Goal: Task Accomplishment & Management: Manage account settings

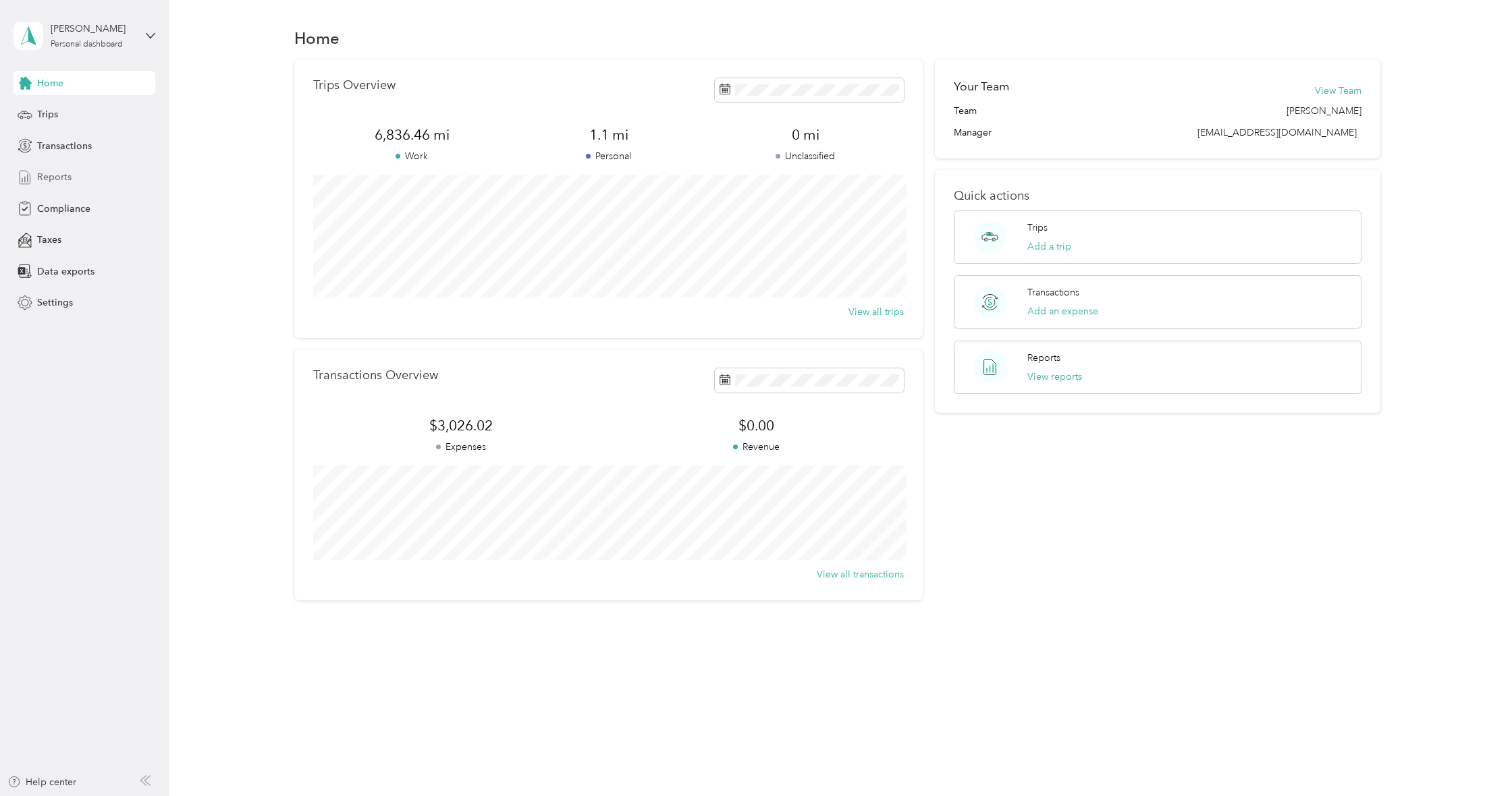
click at [64, 178] on span "Reports" at bounding box center [54, 176] width 34 height 14
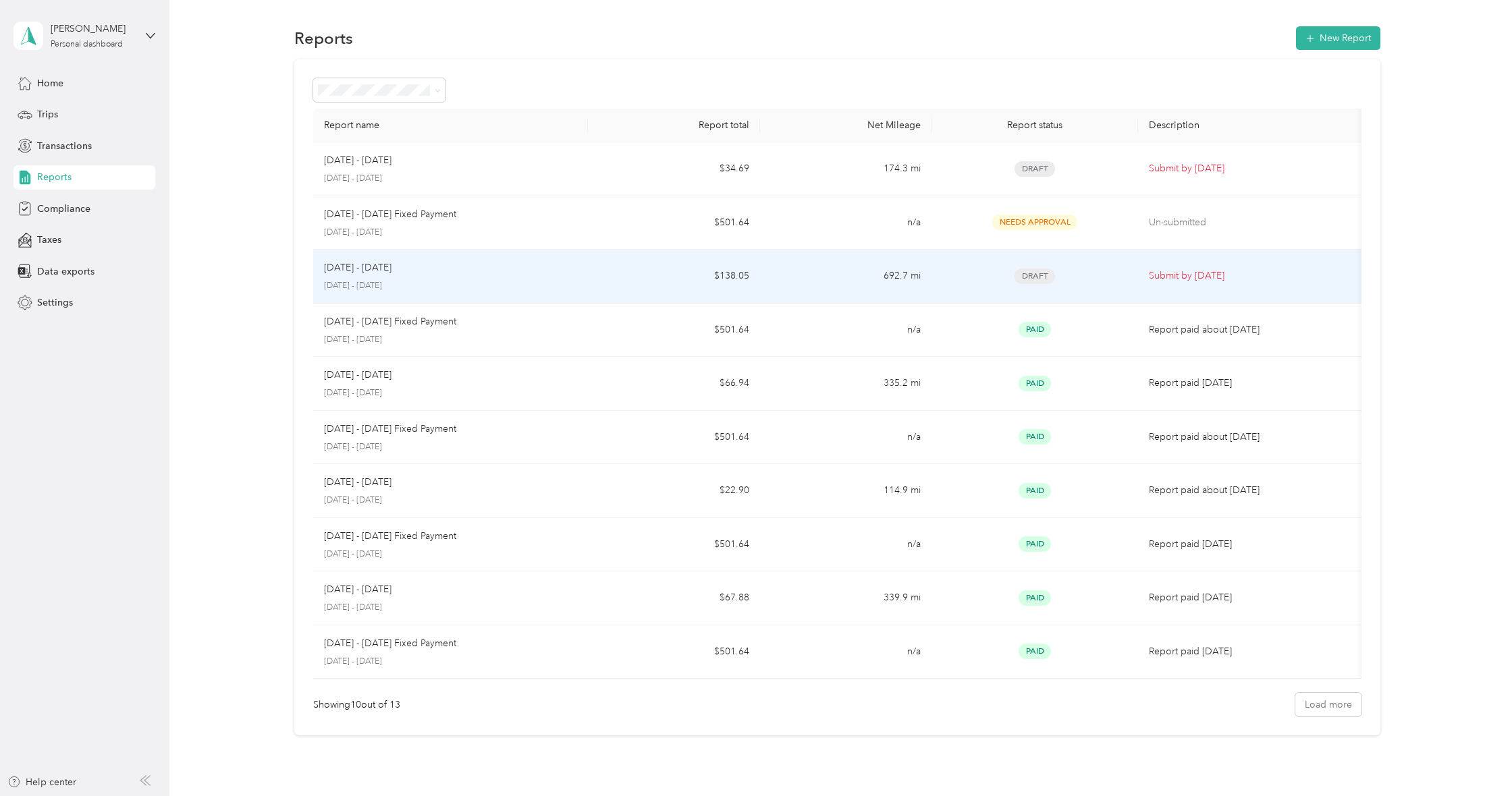
click at [628, 278] on td "$138.05" at bounding box center [674, 277] width 172 height 54
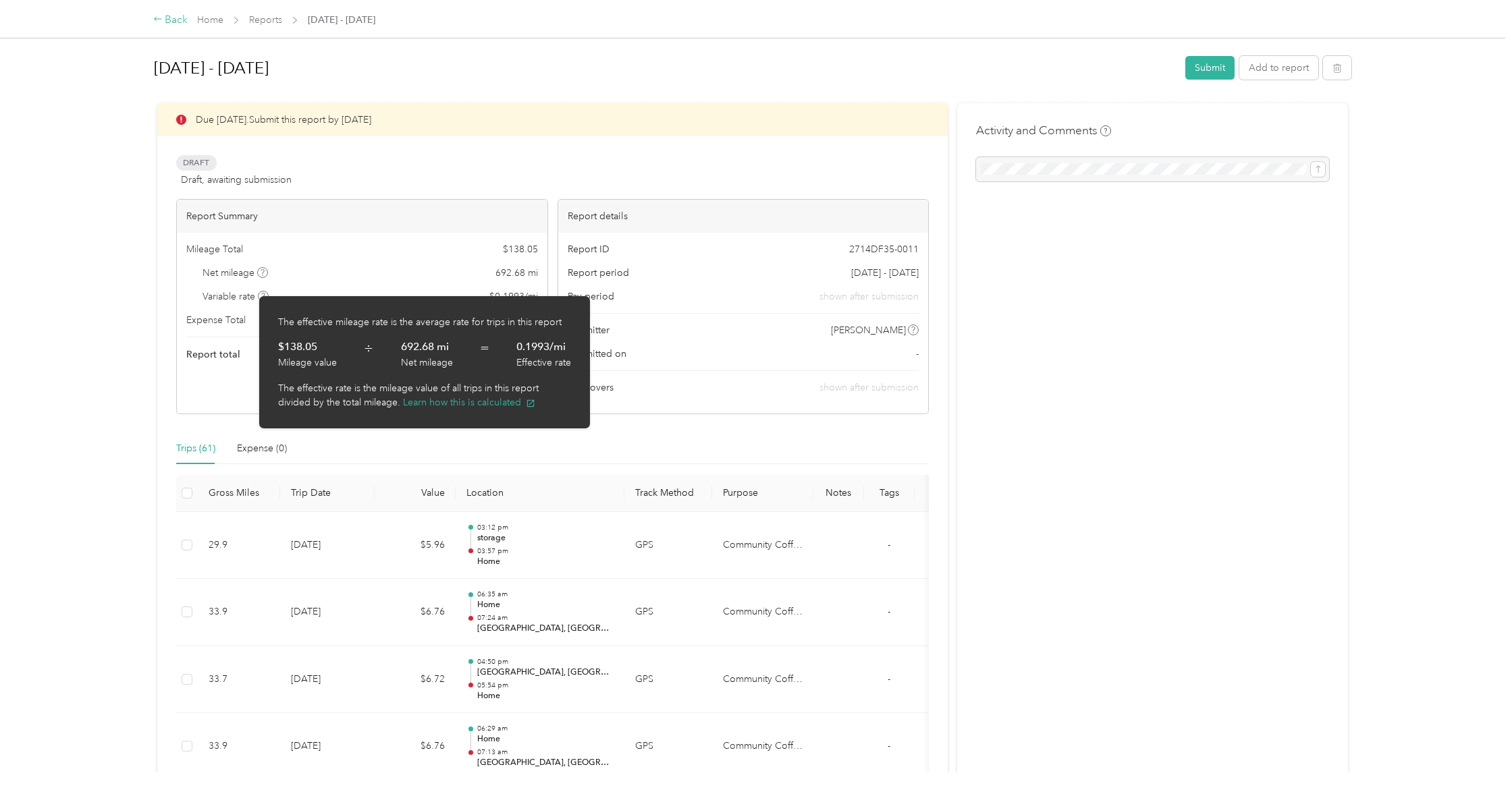
click at [172, 18] on div "Back" at bounding box center [171, 20] width 35 height 16
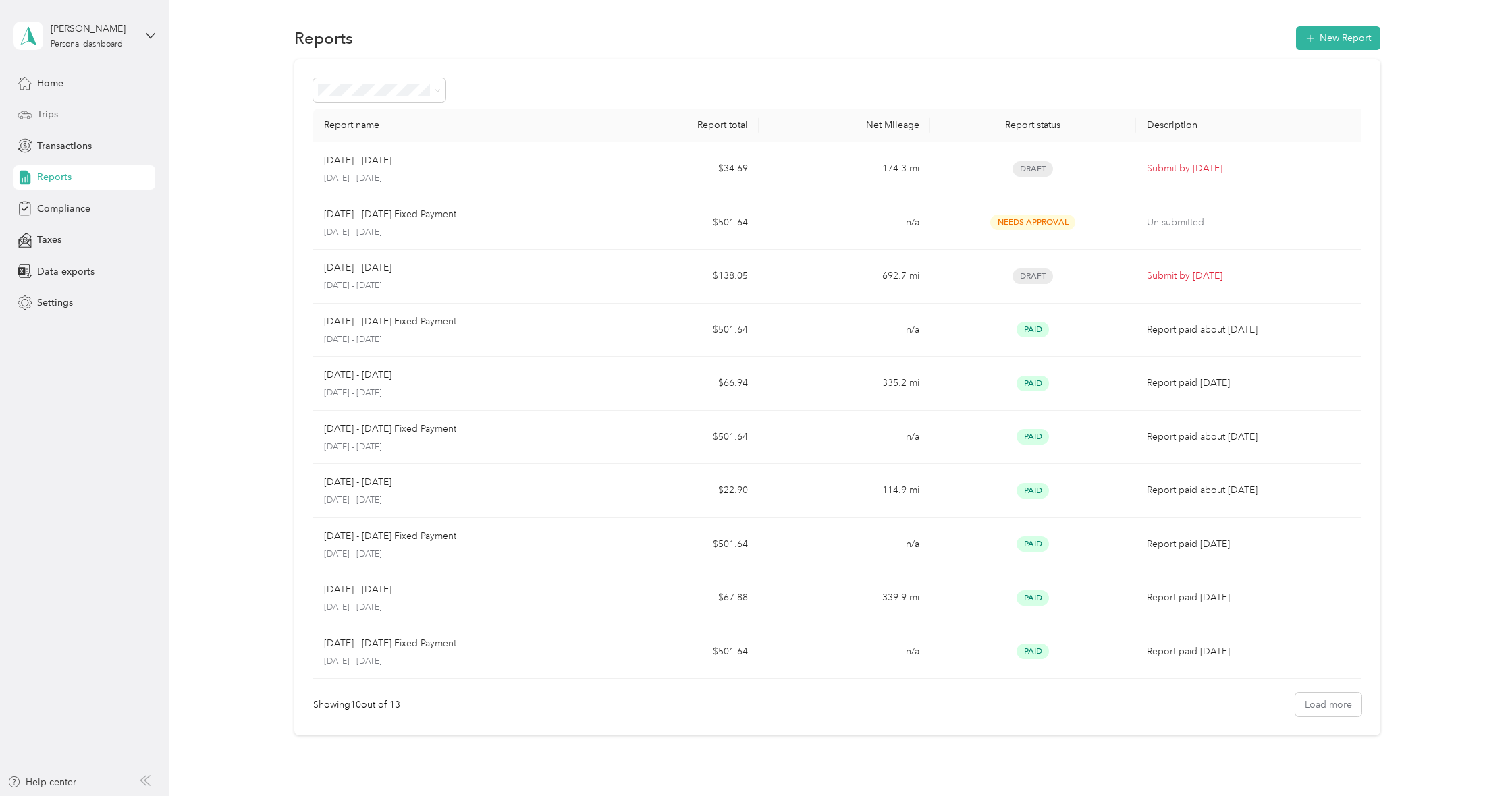
click at [68, 117] on div "Trips" at bounding box center [85, 114] width 142 height 24
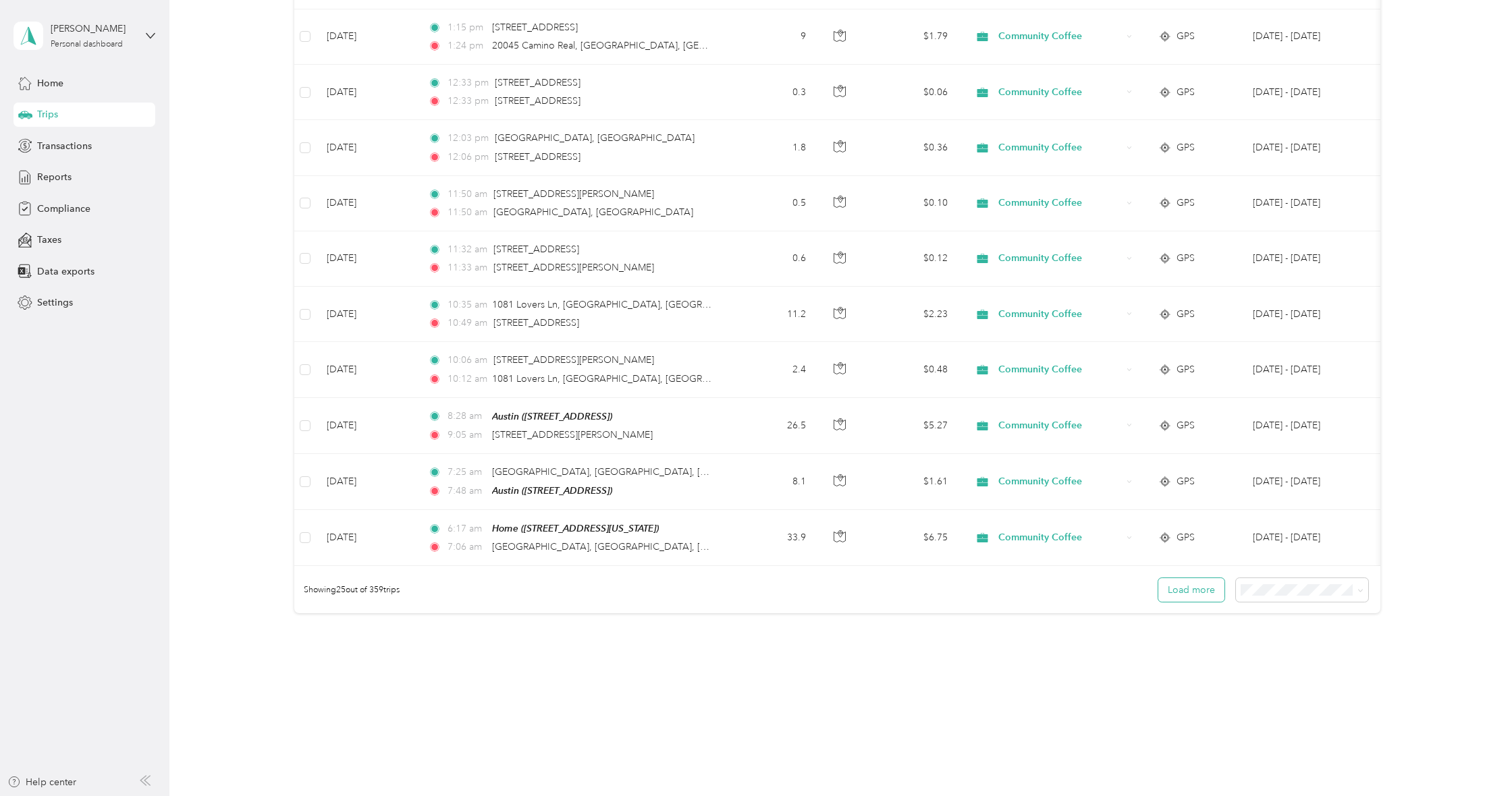
click at [1201, 592] on button "Load more" at bounding box center [1191, 590] width 66 height 23
click at [1190, 588] on button "Load more" at bounding box center [1191, 590] width 66 height 23
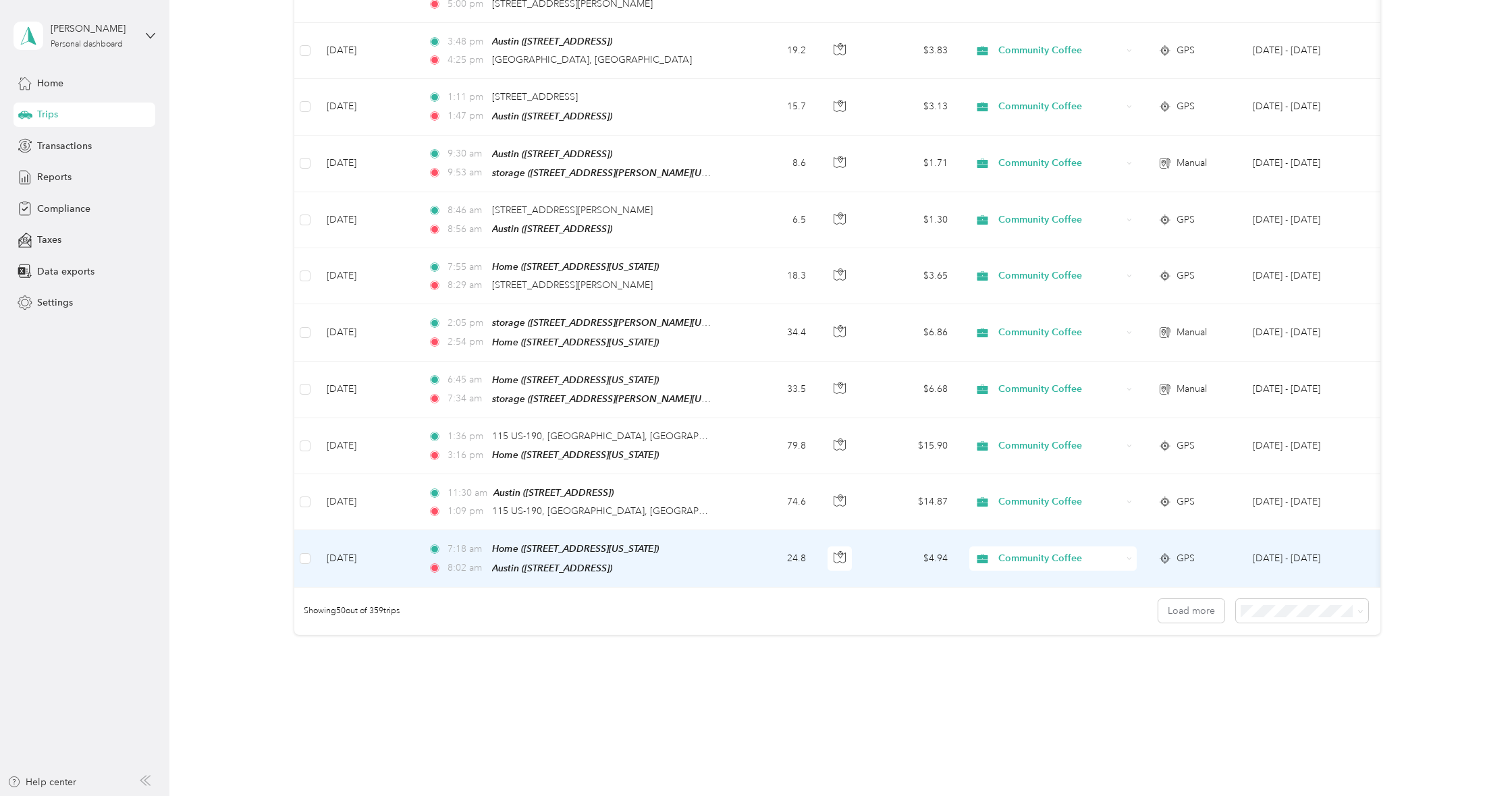
scroll to position [2443, 0]
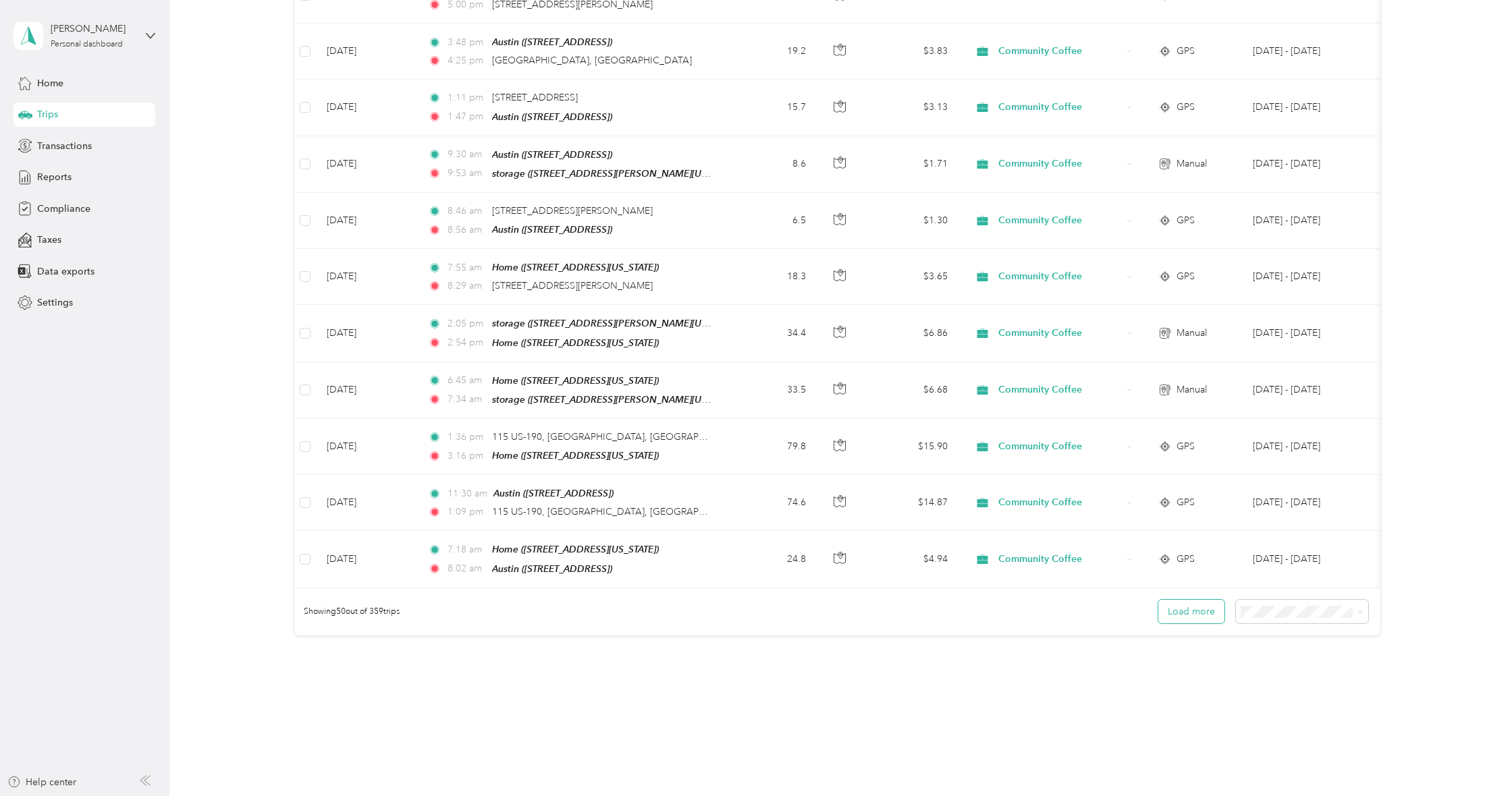
click at [1186, 600] on button "Load more" at bounding box center [1191, 612] width 66 height 23
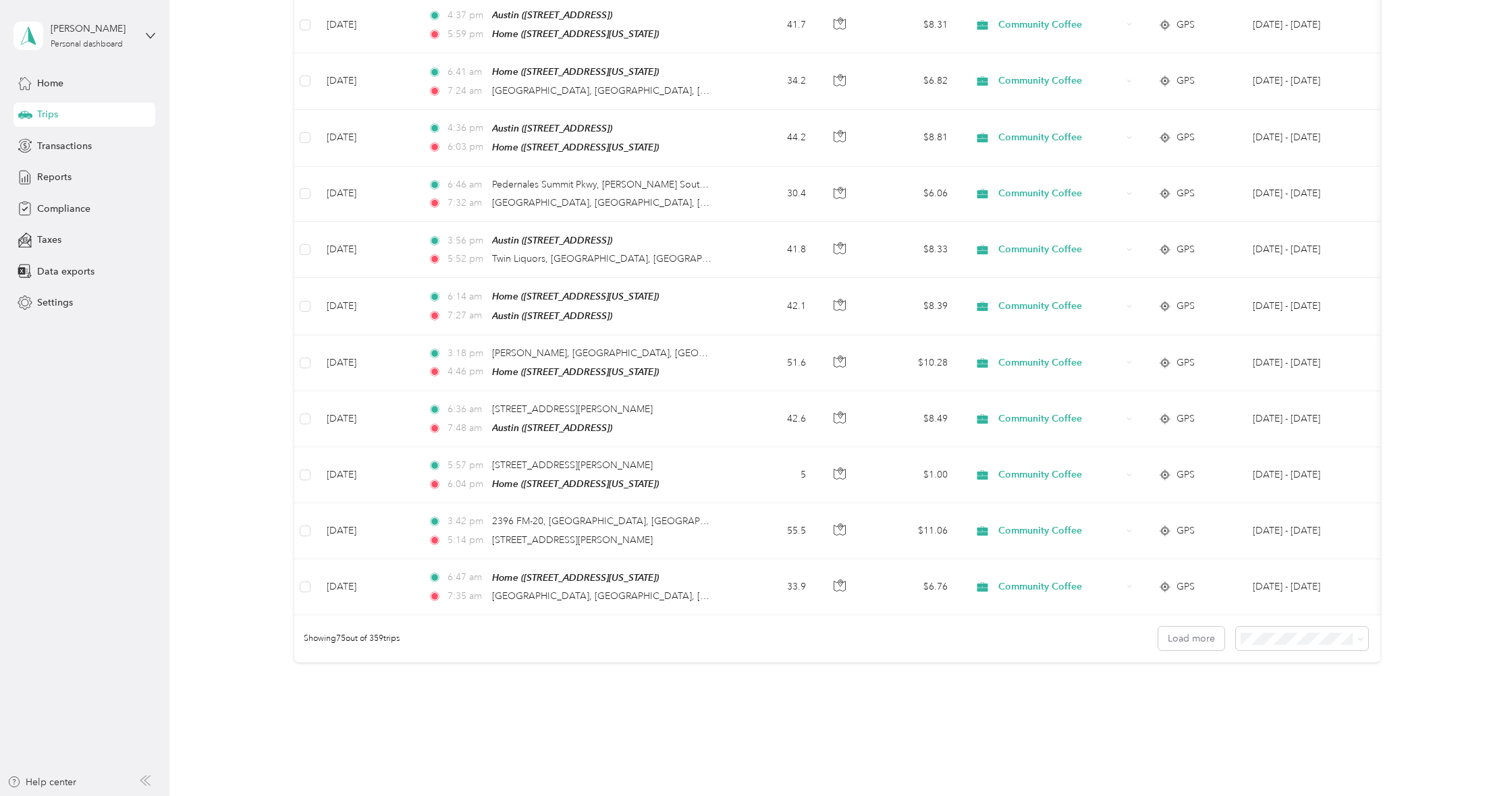
scroll to position [3821, 0]
click at [1182, 623] on button "Load more" at bounding box center [1191, 634] width 66 height 23
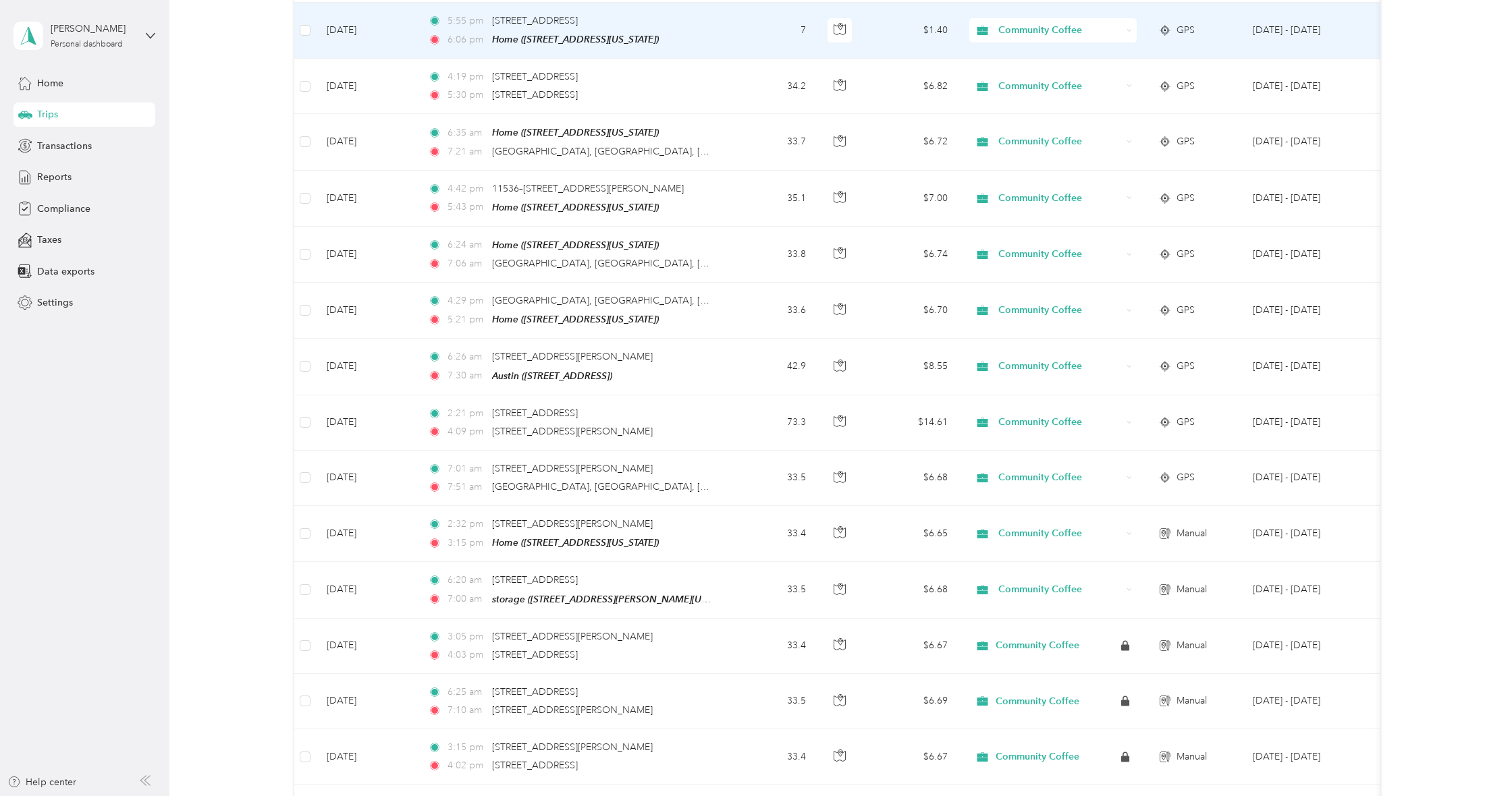
scroll to position [4460, 0]
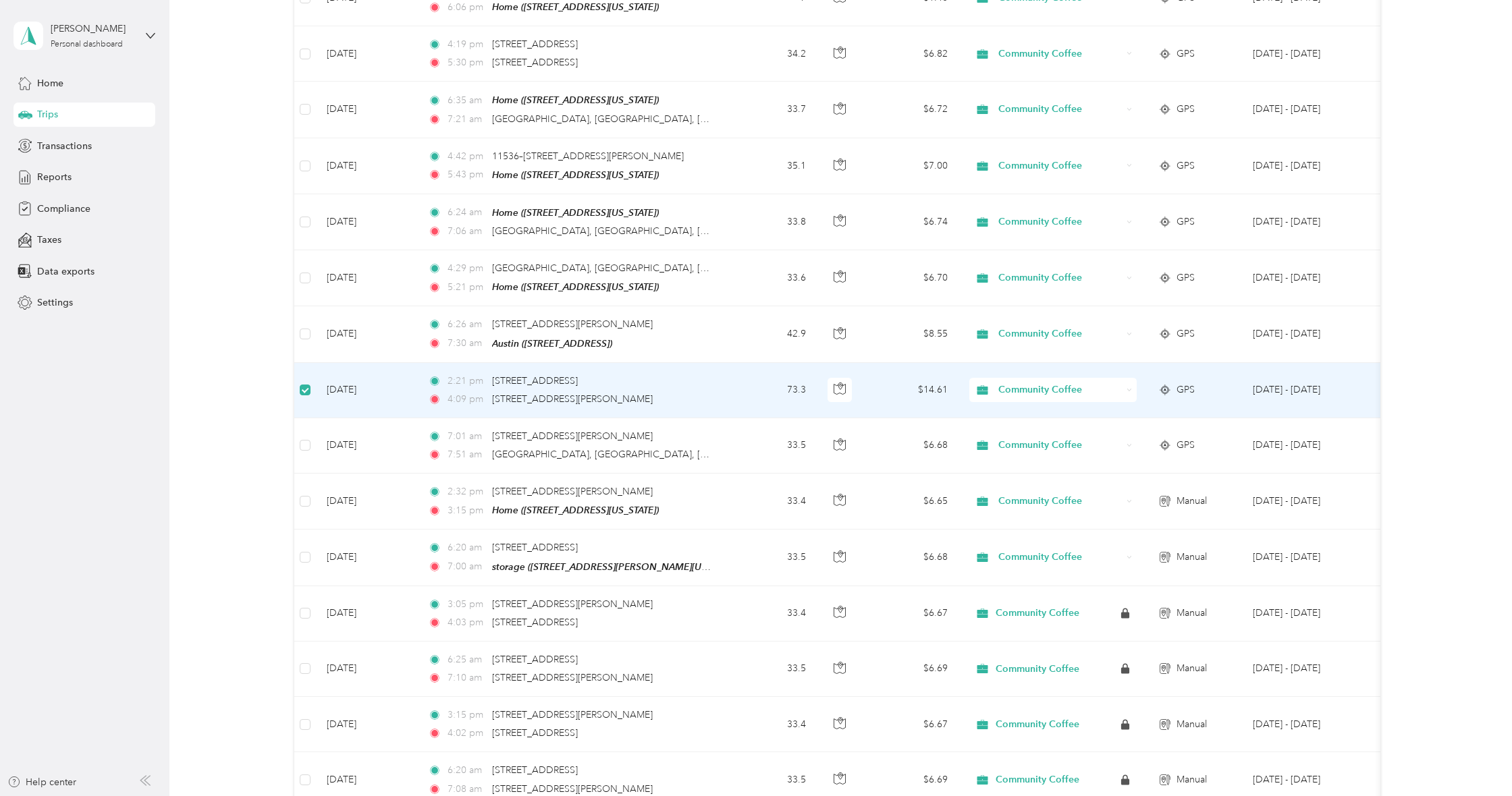
click at [435, 374] on div "2:21 pm 201 US Highway 290 W, Elgin, TX 4:09 pm 6100 Llano Stage Trl, Travis So…" at bounding box center [569, 390] width 283 height 33
click at [410, 363] on td "Aug 4, 2025" at bounding box center [367, 390] width 101 height 55
click at [491, 374] on div "2:21 pm 201 US Highway 290 W, Elgin, TX" at bounding box center [569, 381] width 283 height 15
click at [367, 363] on td "Aug 4, 2025" at bounding box center [367, 390] width 101 height 55
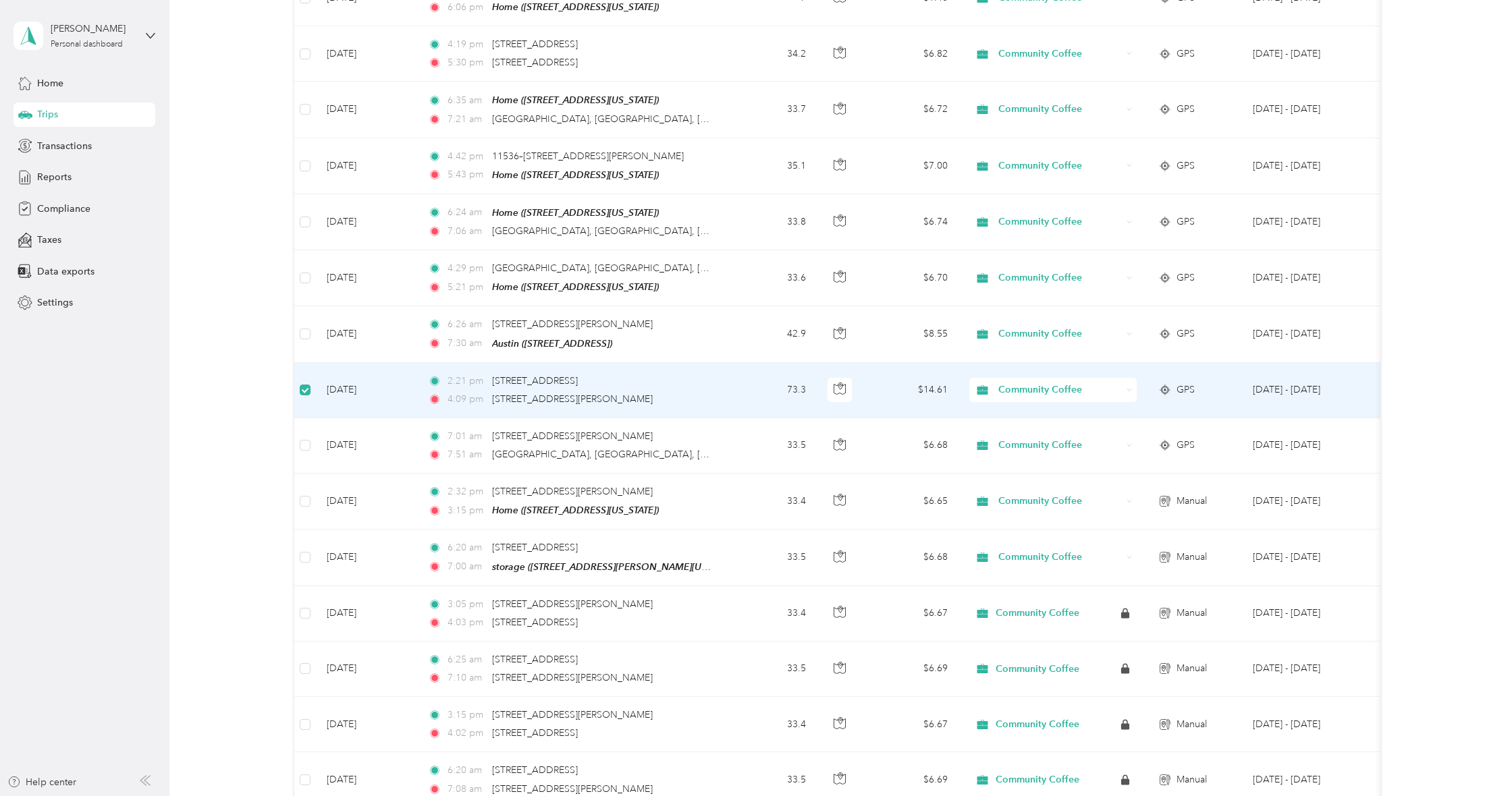
click at [364, 363] on td "Aug 4, 2025" at bounding box center [367, 390] width 101 height 55
click at [363, 363] on td "Aug 4, 2025" at bounding box center [367, 390] width 101 height 55
click at [348, 363] on td "Aug 4, 2025" at bounding box center [367, 390] width 101 height 55
click at [341, 363] on td "Aug 4, 2025" at bounding box center [367, 390] width 101 height 55
click at [340, 363] on td "Aug 4, 2025" at bounding box center [367, 390] width 101 height 55
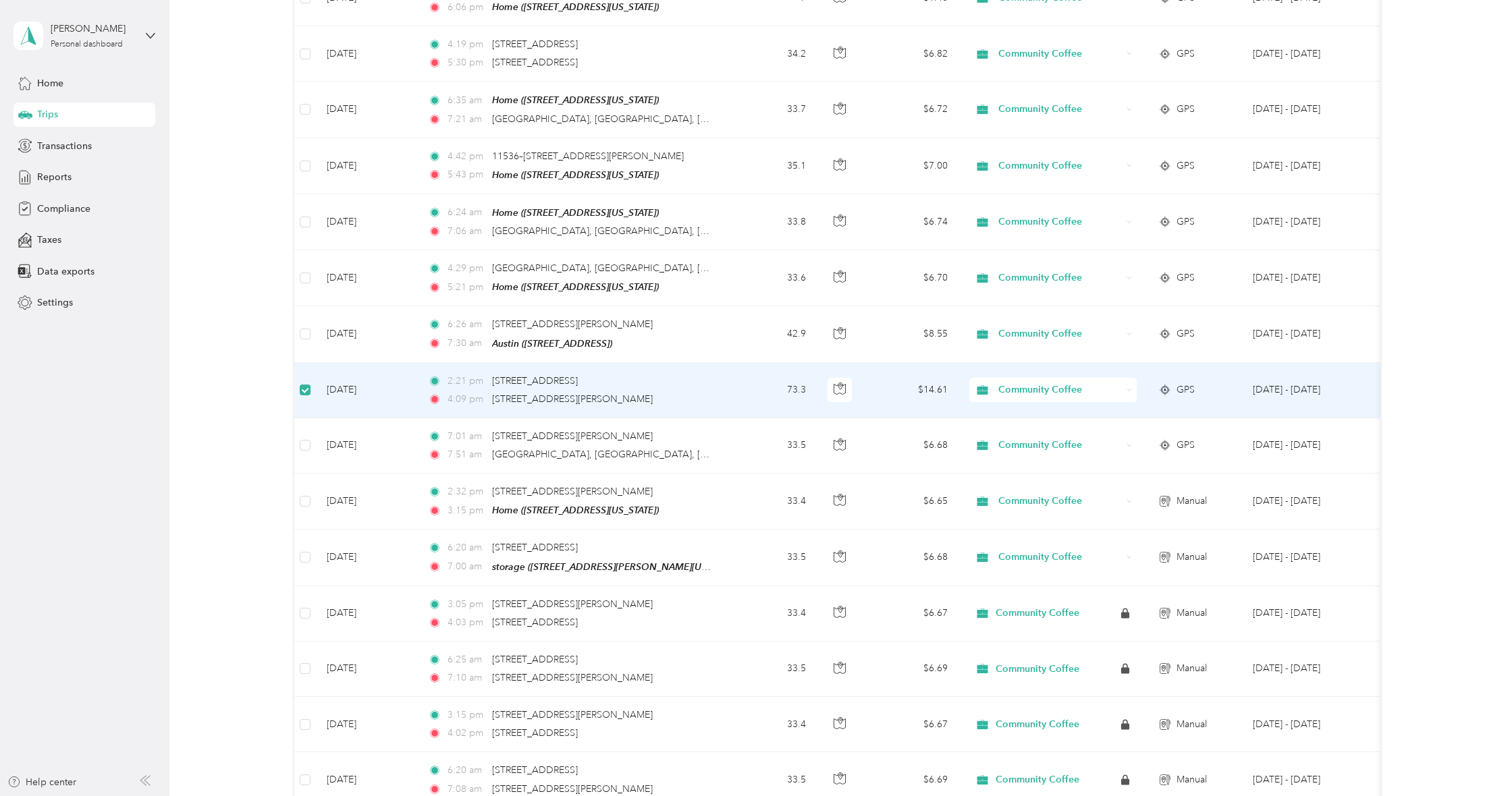
click at [309, 385] on span at bounding box center [305, 390] width 11 height 11
click at [310, 385] on span at bounding box center [305, 390] width 11 height 11
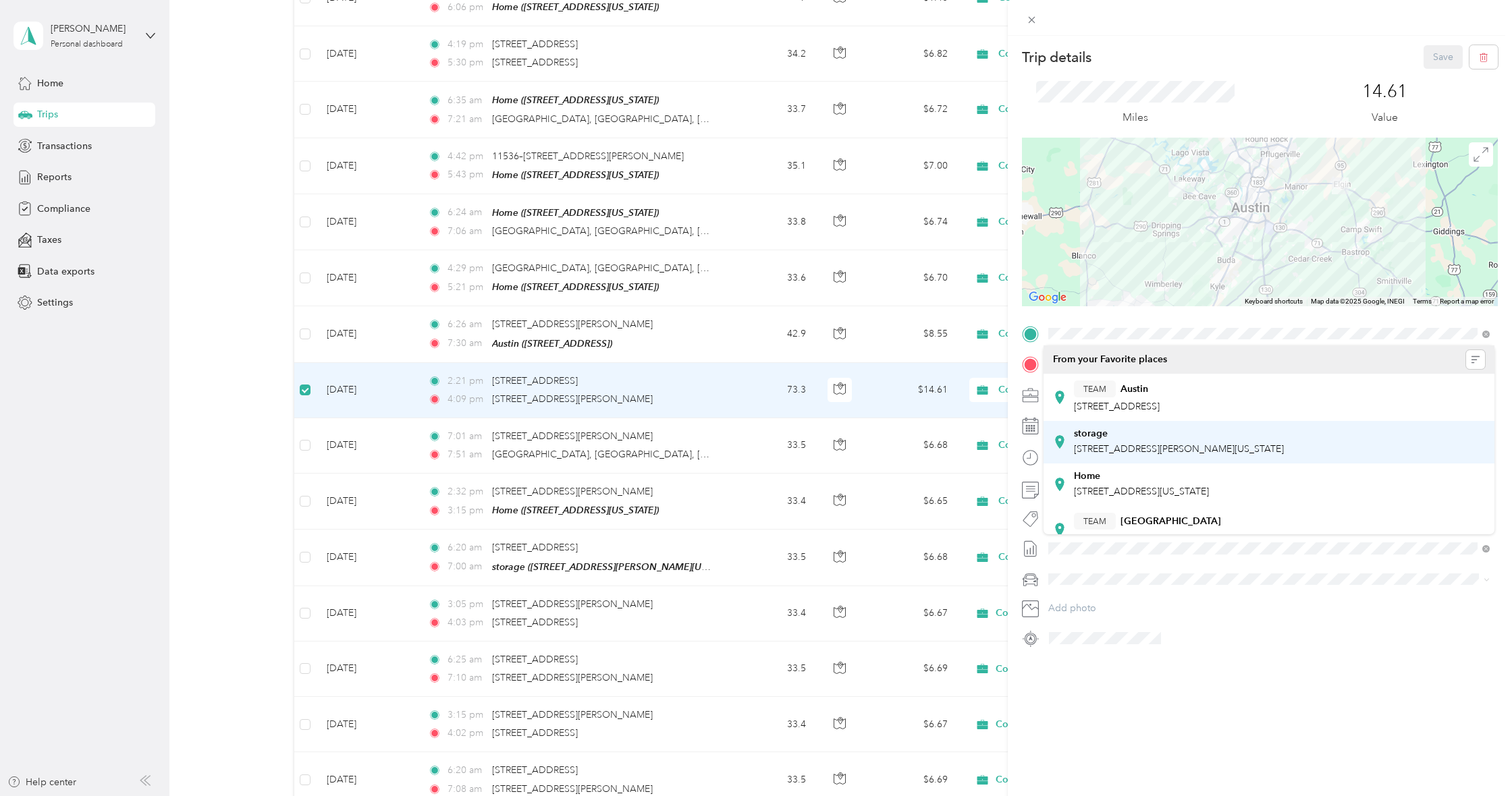
click at [1153, 447] on span "[STREET_ADDRESS][PERSON_NAME][US_STATE]" at bounding box center [1179, 449] width 210 height 12
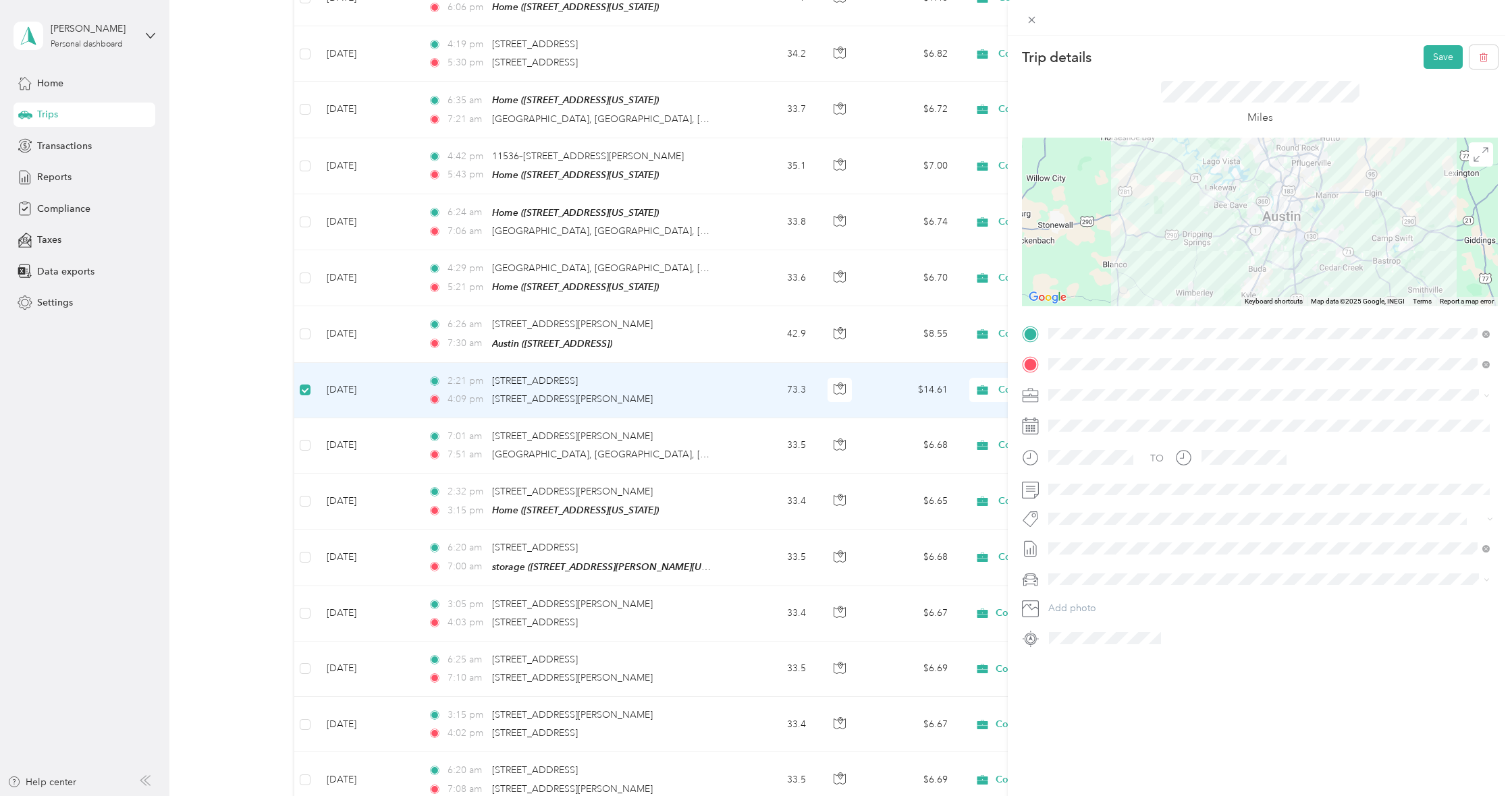
click at [1274, 255] on img at bounding box center [1280, 260] width 17 height 17
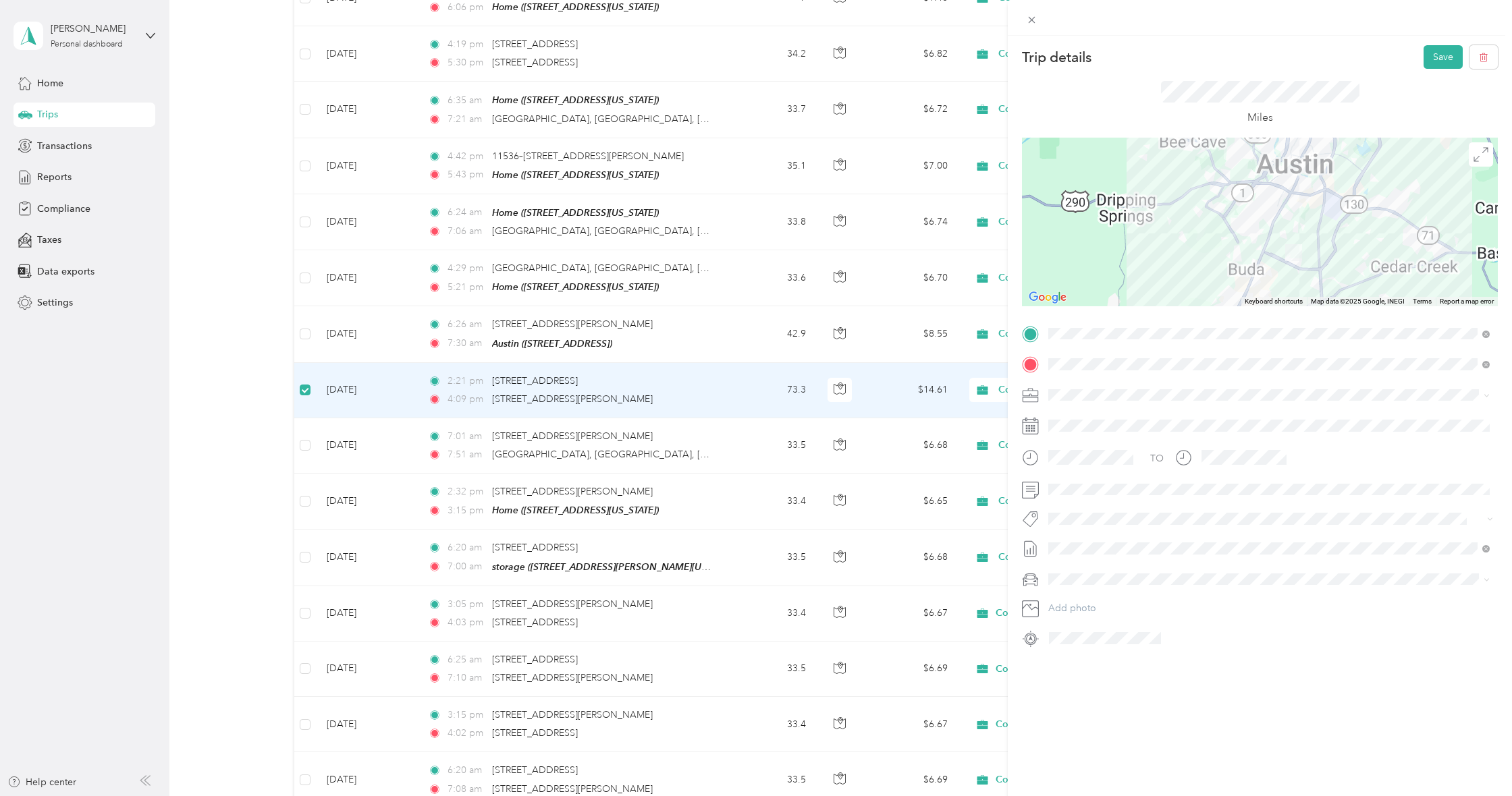
click at [1312, 244] on div at bounding box center [1260, 222] width 476 height 169
click at [1290, 252] on img at bounding box center [1293, 253] width 17 height 17
drag, startPoint x: 1288, startPoint y: 254, endPoint x: 1277, endPoint y: 261, distance: 13.0
click at [1277, 261] on img at bounding box center [1282, 261] width 17 height 17
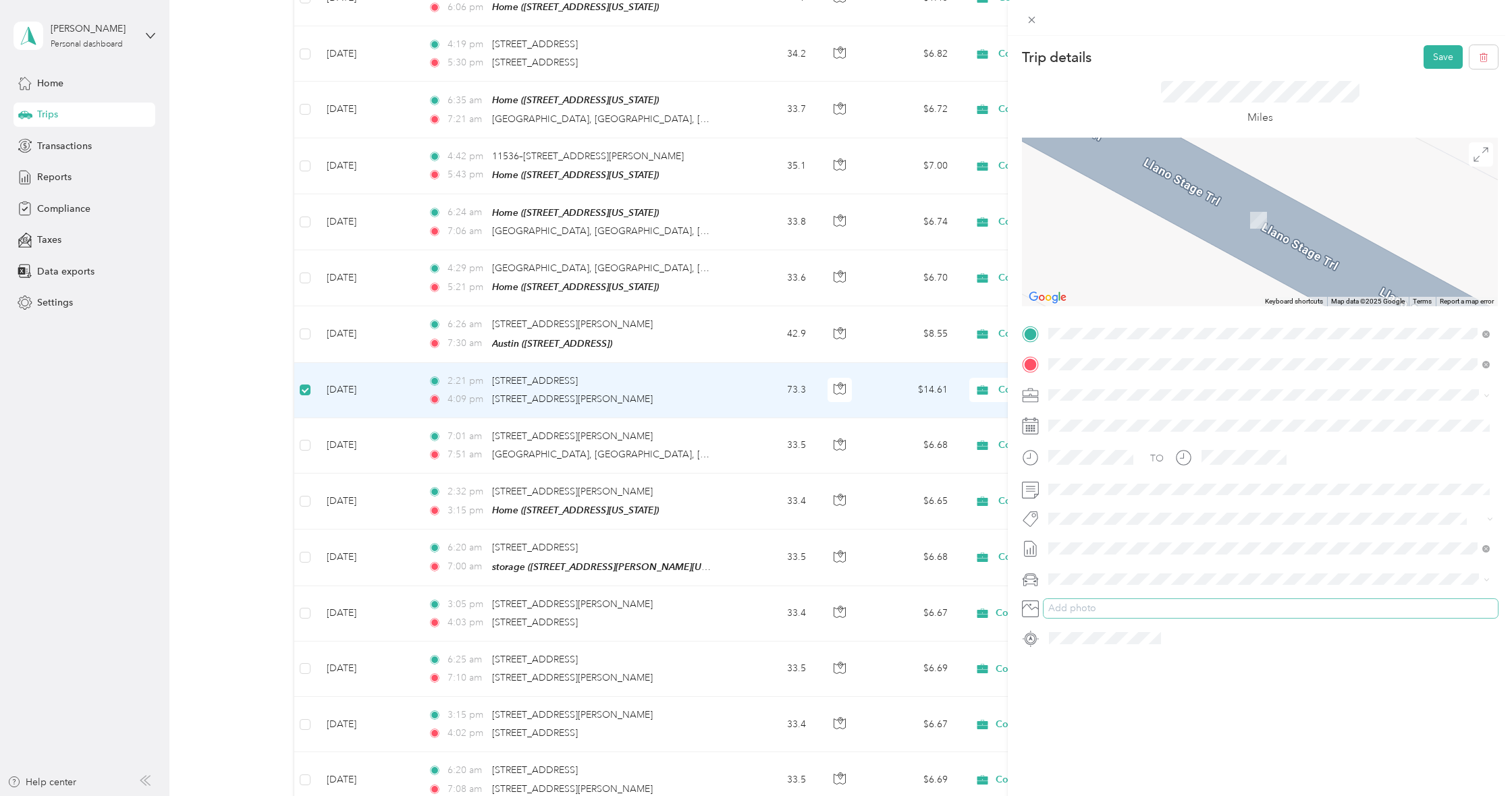
click at [1328, 610] on button "Add photo" at bounding box center [1271, 609] width 455 height 19
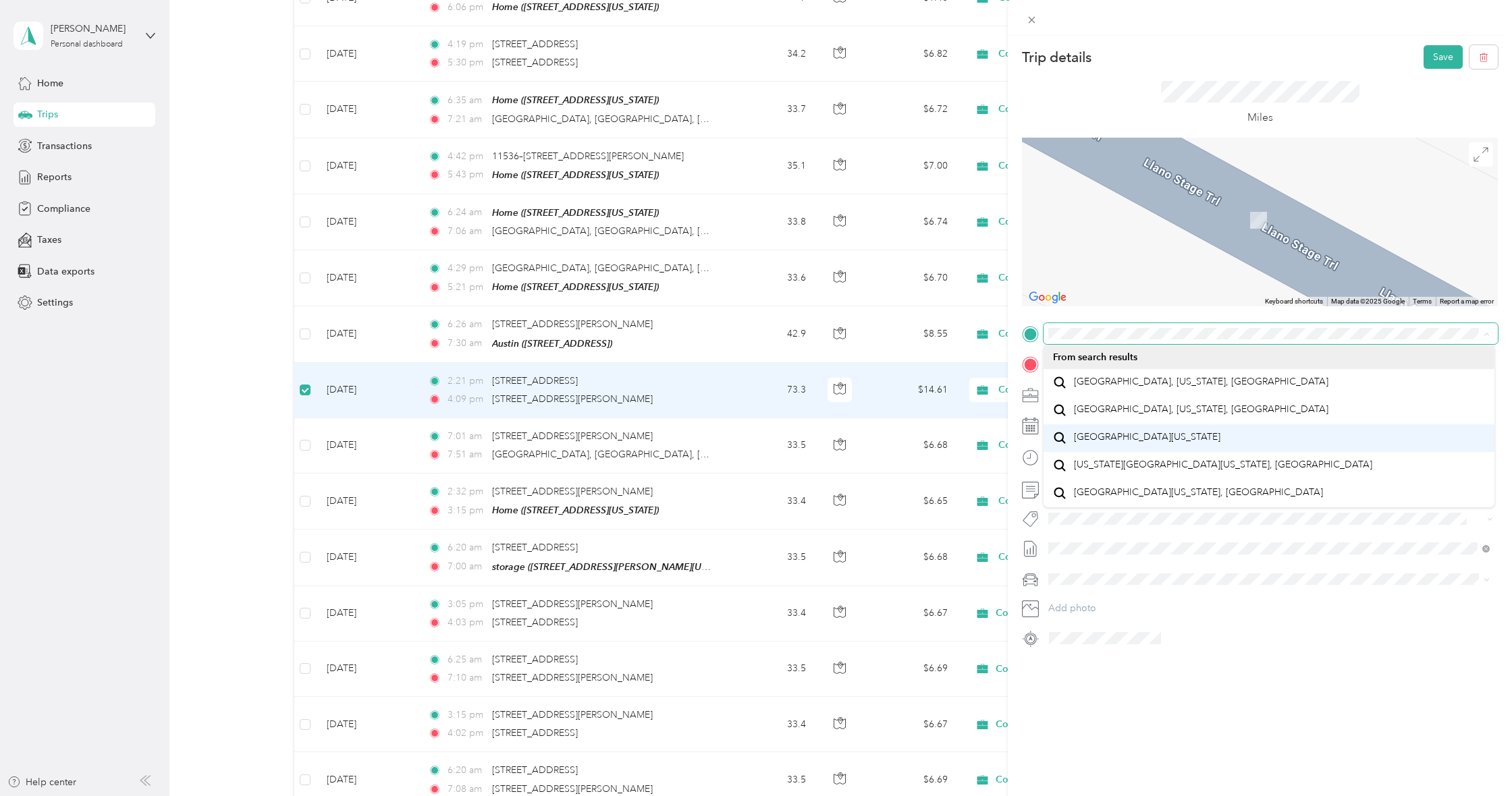
scroll to position [4, 0]
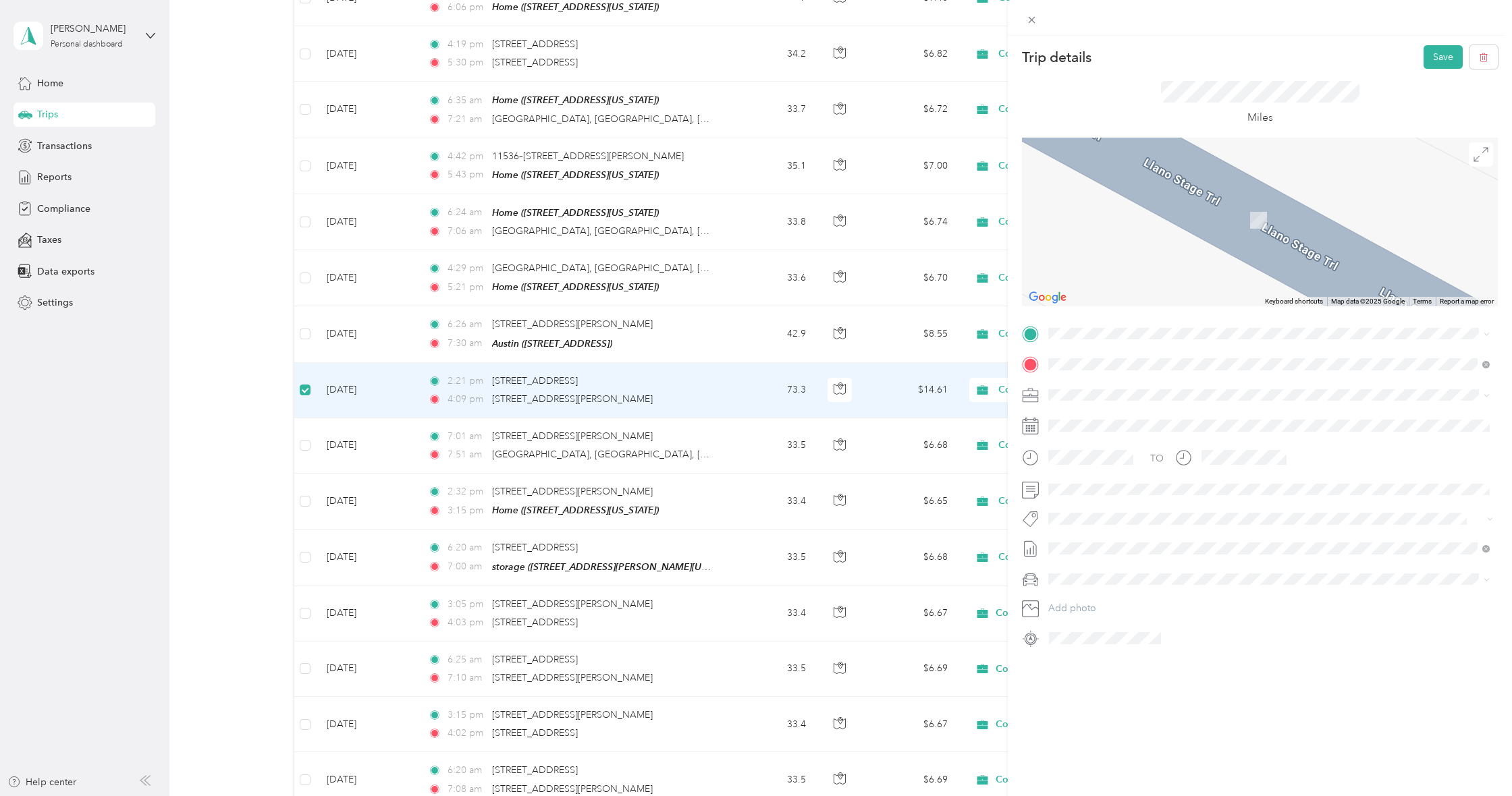
click at [584, 223] on div "Trip details Save This trip cannot be edited because it is either under review,…" at bounding box center [756, 398] width 1512 height 796
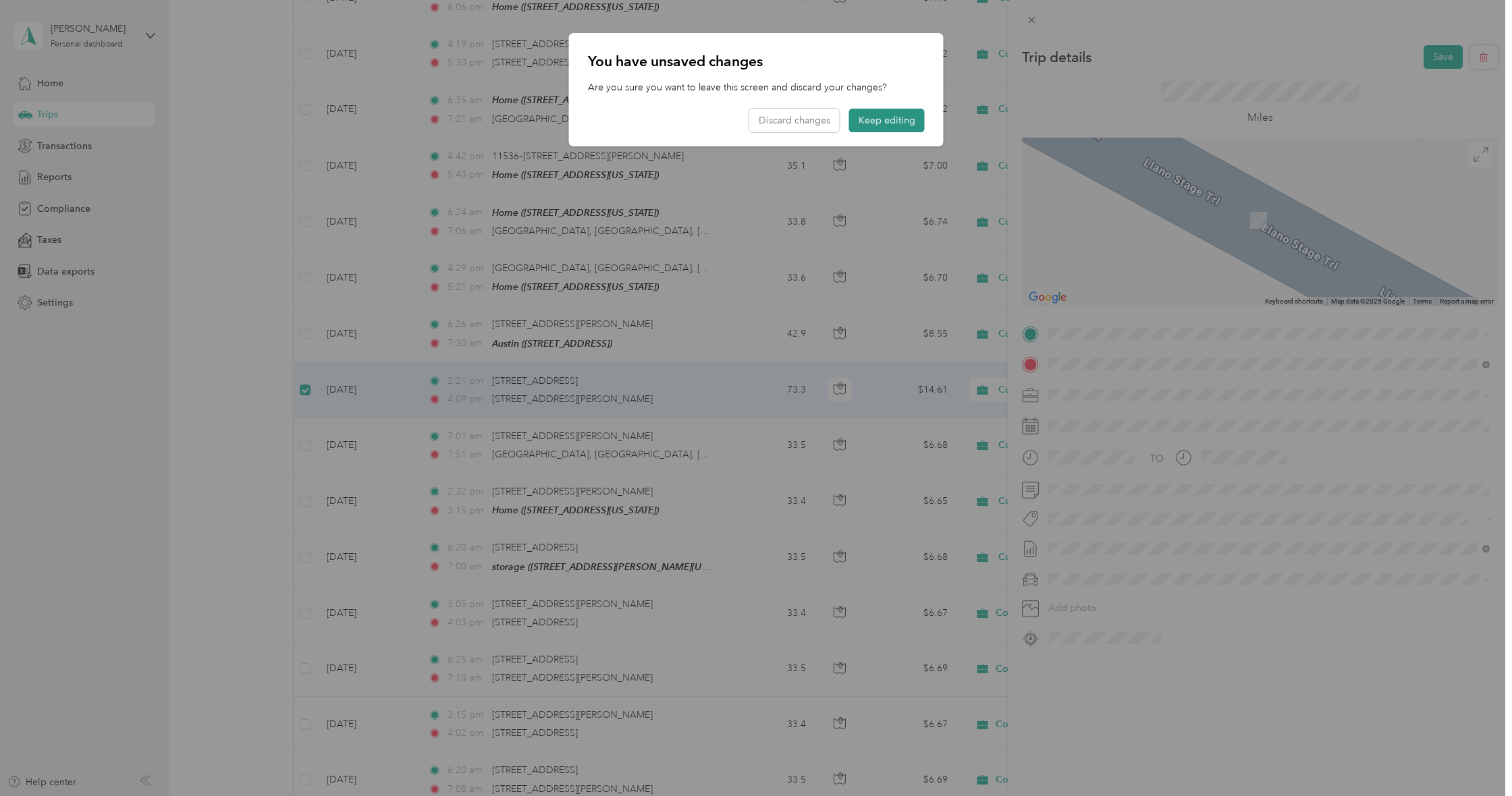
click at [896, 122] on button "Keep editing" at bounding box center [887, 120] width 76 height 23
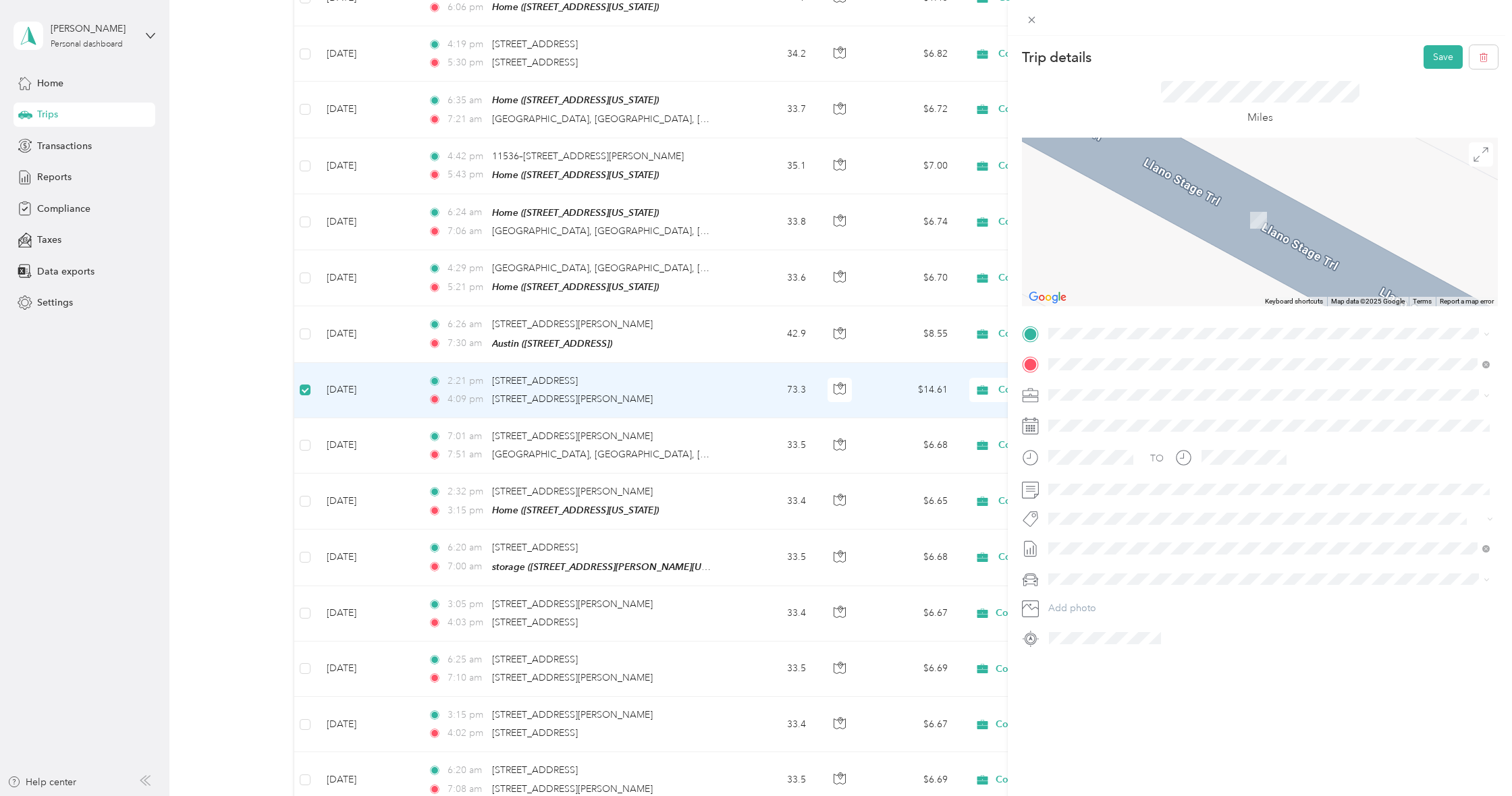
click at [305, 346] on div "Trip details Save This trip cannot be edited because it is either under review,…" at bounding box center [756, 398] width 1512 height 796
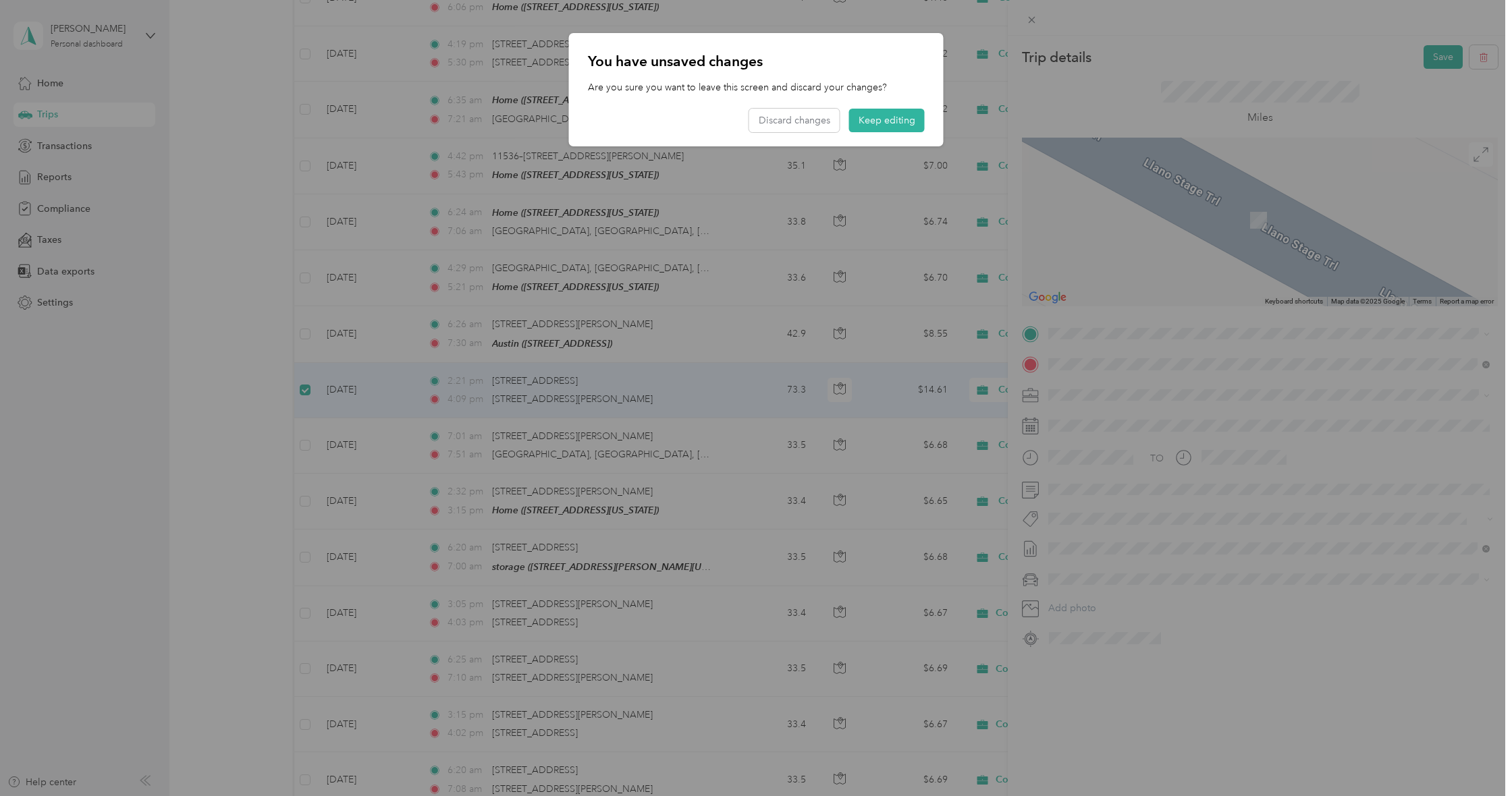
scroll to position [0, 0]
click at [794, 114] on button "Discard changes" at bounding box center [794, 120] width 90 height 23
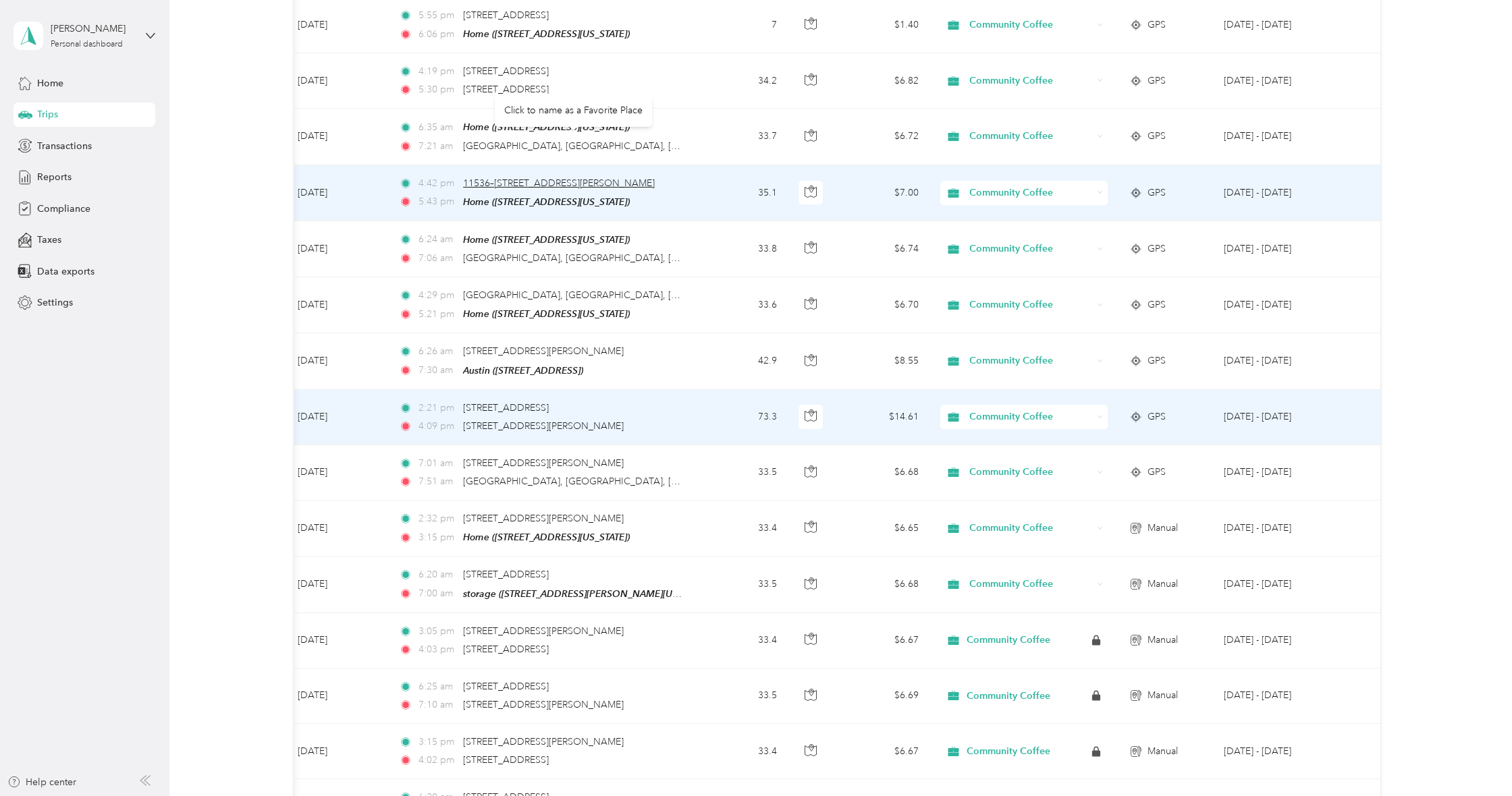
scroll to position [0, 1]
click at [524, 178] on span "11536–11580 Old Lockhart Rd, Southeast Austin, Creedmoor, TX" at bounding box center [559, 184] width 192 height 12
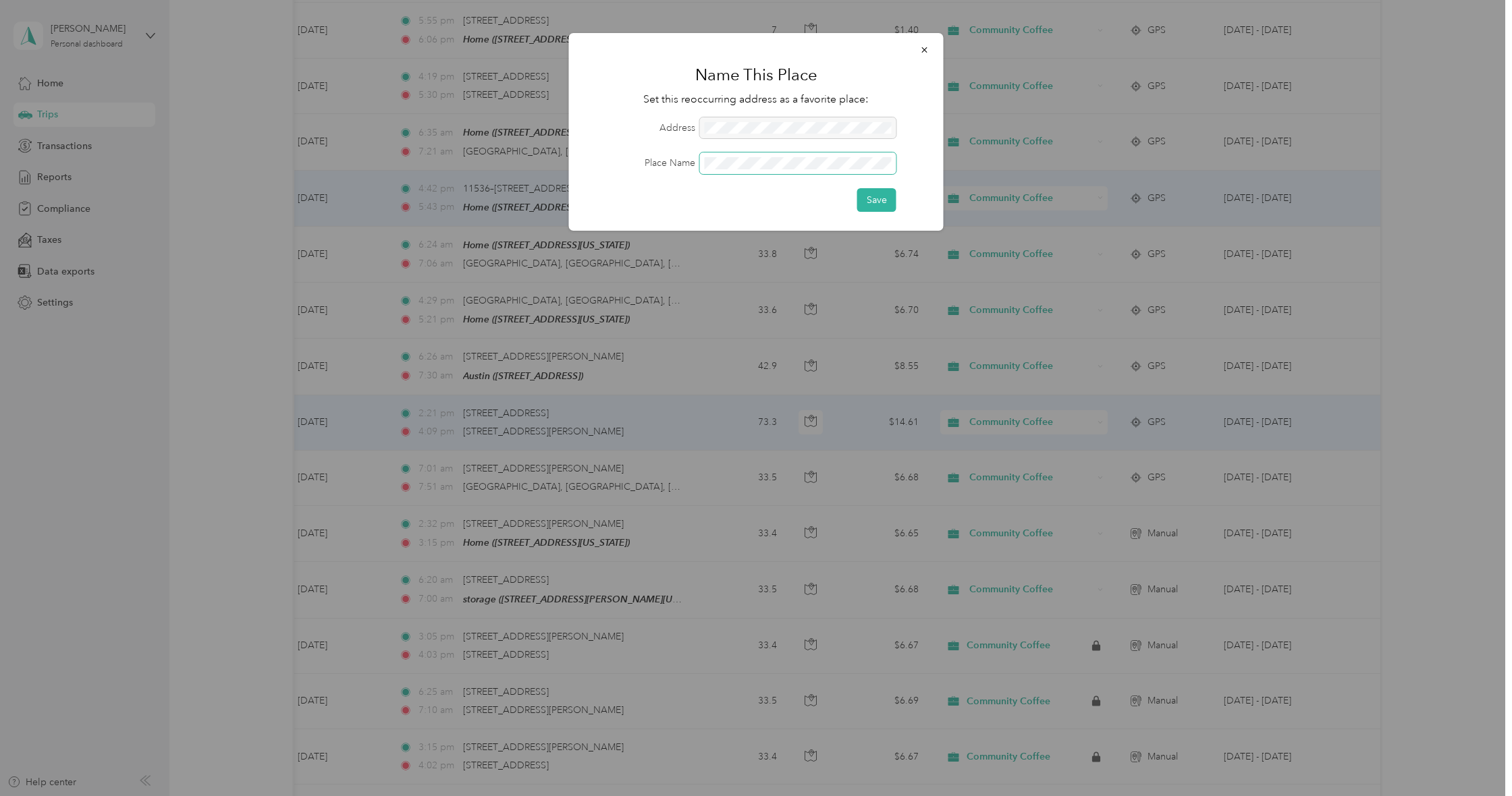
scroll to position [0, 0]
click at [882, 195] on button "Save" at bounding box center [877, 200] width 39 height 23
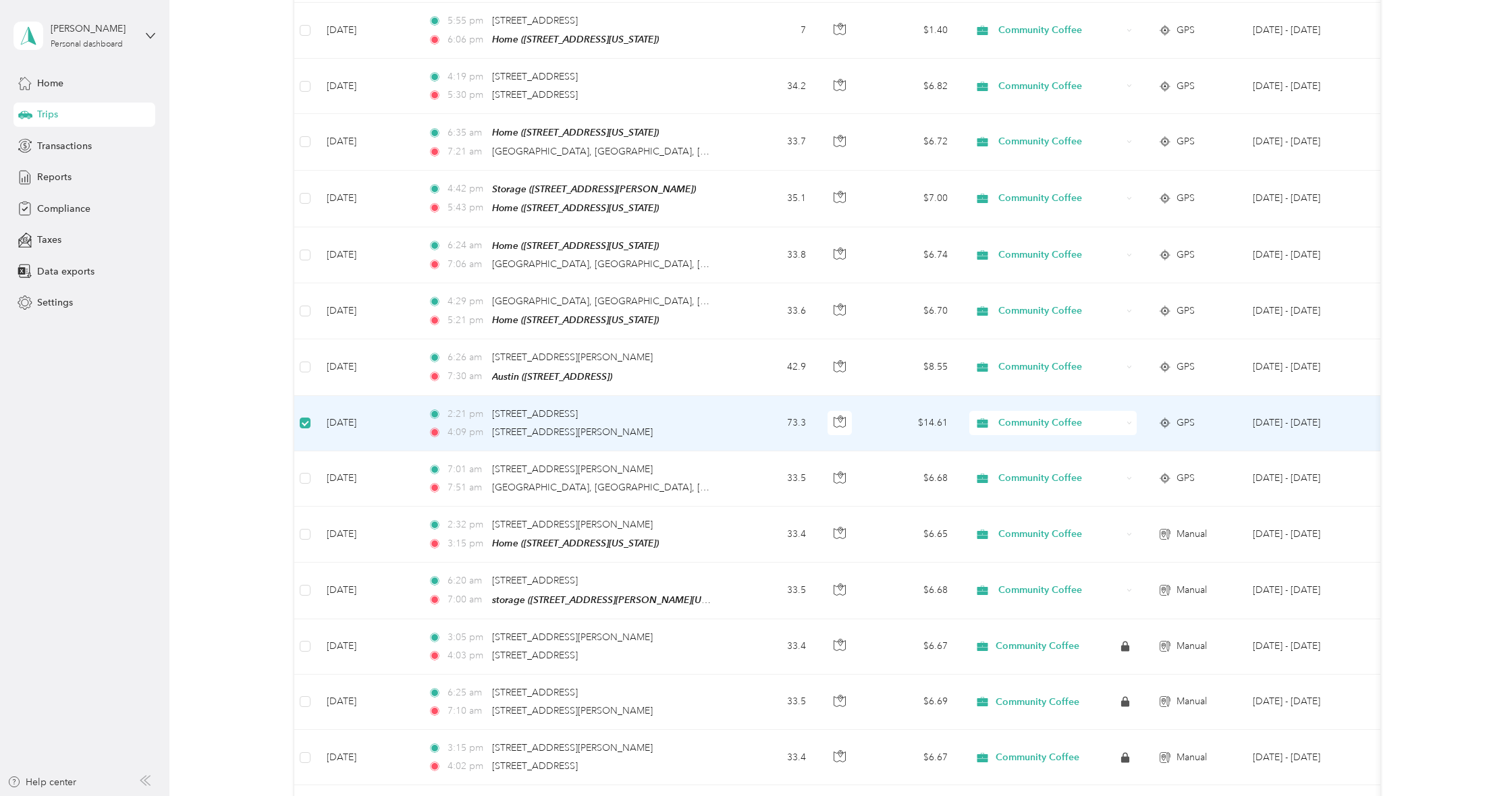
click at [314, 396] on td at bounding box center [305, 424] width 22 height 55
click at [334, 396] on td "Aug 4, 2025" at bounding box center [367, 424] width 101 height 55
click at [334, 396] on td "Aug 4, 2025" at bounding box center [367, 424] width 101 height 55
click at [313, 396] on td at bounding box center [305, 424] width 22 height 55
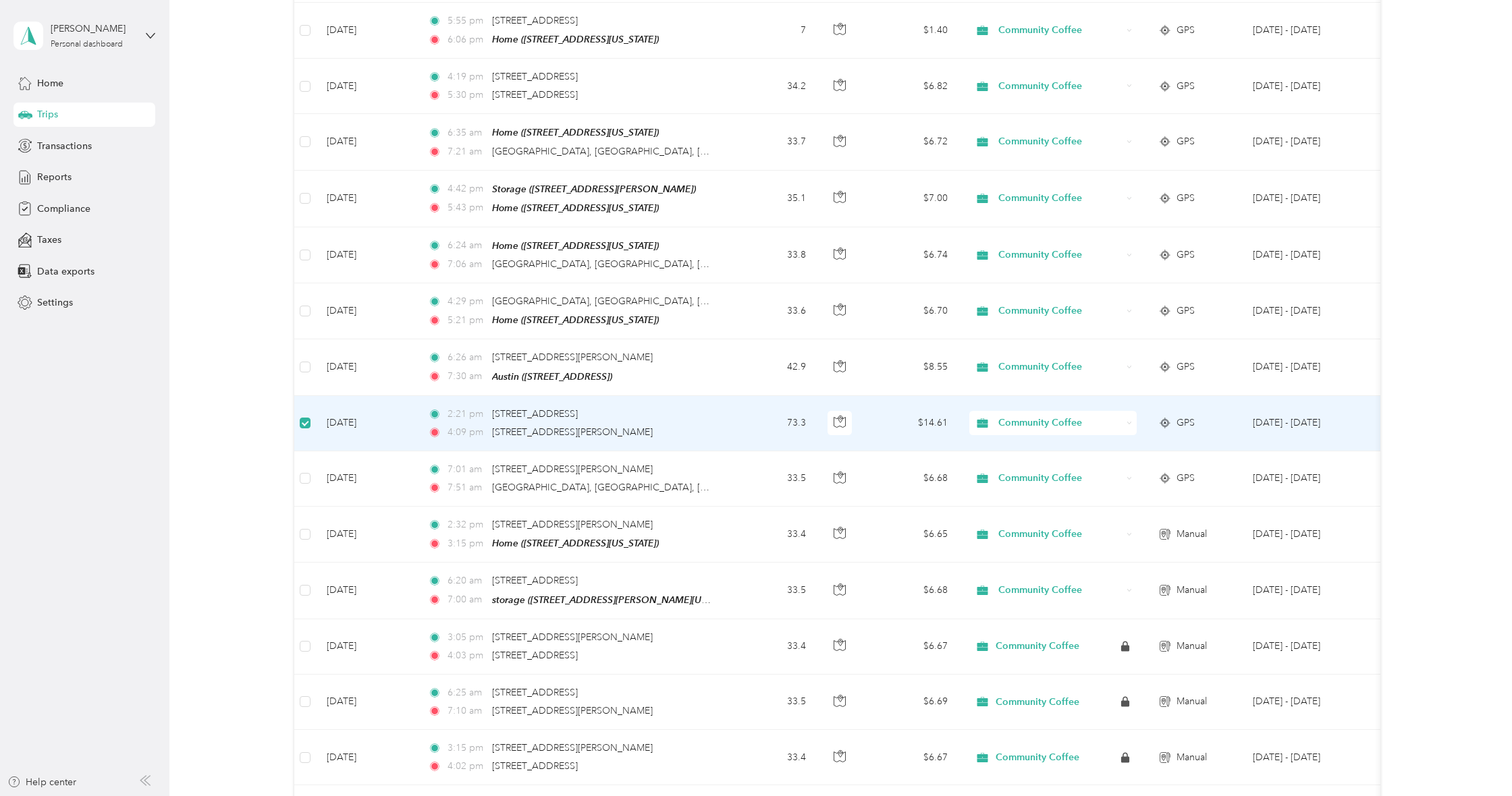
click at [313, 396] on td at bounding box center [305, 424] width 22 height 55
click at [325, 396] on td "Aug 4, 2025" at bounding box center [367, 424] width 101 height 55
click at [326, 395] on td "Aug 4, 2025" at bounding box center [367, 422] width 101 height 55
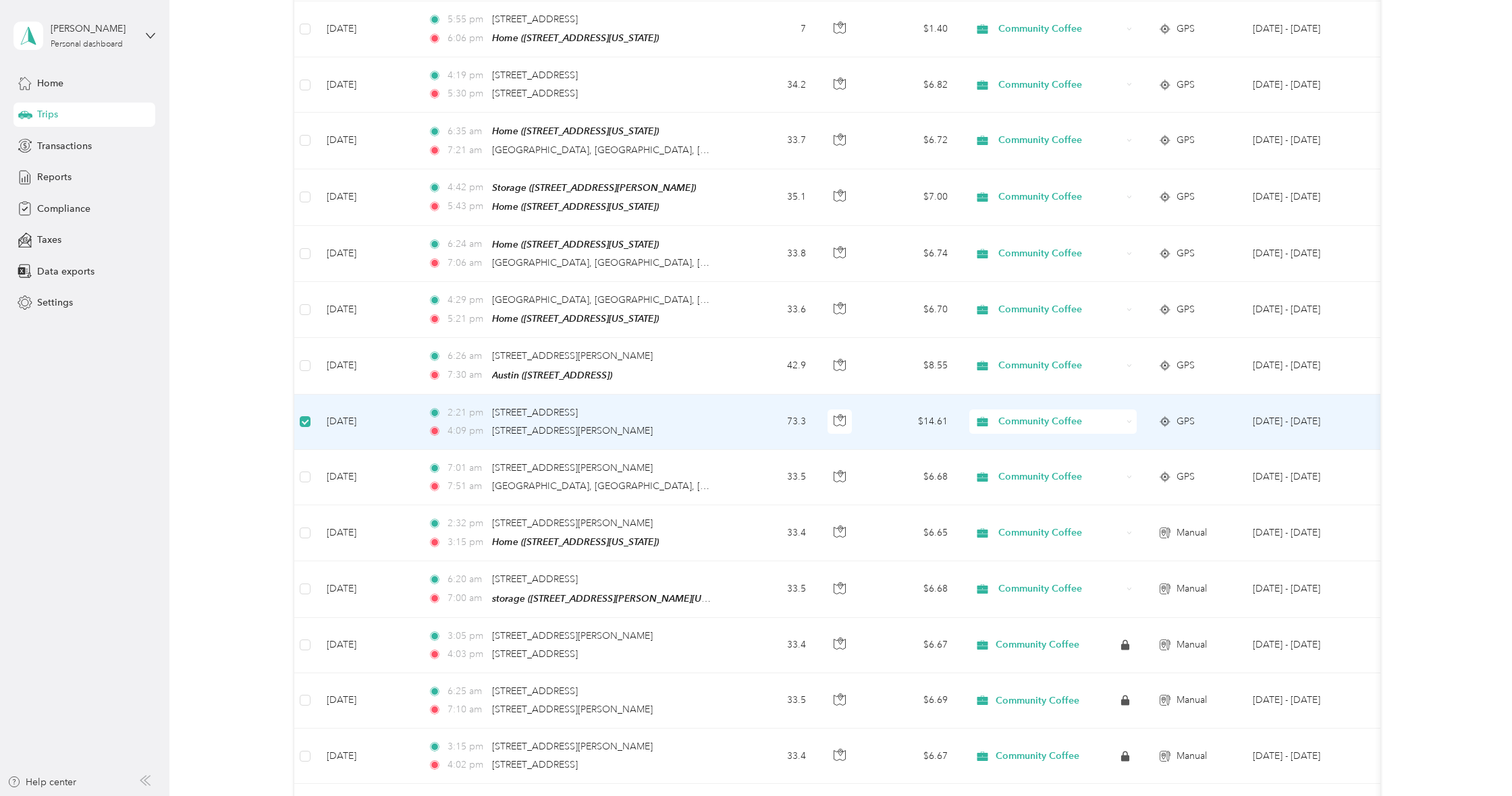
click at [313, 395] on td at bounding box center [305, 422] width 22 height 55
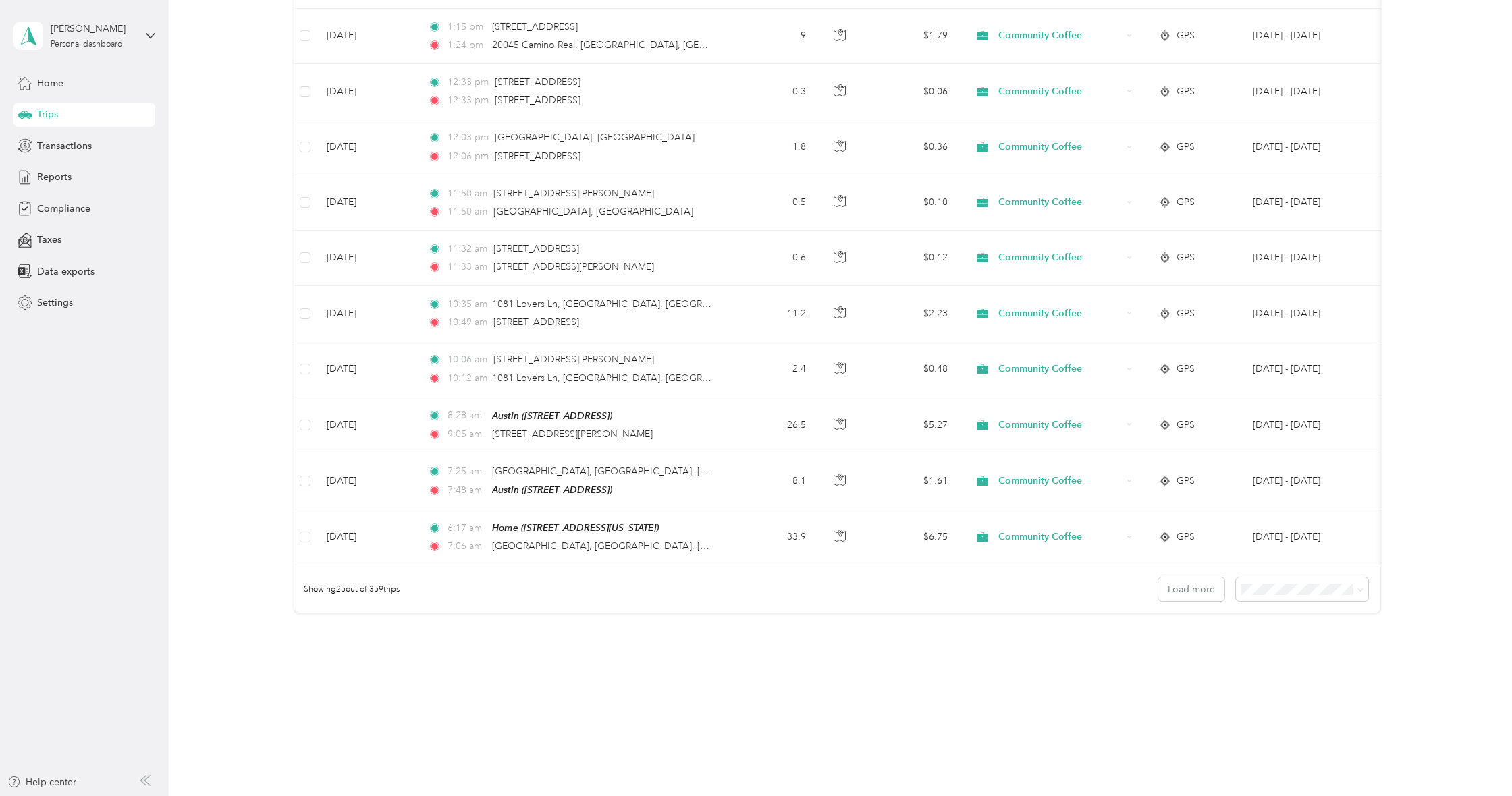
scroll to position [1055, 0]
click at [45, 173] on span "Reports" at bounding box center [54, 176] width 34 height 14
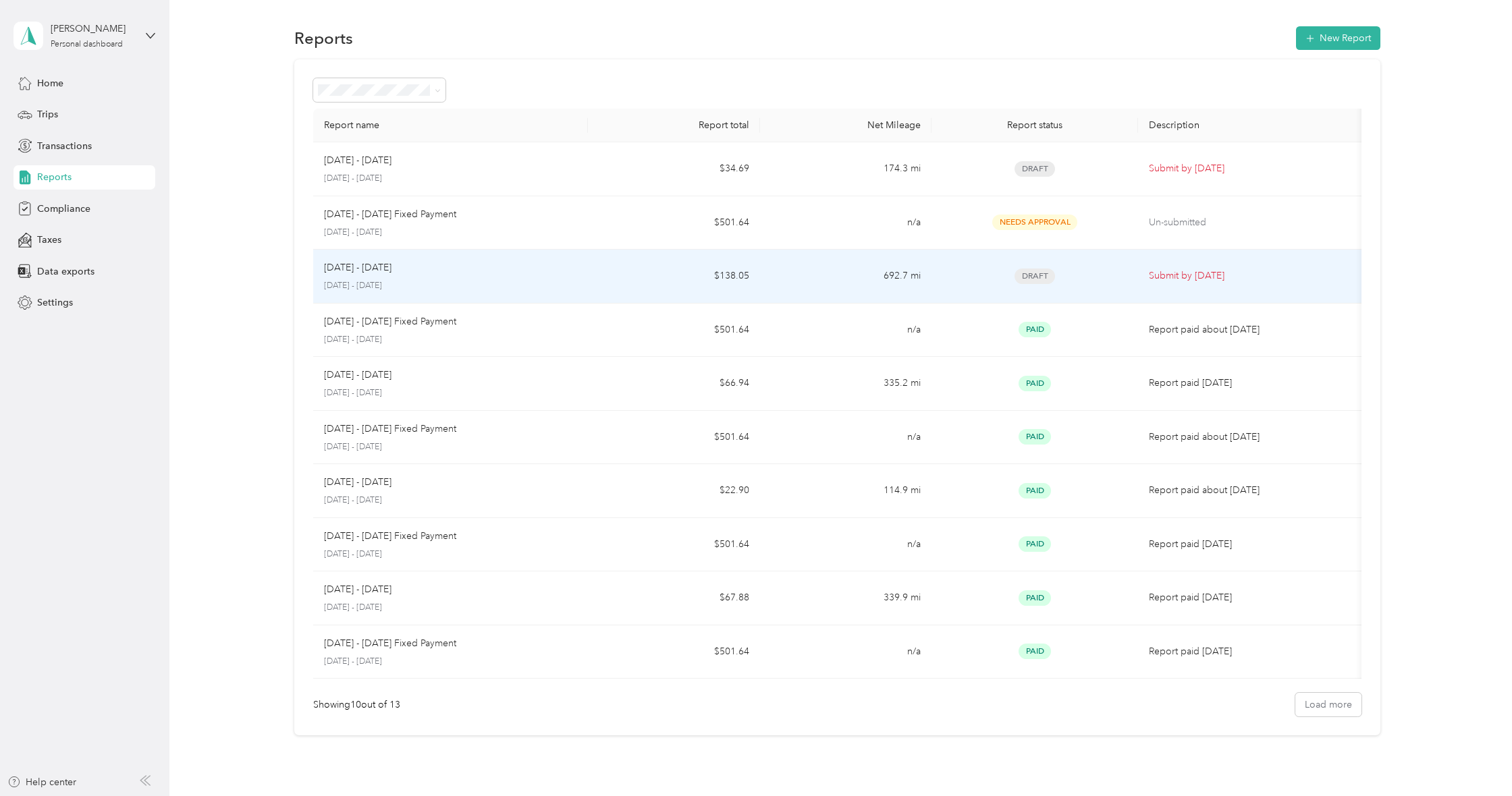
click at [453, 279] on div "[DATE] - [DATE] [DATE] - [DATE]" at bounding box center [450, 277] width 253 height 32
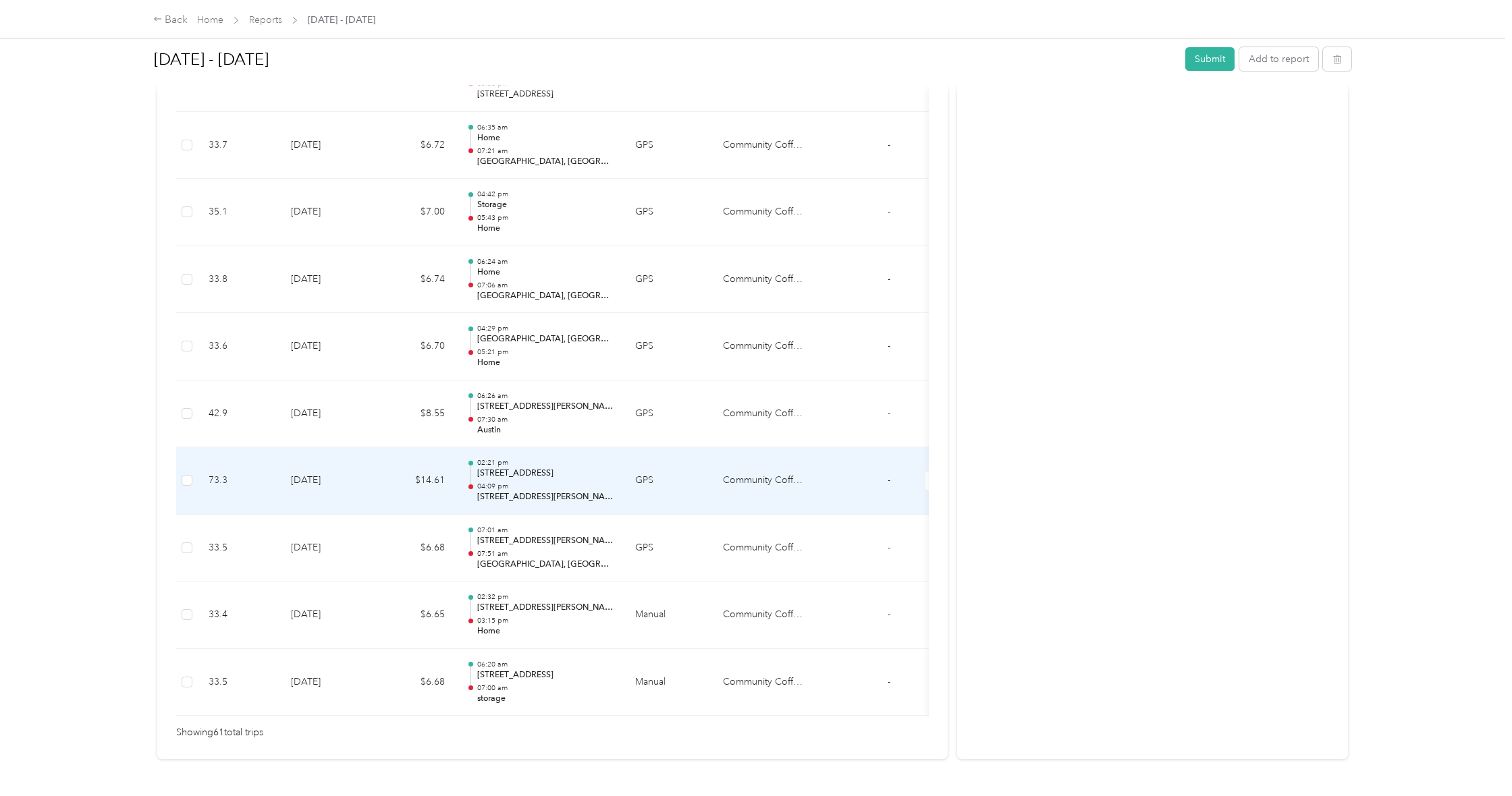
scroll to position [3890, 0]
click at [505, 468] on p "[STREET_ADDRESS]" at bounding box center [545, 474] width 136 height 12
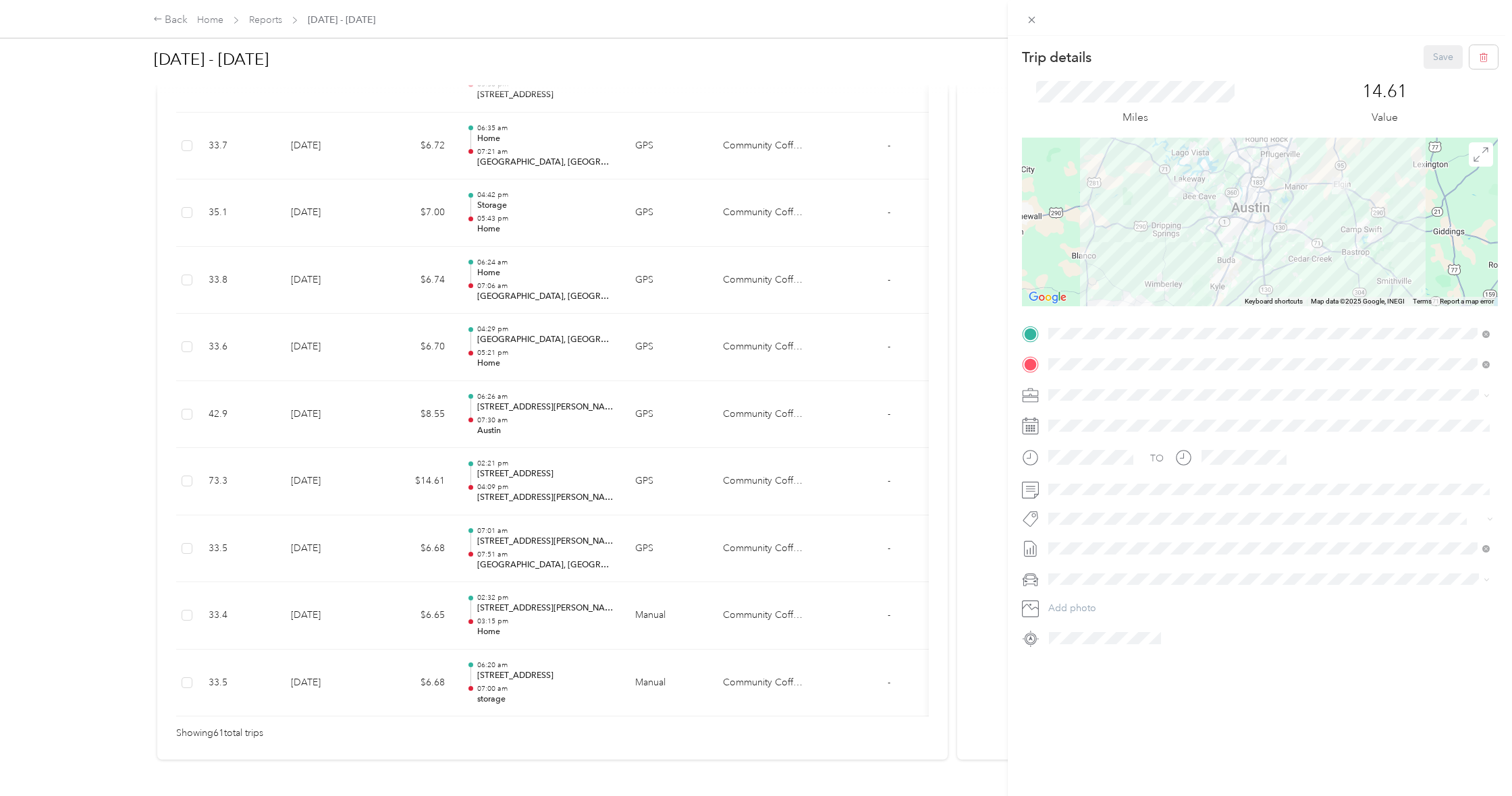
click at [1205, 449] on span "11536–[STREET_ADDRESS][PERSON_NAME]" at bounding box center [1170, 449] width 192 height 12
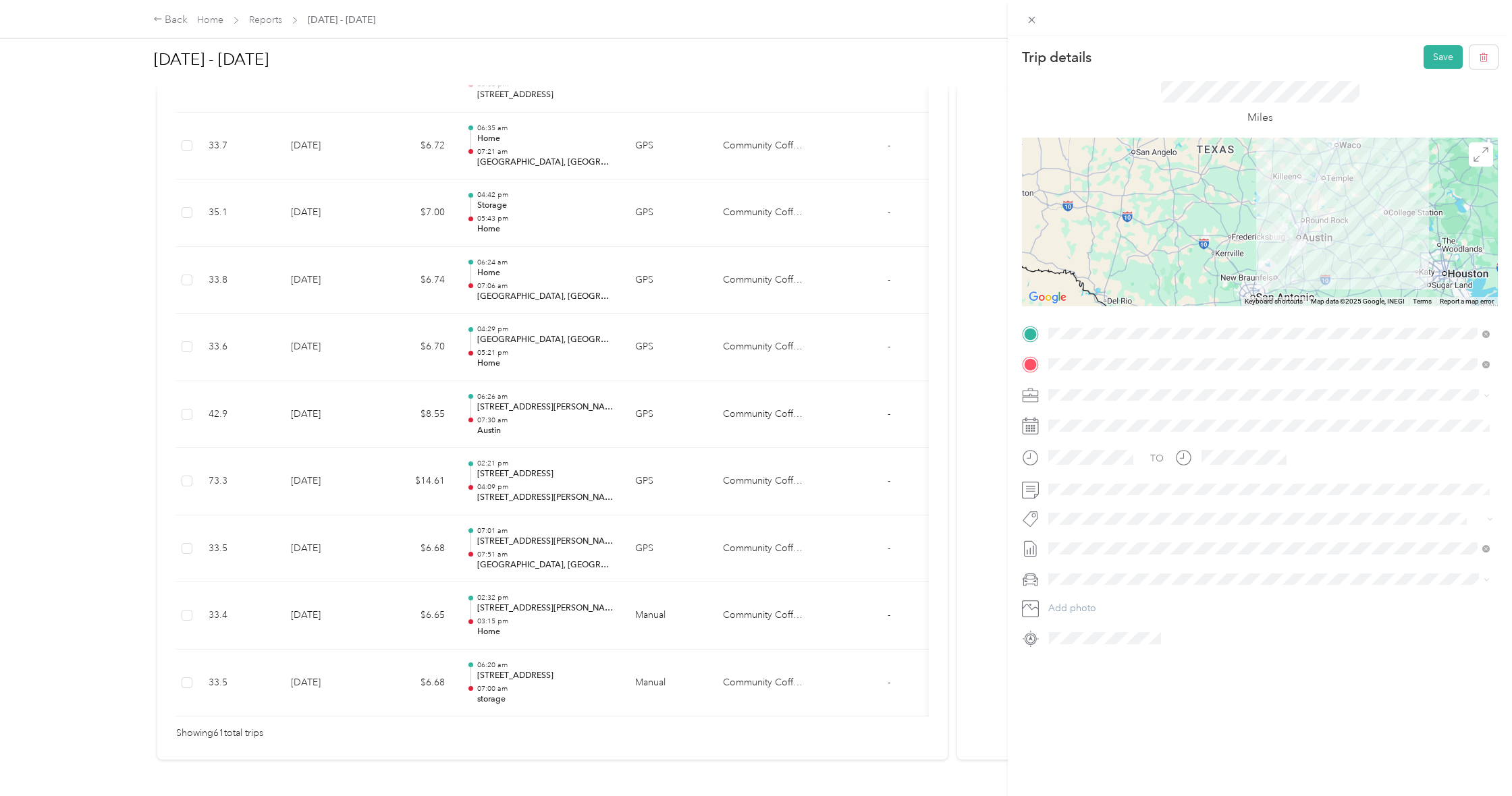
scroll to position [0, 0]
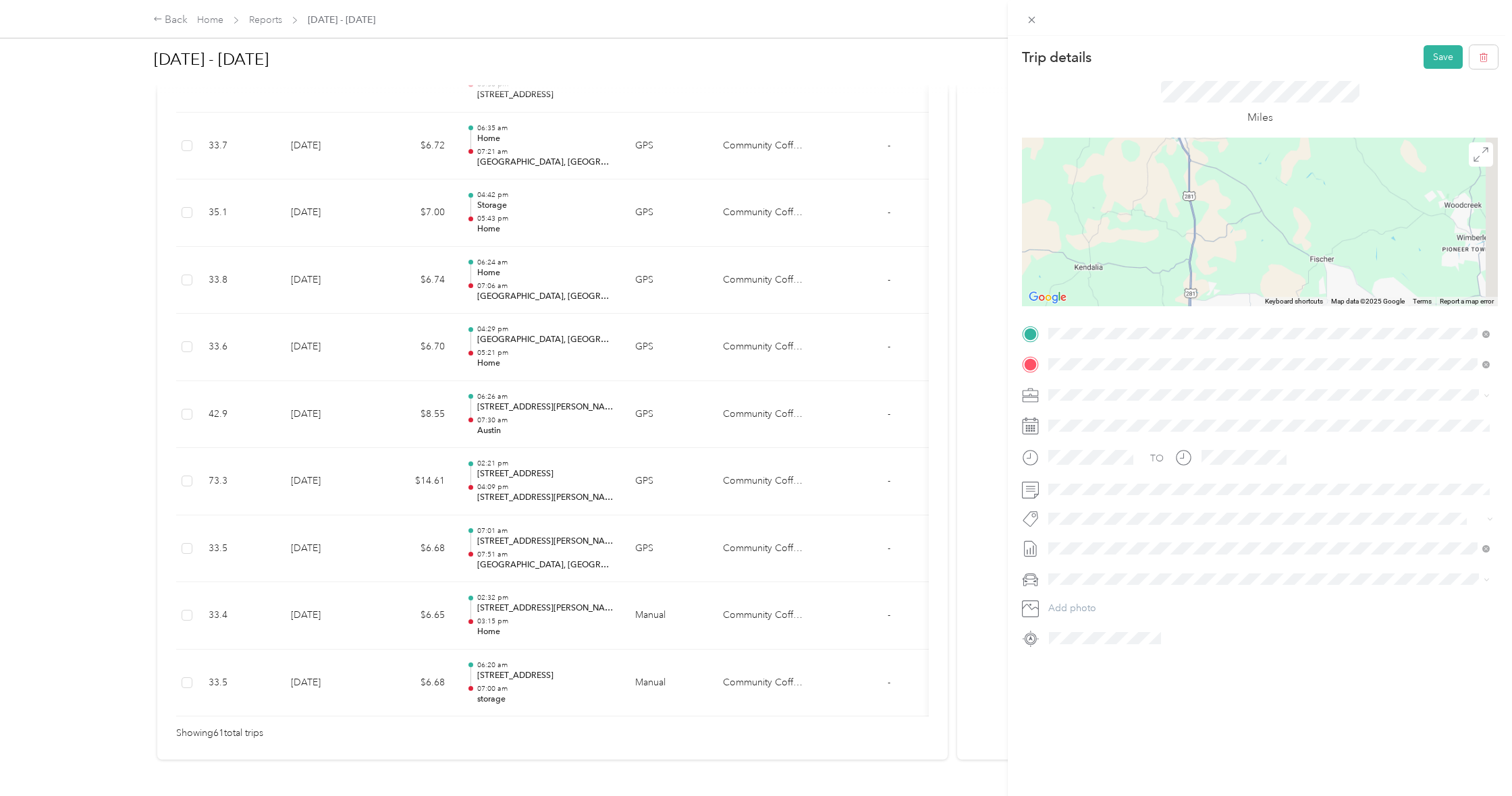
drag, startPoint x: 1328, startPoint y: 242, endPoint x: 1035, endPoint y: 261, distance: 293.6
click at [1020, 262] on form "Trip details Save This trip cannot be edited because it is either under review,…" at bounding box center [1260, 347] width 504 height 604
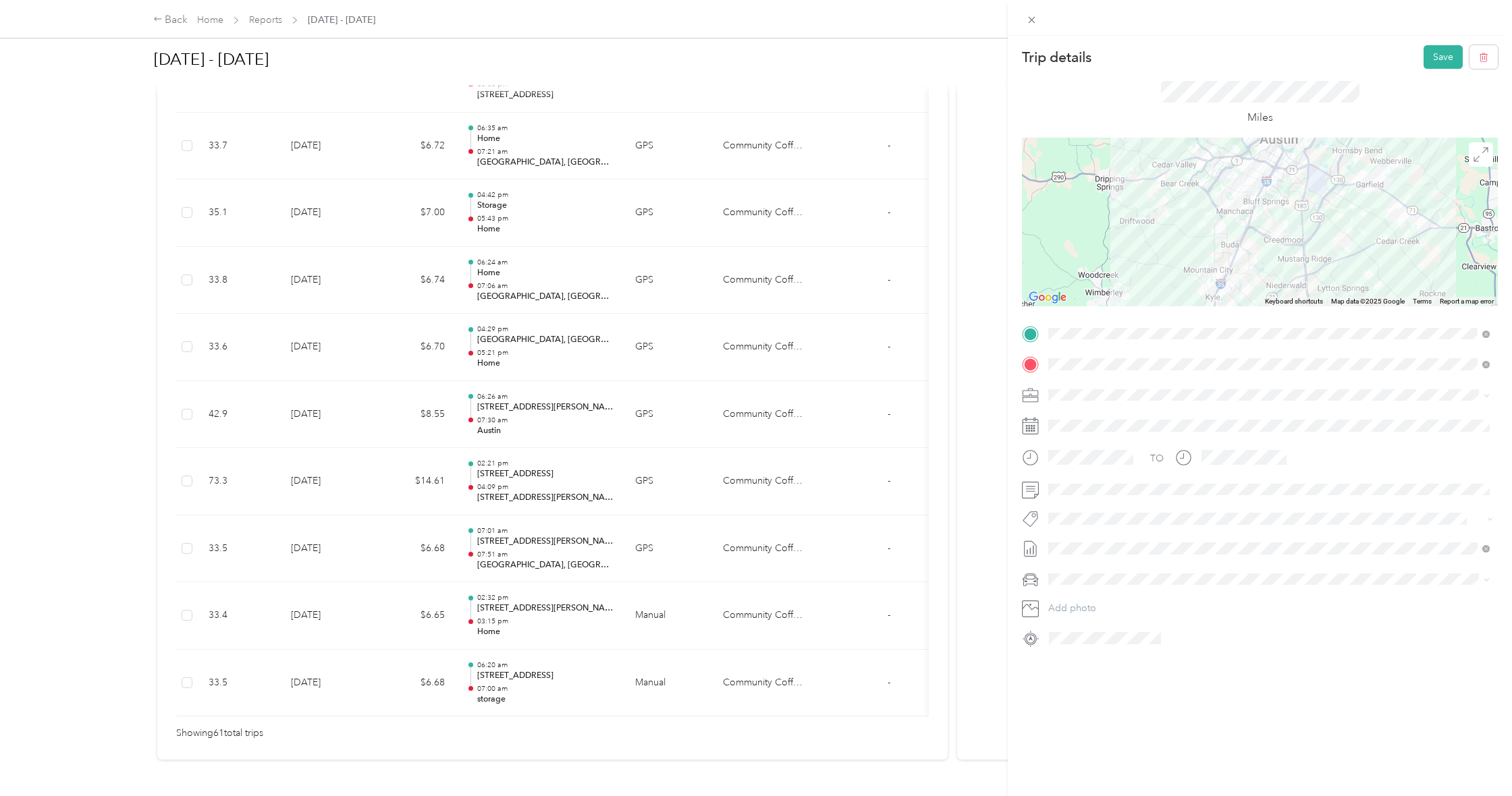
drag, startPoint x: 1263, startPoint y: 226, endPoint x: 1106, endPoint y: 279, distance: 165.7
click at [1106, 279] on div at bounding box center [1260, 222] width 476 height 169
click at [1258, 234] on div at bounding box center [1260, 222] width 476 height 169
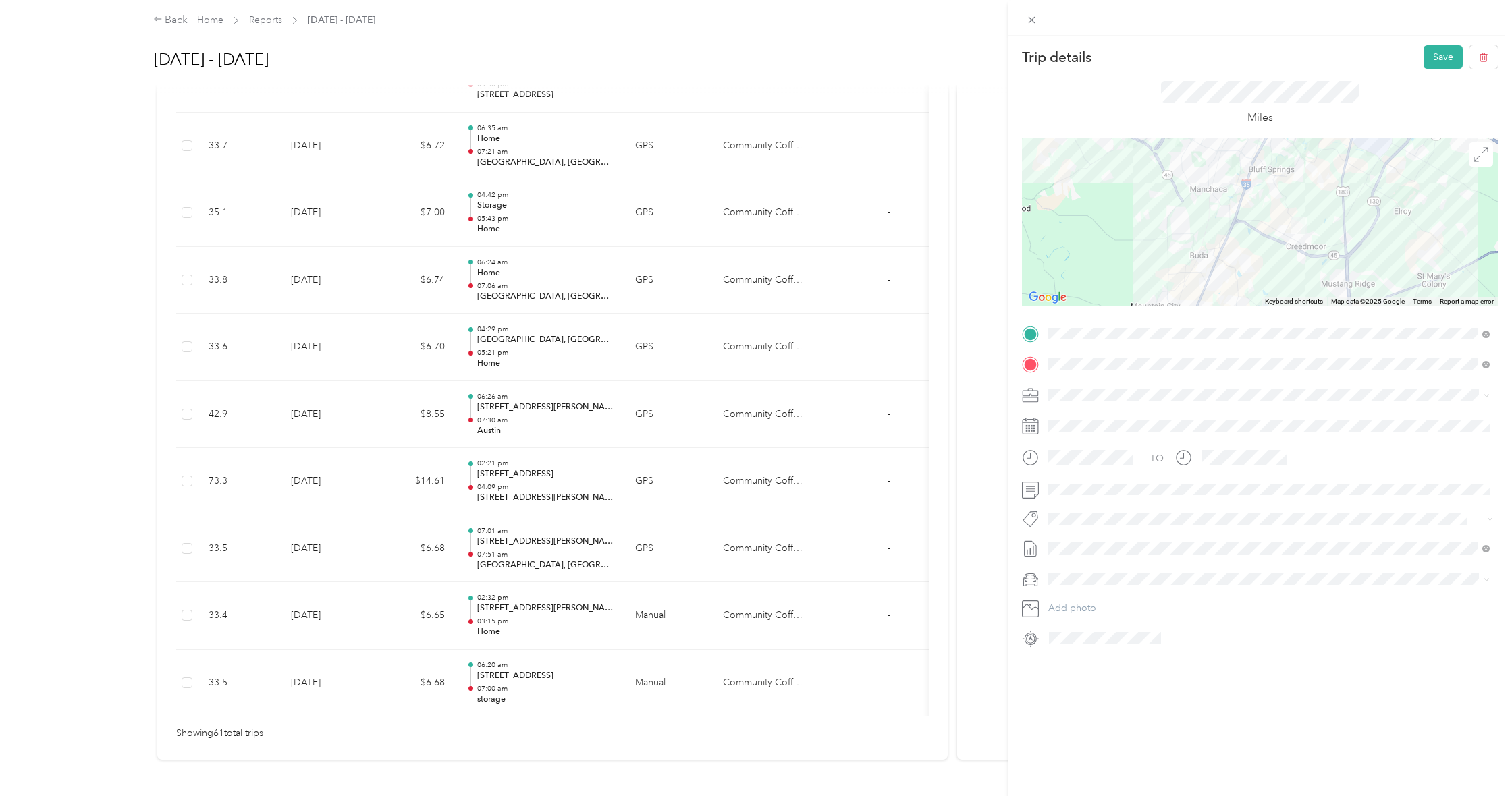
click at [1284, 199] on div at bounding box center [1260, 222] width 476 height 169
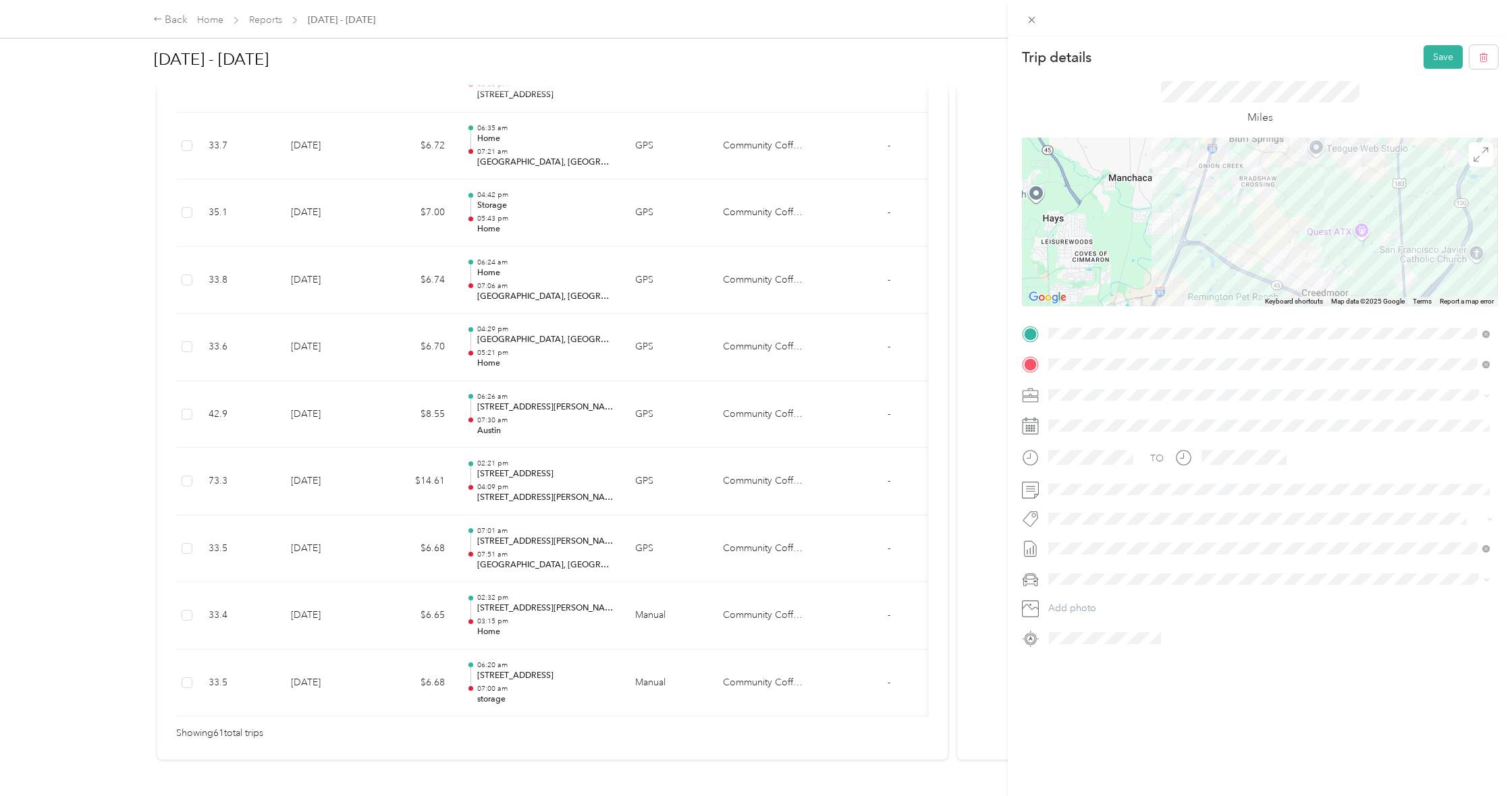
click at [1284, 199] on div at bounding box center [1260, 222] width 476 height 169
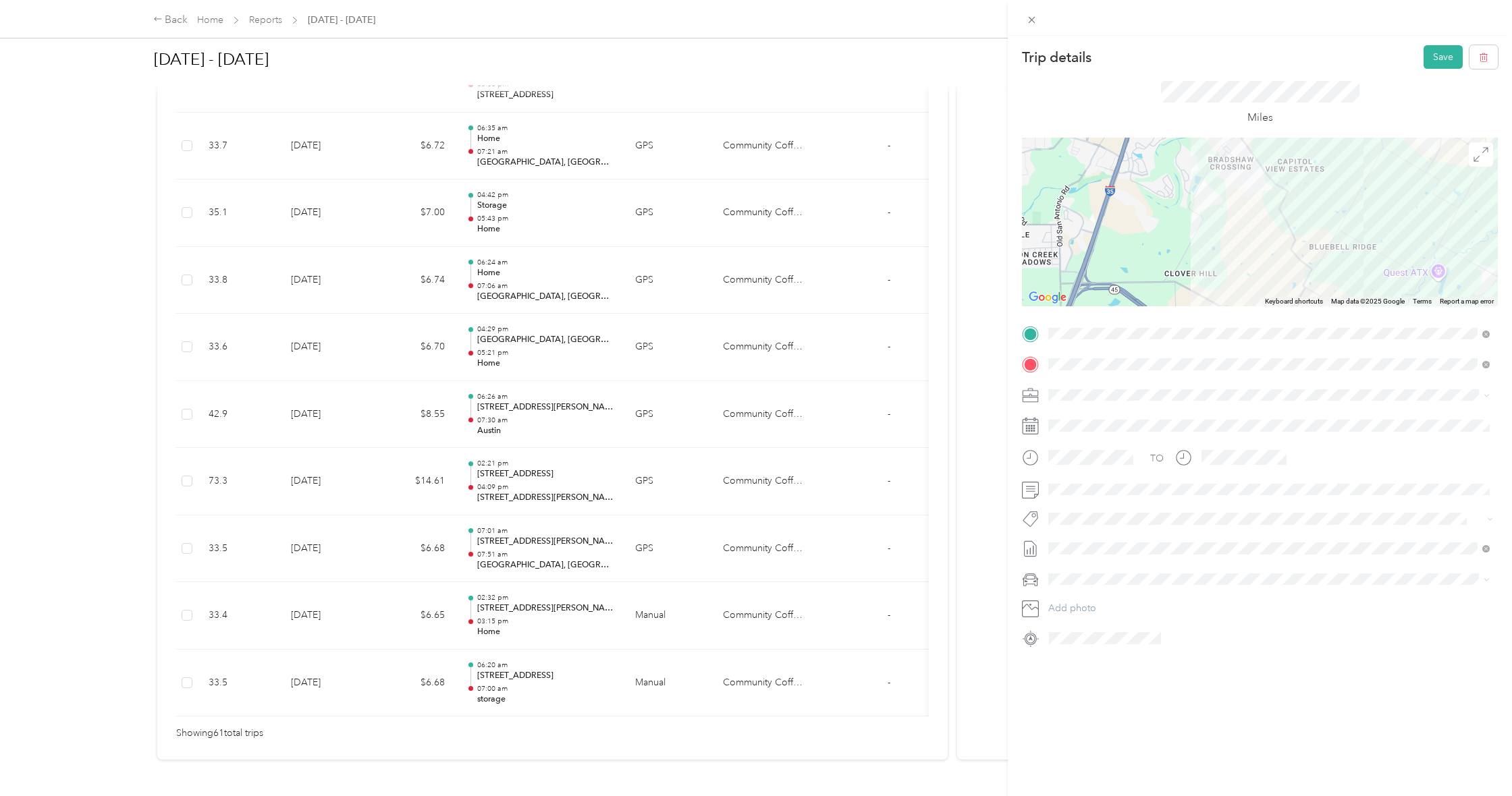
drag, startPoint x: 1280, startPoint y: 202, endPoint x: 1180, endPoint y: 290, distance: 133.2
click at [1180, 290] on div at bounding box center [1260, 222] width 476 height 169
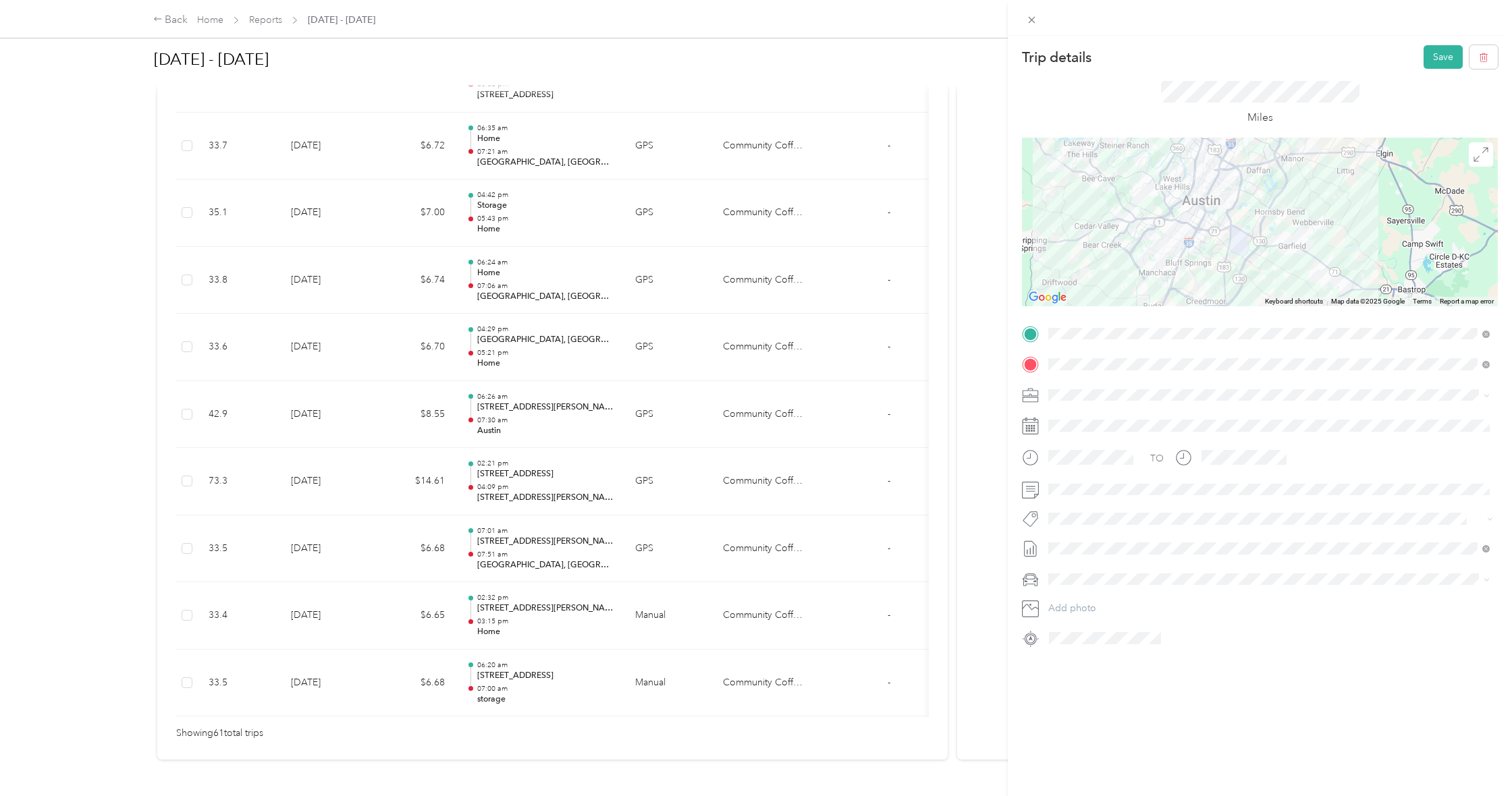
click at [1257, 223] on div at bounding box center [1260, 222] width 476 height 169
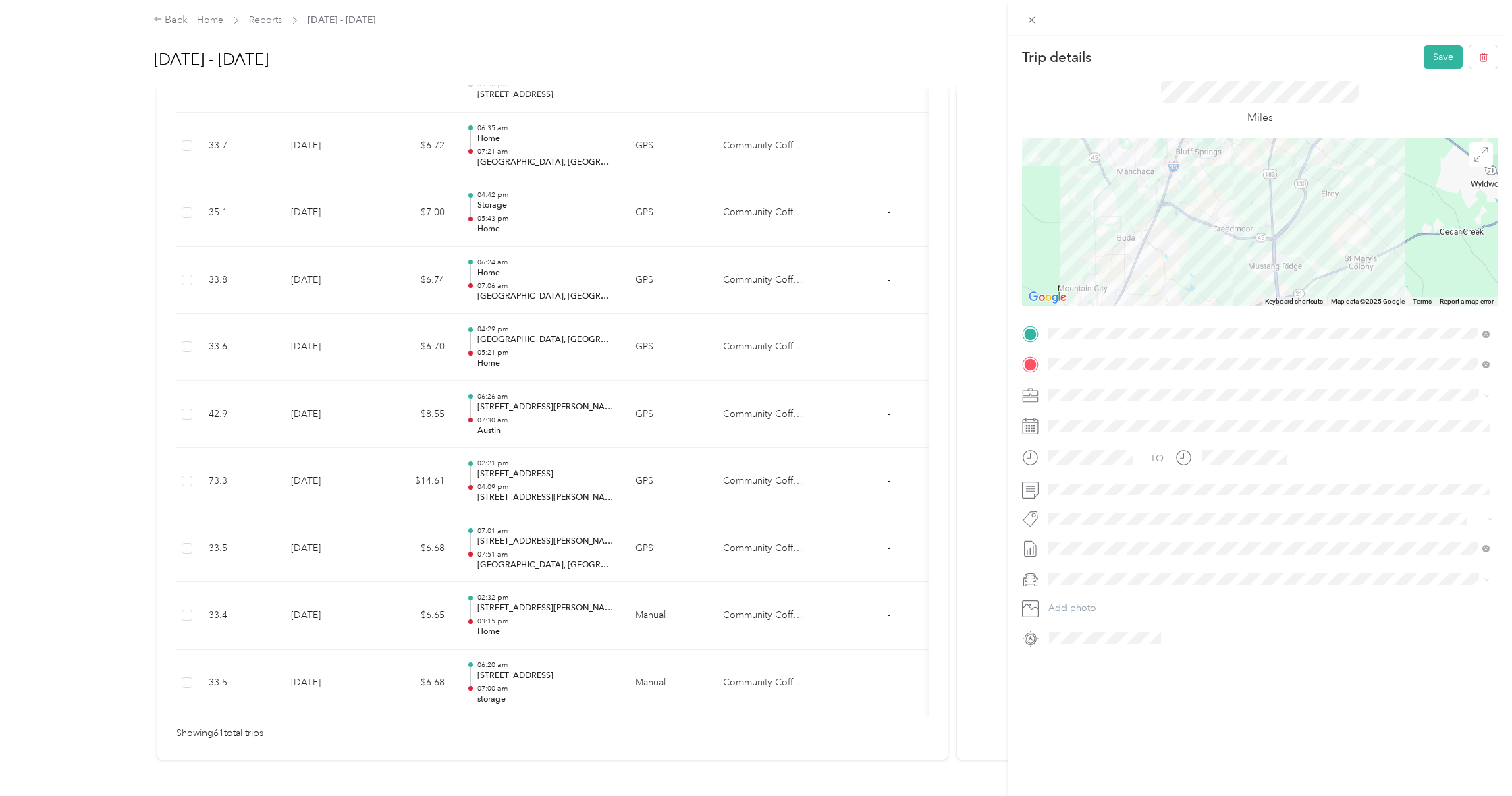
click at [1237, 216] on div at bounding box center [1260, 222] width 476 height 169
click at [1236, 216] on div at bounding box center [1260, 222] width 476 height 169
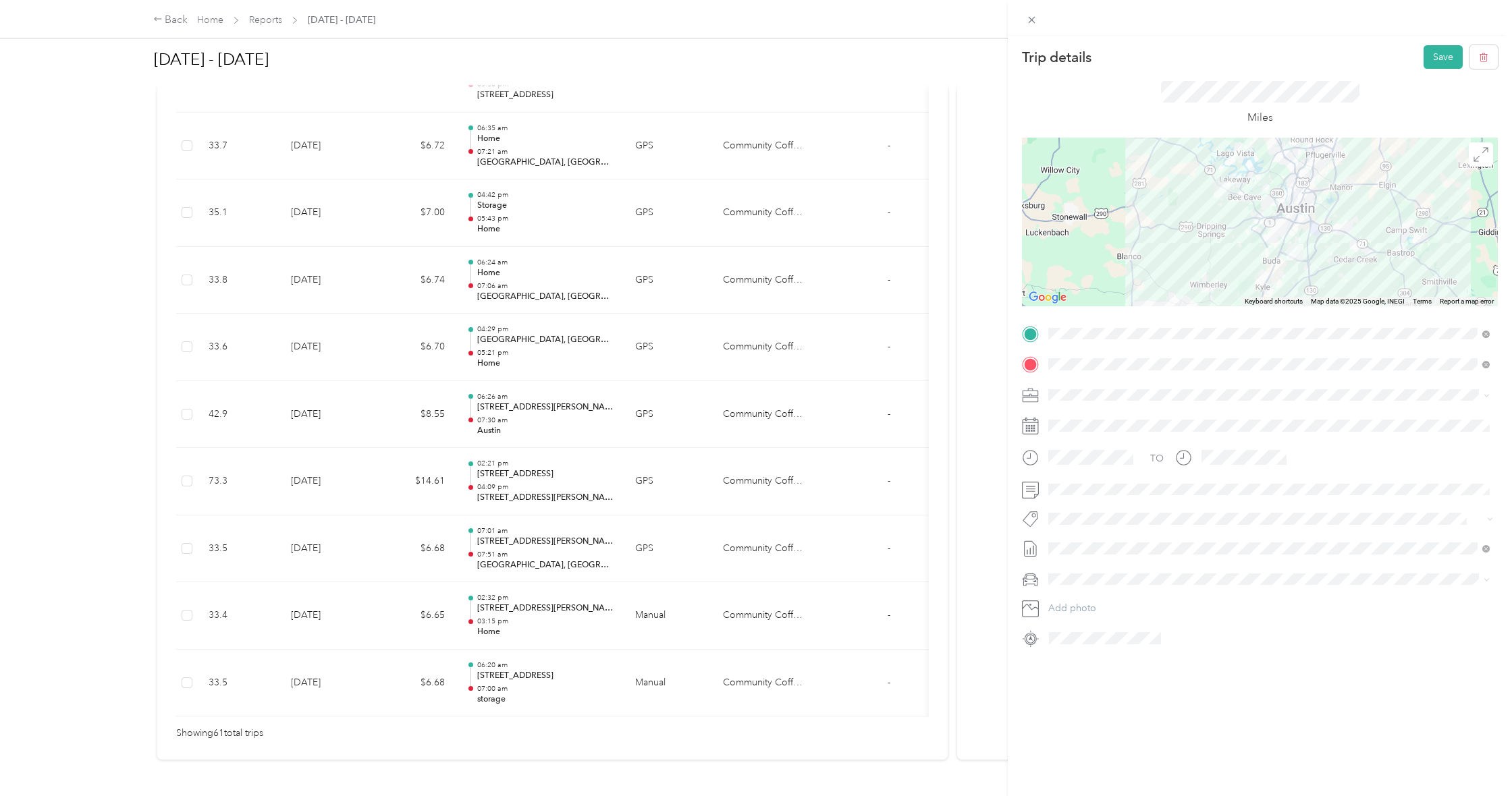
click at [1294, 248] on img at bounding box center [1295, 251] width 17 height 17
click at [1295, 243] on img at bounding box center [1295, 251] width 17 height 17
click at [1298, 240] on div at bounding box center [1260, 222] width 476 height 169
click at [1292, 252] on div at bounding box center [1260, 222] width 476 height 169
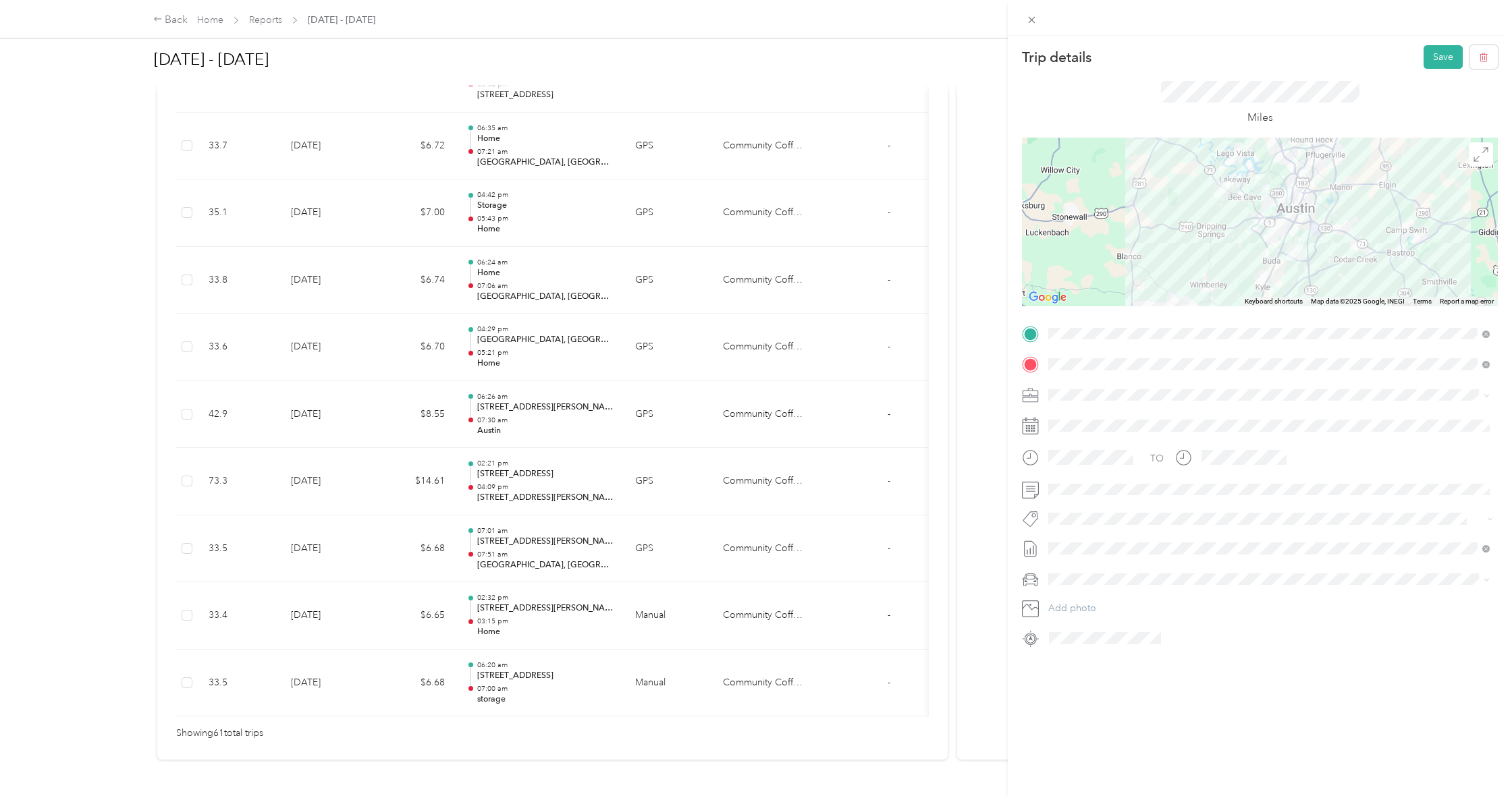
click at [1282, 250] on div at bounding box center [1260, 222] width 476 height 169
drag, startPoint x: 1299, startPoint y: 243, endPoint x: 1285, endPoint y: 245, distance: 14.1
click at [1285, 245] on div at bounding box center [1260, 222] width 476 height 169
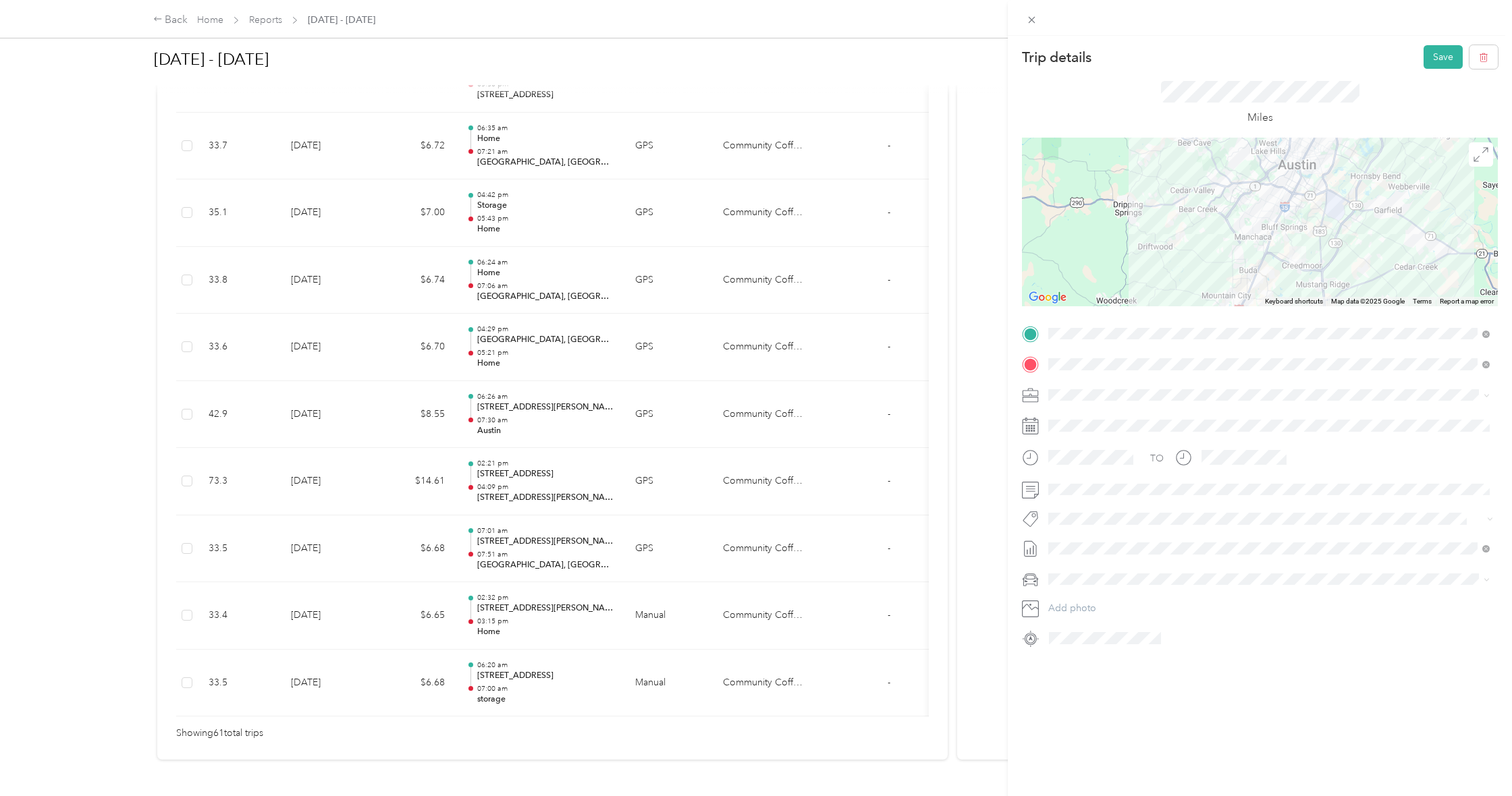
click at [1285, 245] on div at bounding box center [1260, 222] width 476 height 169
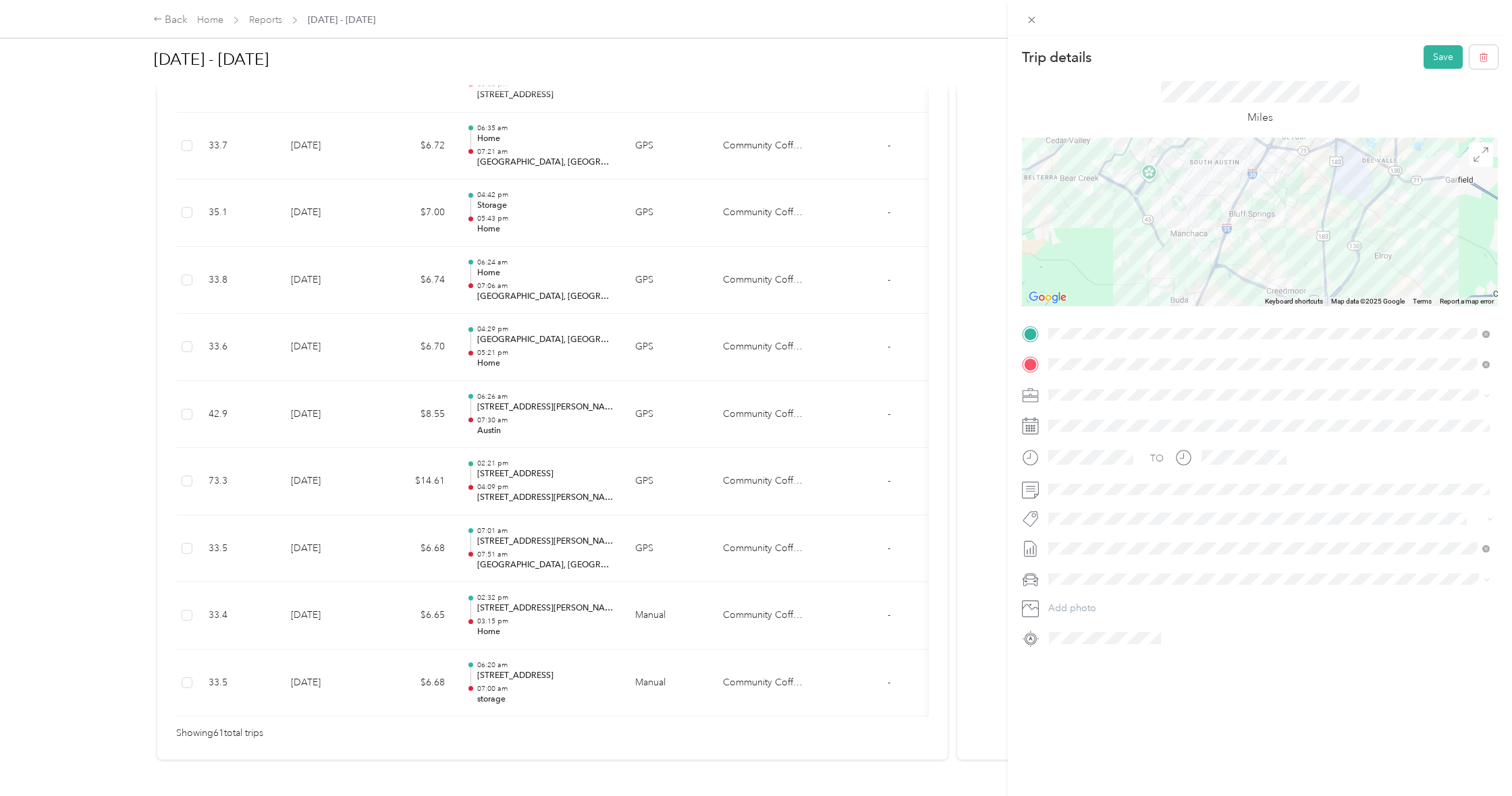
drag, startPoint x: 1285, startPoint y: 243, endPoint x: 1271, endPoint y: 243, distance: 14.0
click at [1266, 245] on div at bounding box center [1260, 222] width 476 height 169
drag, startPoint x: 1271, startPoint y: 262, endPoint x: 1272, endPoint y: 251, distance: 11.0
click at [1272, 251] on img at bounding box center [1272, 259] width 17 height 17
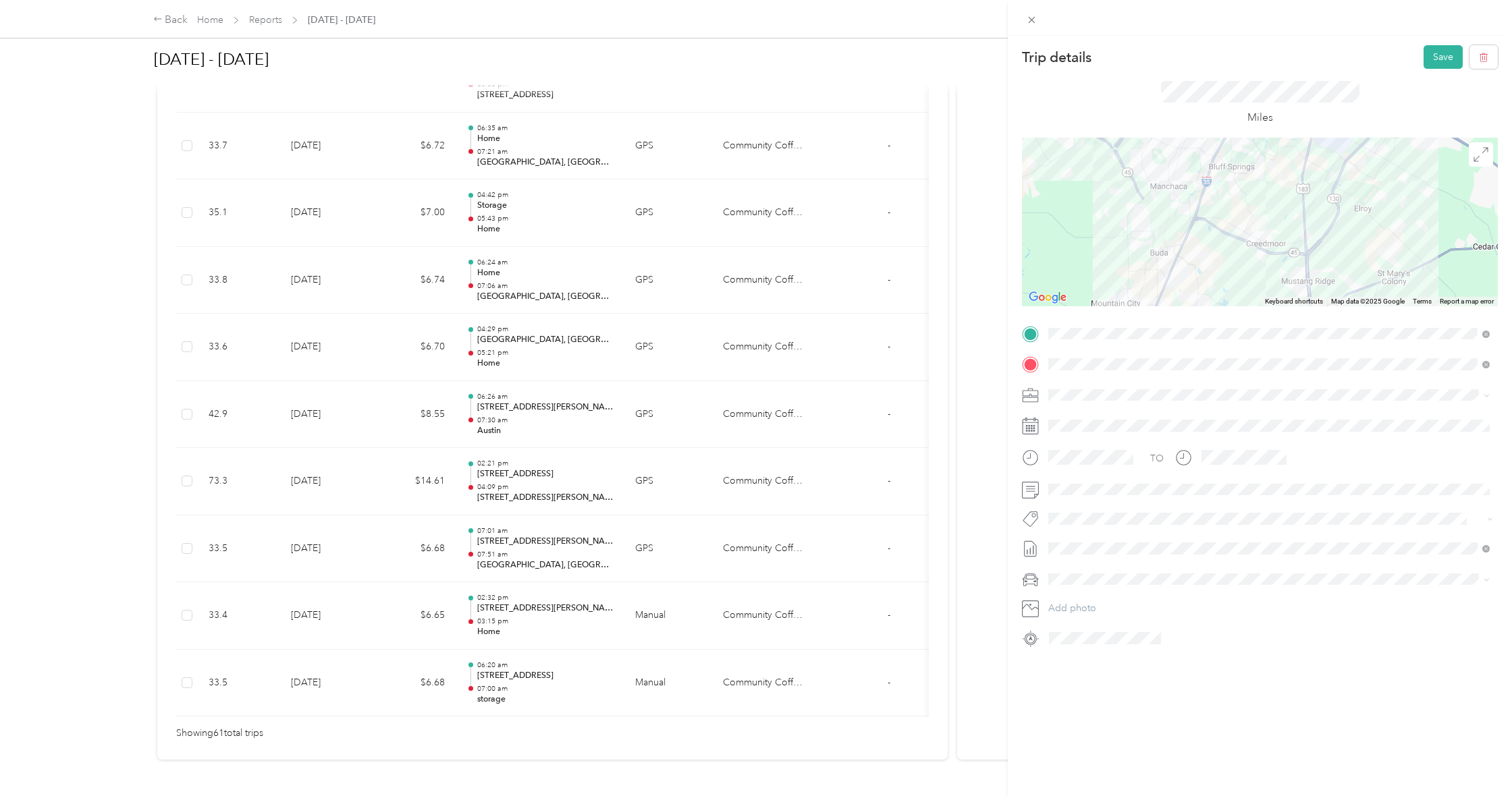
drag, startPoint x: 1272, startPoint y: 260, endPoint x: 1255, endPoint y: 231, distance: 33.6
click at [1255, 227] on img at bounding box center [1259, 223] width 17 height 17
click at [1237, 243] on div at bounding box center [1260, 222] width 476 height 169
drag, startPoint x: 1237, startPoint y: 243, endPoint x: 1231, endPoint y: 237, distance: 8.5
click at [1237, 243] on div at bounding box center [1260, 222] width 476 height 169
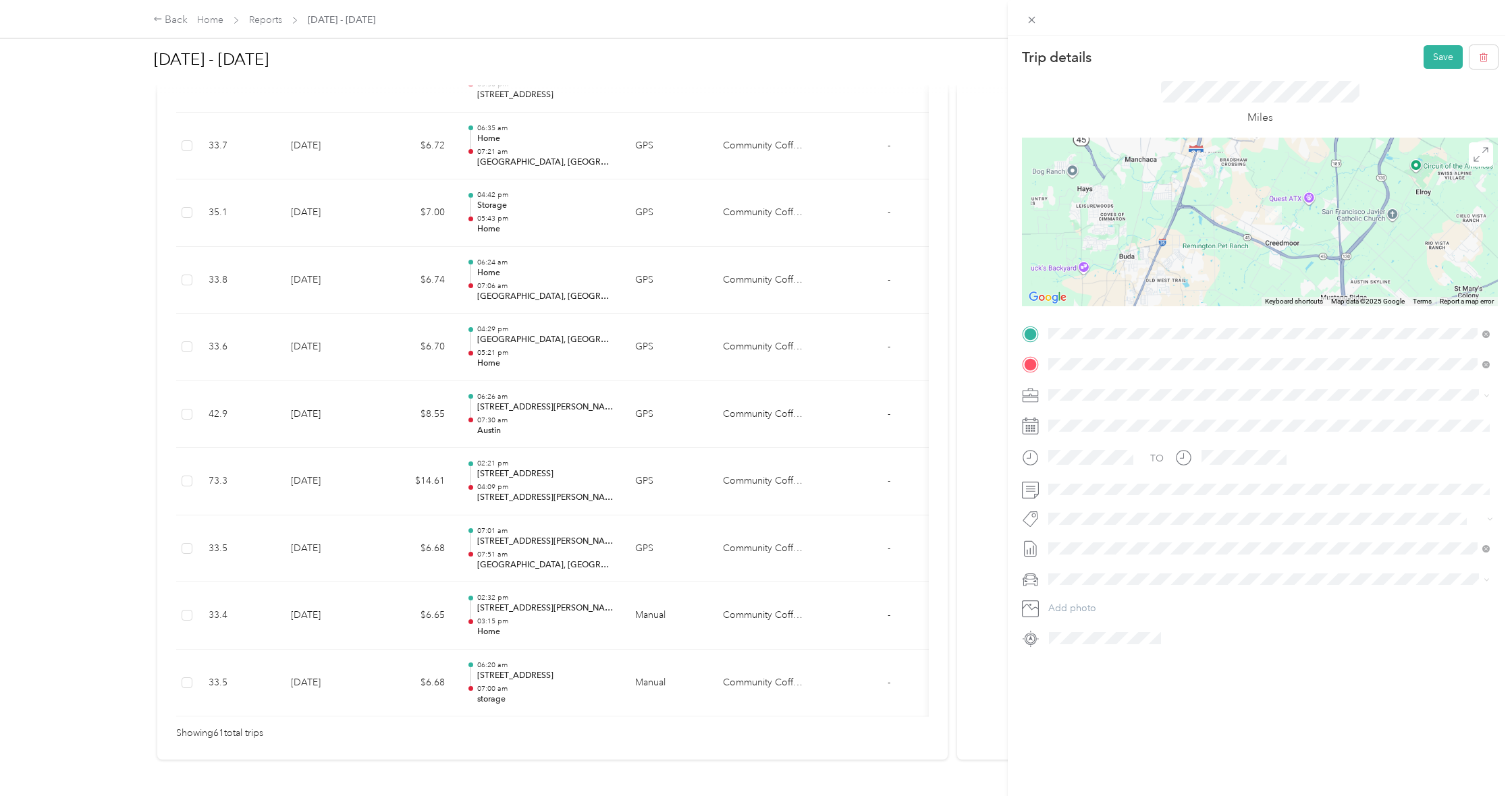
click at [1231, 236] on div at bounding box center [1260, 222] width 476 height 169
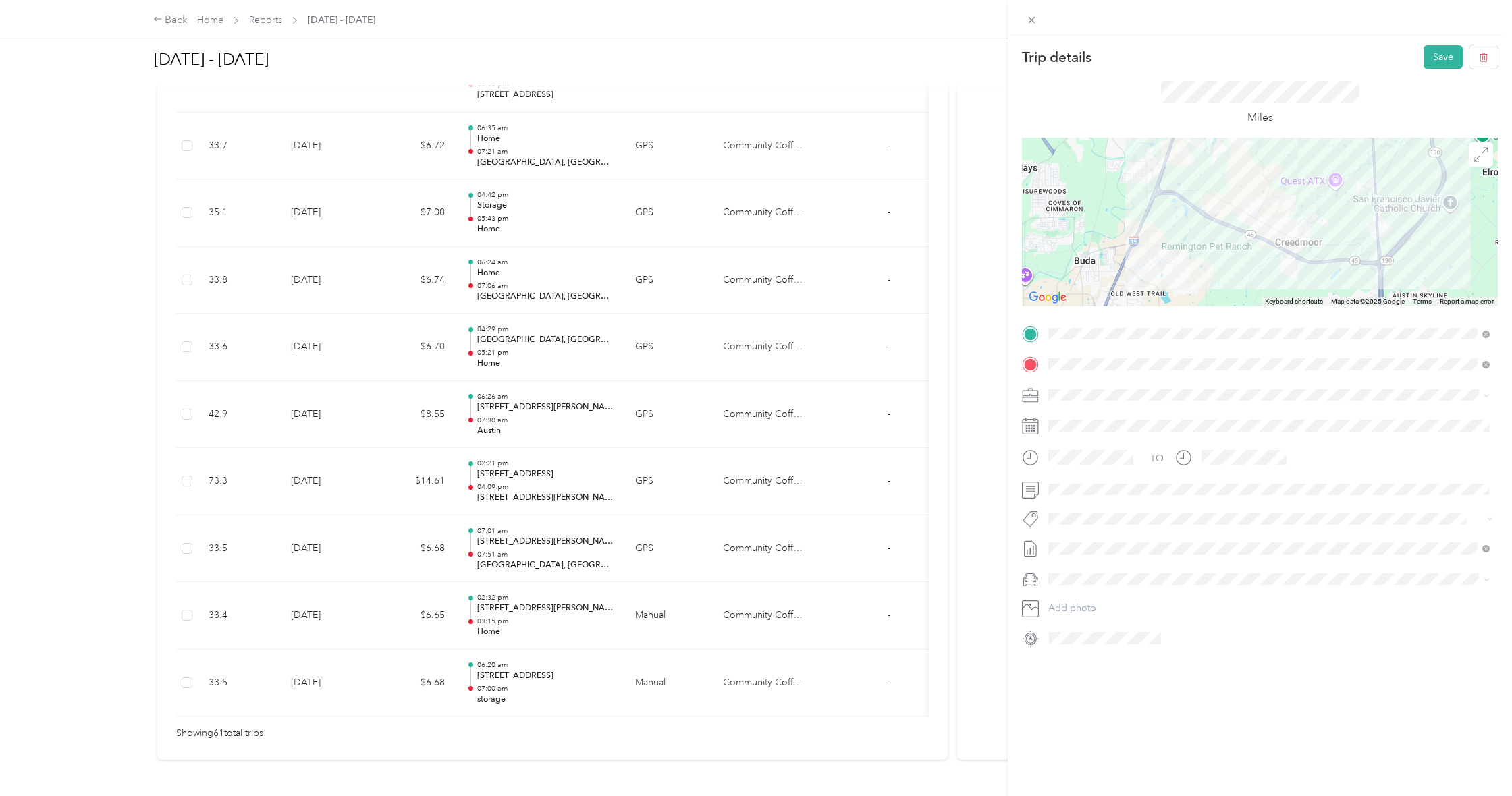
click at [1233, 231] on div at bounding box center [1260, 222] width 476 height 169
click at [1231, 231] on div at bounding box center [1260, 222] width 476 height 169
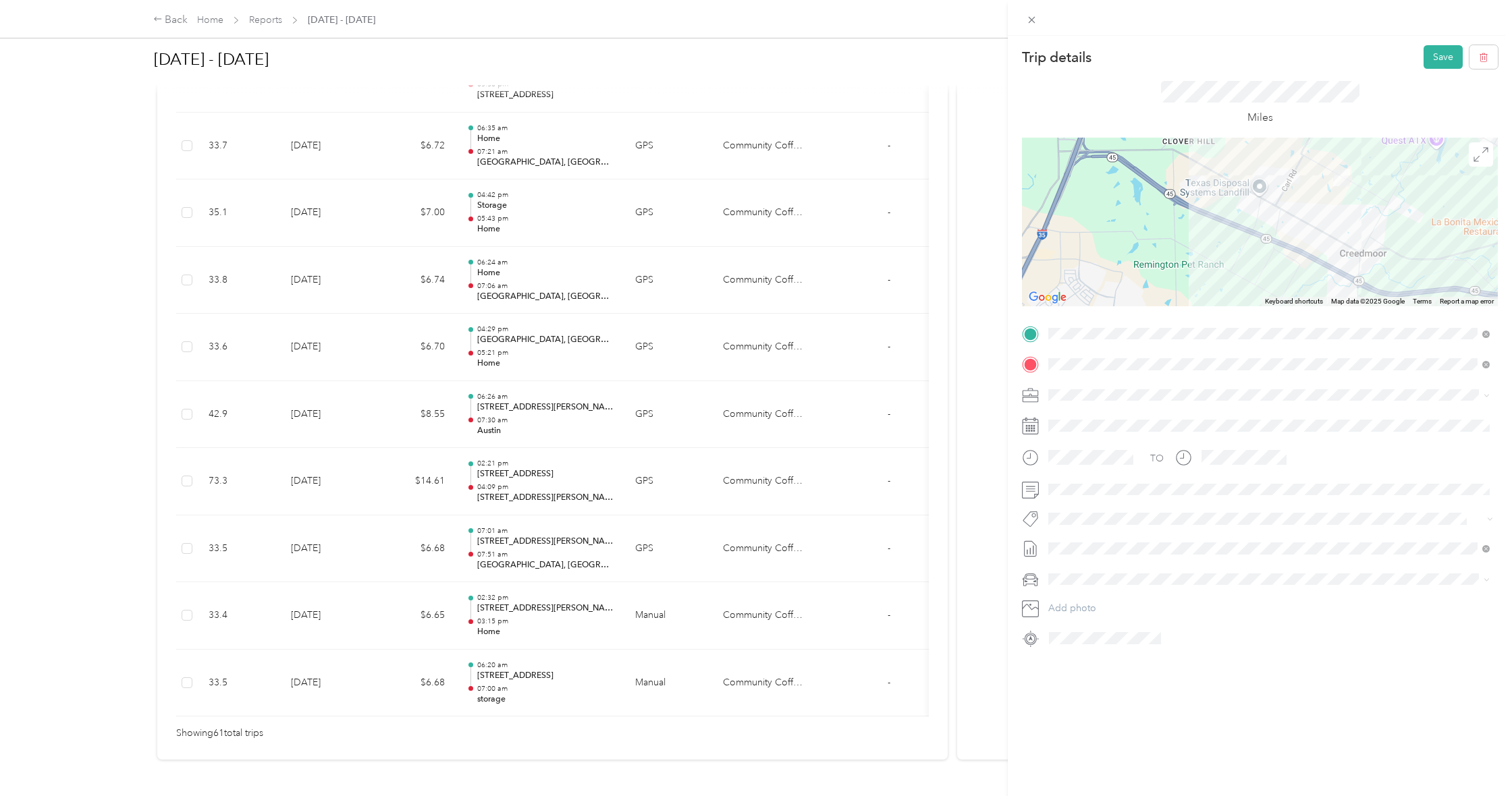
click at [1221, 222] on div at bounding box center [1260, 222] width 476 height 169
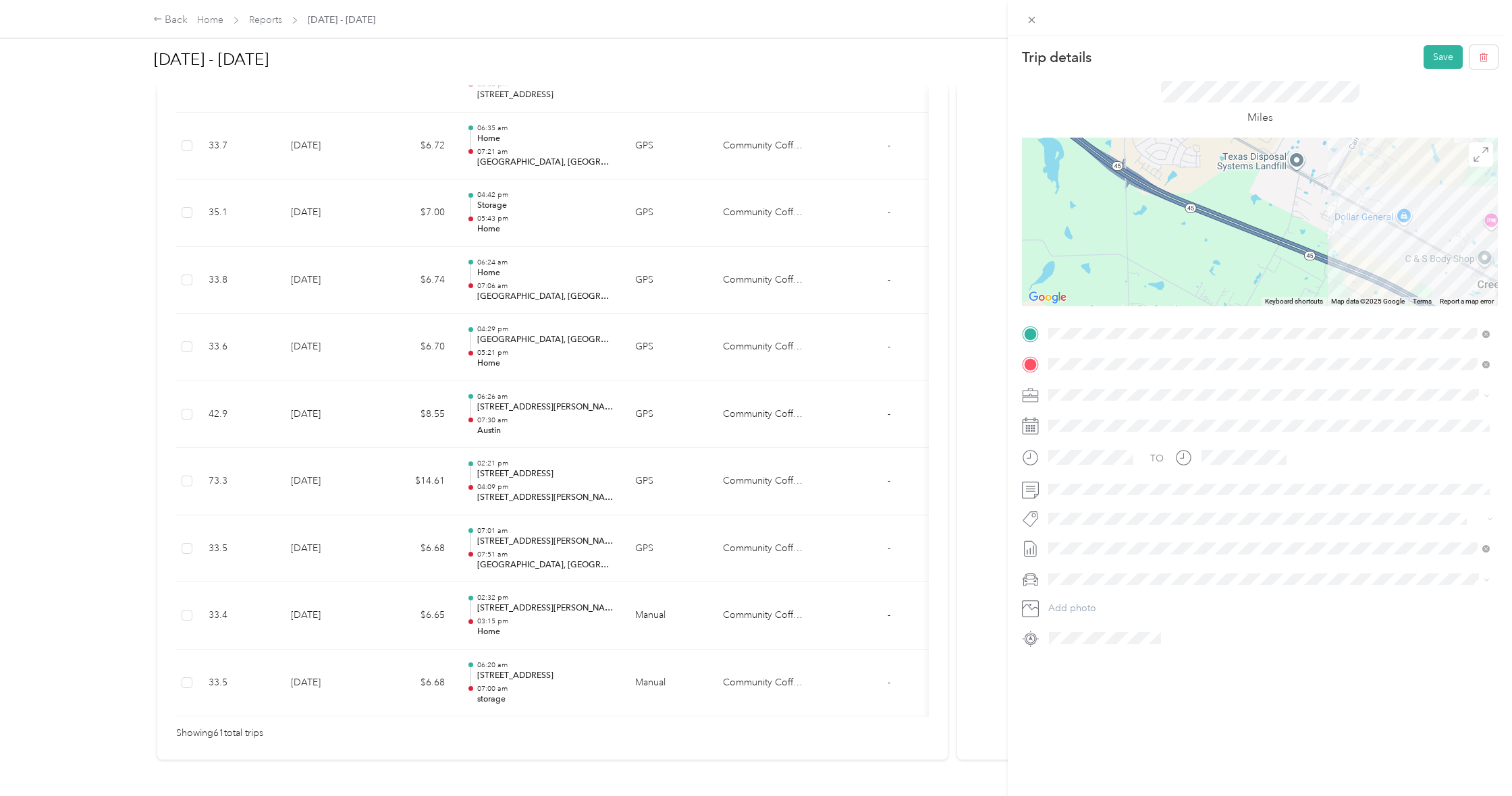
drag, startPoint x: 1236, startPoint y: 240, endPoint x: 1234, endPoint y: 262, distance: 22.1
click at [1230, 266] on div at bounding box center [1260, 222] width 476 height 169
click at [1298, 170] on div at bounding box center [1260, 222] width 476 height 169
click at [1296, 170] on div at bounding box center [1260, 222] width 476 height 169
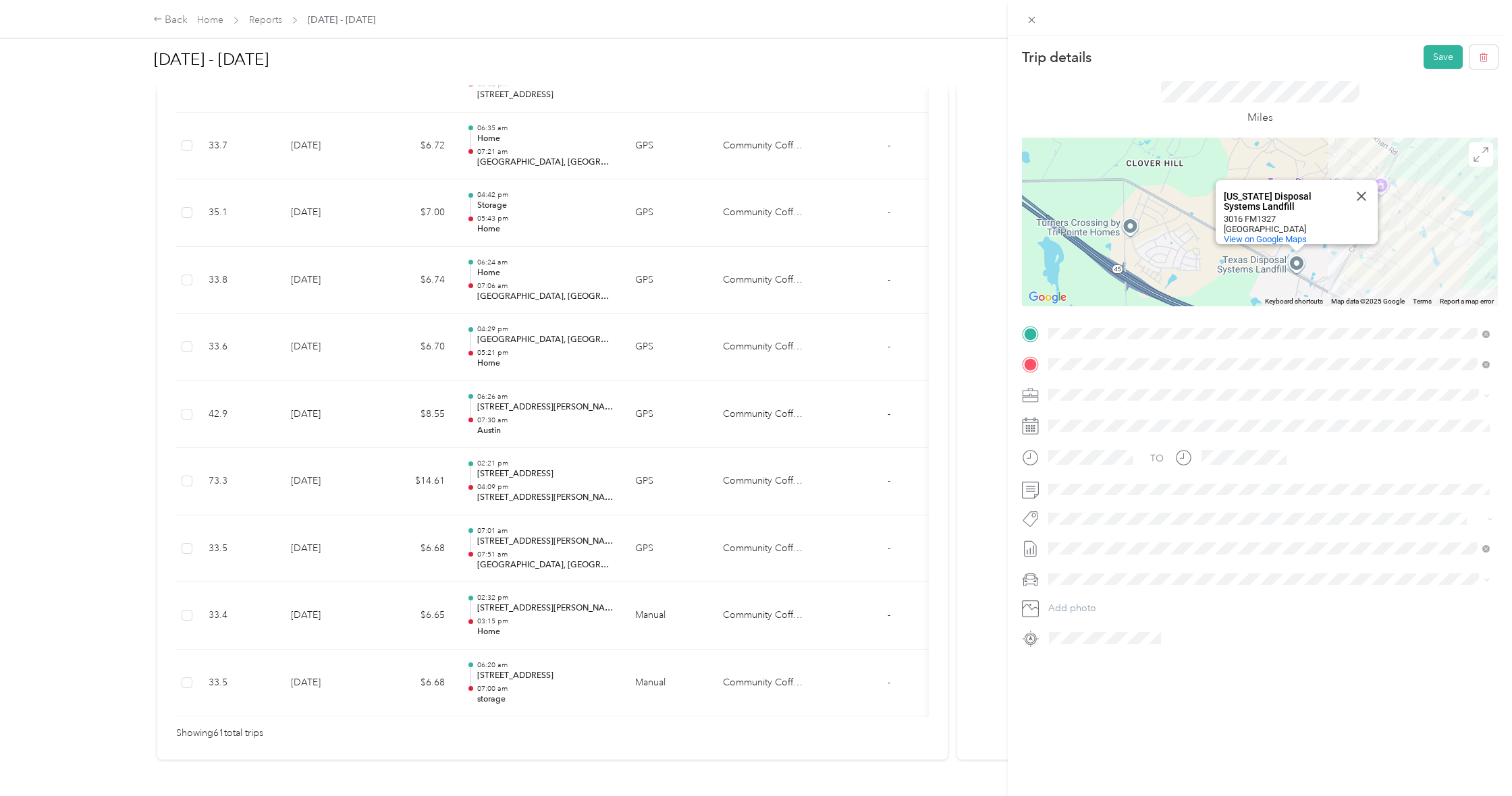
click at [1357, 188] on button "Close" at bounding box center [1361, 196] width 32 height 32
click at [1309, 285] on div at bounding box center [1260, 222] width 476 height 169
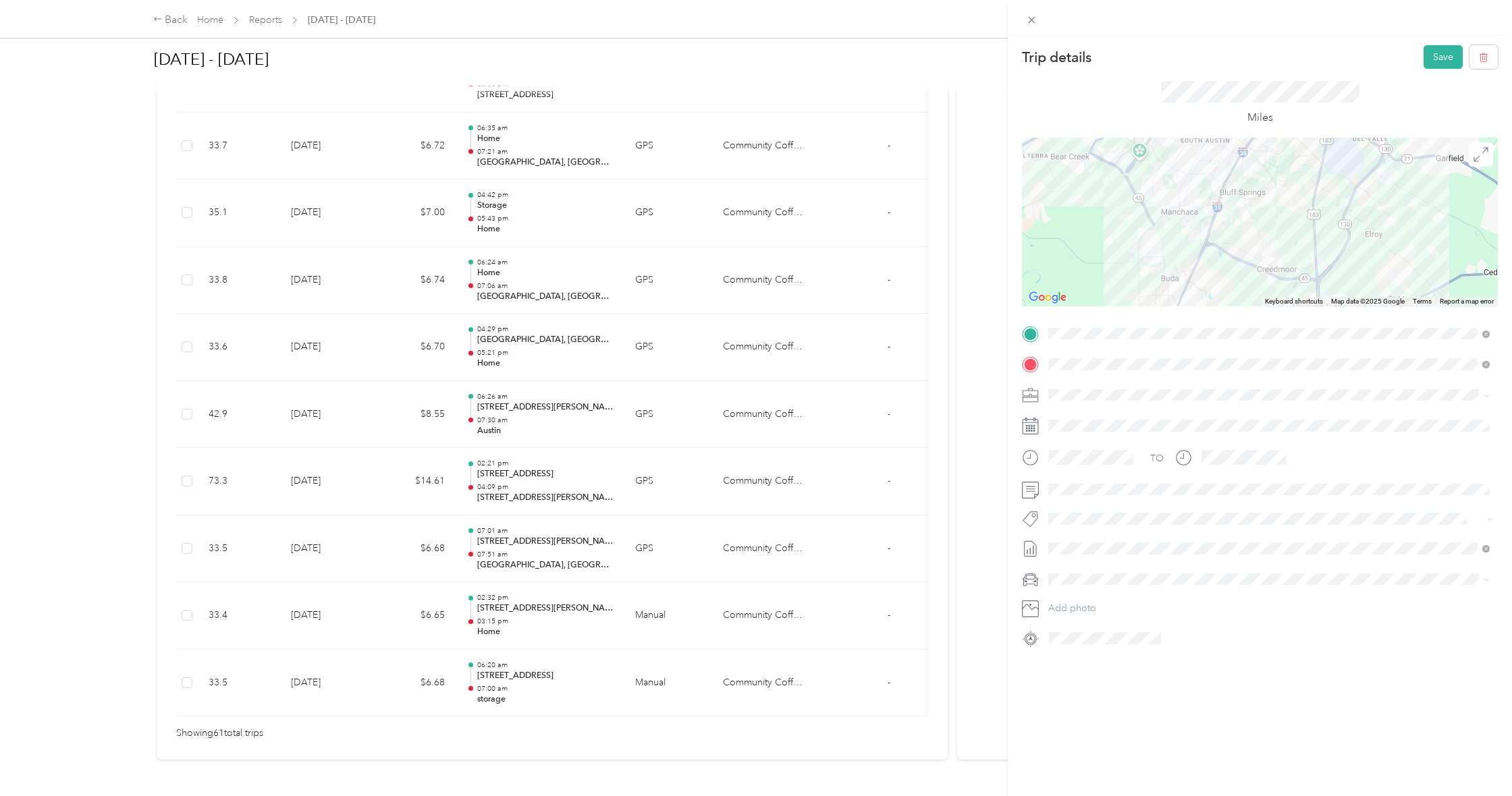
drag, startPoint x: 1267, startPoint y: 232, endPoint x: 1281, endPoint y: 227, distance: 14.9
click at [1261, 233] on div at bounding box center [1260, 222] width 476 height 169
click at [1474, 159] on icon at bounding box center [1481, 154] width 14 height 14
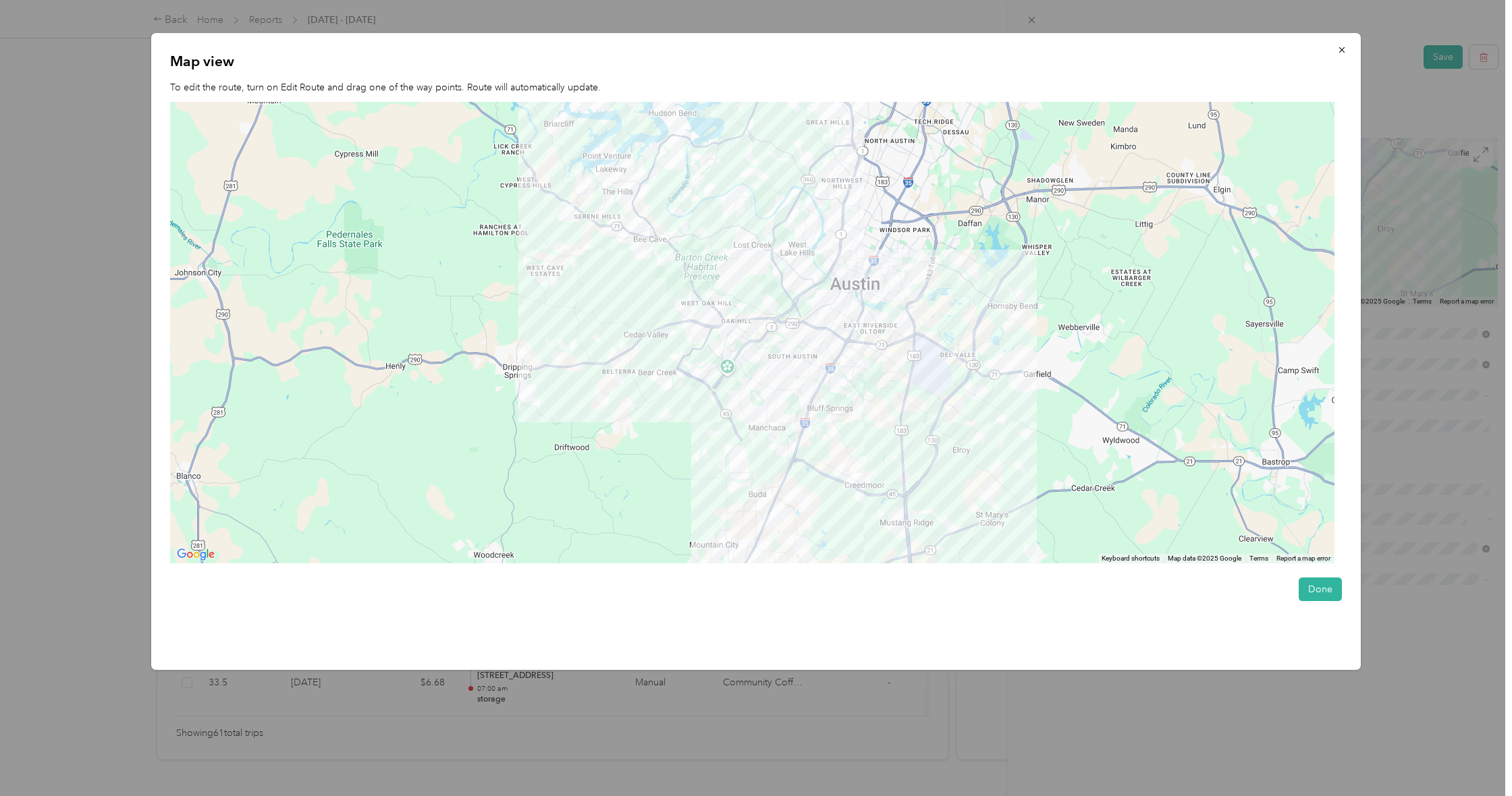
click at [834, 420] on div at bounding box center [752, 333] width 1164 height 462
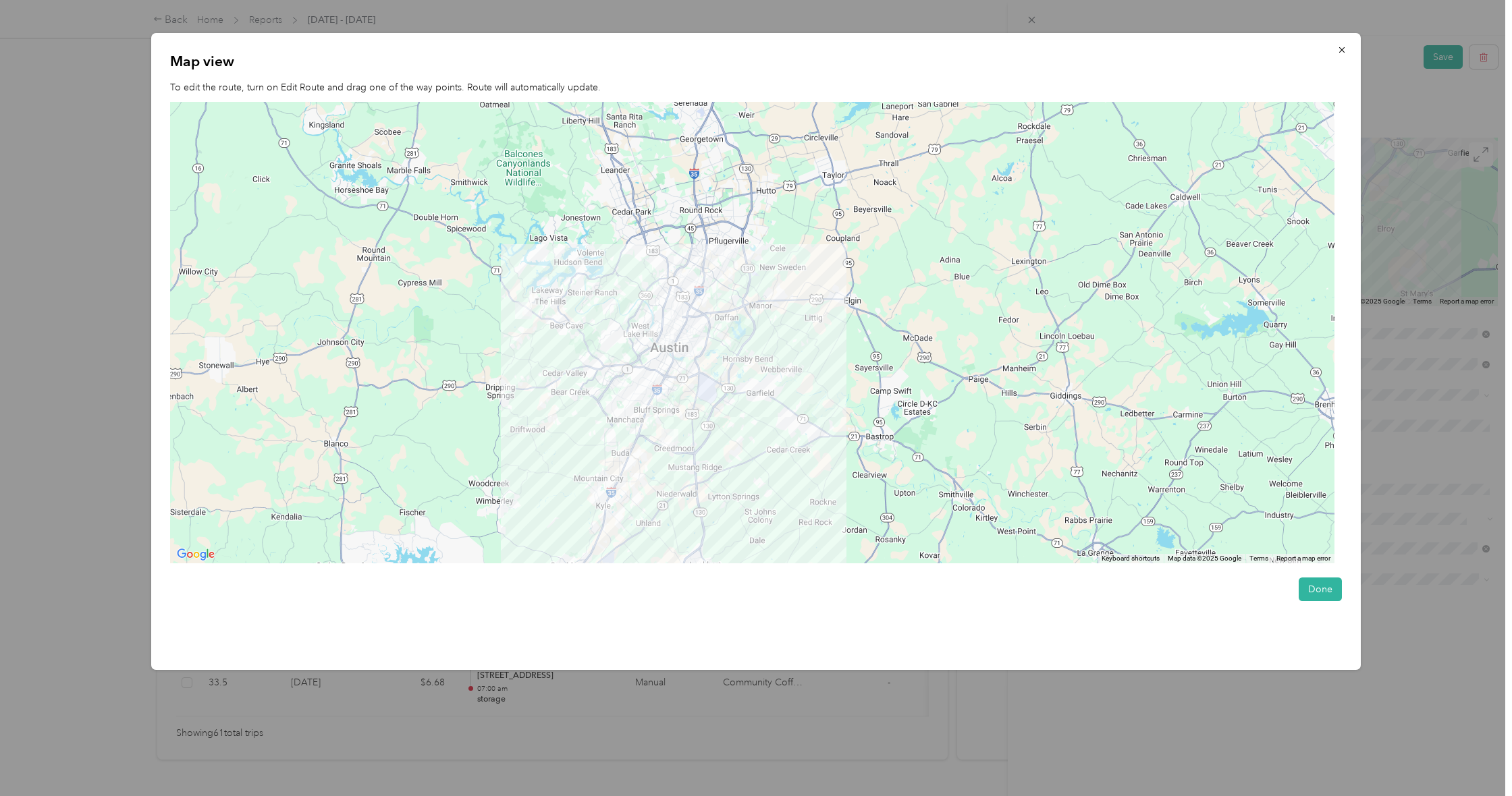
drag, startPoint x: 670, startPoint y: 415, endPoint x: 664, endPoint y: 428, distance: 14.3
click at [660, 427] on div at bounding box center [752, 333] width 1164 height 462
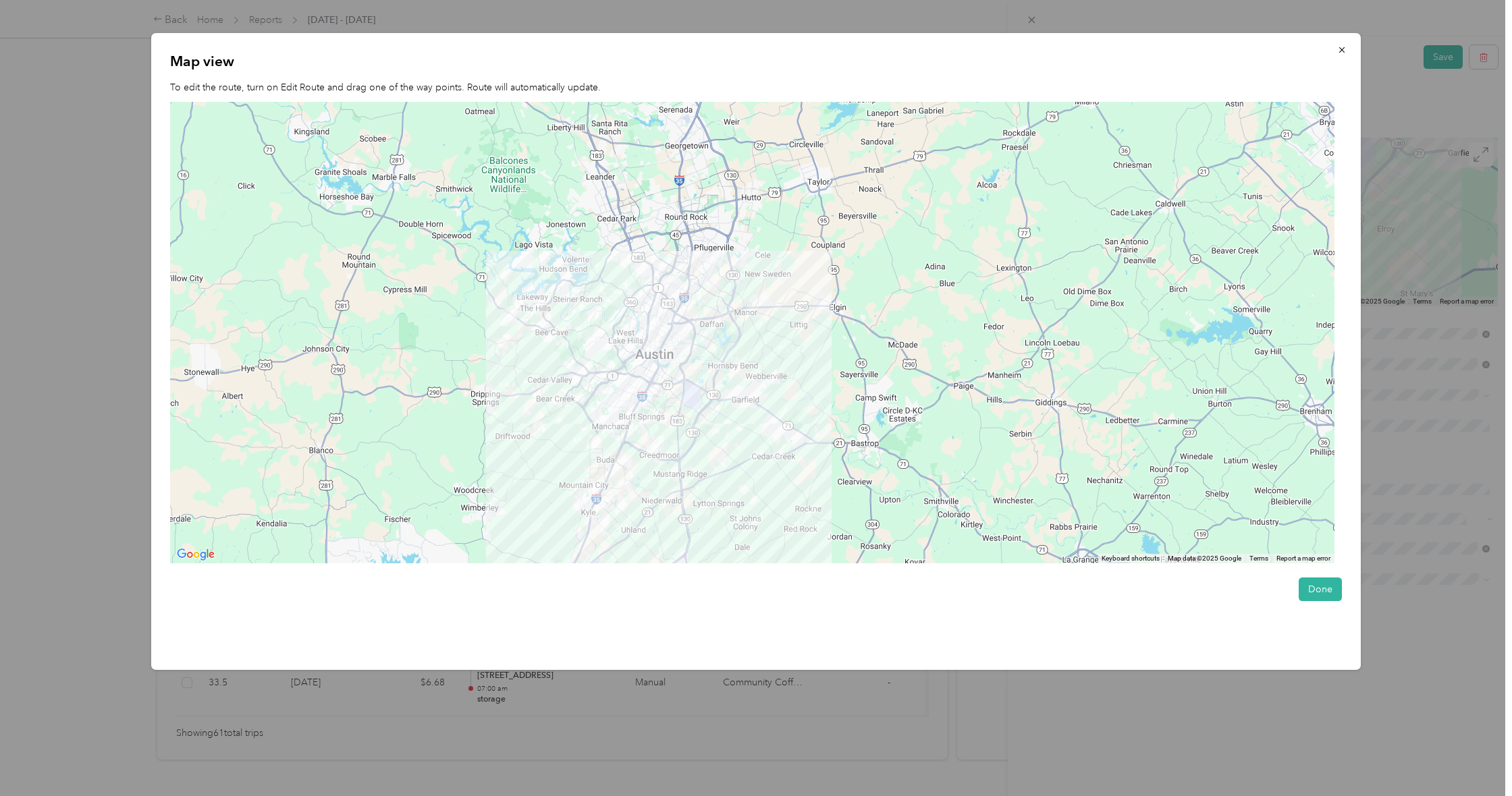
click at [653, 446] on img at bounding box center [655, 444] width 17 height 17
click at [662, 429] on div at bounding box center [752, 333] width 1164 height 462
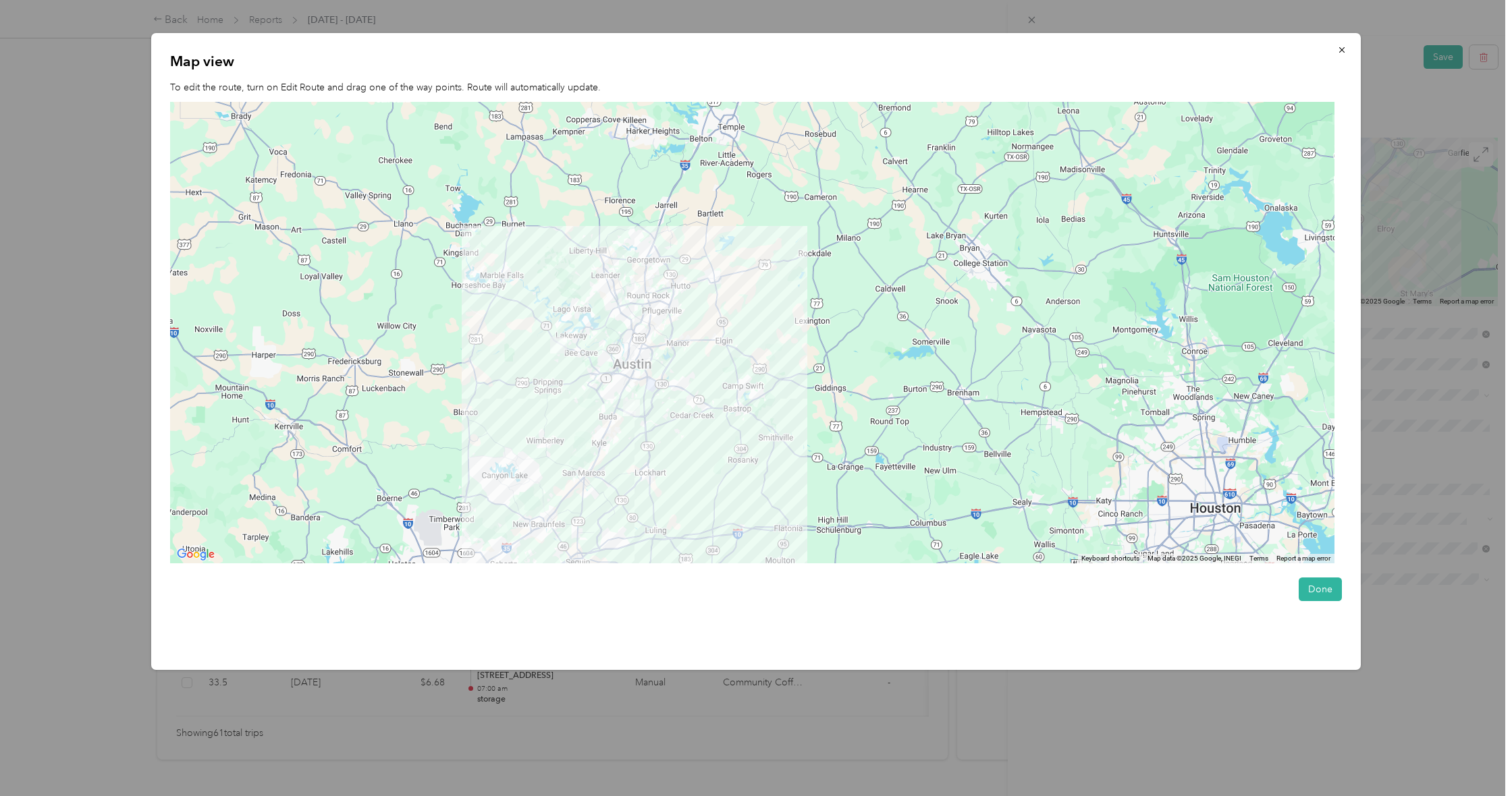
drag, startPoint x: 689, startPoint y: 393, endPoint x: 655, endPoint y: 391, distance: 34.1
click at [652, 390] on div at bounding box center [752, 333] width 1164 height 462
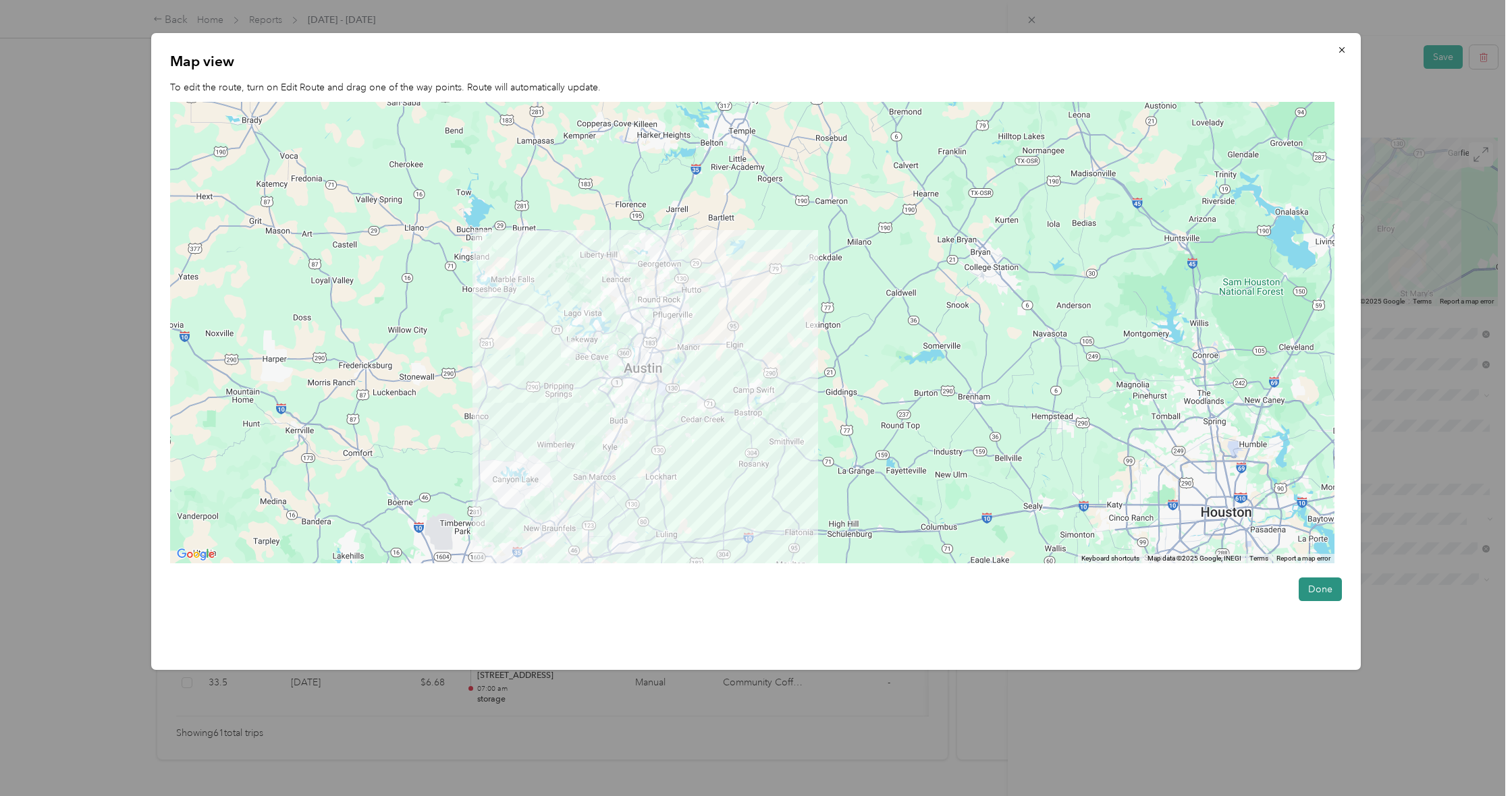
click at [1313, 580] on button "Done" at bounding box center [1320, 589] width 43 height 23
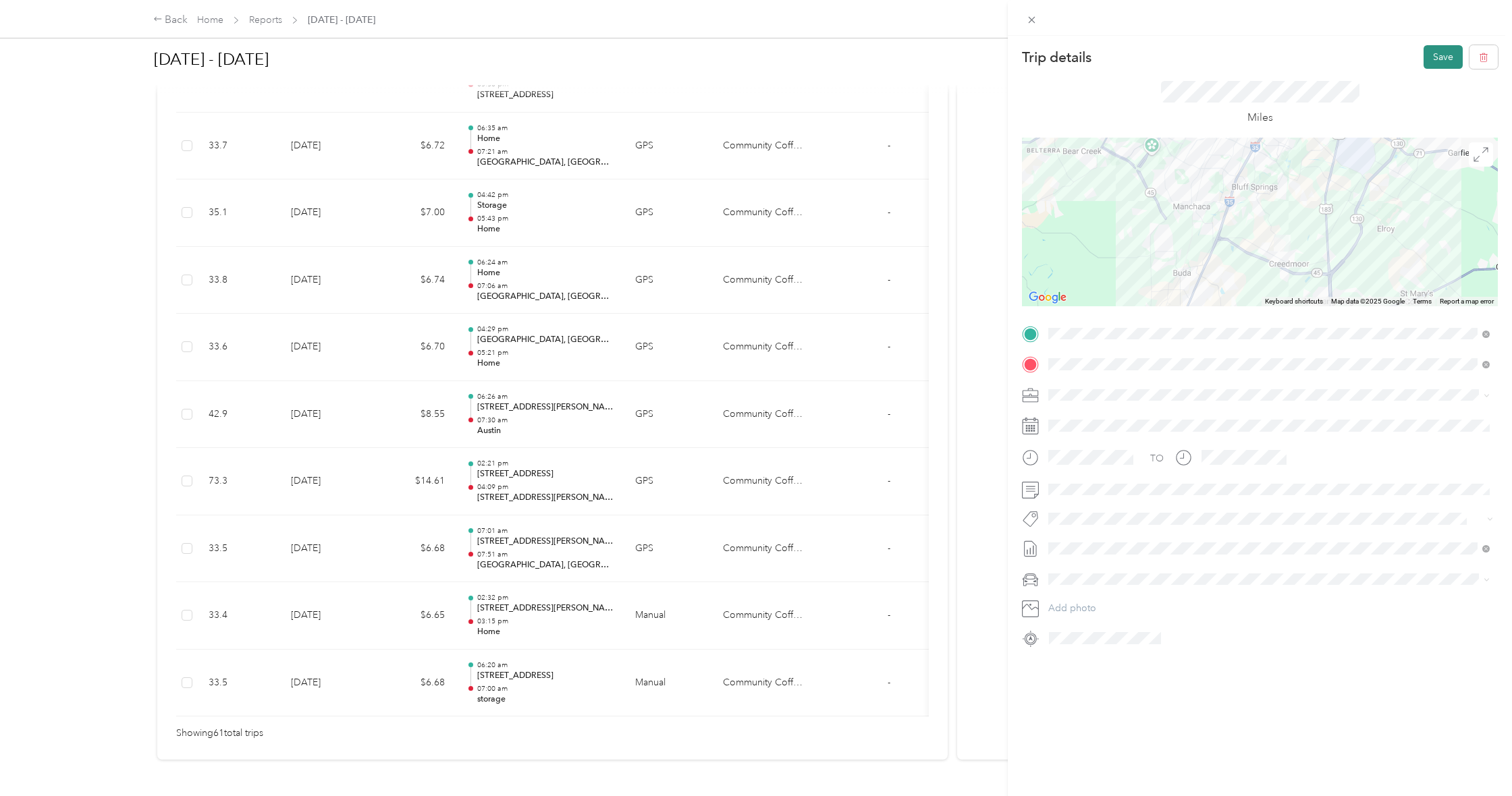
click at [1446, 50] on button "Save" at bounding box center [1444, 57] width 39 height 23
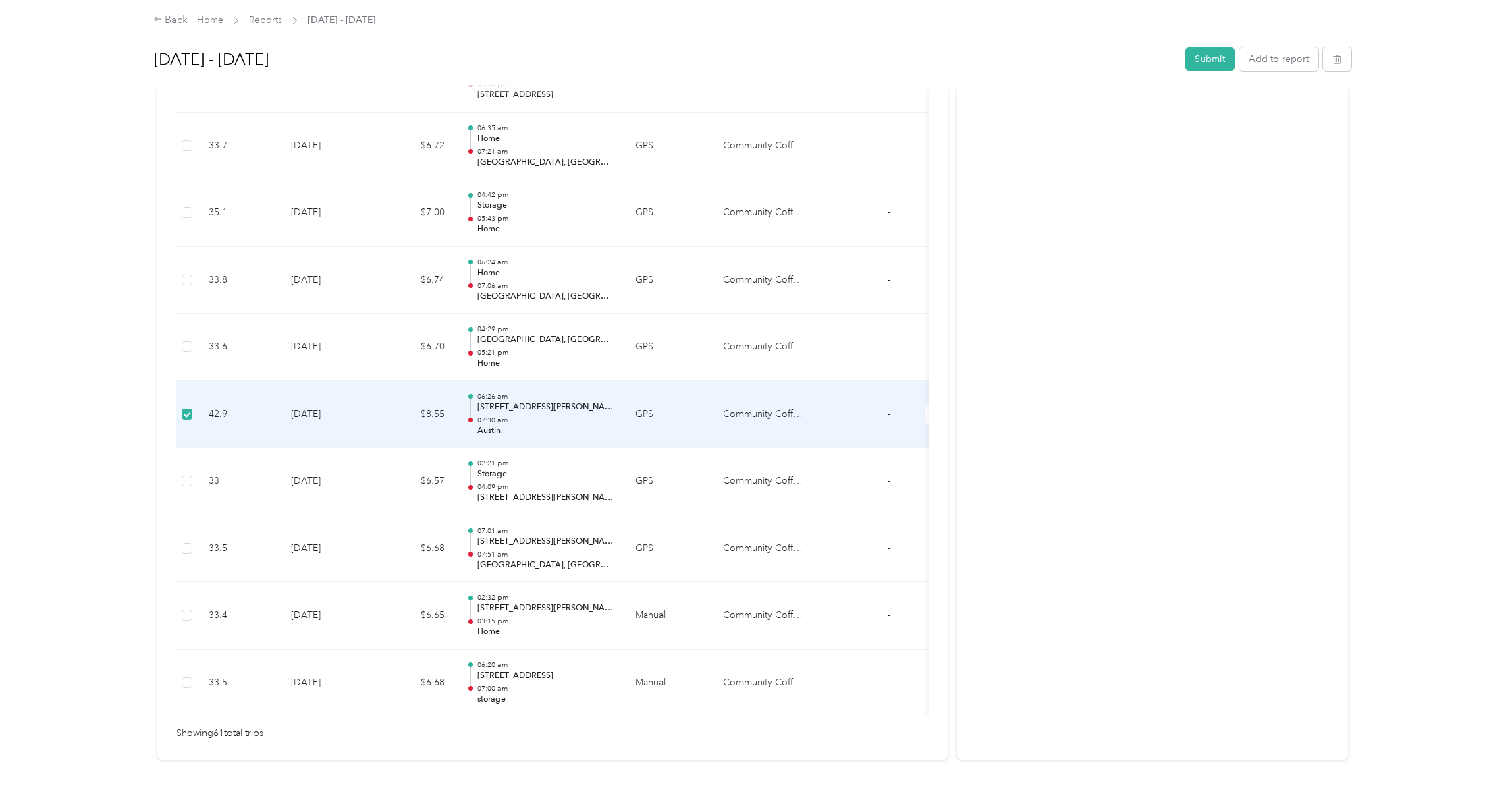
click at [209, 381] on td "42.9" at bounding box center [238, 414] width 82 height 68
click at [201, 381] on td "42.9" at bounding box center [238, 414] width 82 height 68
click at [200, 381] on td "42.9" at bounding box center [238, 414] width 82 height 68
click at [215, 381] on td "42.9" at bounding box center [238, 414] width 82 height 68
click at [215, 363] on div at bounding box center [756, 398] width 1512 height 796
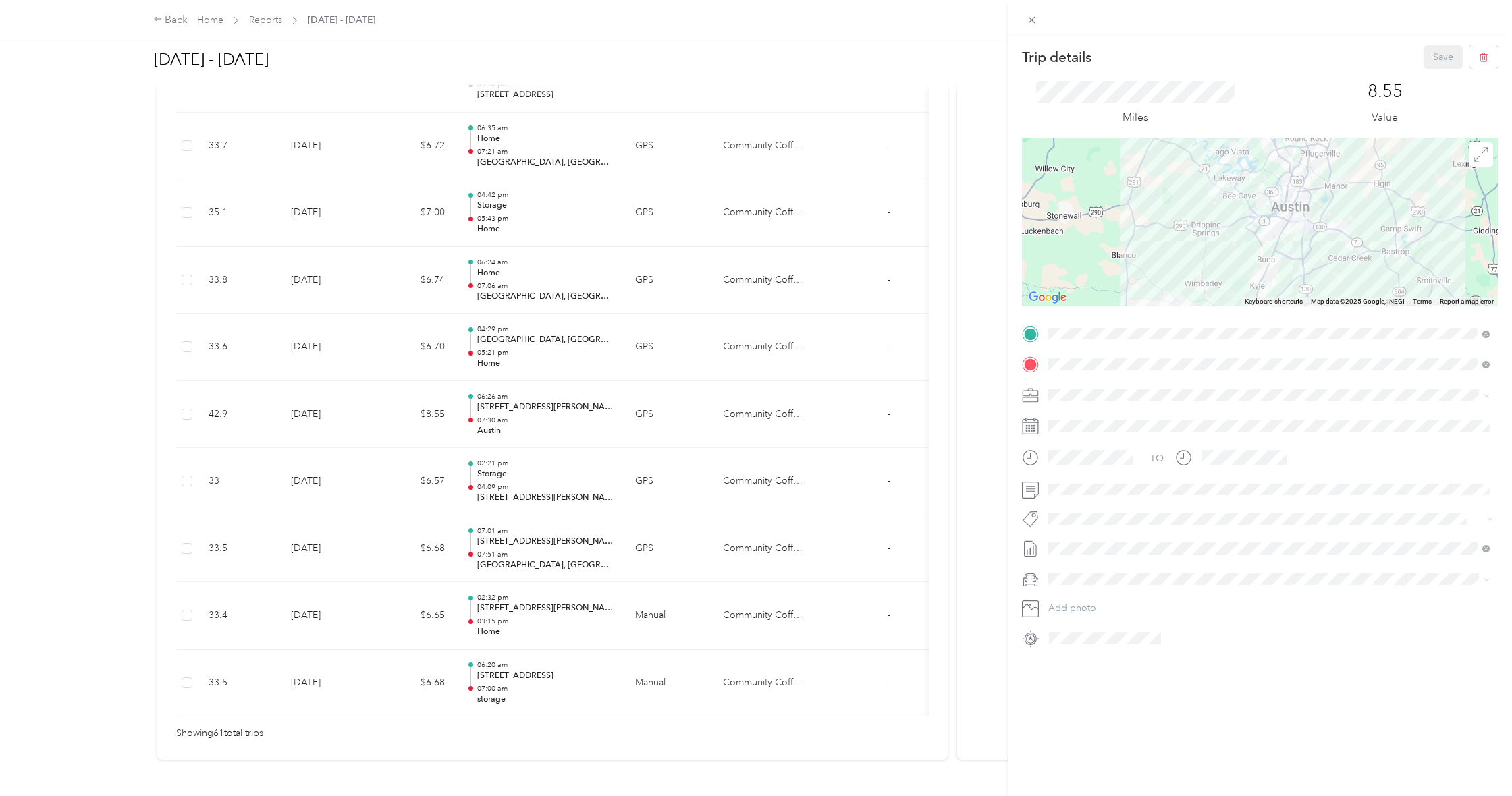
click at [1163, 470] on span "11536–[STREET_ADDRESS][PERSON_NAME]" at bounding box center [1170, 476] width 192 height 12
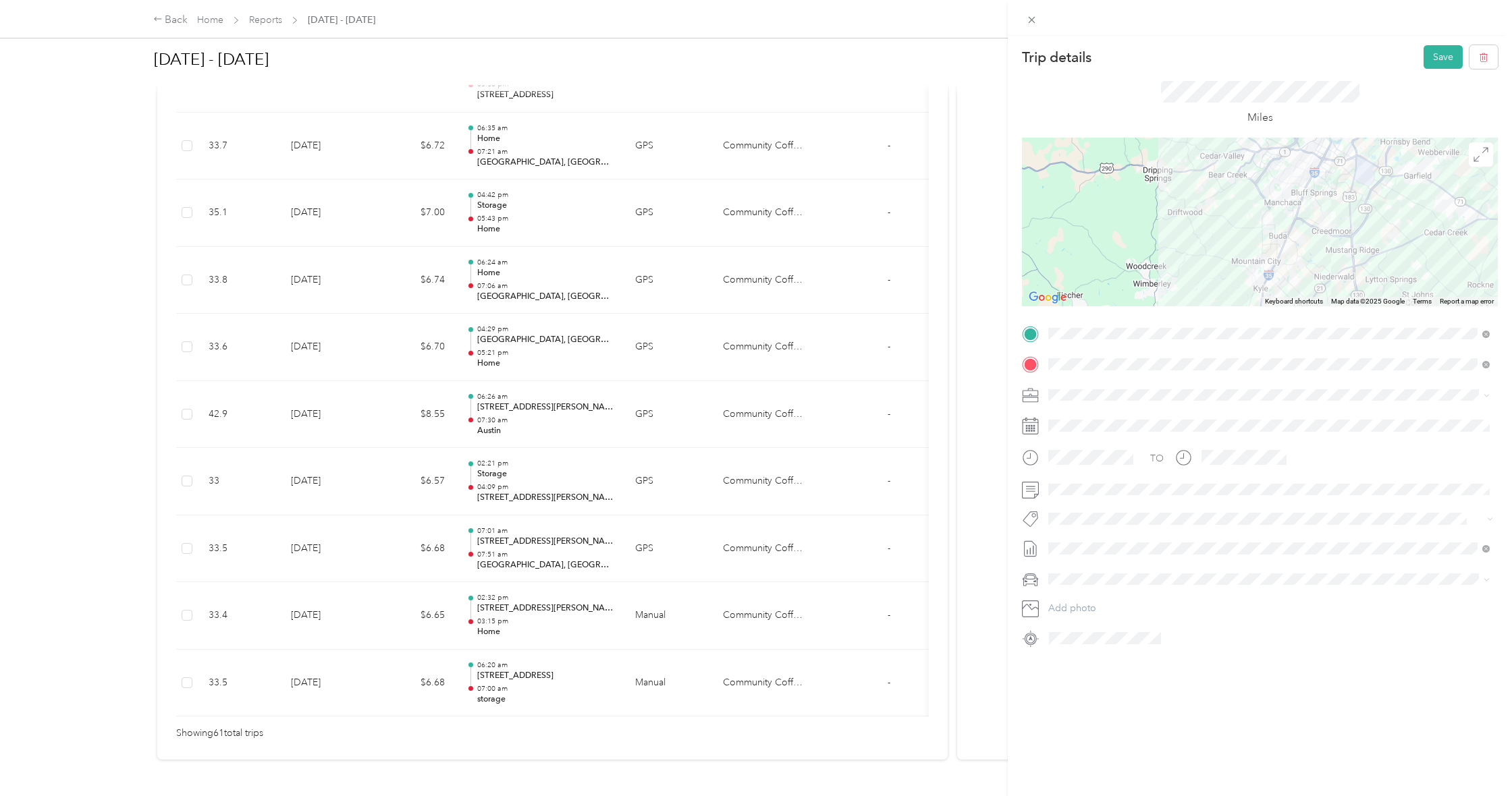
drag, startPoint x: 1270, startPoint y: 237, endPoint x: 1250, endPoint y: 243, distance: 20.9
click at [1250, 243] on div at bounding box center [1260, 222] width 476 height 169
click at [1331, 202] on div at bounding box center [1260, 222] width 476 height 169
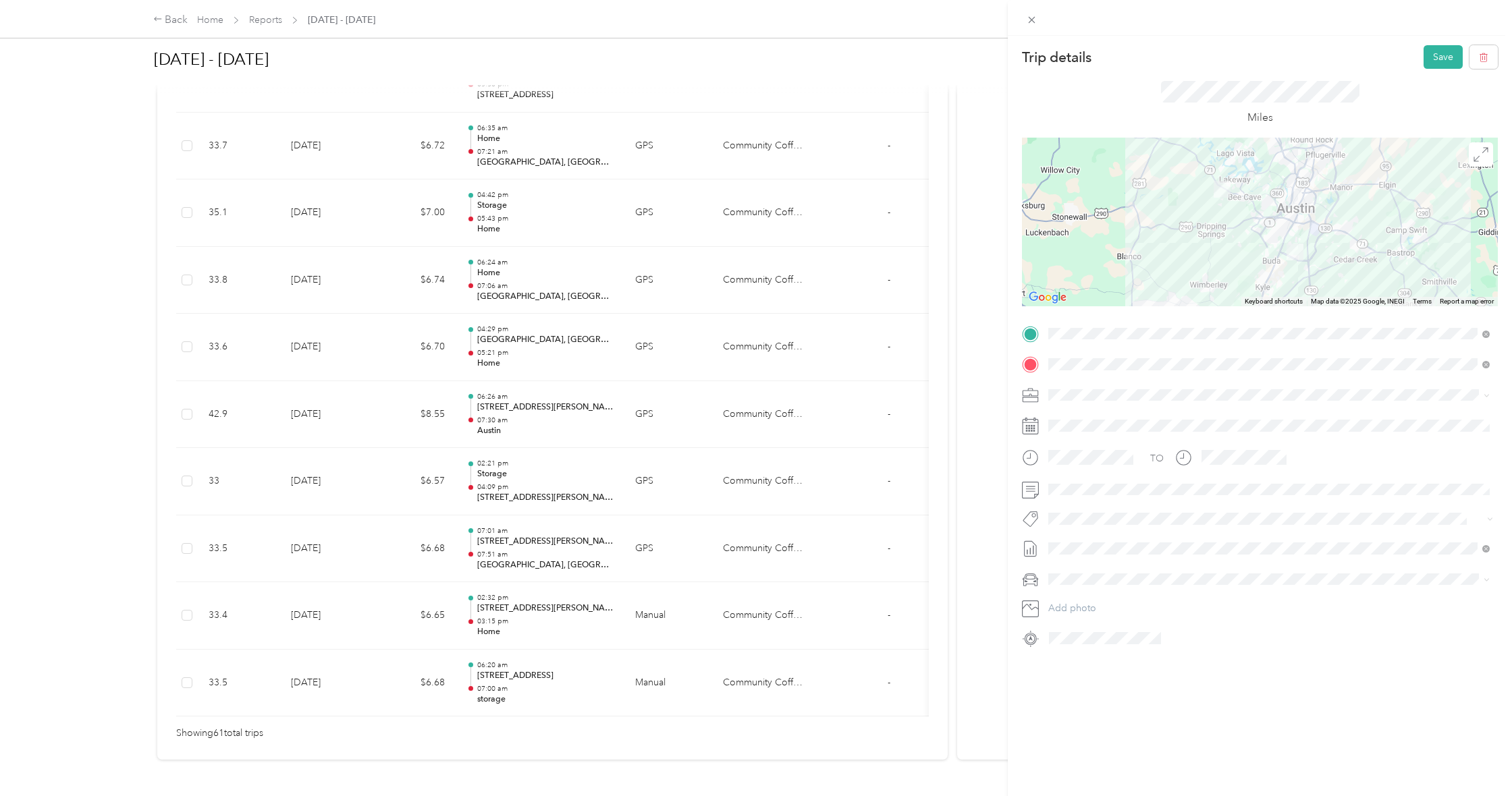
click at [1282, 253] on div at bounding box center [1260, 222] width 476 height 169
drag, startPoint x: 1299, startPoint y: 254, endPoint x: 1288, endPoint y: 252, distance: 11.2
click at [1288, 252] on img at bounding box center [1293, 252] width 17 height 17
click at [1292, 250] on img at bounding box center [1298, 250] width 17 height 17
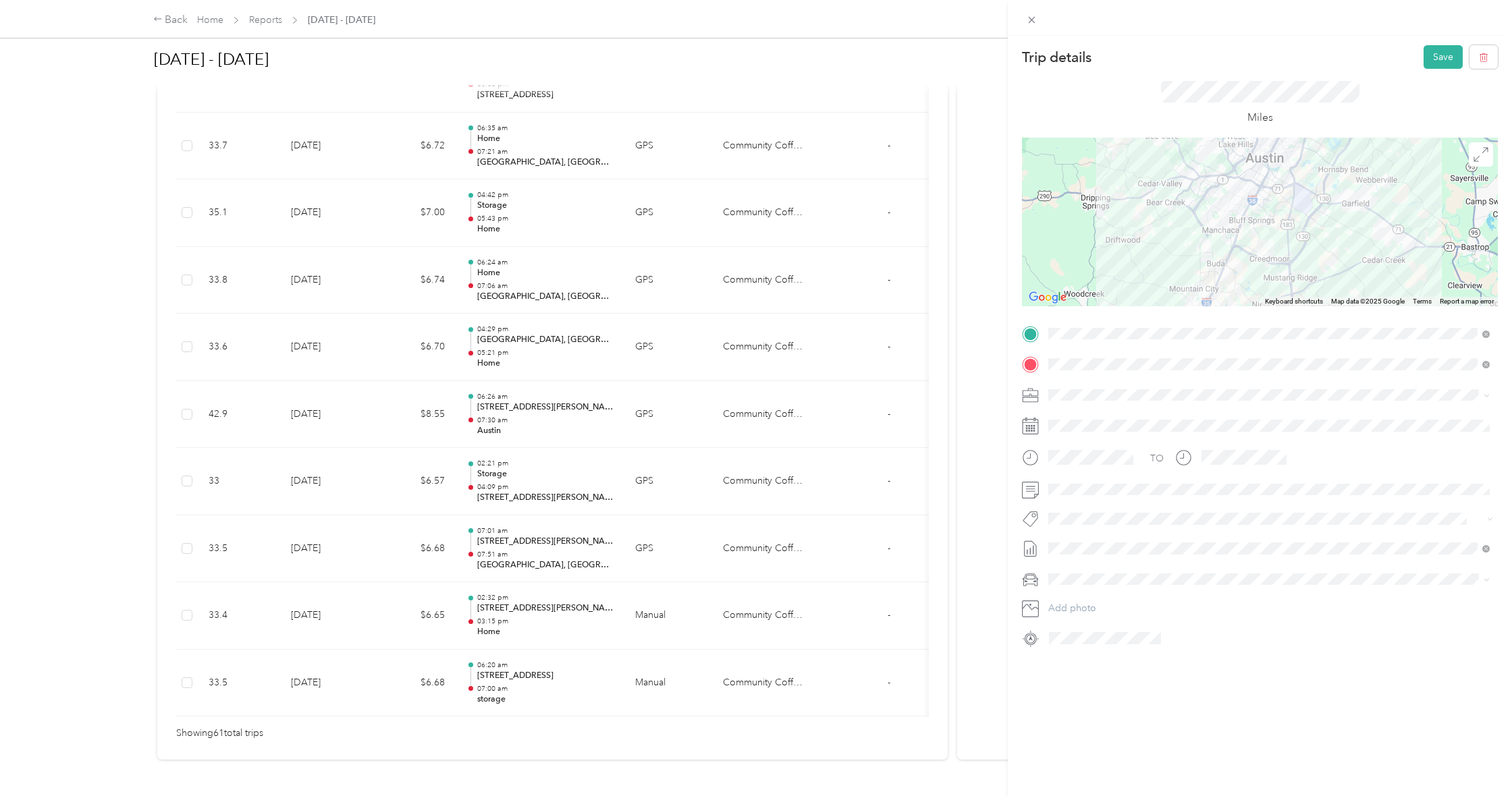
drag, startPoint x: 1292, startPoint y: 250, endPoint x: 1259, endPoint y: 248, distance: 33.1
click at [1257, 248] on img at bounding box center [1265, 248] width 17 height 17
click at [1440, 60] on button "Save" at bounding box center [1444, 57] width 39 height 23
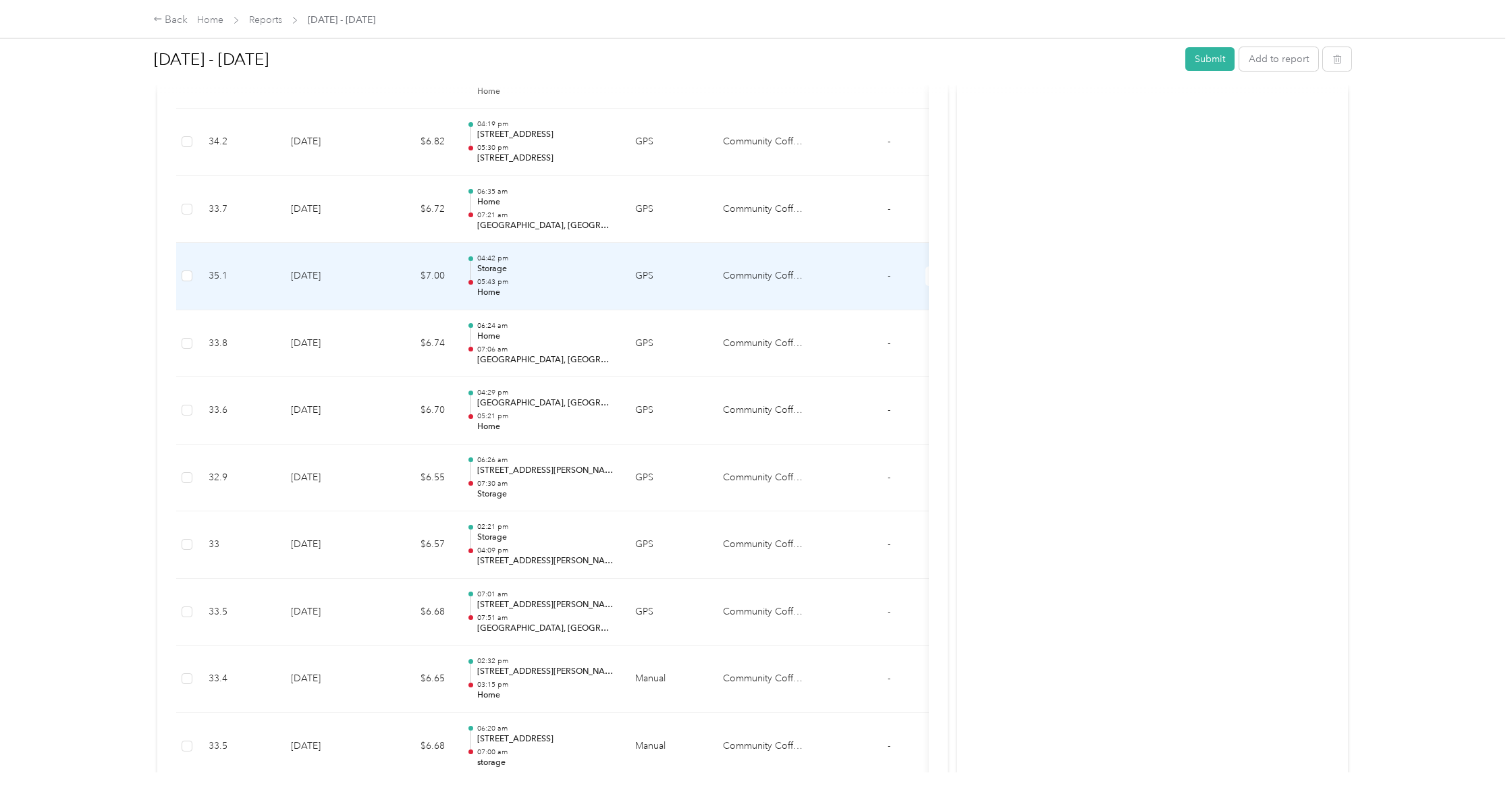
scroll to position [3803, 0]
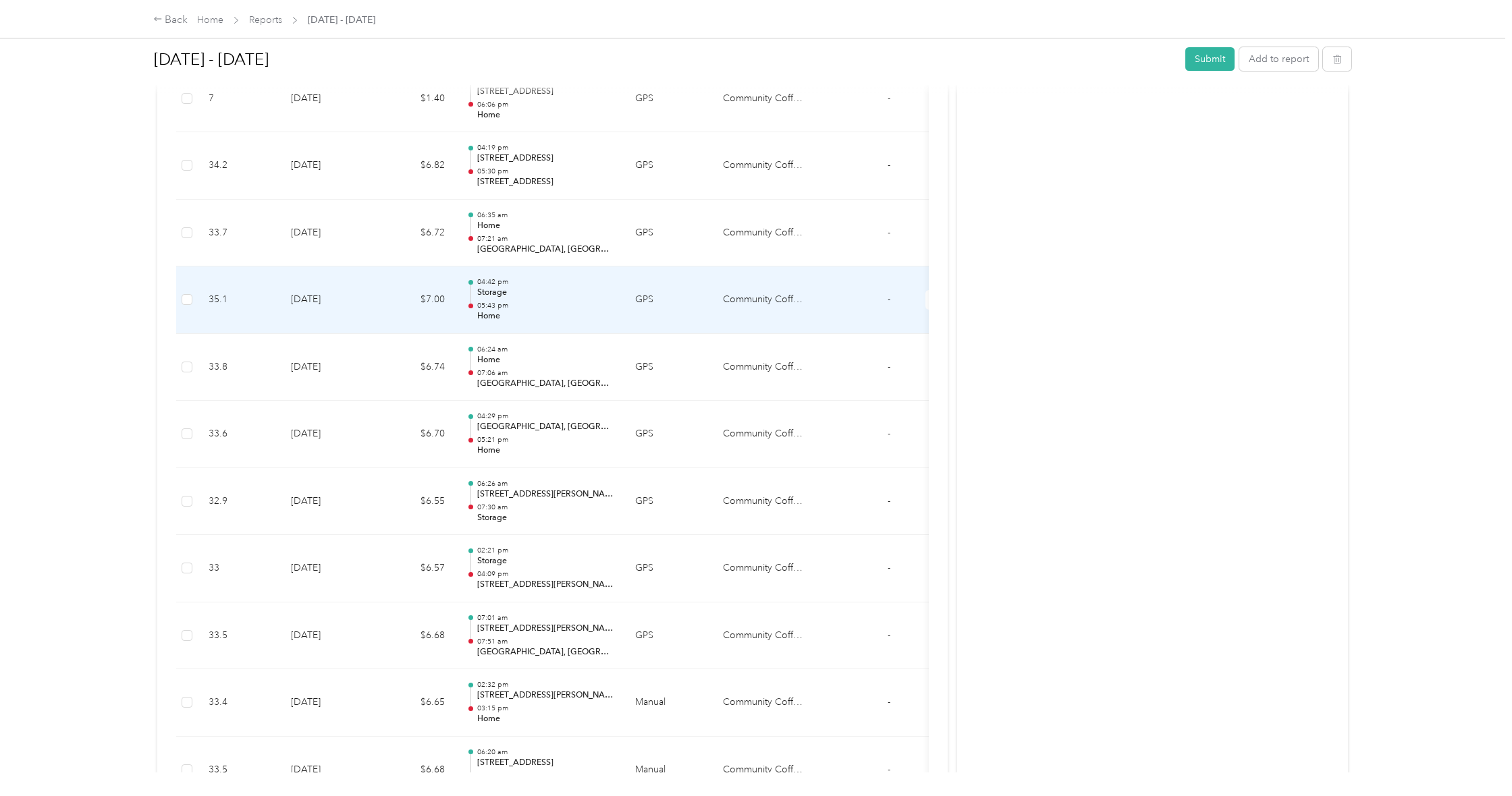
click at [203, 267] on td "35.1" at bounding box center [238, 300] width 82 height 68
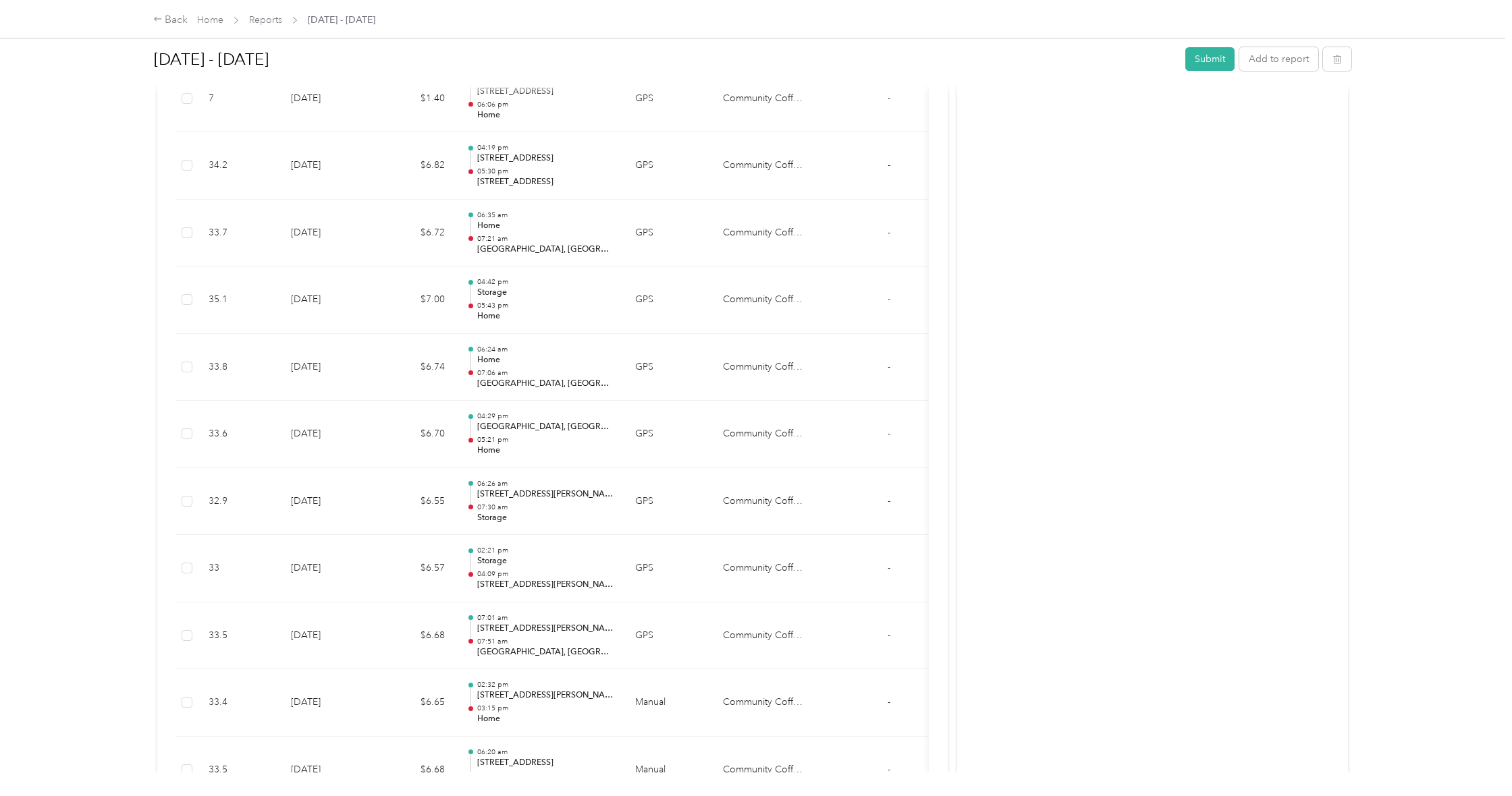
click at [203, 264] on div at bounding box center [756, 398] width 1512 height 796
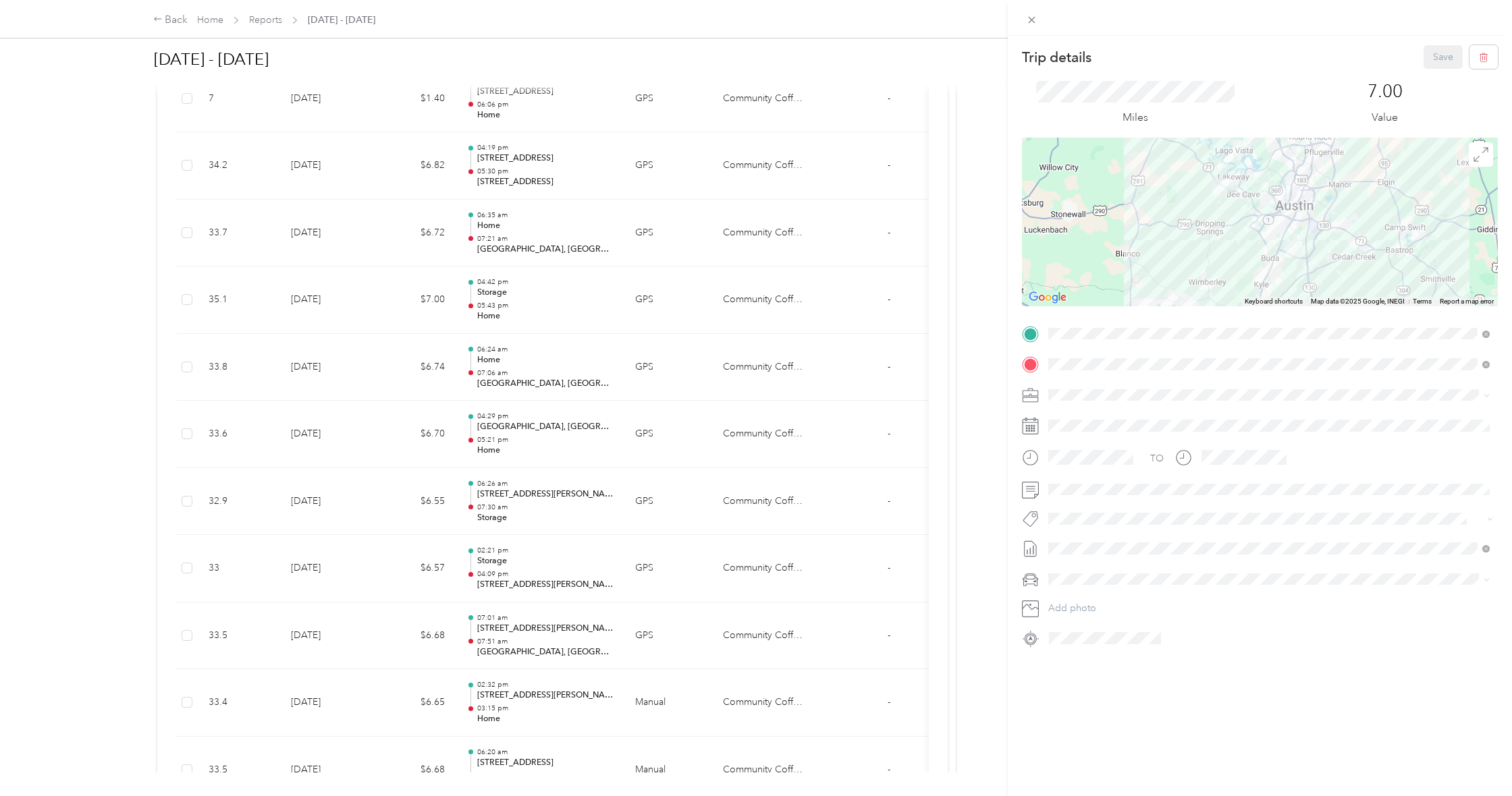
scroll to position [1, 0]
click at [1253, 256] on div at bounding box center [1260, 222] width 476 height 169
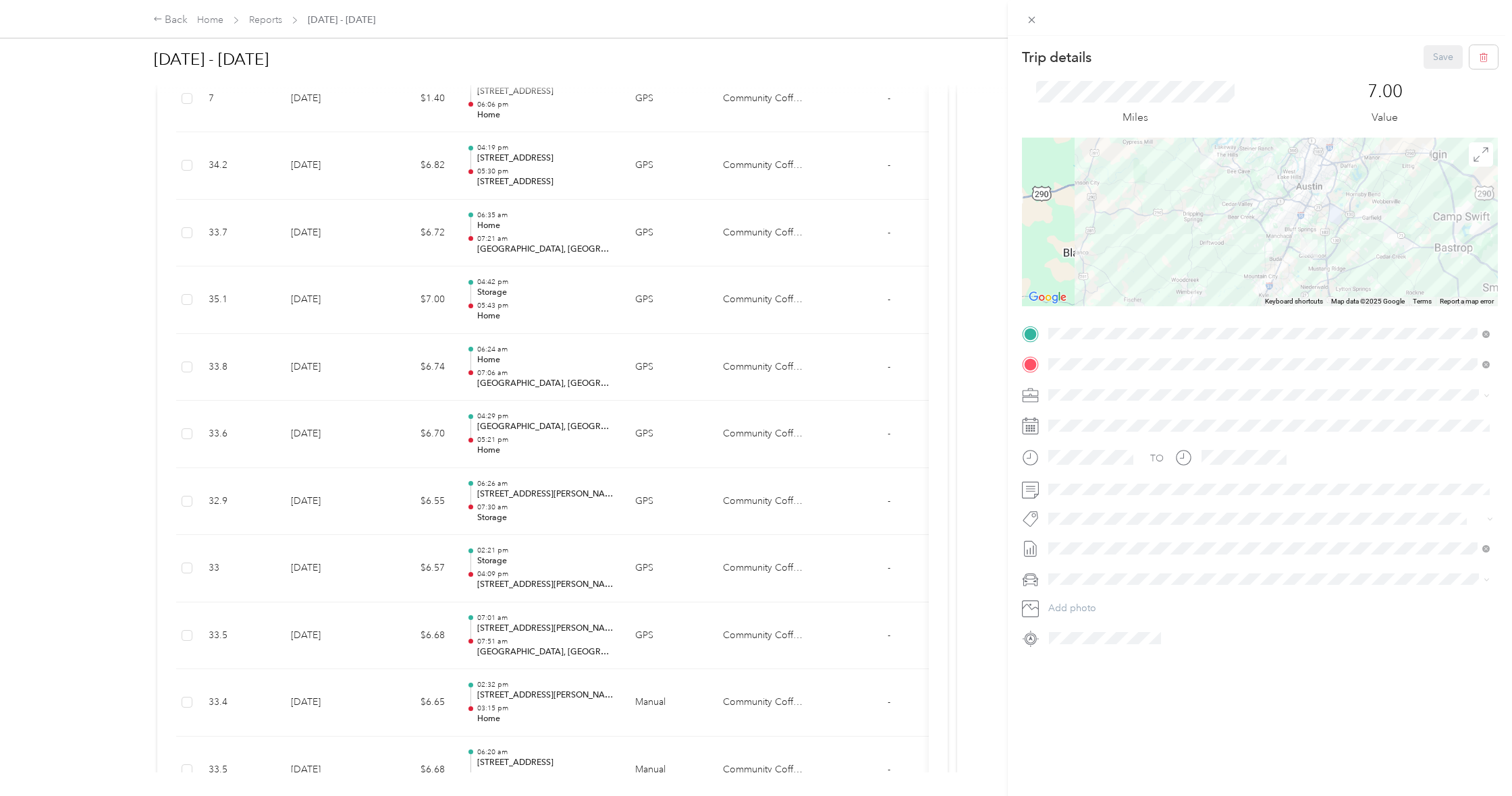
scroll to position [0, 0]
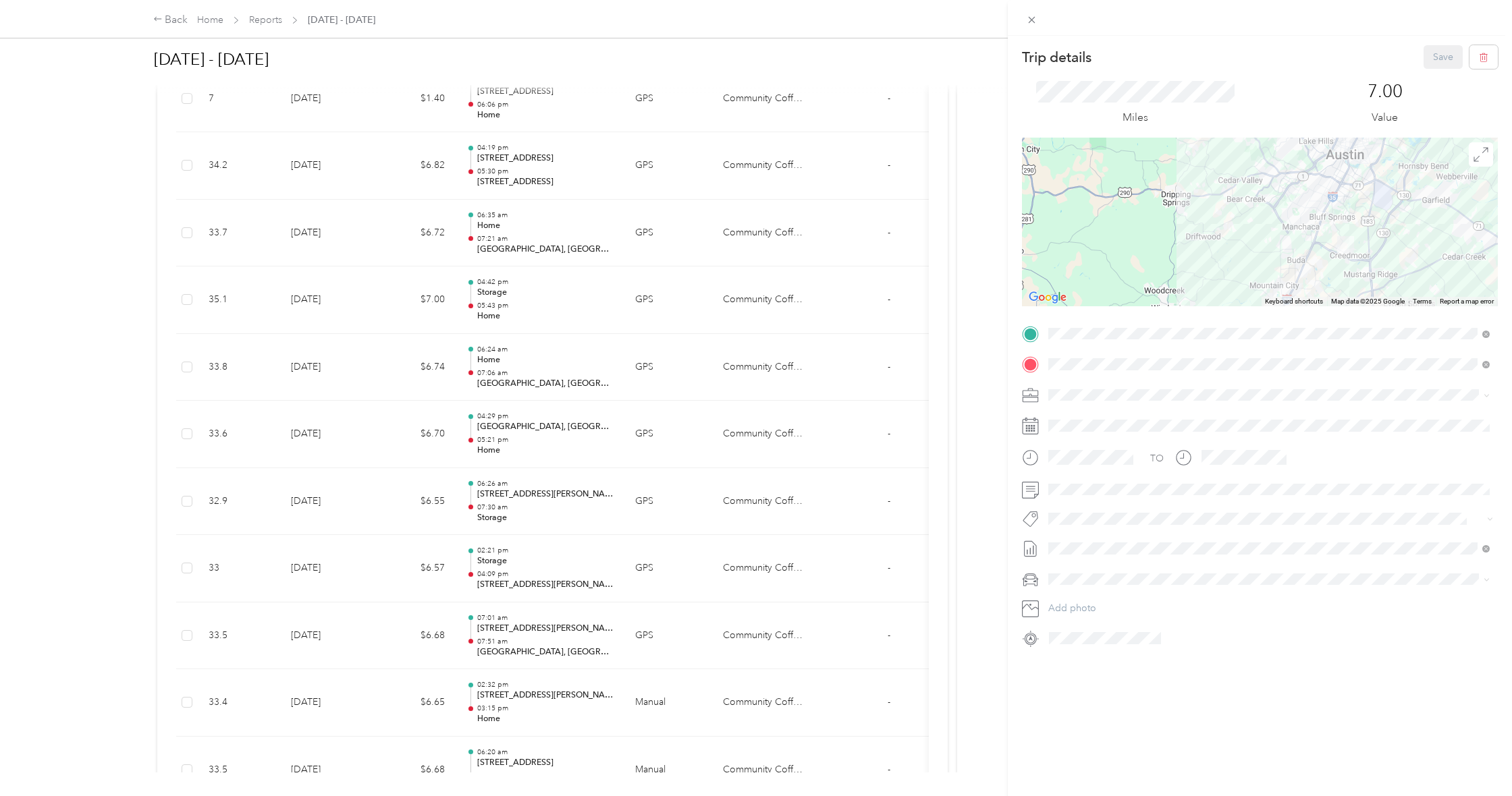
drag, startPoint x: 548, startPoint y: 285, endPoint x: 544, endPoint y: 302, distance: 17.5
click at [547, 306] on div "Trip details Save This trip cannot be edited because it is either under review,…" at bounding box center [756, 398] width 1512 height 796
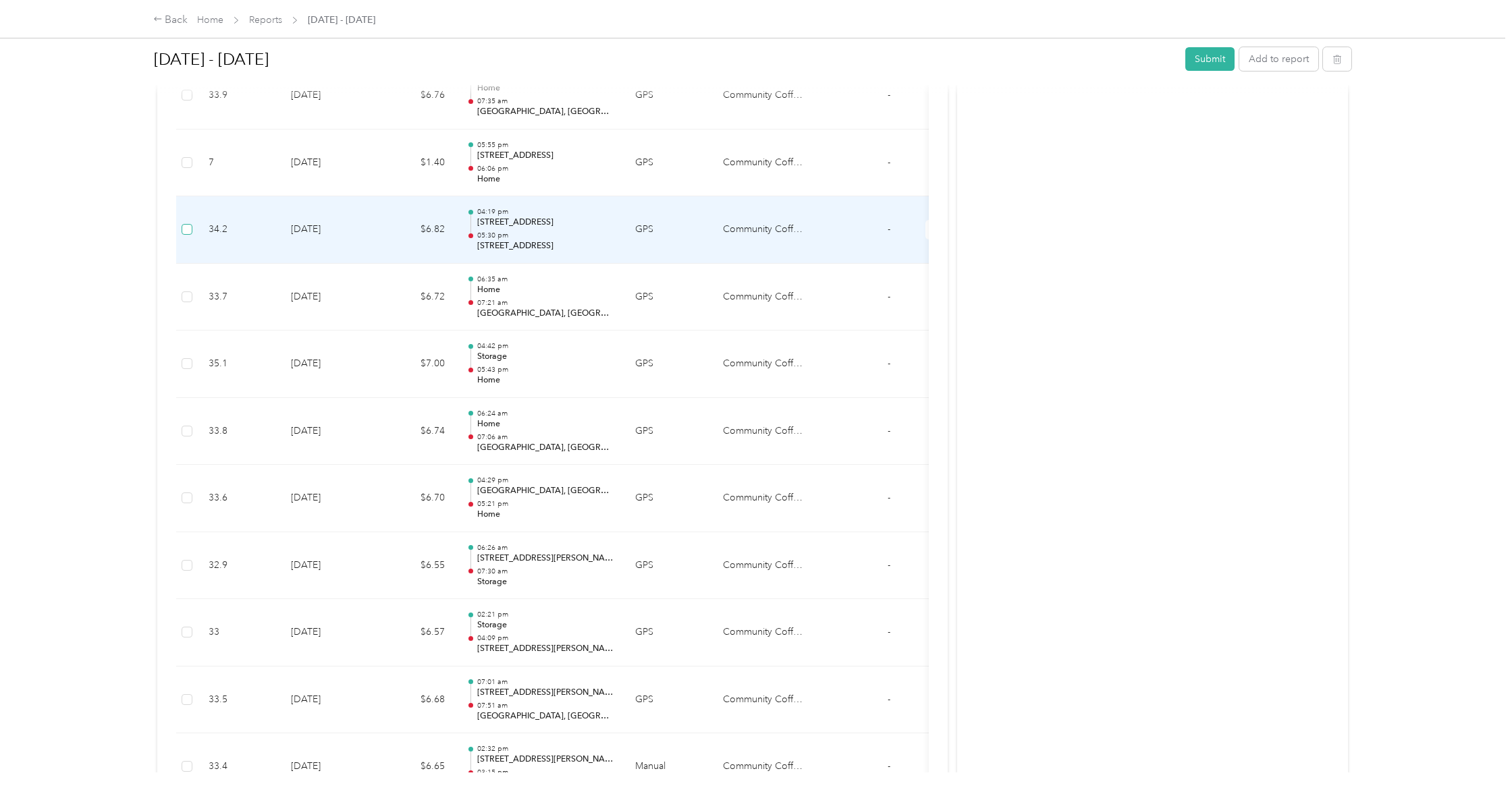
click at [191, 224] on span at bounding box center [187, 229] width 11 height 11
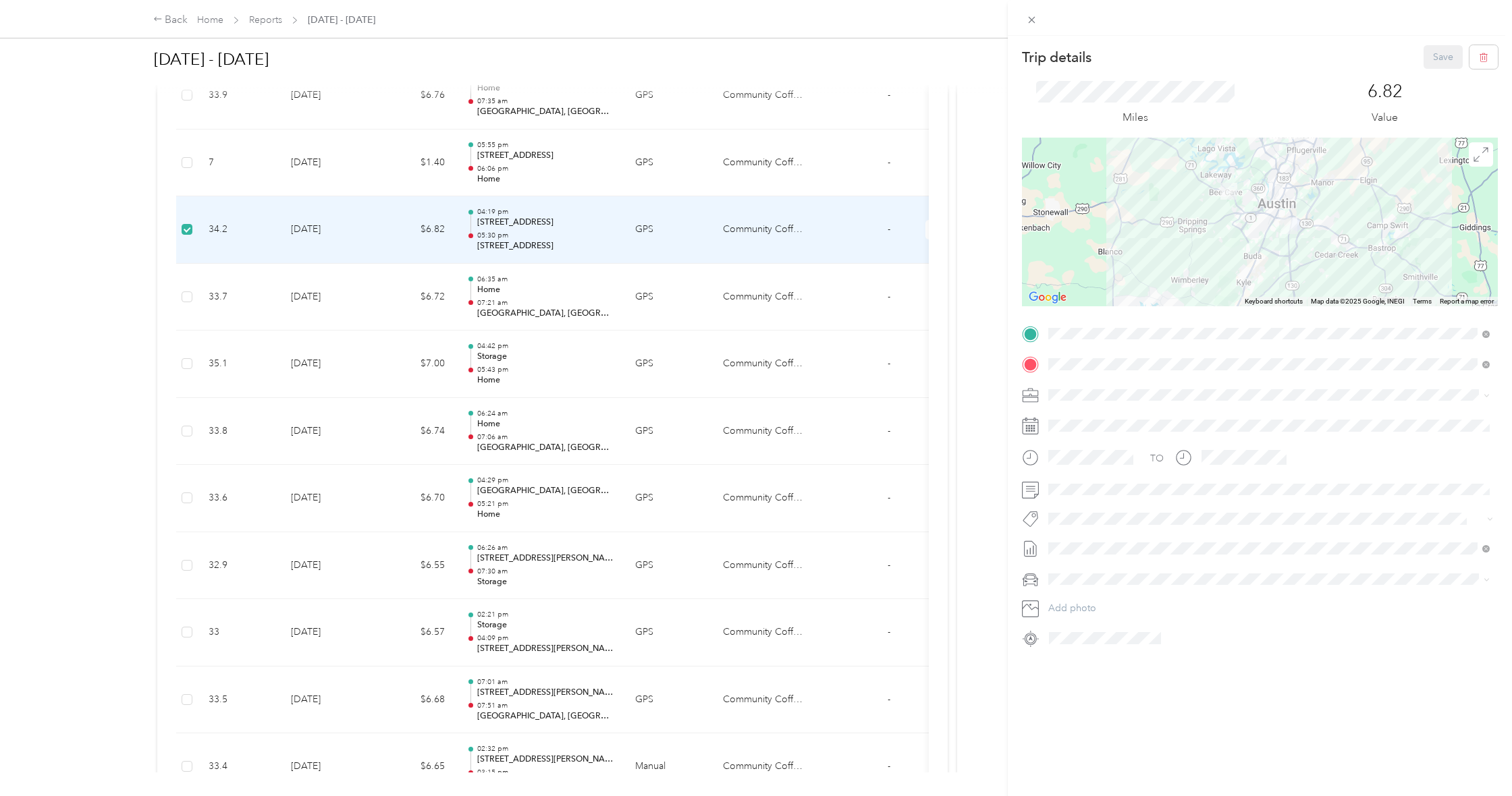
click at [1152, 481] on div "Storage [STREET_ADDRESS][PERSON_NAME]" at bounding box center [1170, 481] width 192 height 28
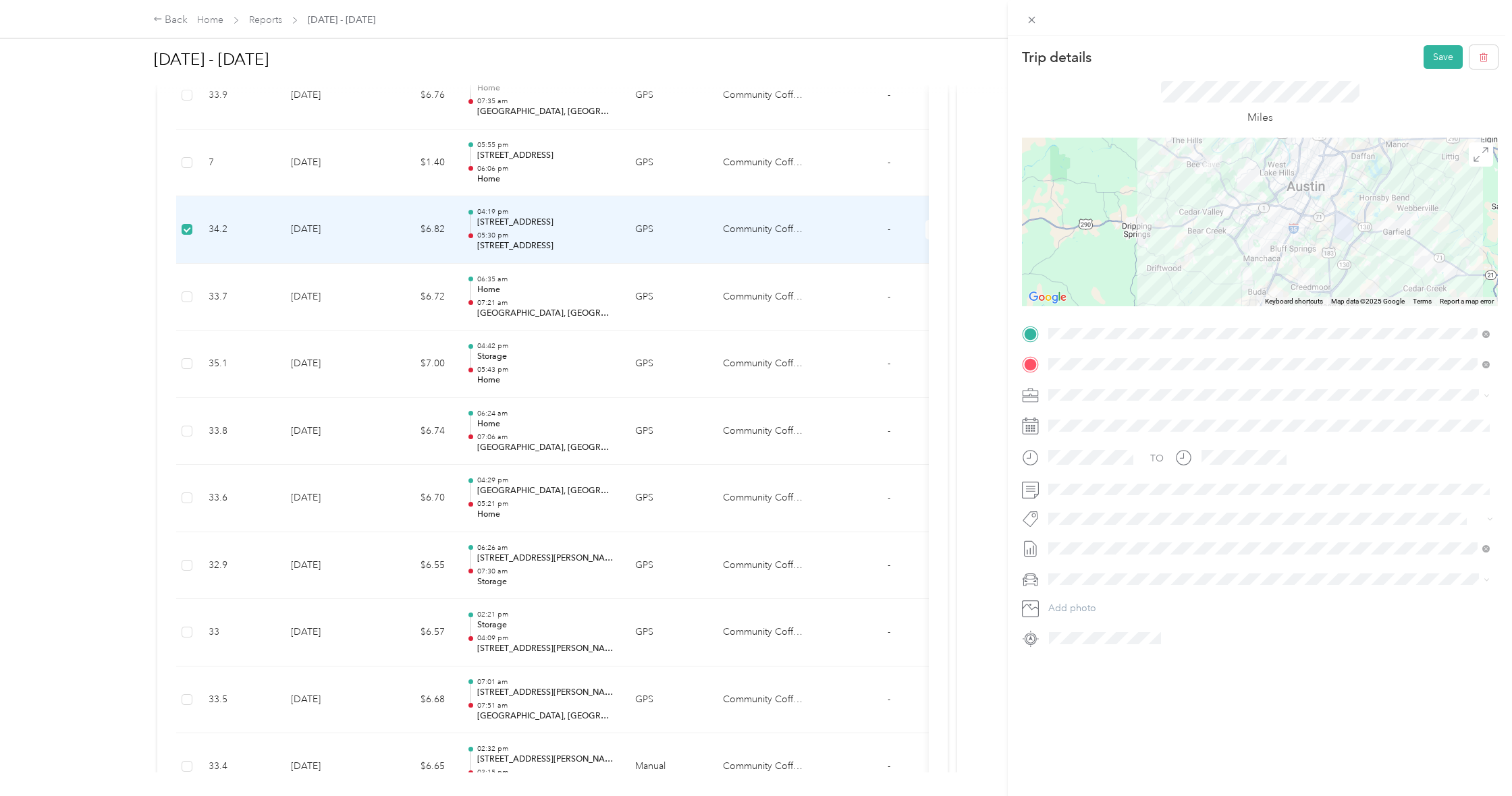
click at [1275, 271] on div at bounding box center [1260, 222] width 476 height 169
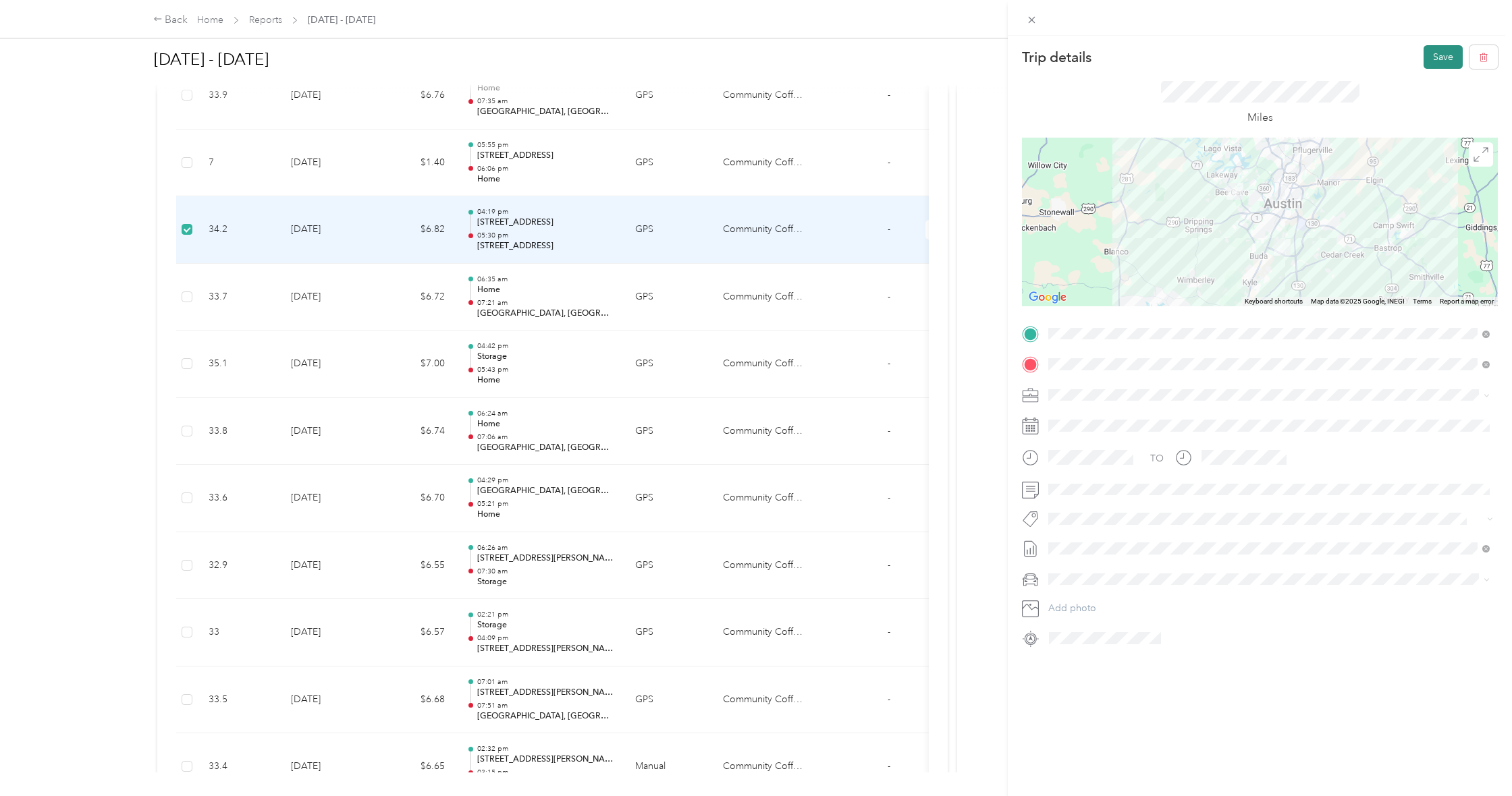
click at [1433, 61] on button "Save" at bounding box center [1444, 57] width 39 height 23
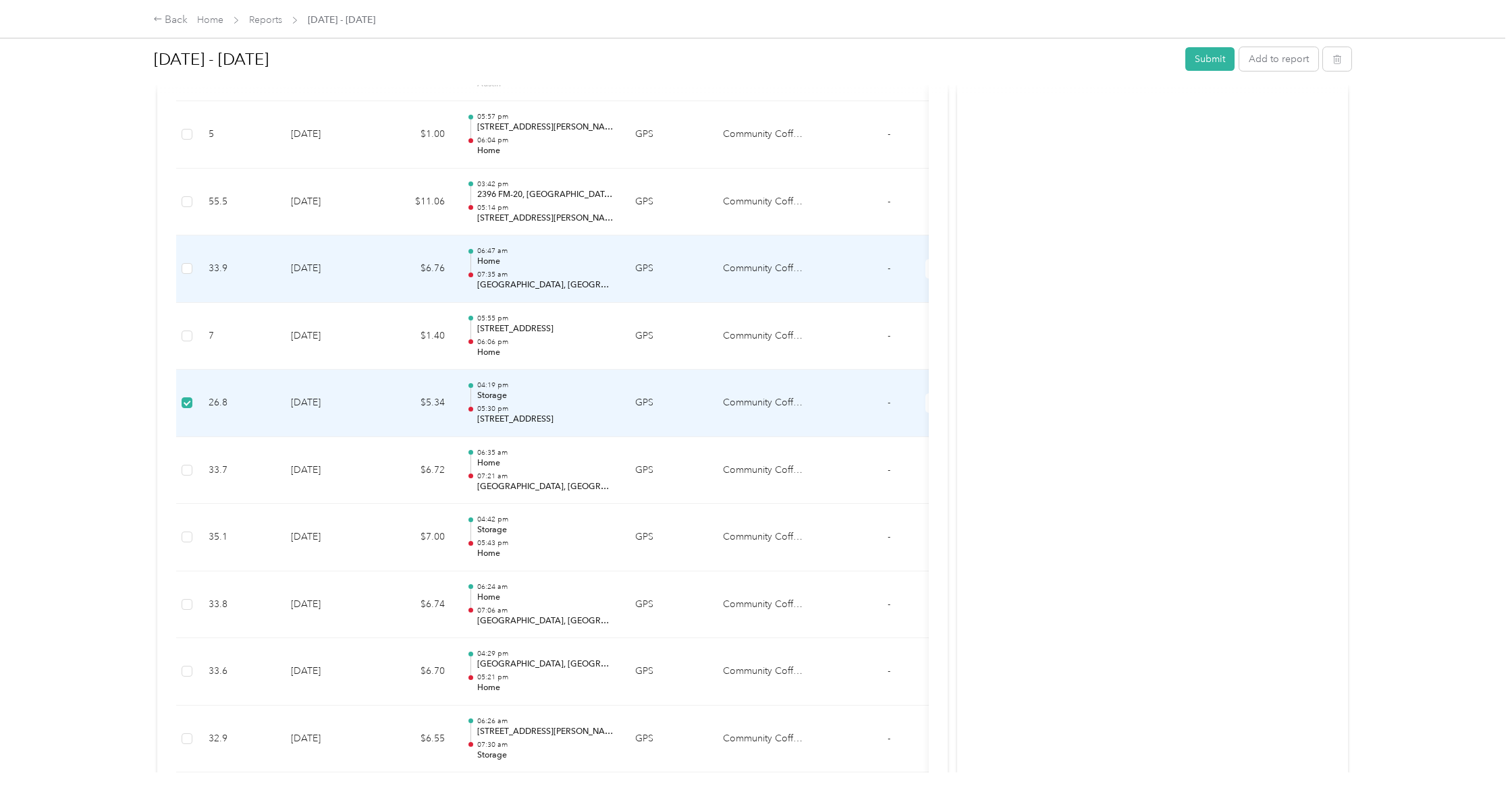
scroll to position [3562, 0]
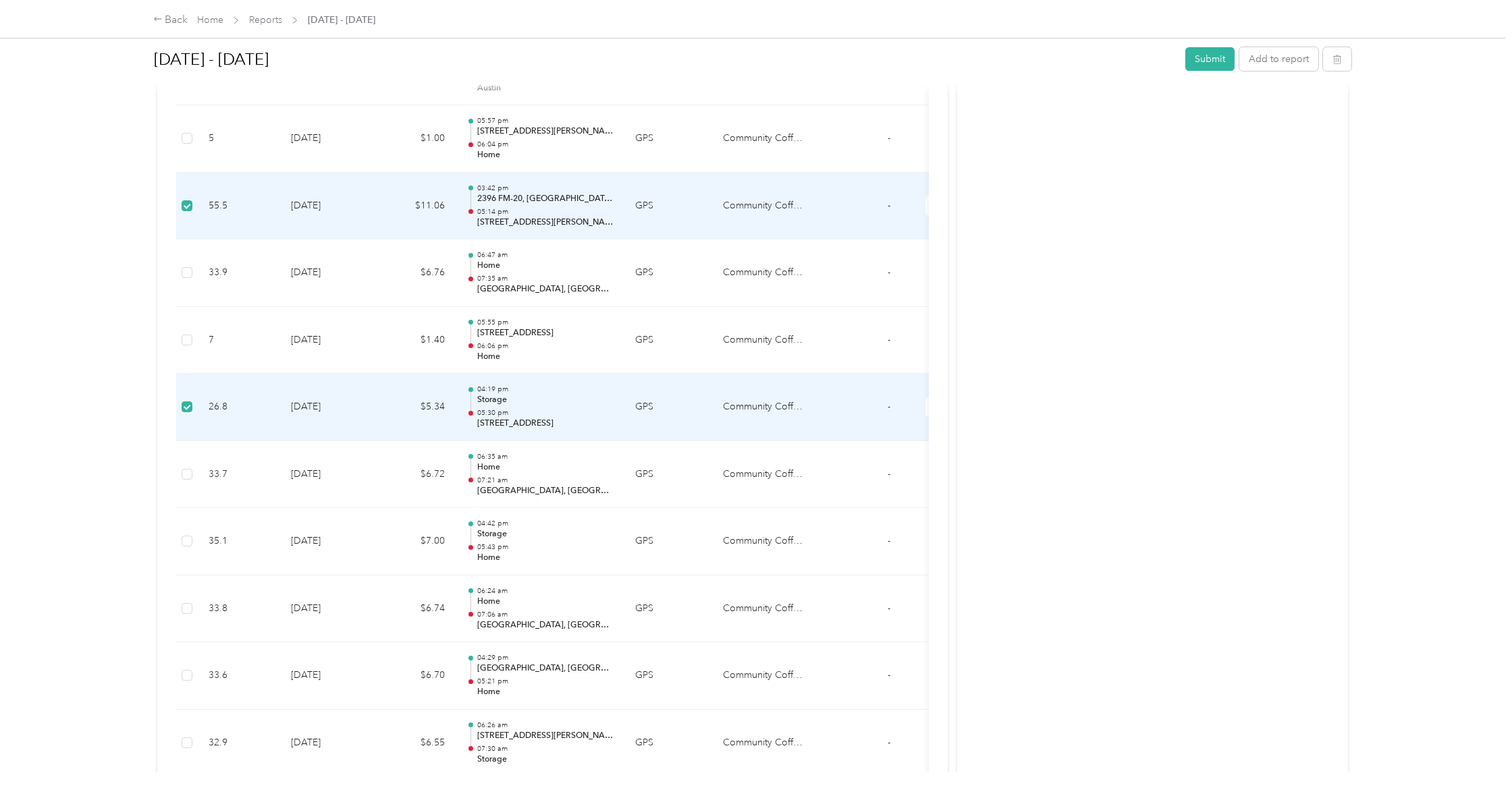
click at [203, 173] on td "55.5" at bounding box center [238, 206] width 82 height 68
click at [200, 173] on td "55.5" at bounding box center [238, 206] width 82 height 68
click at [193, 174] on td at bounding box center [187, 206] width 22 height 68
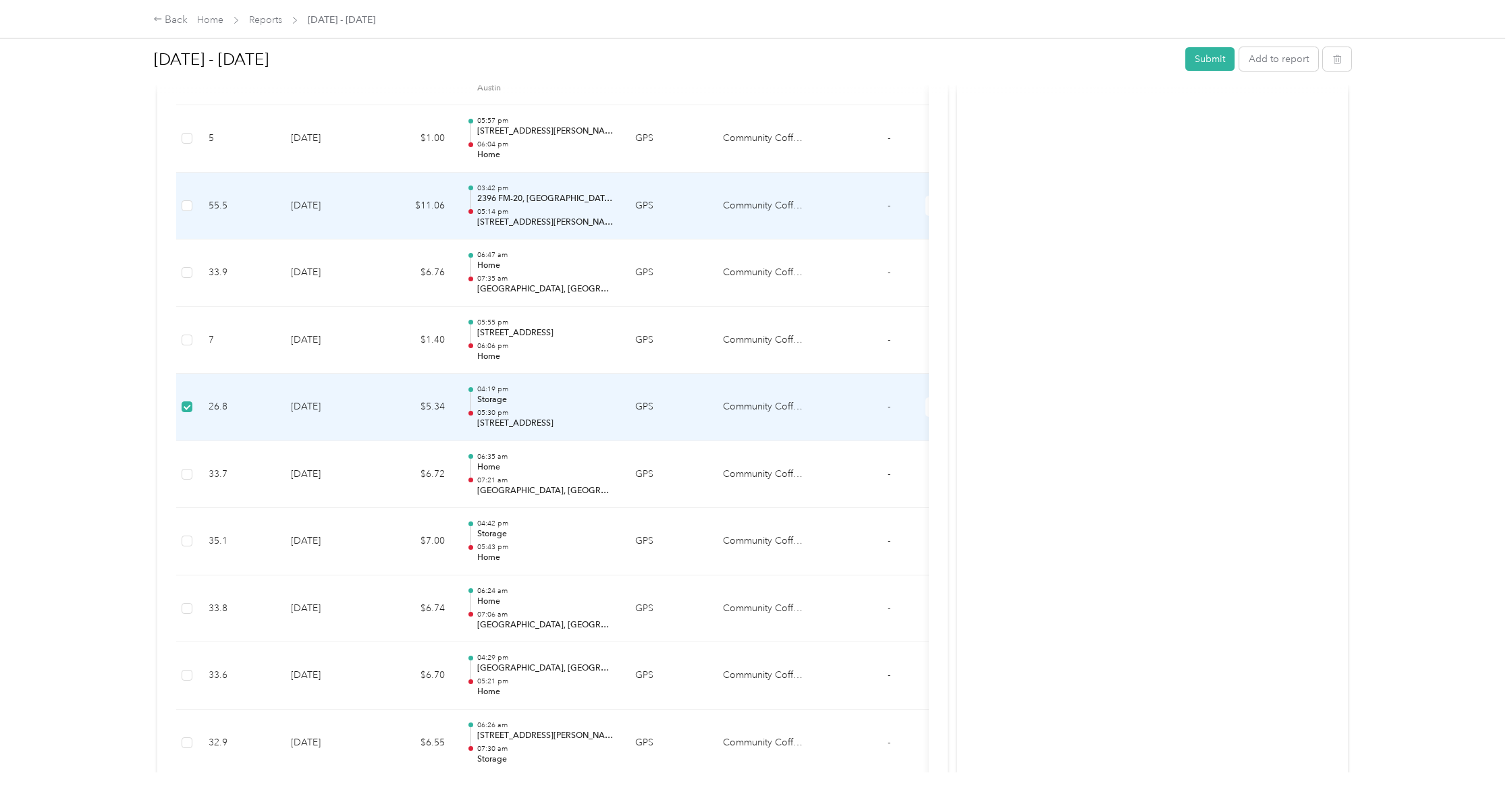
click at [195, 174] on td at bounding box center [187, 206] width 22 height 68
click at [198, 173] on td "55.5" at bounding box center [238, 206] width 82 height 68
click at [197, 173] on td "55.5" at bounding box center [238, 206] width 82 height 68
click at [194, 184] on td at bounding box center [187, 206] width 22 height 68
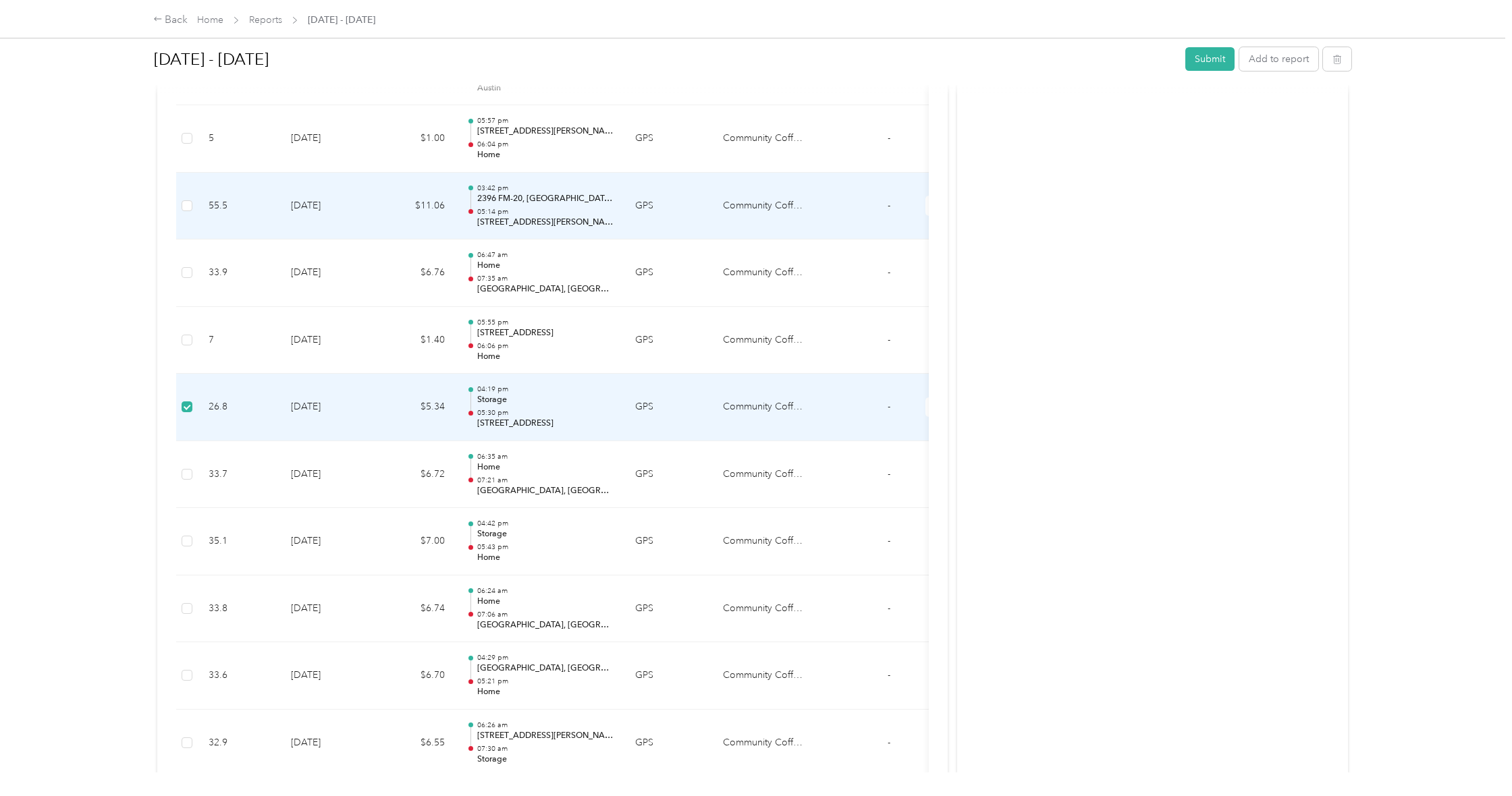
click at [194, 184] on td at bounding box center [187, 206] width 22 height 68
click at [196, 173] on td at bounding box center [187, 206] width 22 height 68
click at [197, 173] on td "55.5" at bounding box center [238, 206] width 82 height 68
click at [200, 173] on td "55.5" at bounding box center [238, 206] width 82 height 68
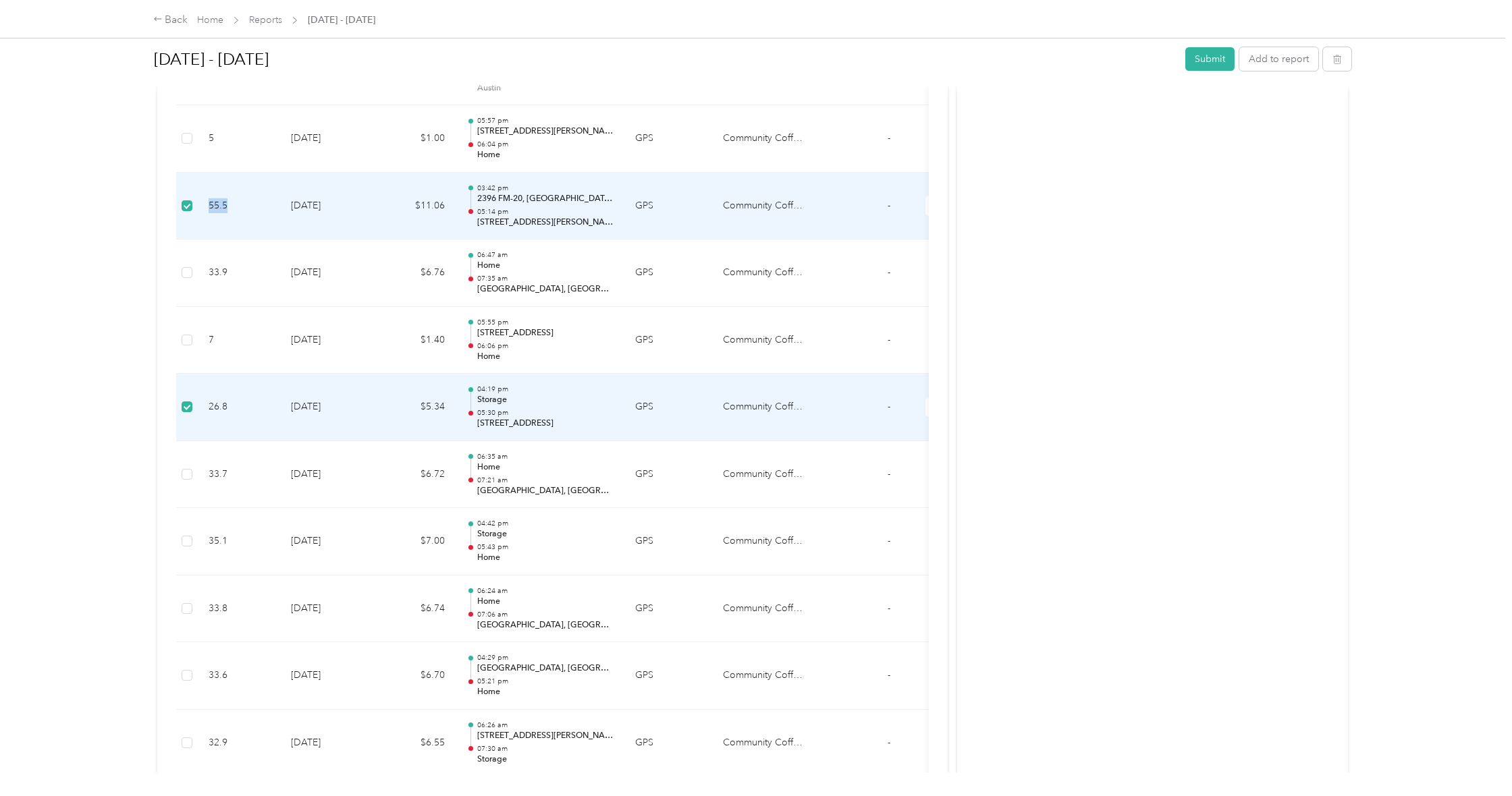
click at [214, 173] on td "55.5" at bounding box center [238, 206] width 82 height 68
click at [258, 173] on td "55.5" at bounding box center [238, 206] width 82 height 68
drag, startPoint x: 302, startPoint y: 151, endPoint x: 310, endPoint y: 151, distance: 8.0
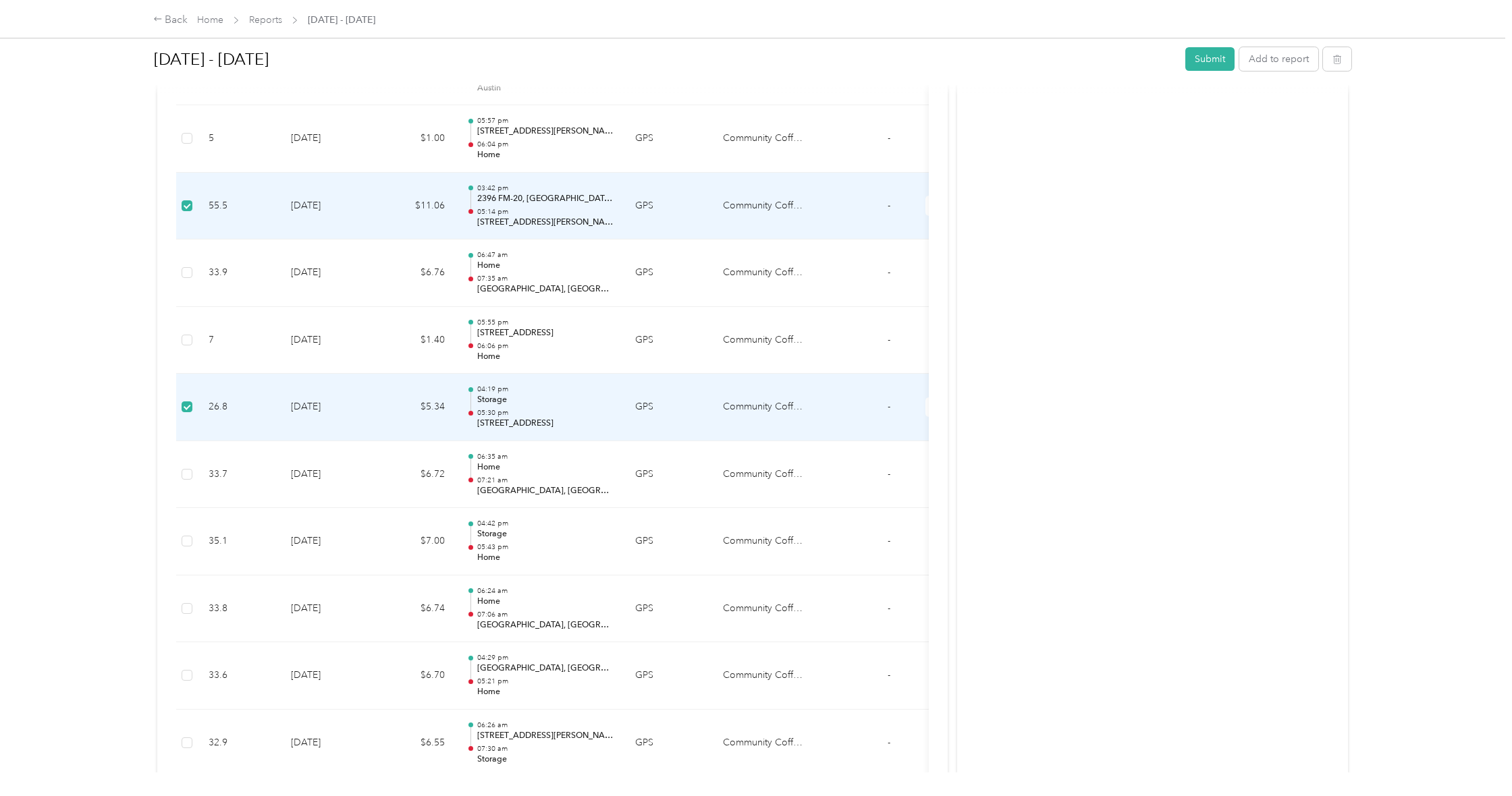
click at [304, 173] on td "[DATE]" at bounding box center [327, 206] width 95 height 68
drag, startPoint x: 310, startPoint y: 151, endPoint x: 344, endPoint y: 160, distance: 35.2
click at [313, 173] on td "[DATE]" at bounding box center [327, 206] width 95 height 68
click at [398, 173] on td "$11.06" at bounding box center [415, 206] width 81 height 68
click at [399, 173] on td "$11.06" at bounding box center [415, 206] width 81 height 68
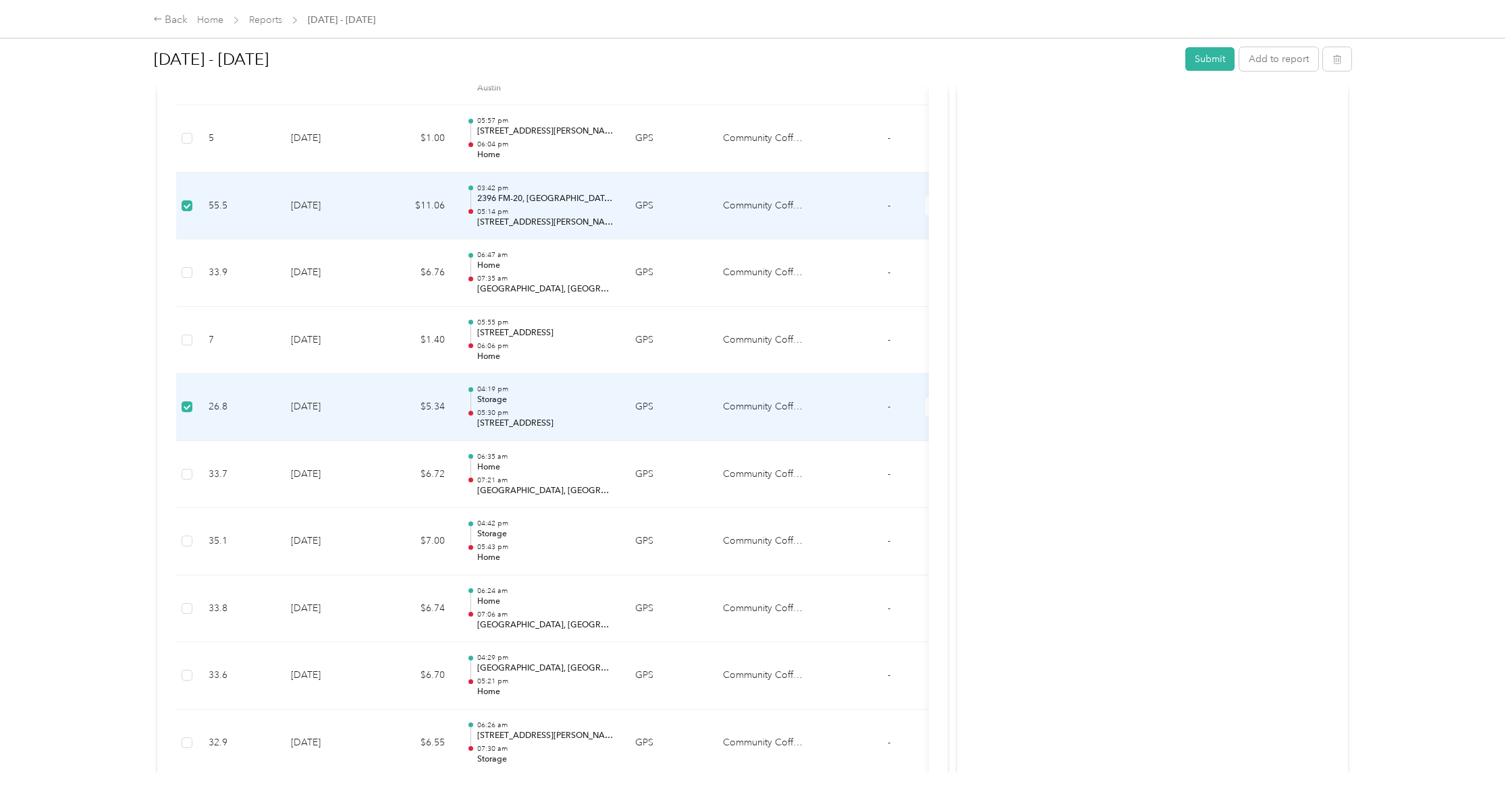
click at [479, 193] on p "2396 FM-20, [GEOGRAPHIC_DATA], [GEOGRAPHIC_DATA]" at bounding box center [545, 199] width 136 height 12
drag, startPoint x: 495, startPoint y: 167, endPoint x: 487, endPoint y: 161, distance: 10.0
click at [496, 193] on p "2396 FM-20, [GEOGRAPHIC_DATA], [GEOGRAPHIC_DATA]" at bounding box center [545, 199] width 136 height 12
click at [204, 178] on td "55.5" at bounding box center [238, 206] width 82 height 68
click at [205, 173] on td "55.5" at bounding box center [238, 206] width 82 height 68
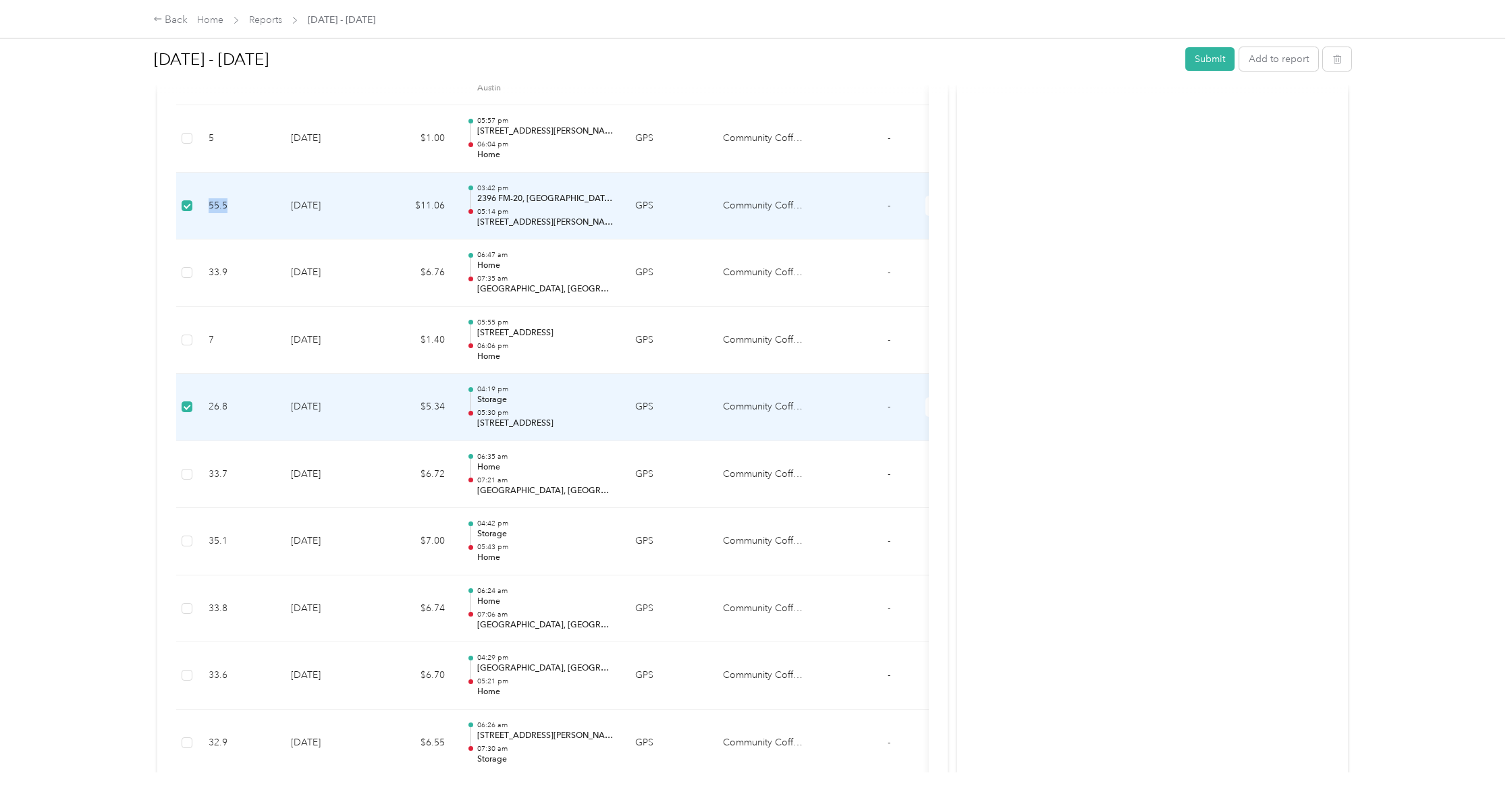
click at [204, 173] on td "55.5" at bounding box center [238, 206] width 82 height 68
click at [198, 173] on td "55.5" at bounding box center [238, 206] width 82 height 68
click at [182, 173] on td at bounding box center [187, 206] width 22 height 68
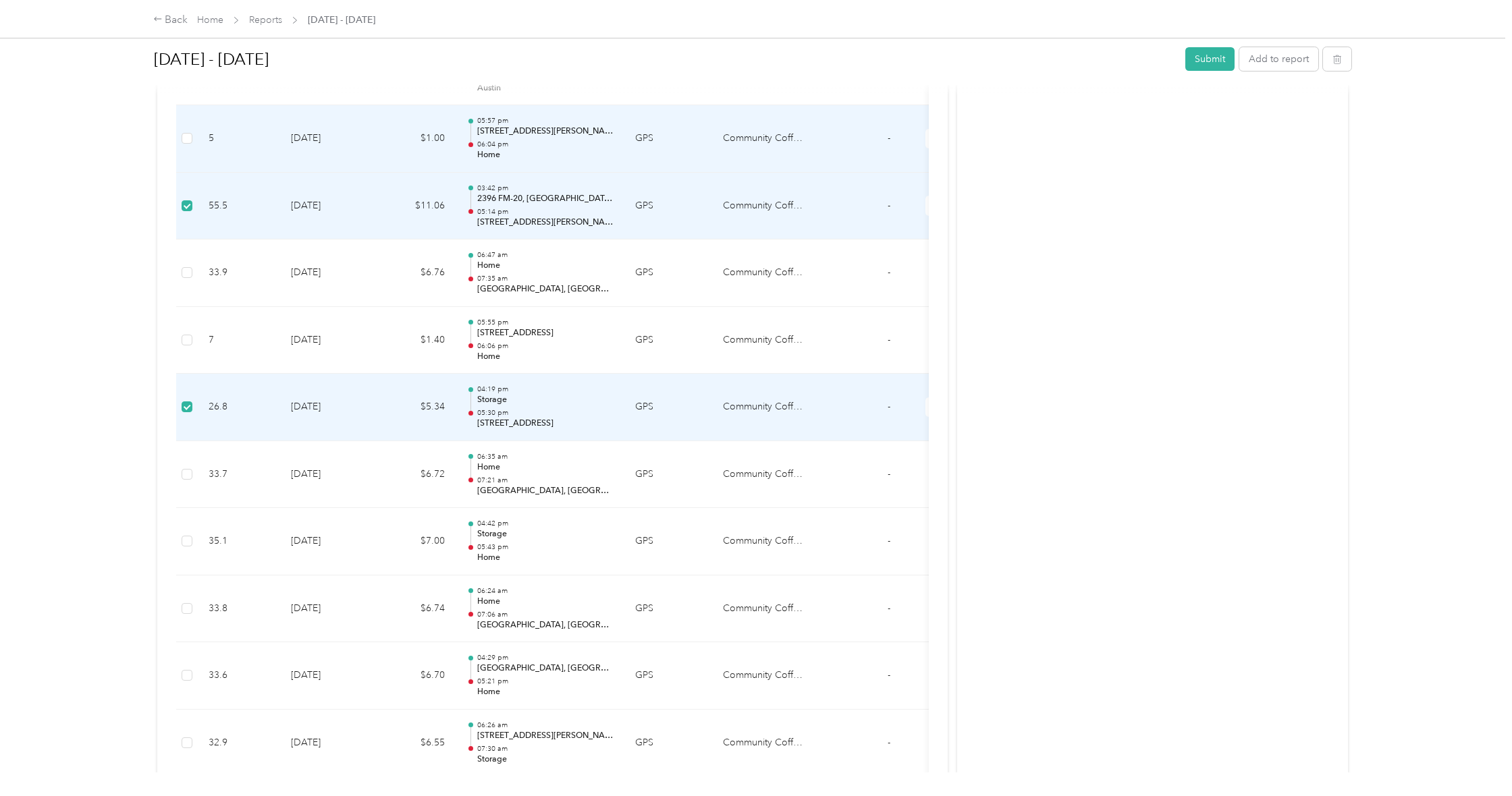
click at [184, 139] on td at bounding box center [187, 139] width 22 height 68
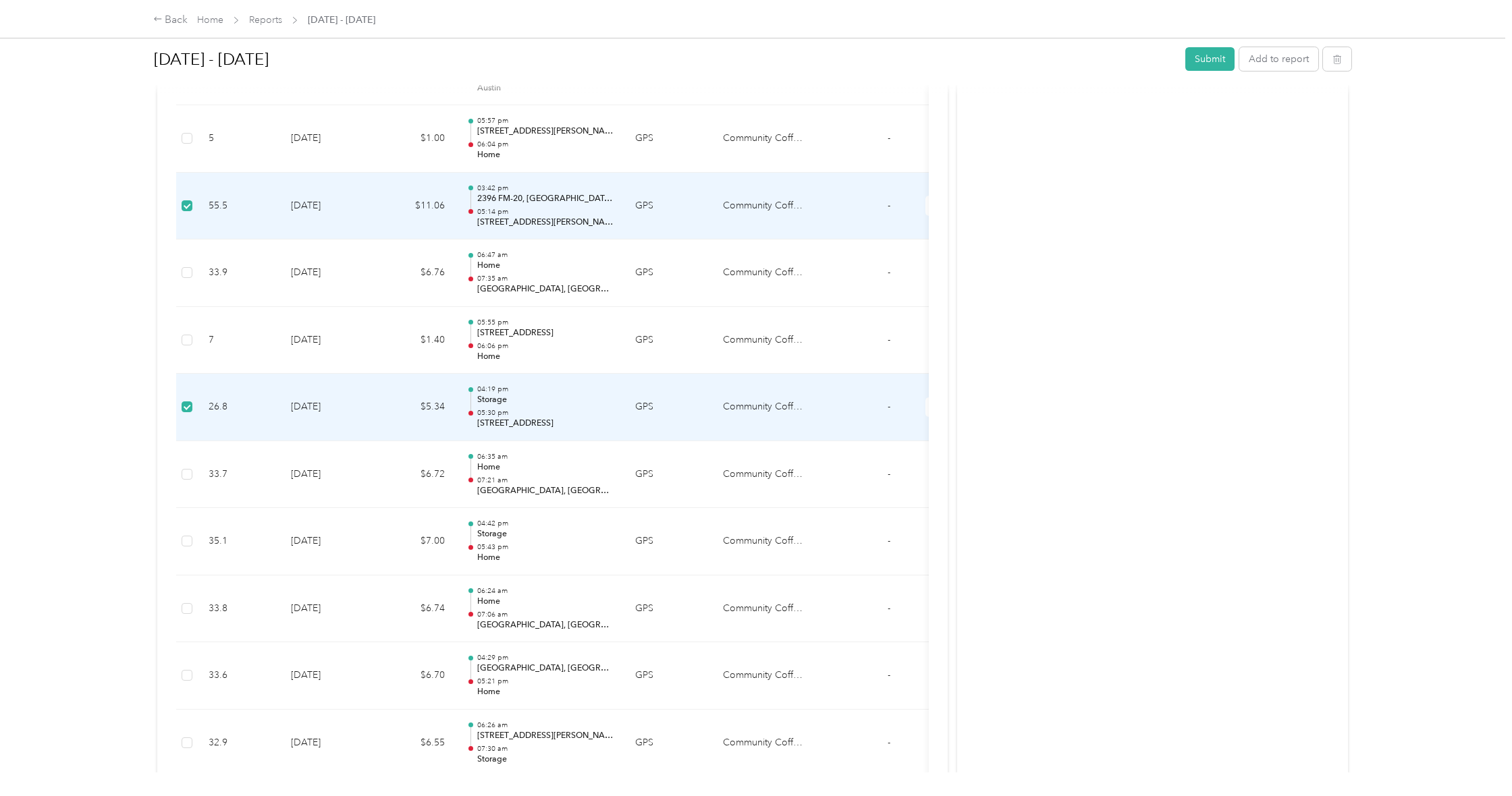
click at [187, 173] on td at bounding box center [187, 206] width 22 height 68
click at [188, 185] on td at bounding box center [187, 206] width 22 height 68
click at [188, 186] on td at bounding box center [187, 206] width 22 height 68
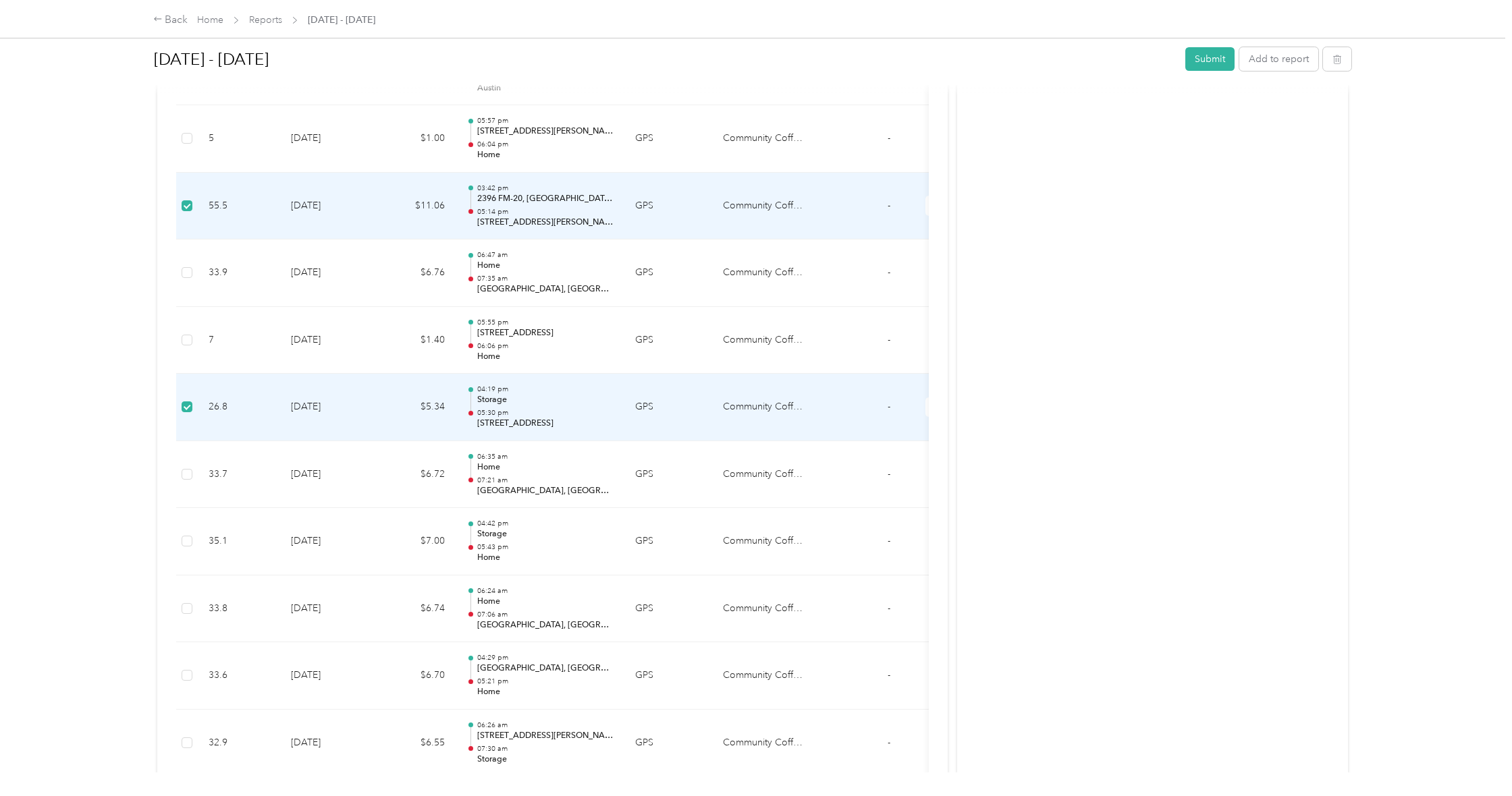
click at [188, 186] on td at bounding box center [187, 206] width 22 height 68
click at [200, 182] on td "55.5" at bounding box center [238, 206] width 82 height 68
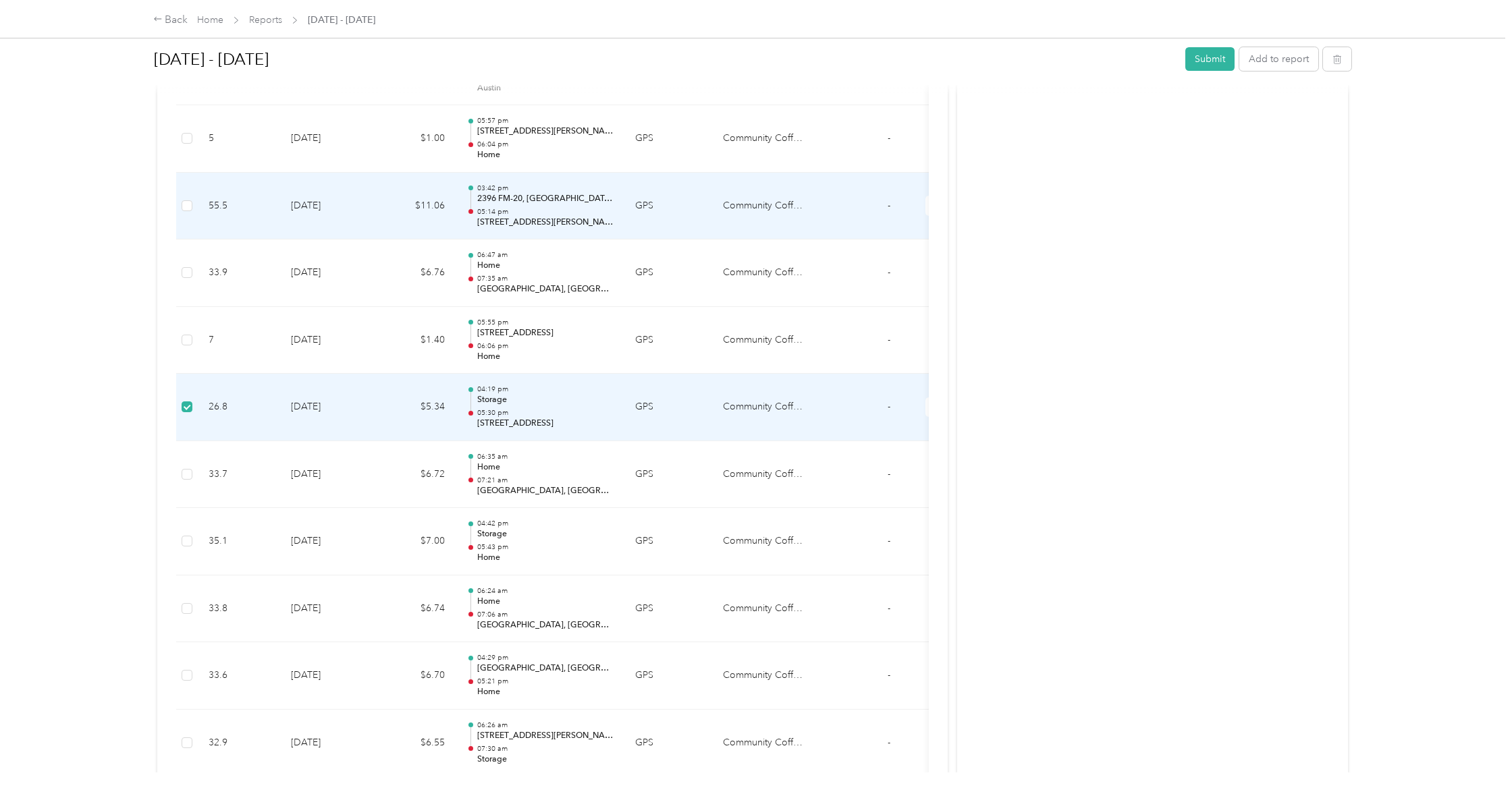
click at [195, 186] on td at bounding box center [187, 206] width 22 height 68
click at [204, 184] on td "55.5" at bounding box center [238, 206] width 82 height 68
click at [205, 176] on td "55.5" at bounding box center [238, 206] width 82 height 68
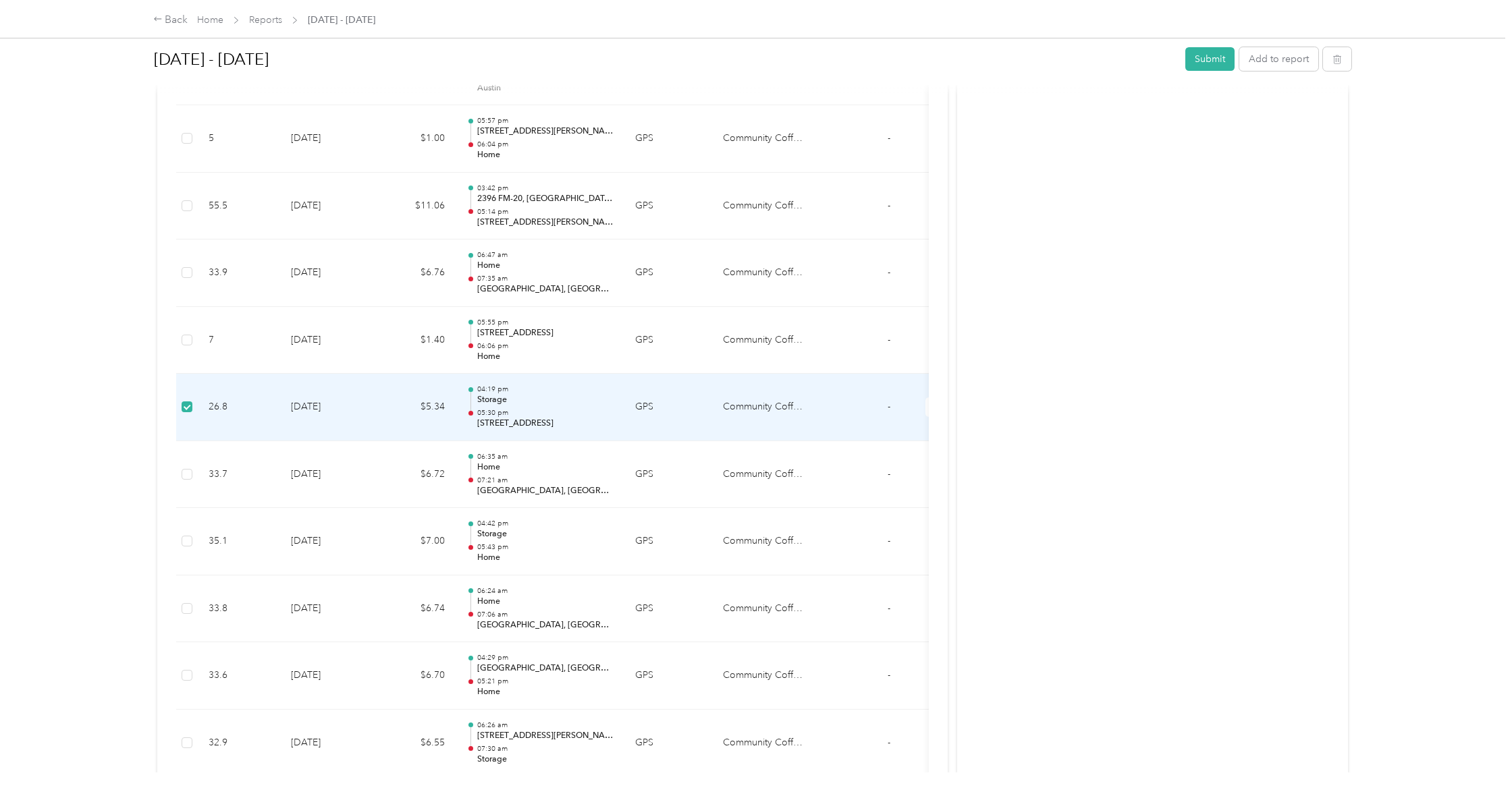
click at [189, 401] on span at bounding box center [187, 406] width 11 height 11
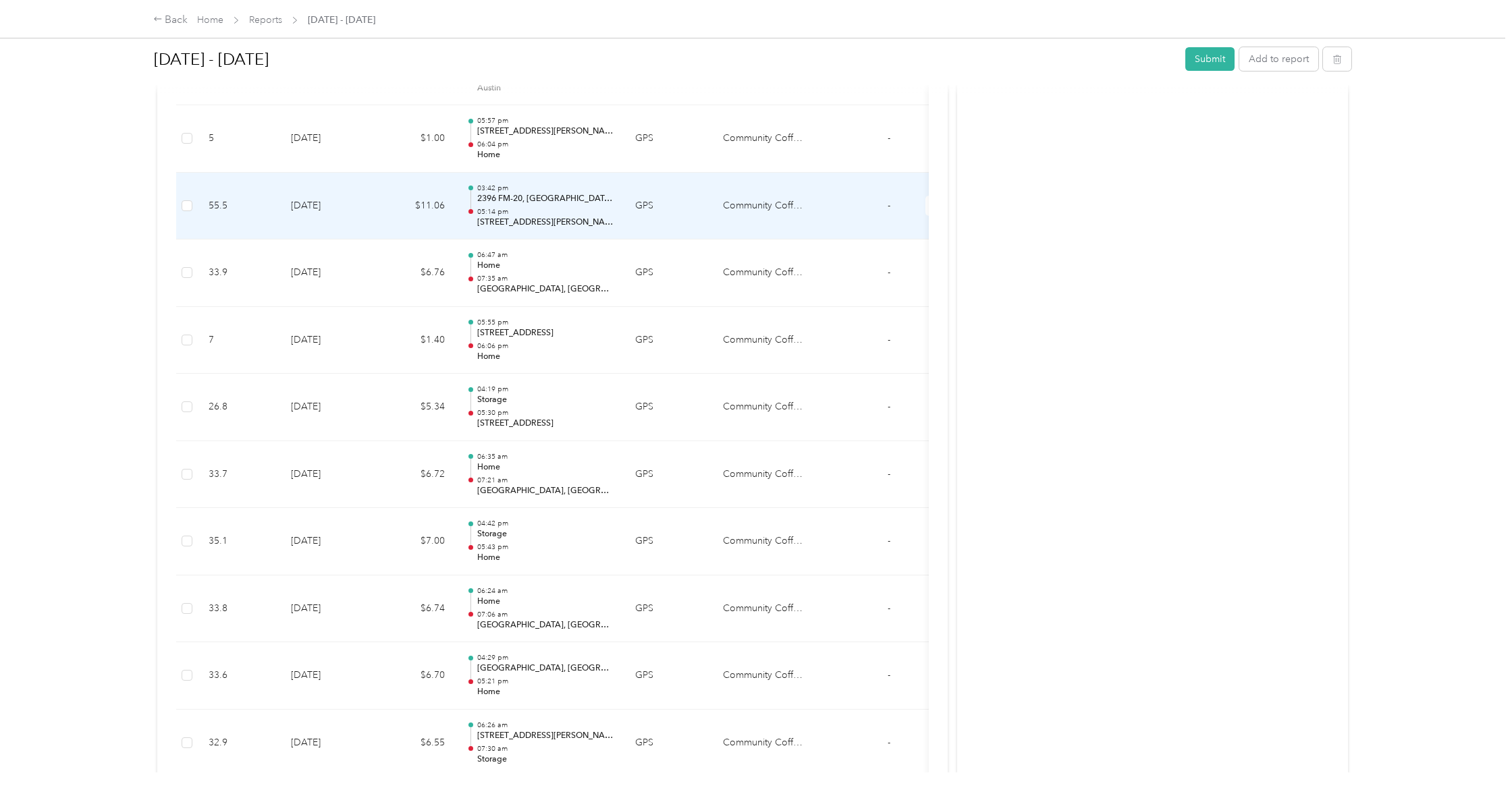
click at [206, 176] on td "55.5" at bounding box center [238, 206] width 82 height 68
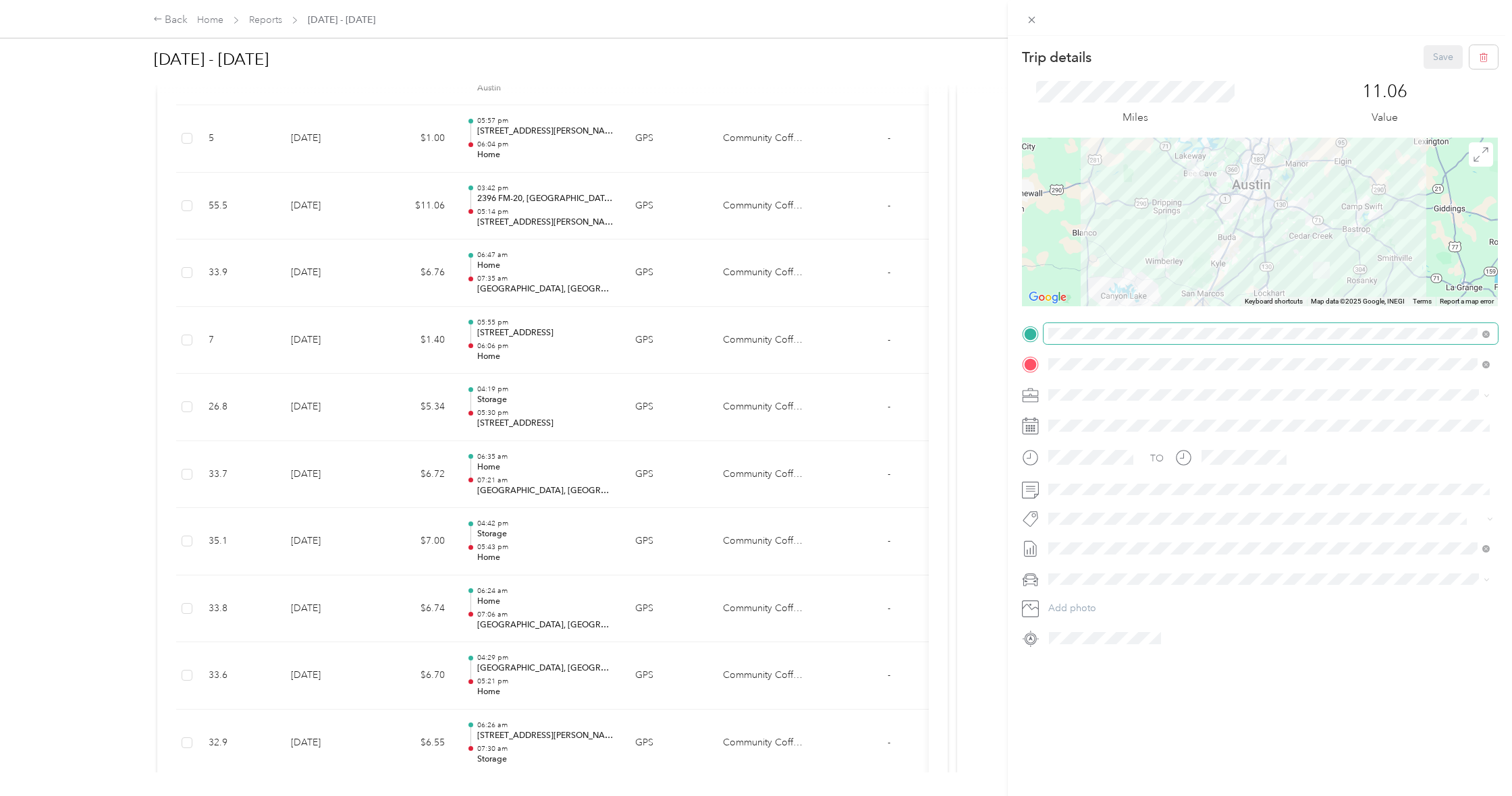
scroll to position [0, 0]
click at [1196, 409] on div "Storage [STREET_ADDRESS][PERSON_NAME]" at bounding box center [1269, 395] width 432 height 33
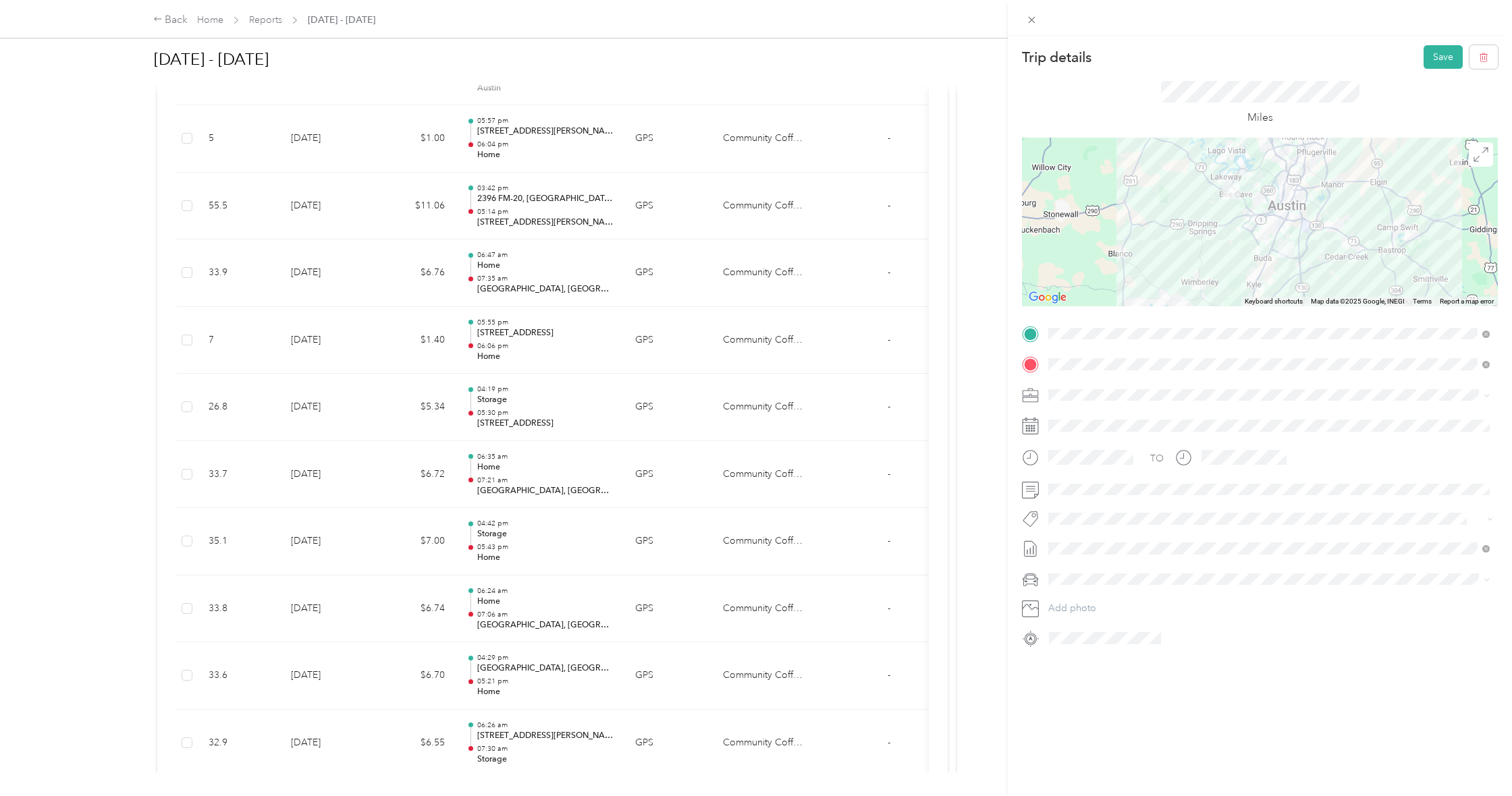
click at [1272, 247] on div at bounding box center [1260, 222] width 476 height 169
click at [1272, 248] on div at bounding box center [1260, 222] width 476 height 169
click at [1449, 55] on button "Save" at bounding box center [1444, 57] width 39 height 23
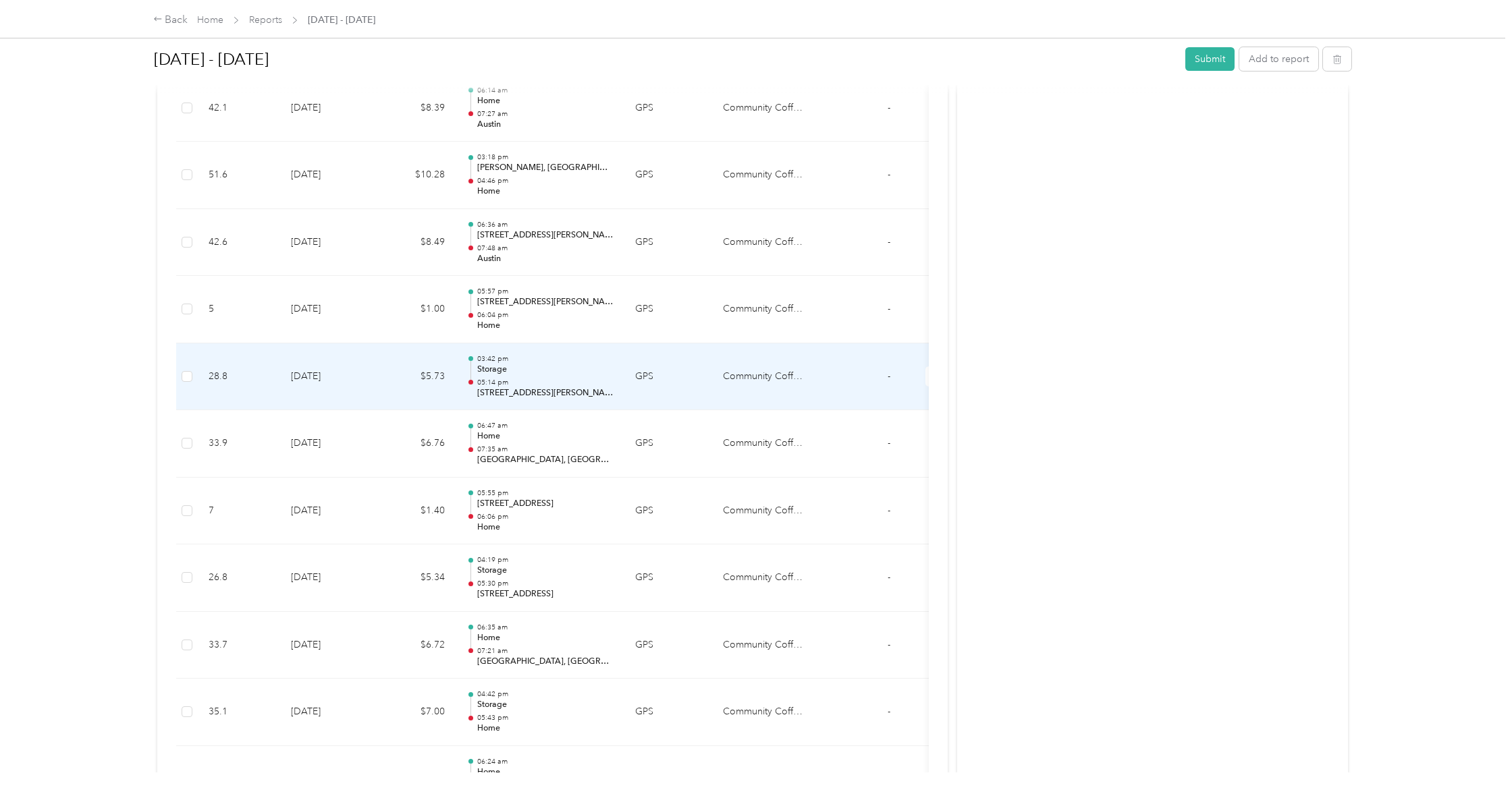
scroll to position [3389, 0]
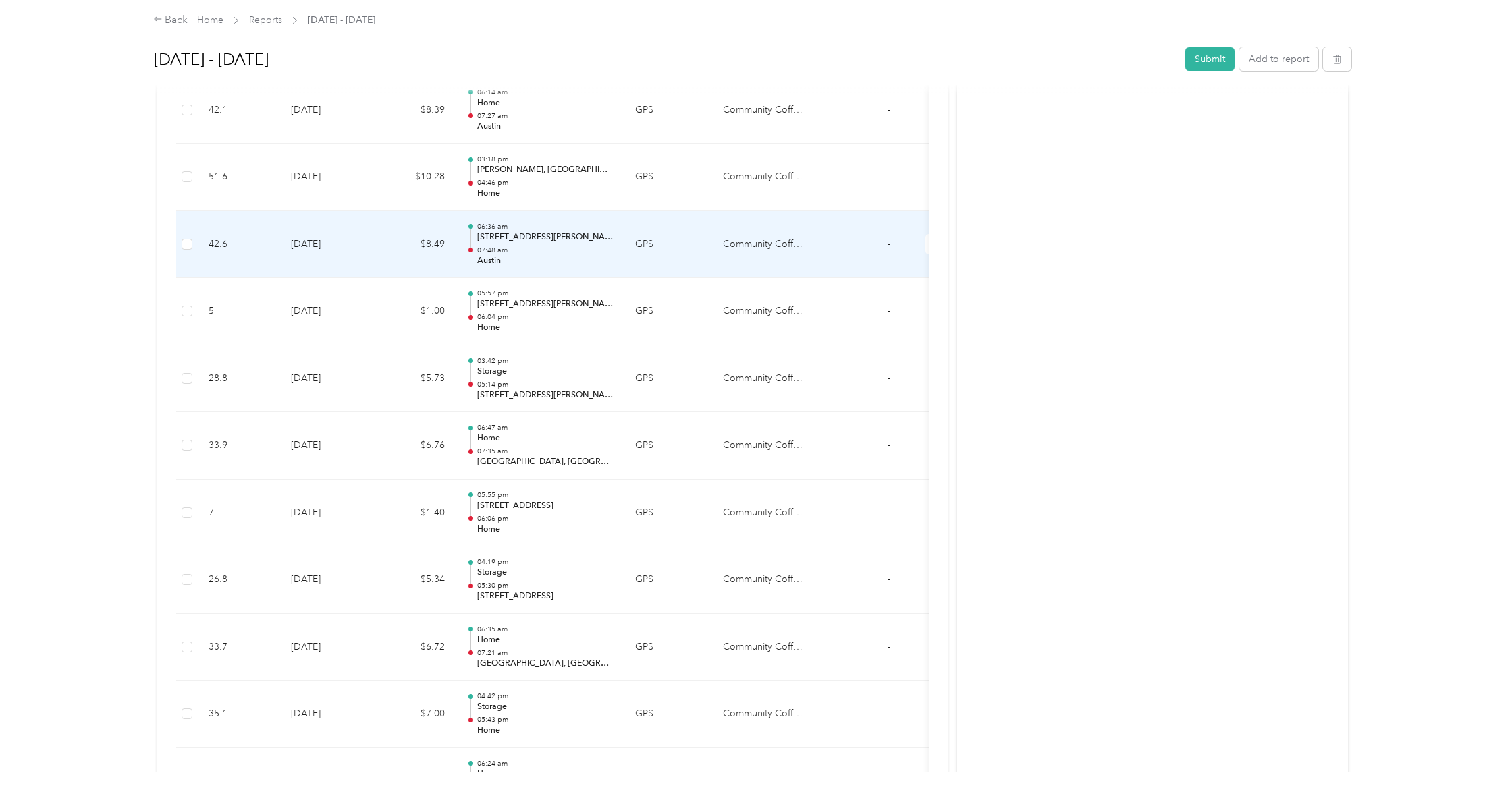
click at [196, 211] on td at bounding box center [187, 245] width 22 height 68
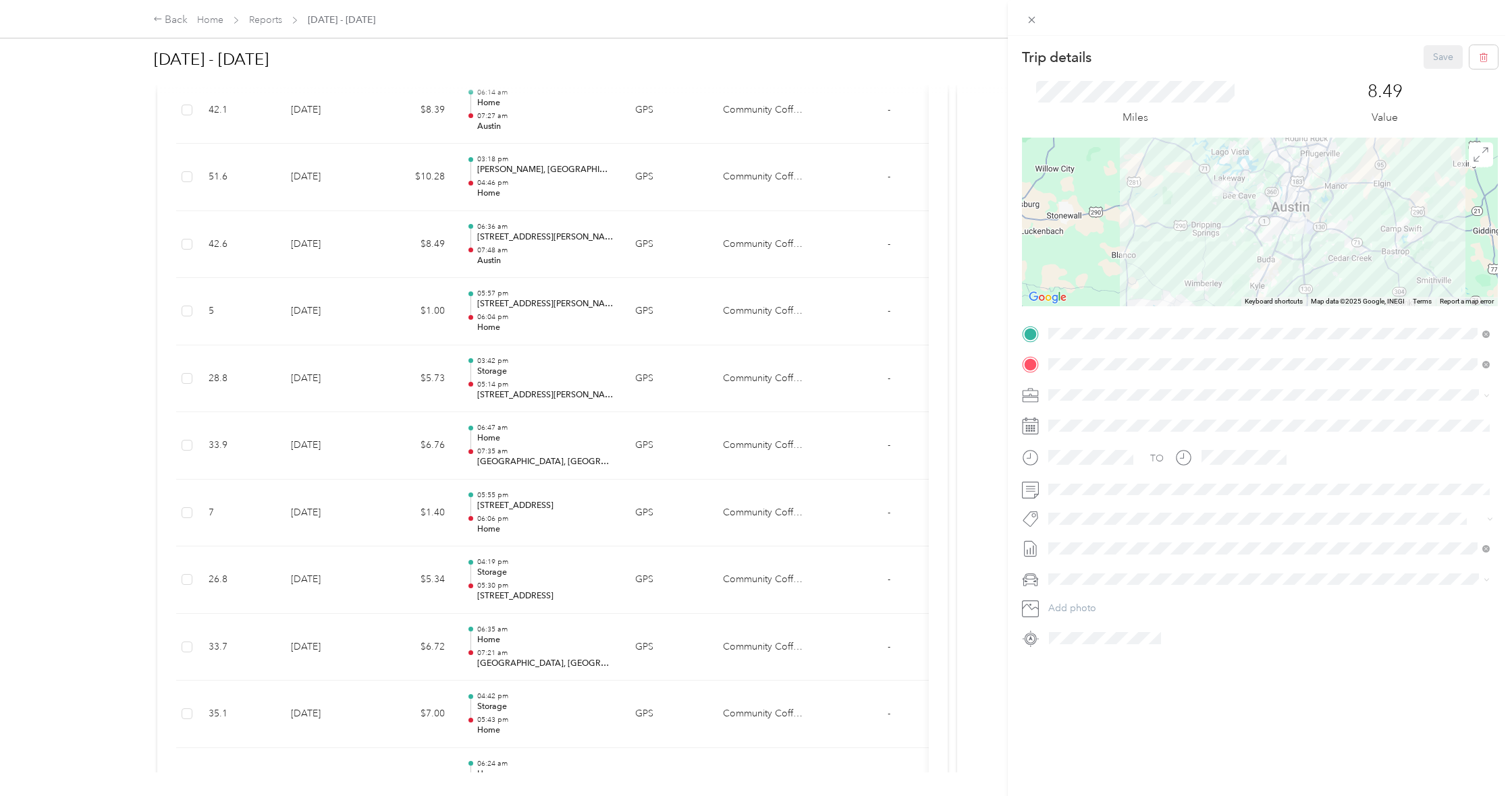
click at [1116, 405] on div "Home [STREET_ADDRESS][US_STATE]" at bounding box center [1269, 395] width 432 height 33
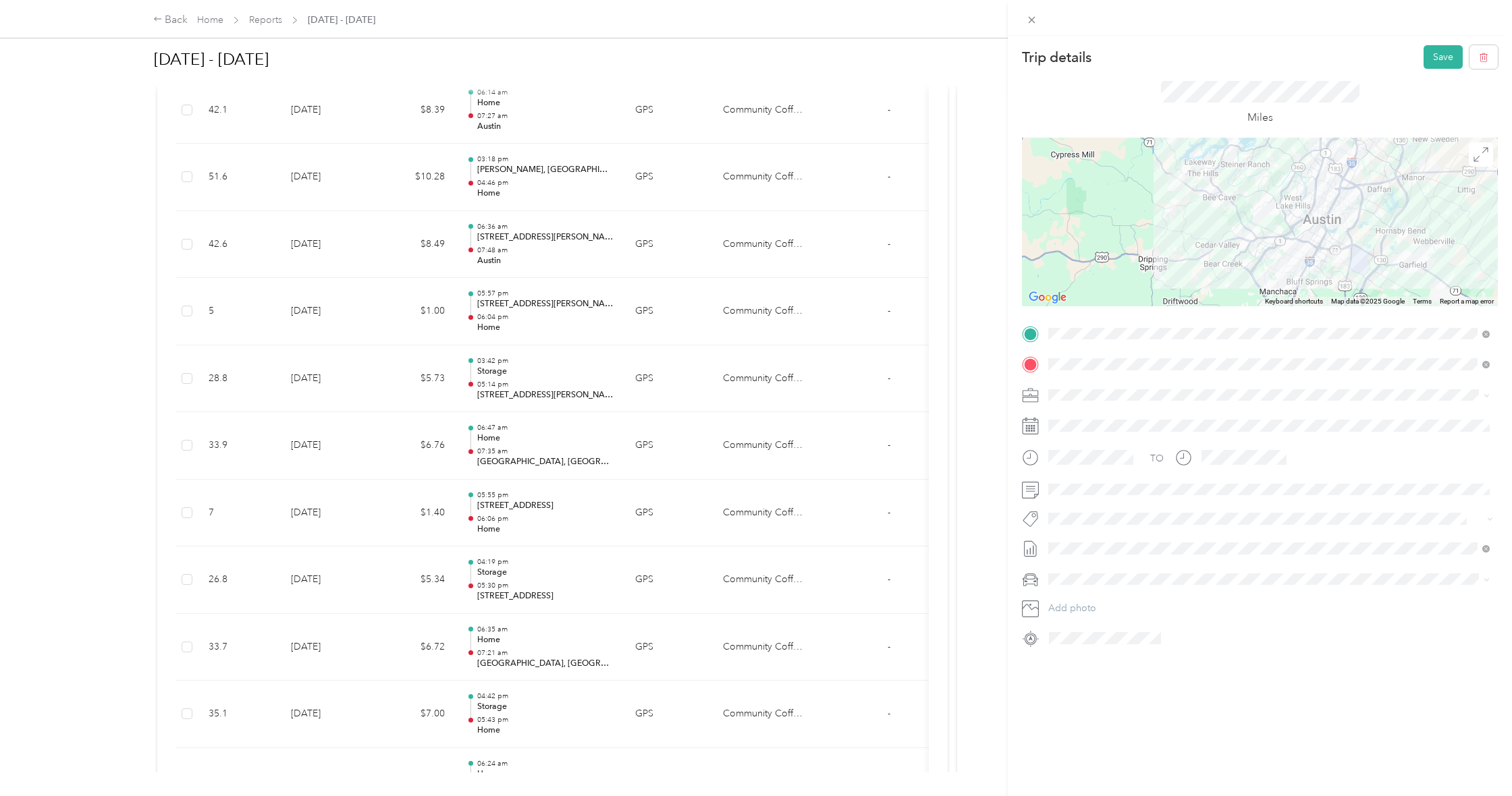
click at [1216, 465] on div "Storage [STREET_ADDRESS][PERSON_NAME]" at bounding box center [1170, 468] width 192 height 28
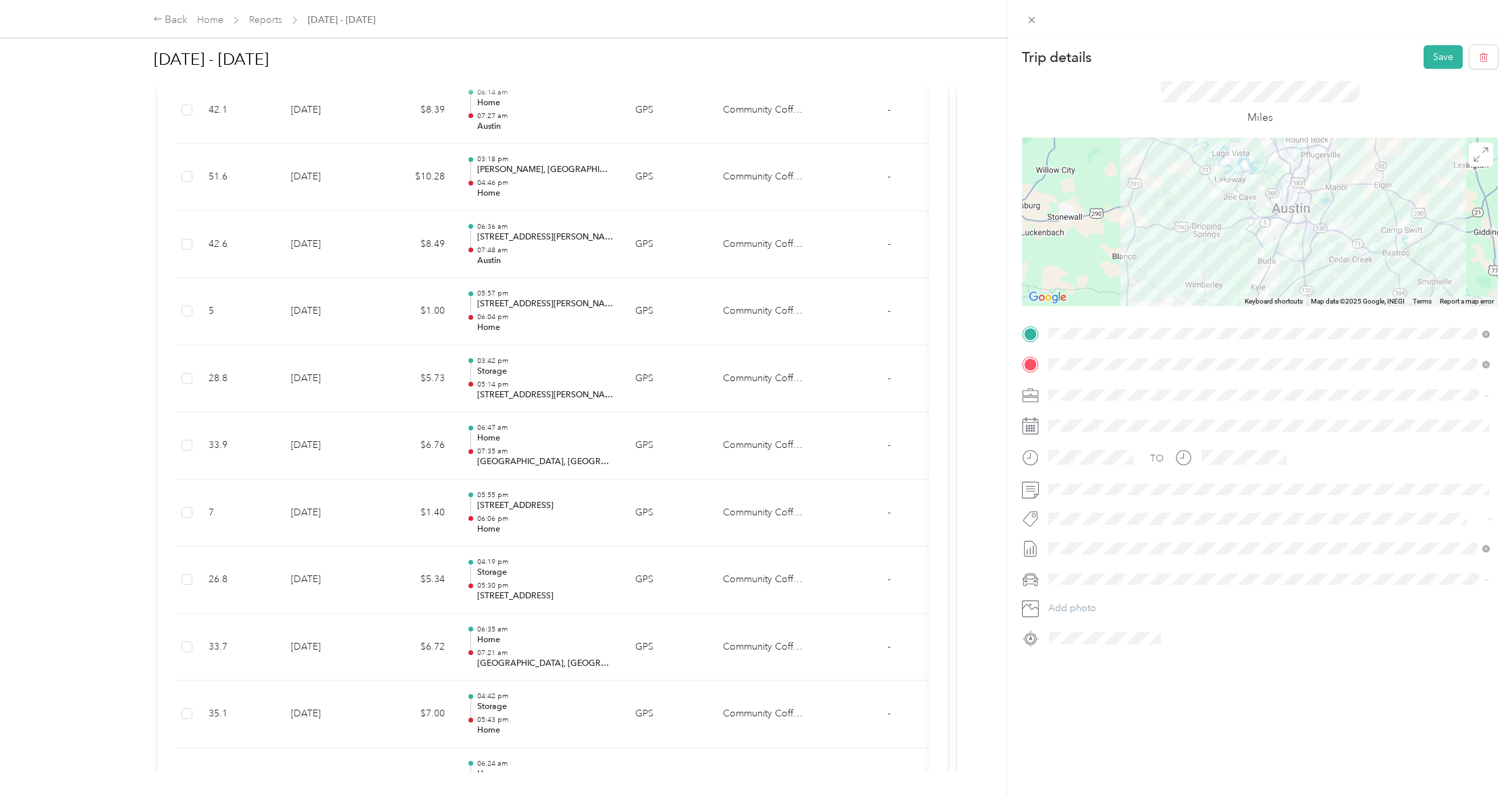
click at [1193, 486] on li "storage [STREET_ADDRESS][PERSON_NAME][US_STATE]" at bounding box center [1269, 473] width 451 height 42
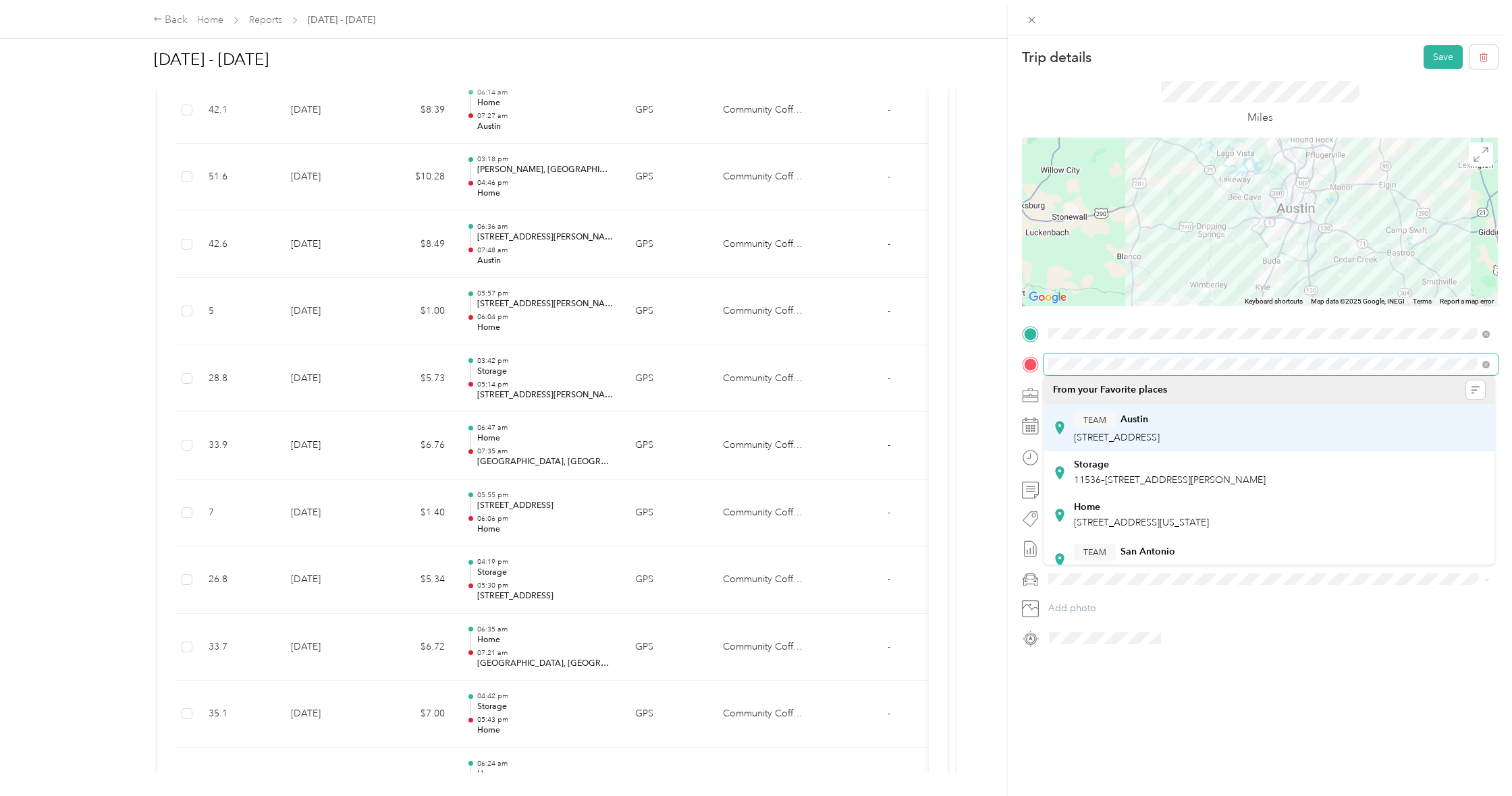
scroll to position [4, 0]
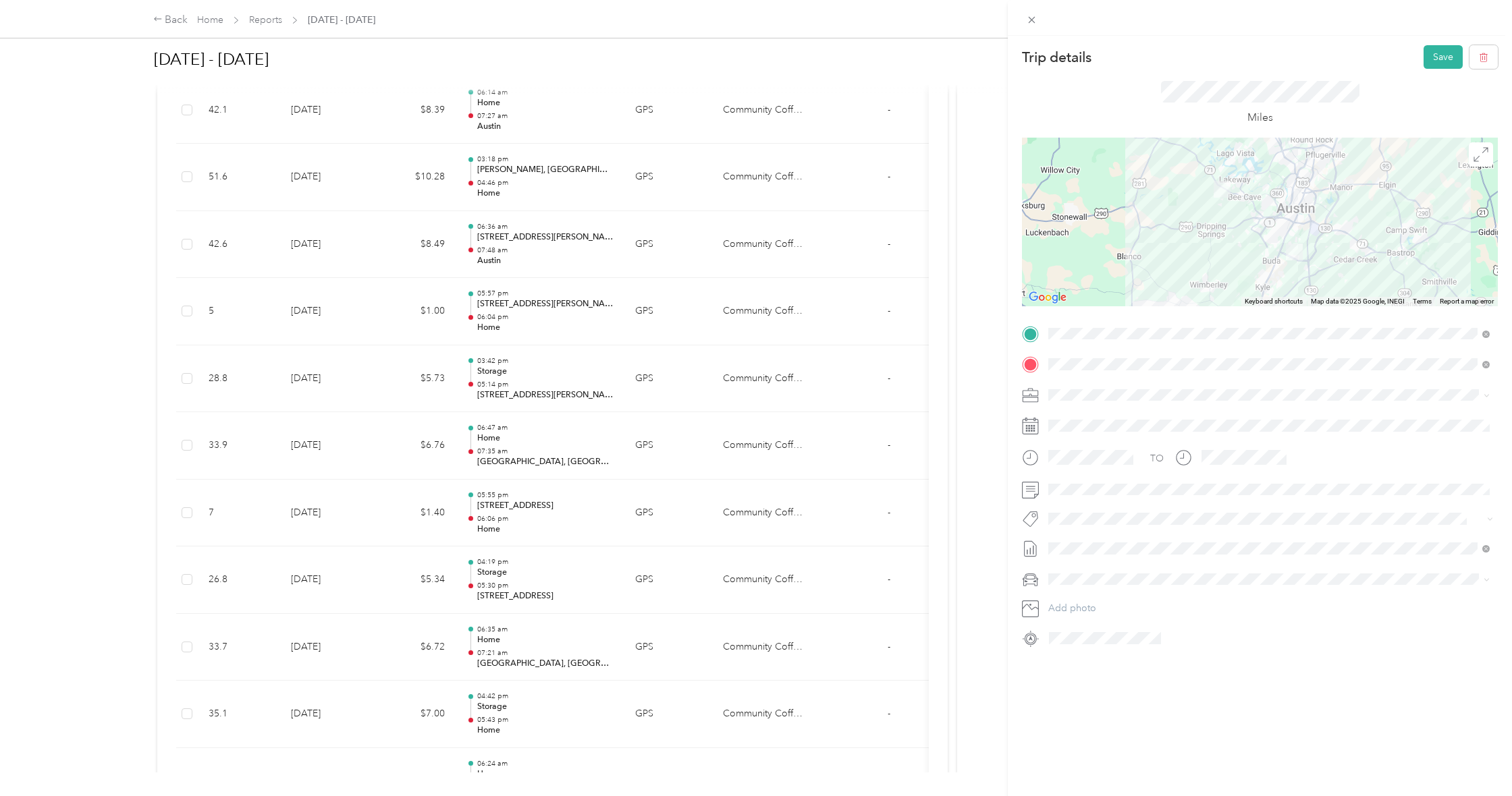
click at [1236, 465] on div "Storage [STREET_ADDRESS][PERSON_NAME]" at bounding box center [1170, 462] width 192 height 28
click at [1306, 240] on div at bounding box center [1260, 222] width 476 height 169
click at [1435, 60] on button "Save" at bounding box center [1444, 57] width 39 height 23
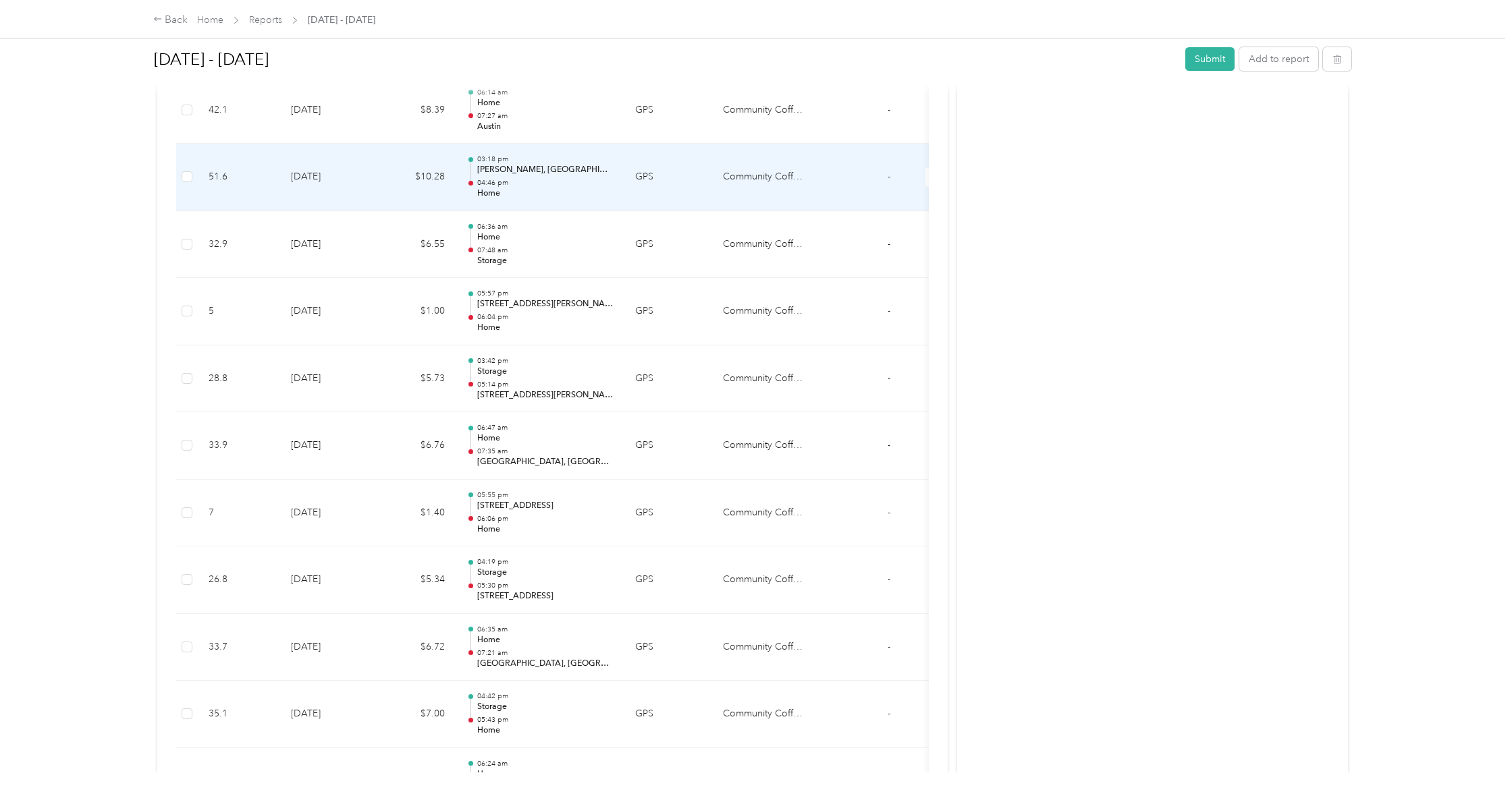
click at [206, 147] on td "51.6" at bounding box center [238, 177] width 82 height 68
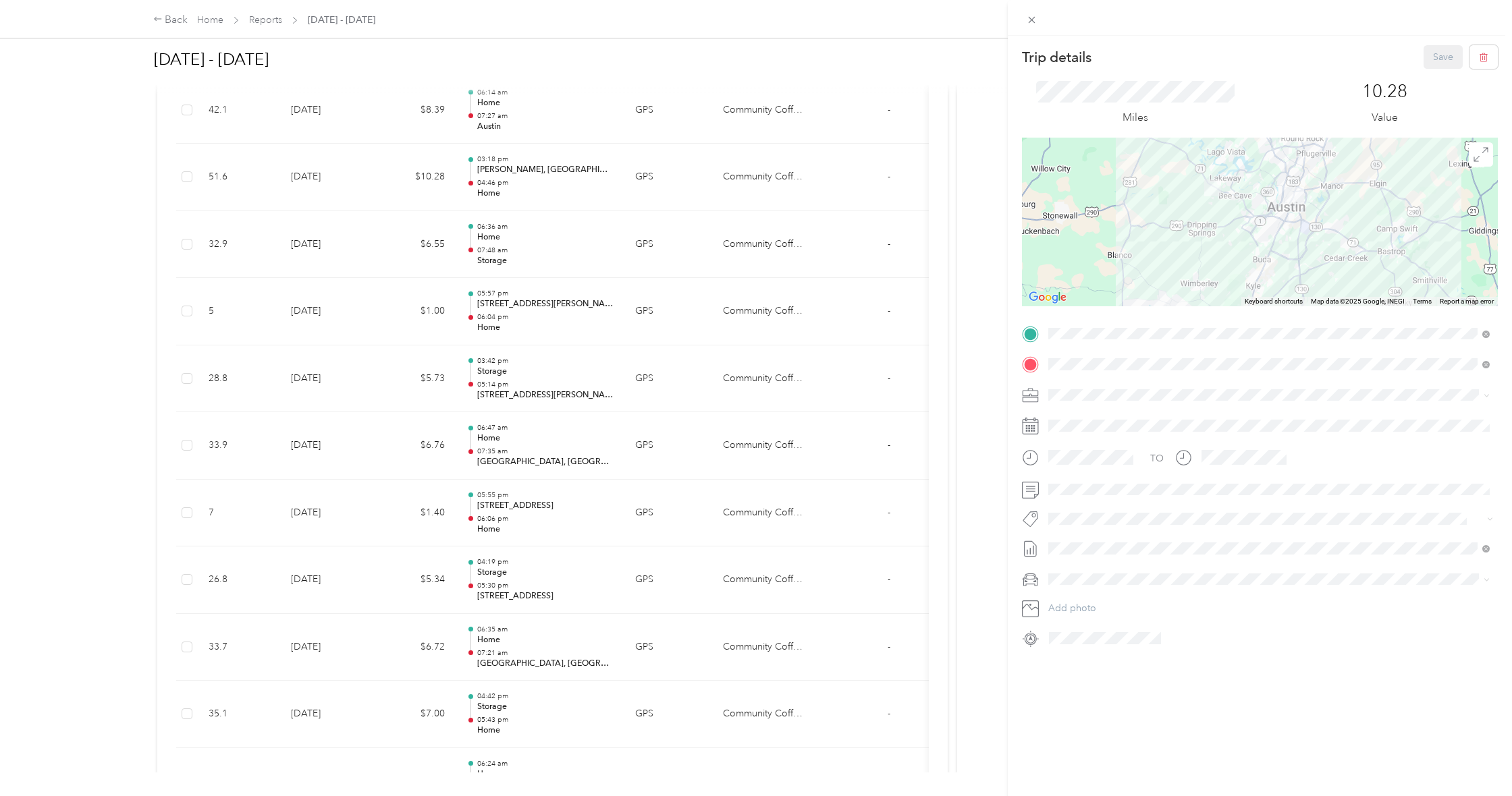
click at [1188, 486] on span "11536–[STREET_ADDRESS][PERSON_NAME]" at bounding box center [1170, 492] width 192 height 12
click at [1304, 251] on div at bounding box center [1260, 222] width 476 height 169
click at [1304, 248] on div at bounding box center [1260, 222] width 476 height 169
click at [1303, 245] on div at bounding box center [1260, 222] width 476 height 169
click at [1267, 251] on div at bounding box center [1260, 222] width 476 height 169
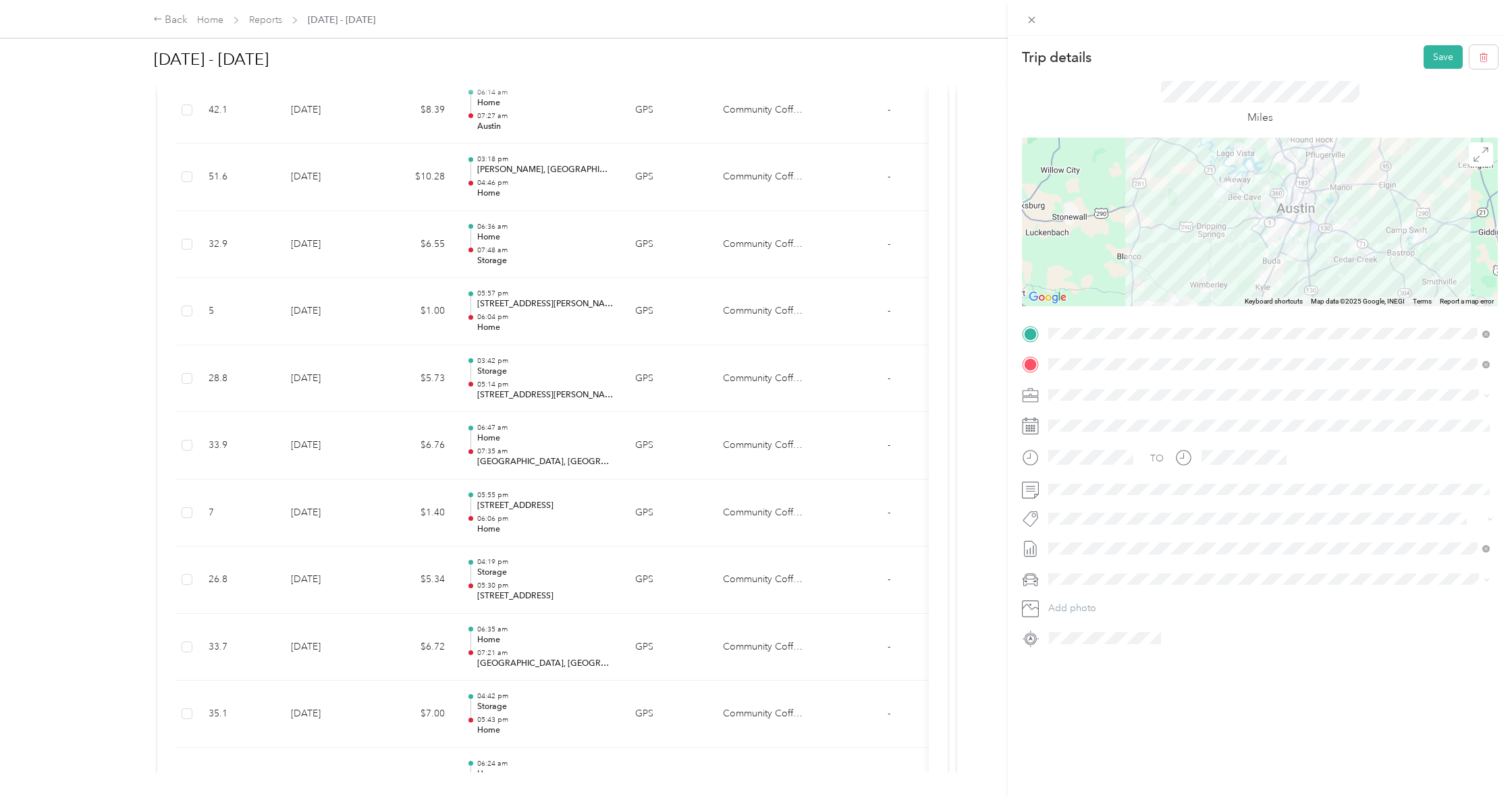
click at [1162, 459] on ol "From your Favorite places TEAM Austin [GEOGRAPHIC_DATA] [STREET_ADDRESS][PERSON…" at bounding box center [1269, 439] width 451 height 189
click at [1287, 243] on div at bounding box center [1260, 222] width 476 height 169
click at [1302, 246] on div at bounding box center [1260, 222] width 476 height 169
click at [1293, 249] on img at bounding box center [1295, 251] width 17 height 17
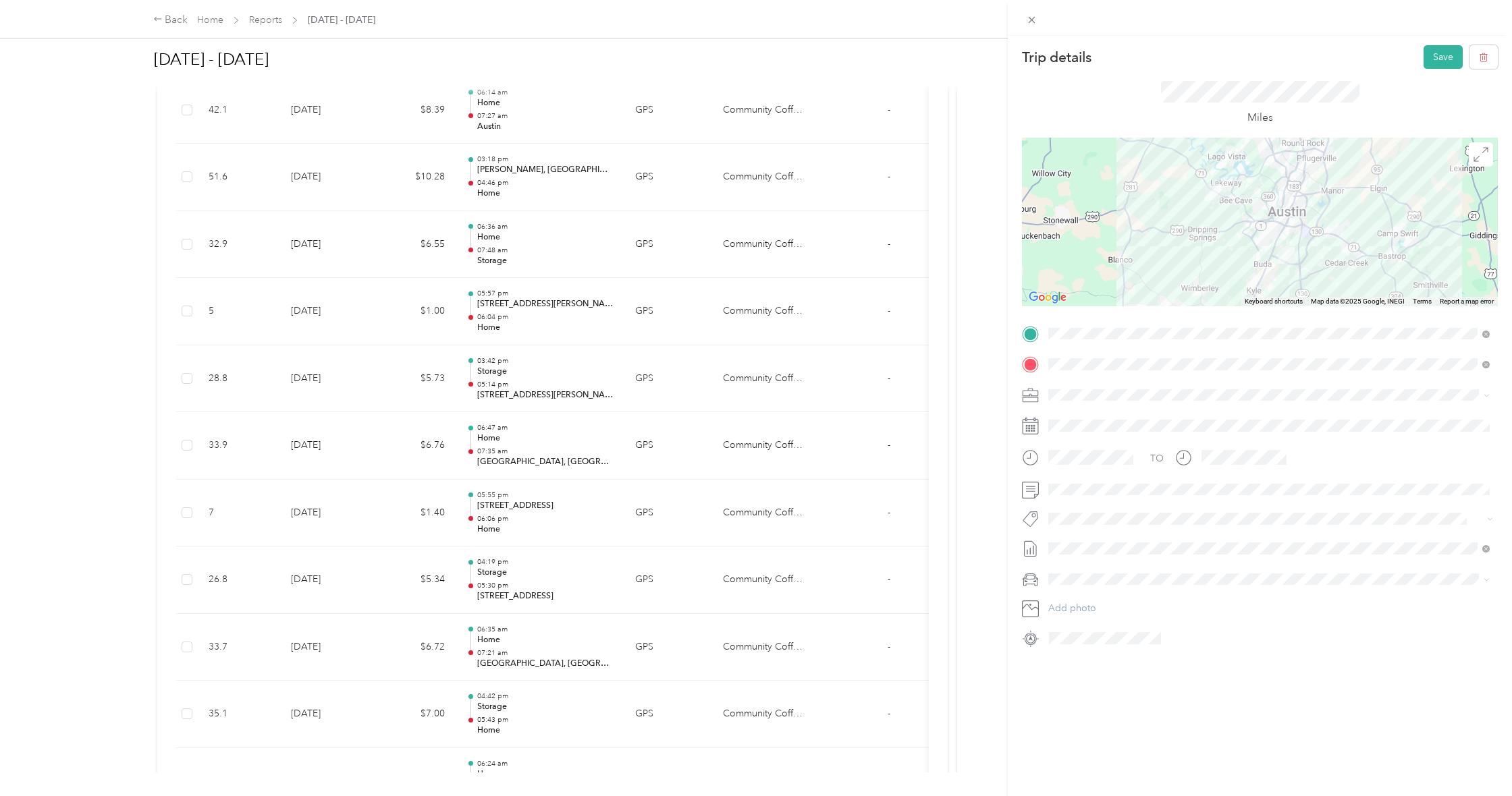
click at [1282, 252] on img at bounding box center [1286, 255] width 17 height 17
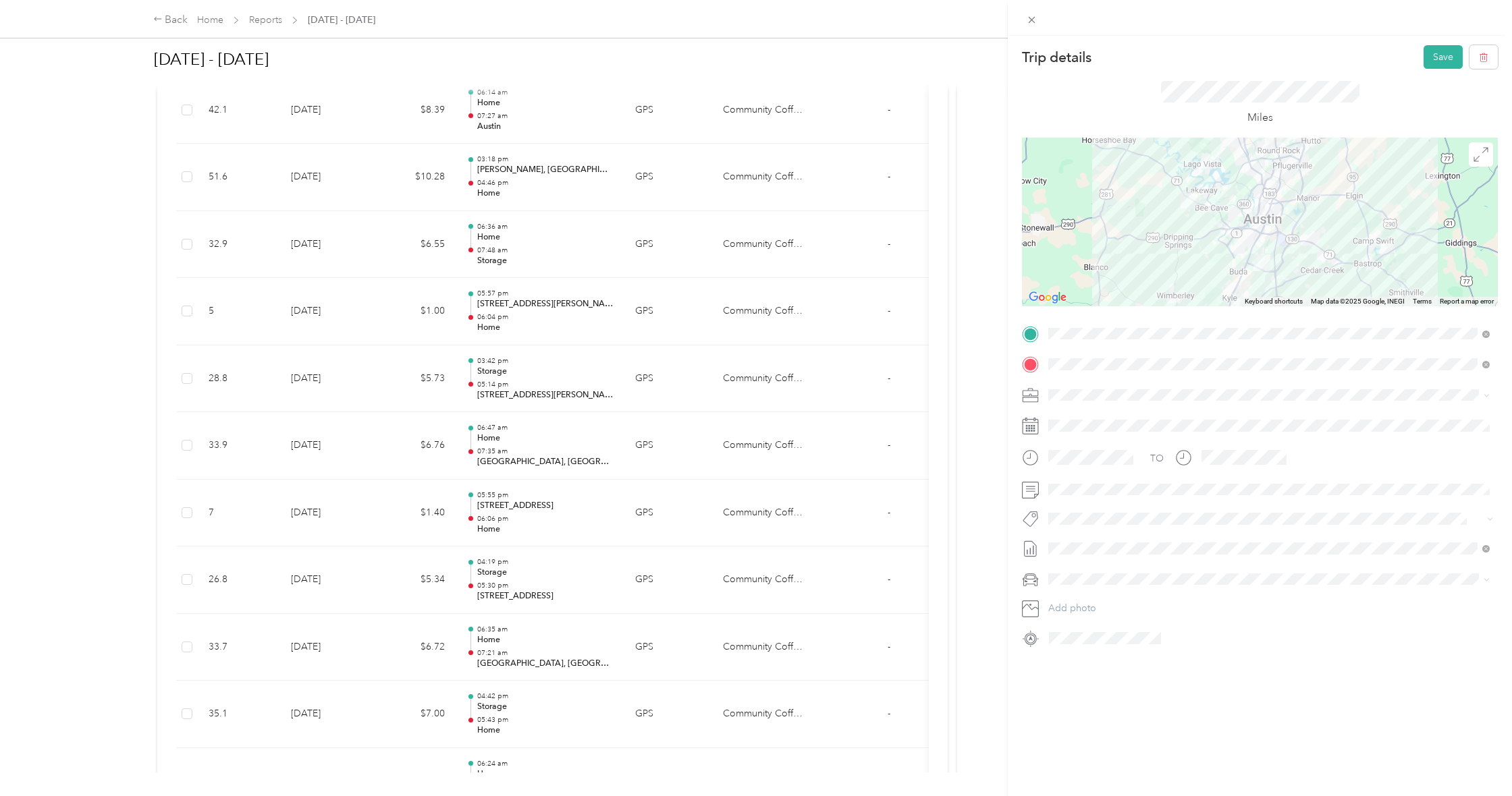
drag, startPoint x: 1298, startPoint y: 240, endPoint x: 1276, endPoint y: 246, distance: 22.8
click at [1274, 246] on div at bounding box center [1260, 222] width 476 height 169
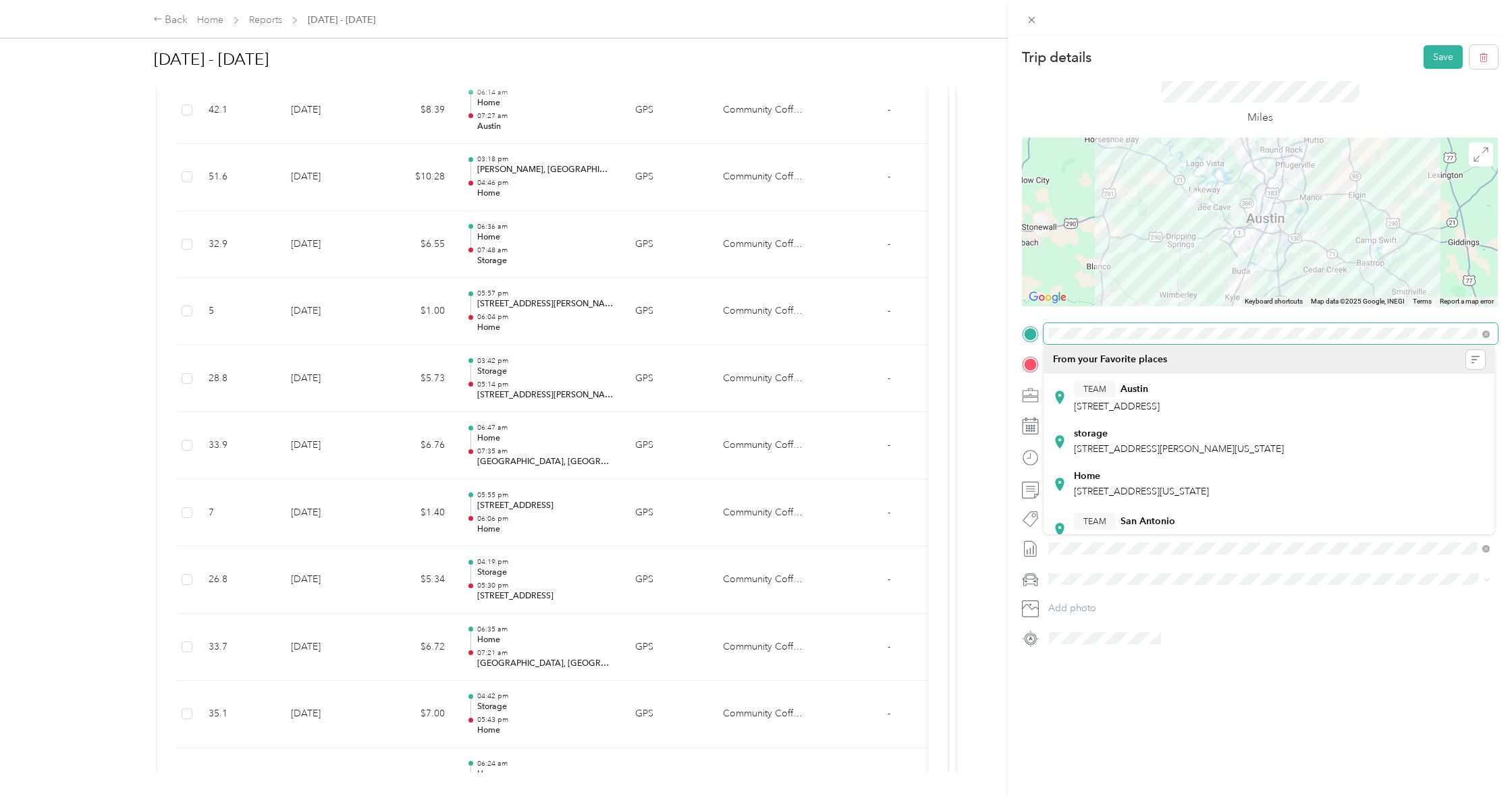
scroll to position [0, 0]
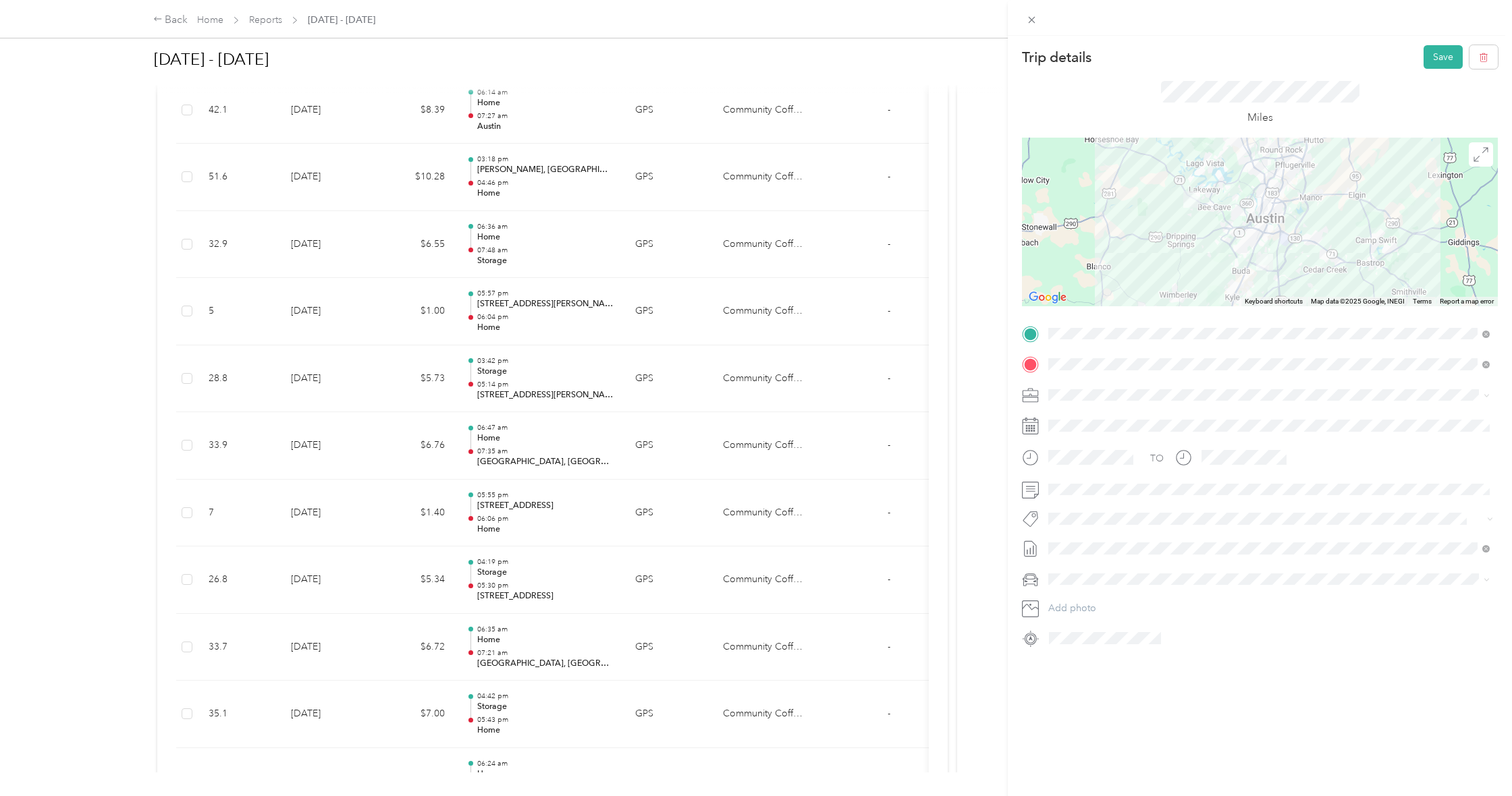
click at [1140, 449] on span "[STREET_ADDRESS][PERSON_NAME][US_STATE]" at bounding box center [1179, 449] width 210 height 12
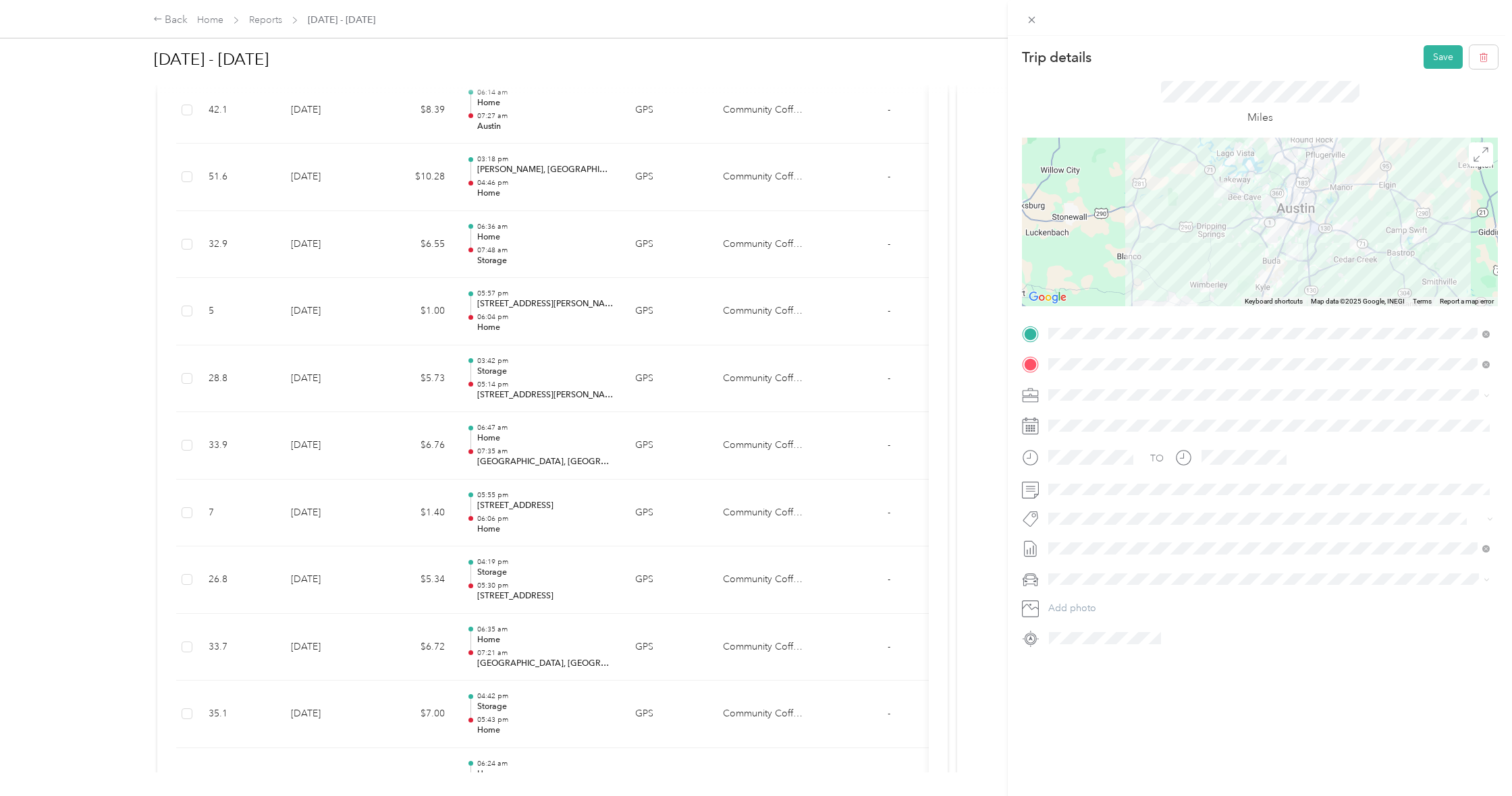
click at [1283, 253] on div at bounding box center [1260, 222] width 476 height 169
click at [1282, 253] on div at bounding box center [1260, 222] width 476 height 169
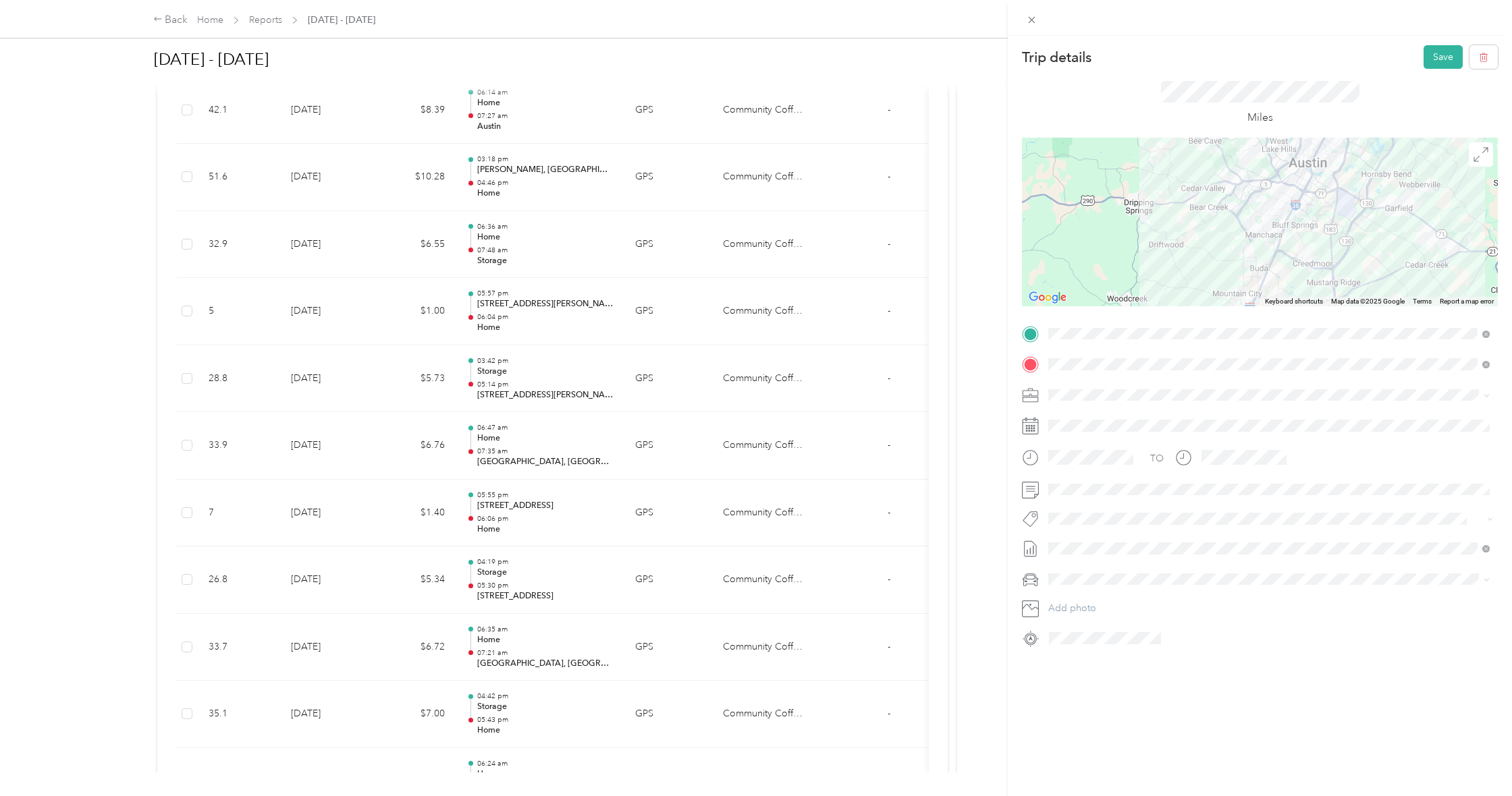
click at [1280, 248] on div at bounding box center [1260, 222] width 476 height 169
click at [1272, 251] on img at bounding box center [1280, 253] width 17 height 17
click at [1265, 261] on div at bounding box center [1260, 222] width 476 height 169
click at [1267, 258] on div at bounding box center [1260, 222] width 476 height 169
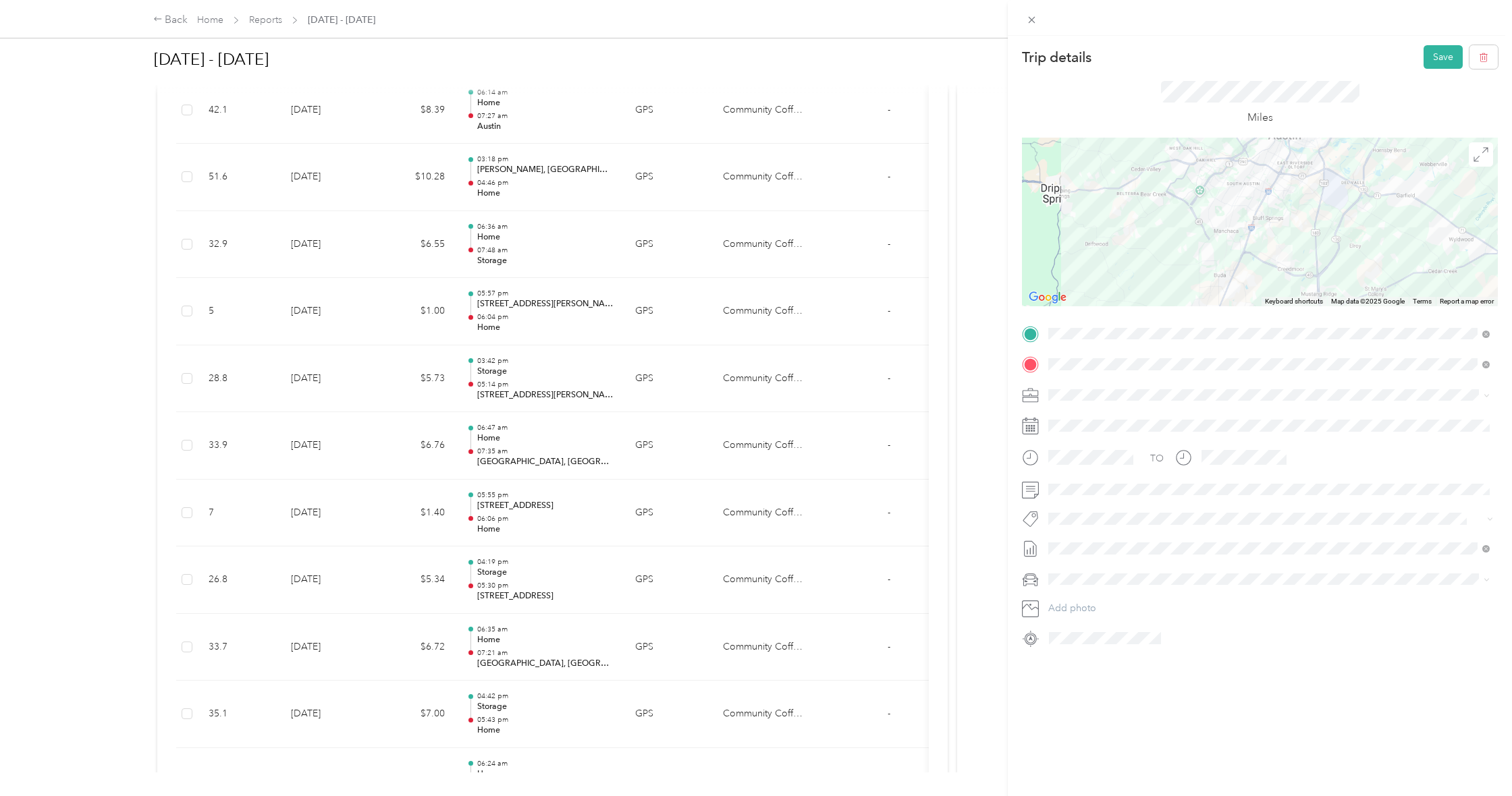
click at [1267, 258] on div at bounding box center [1260, 222] width 476 height 169
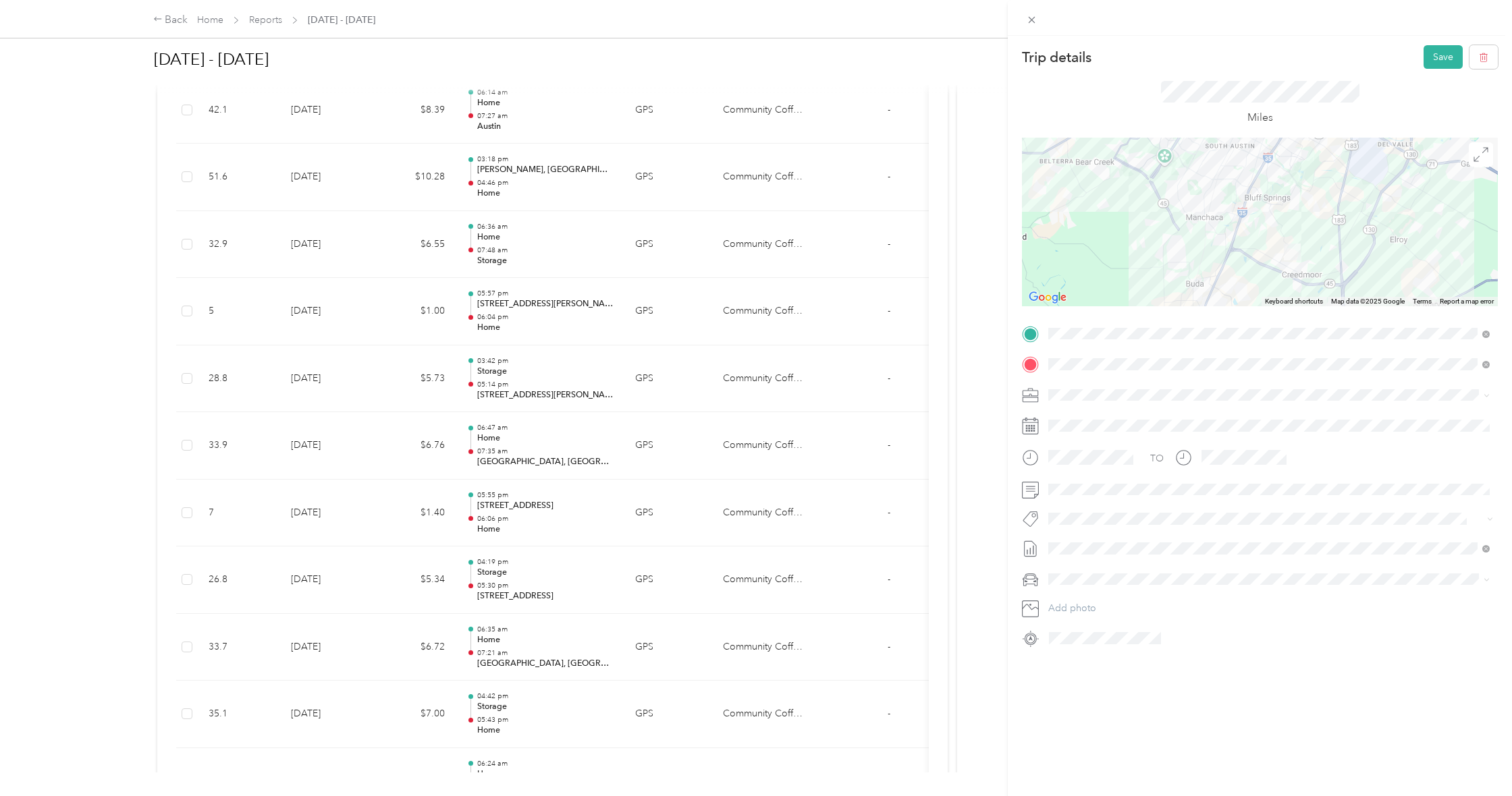
click at [1266, 258] on div at bounding box center [1260, 222] width 476 height 169
click at [1266, 258] on div at bounding box center [1260, 222] width 476 height 169
click at [1265, 259] on div at bounding box center [1260, 222] width 476 height 169
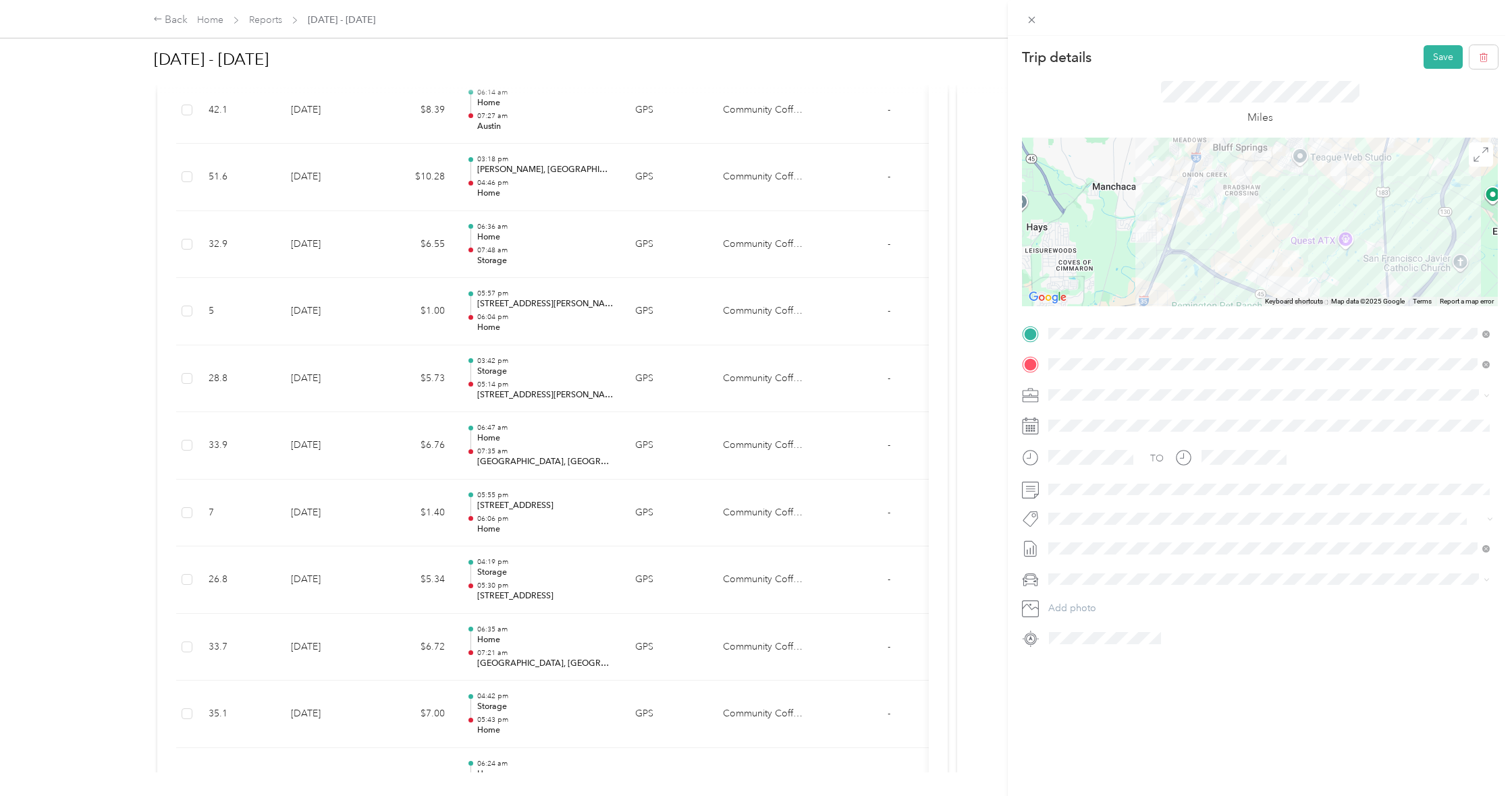
drag, startPoint x: 1304, startPoint y: 245, endPoint x: 1288, endPoint y: 253, distance: 17.9
click at [1285, 253] on div at bounding box center [1260, 222] width 476 height 169
click at [1301, 255] on img at bounding box center [1303, 256] width 17 height 17
drag, startPoint x: 1301, startPoint y: 255, endPoint x: 1256, endPoint y: 276, distance: 49.7
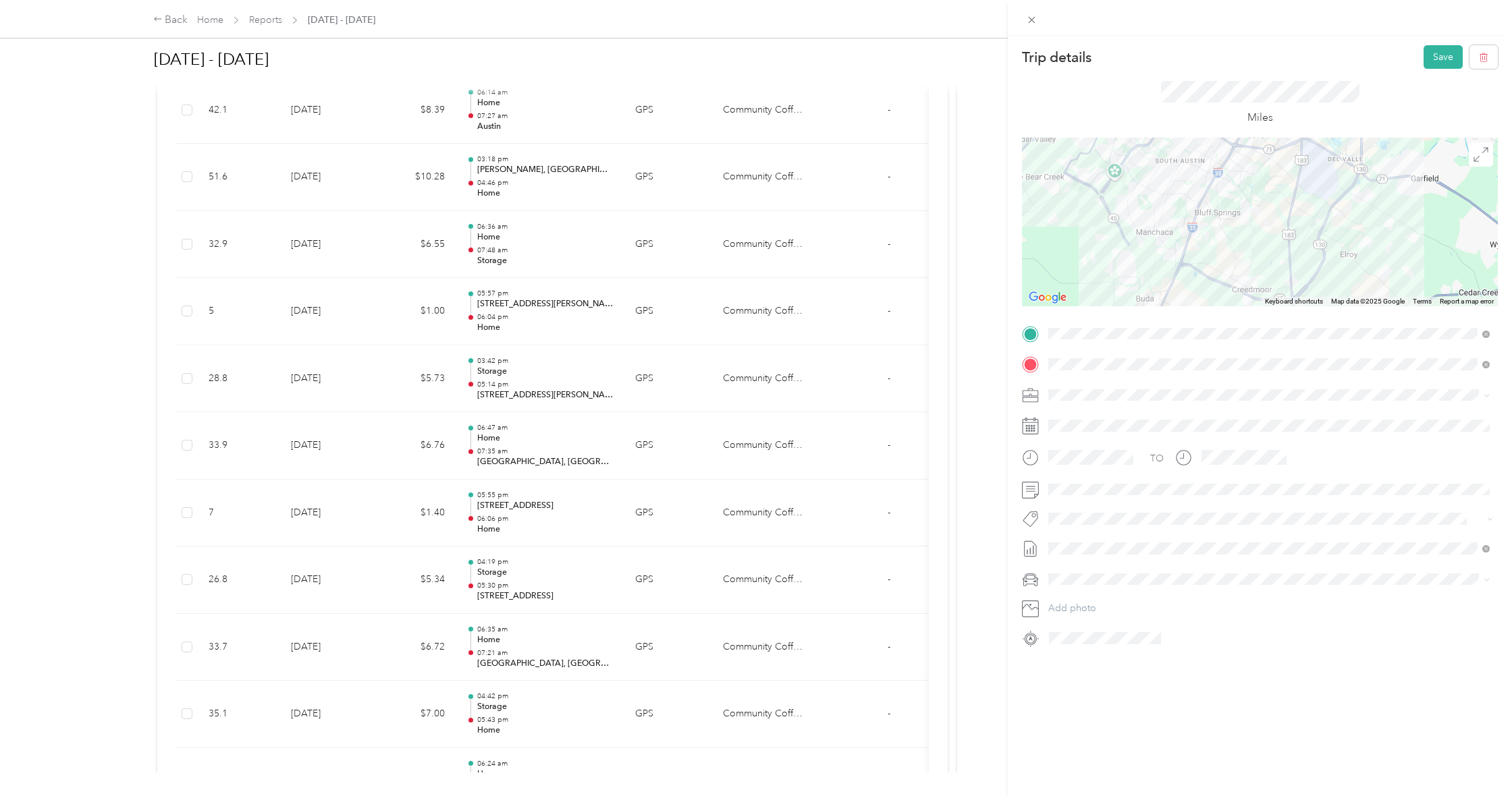
click at [1269, 253] on div at bounding box center [1260, 222] width 476 height 169
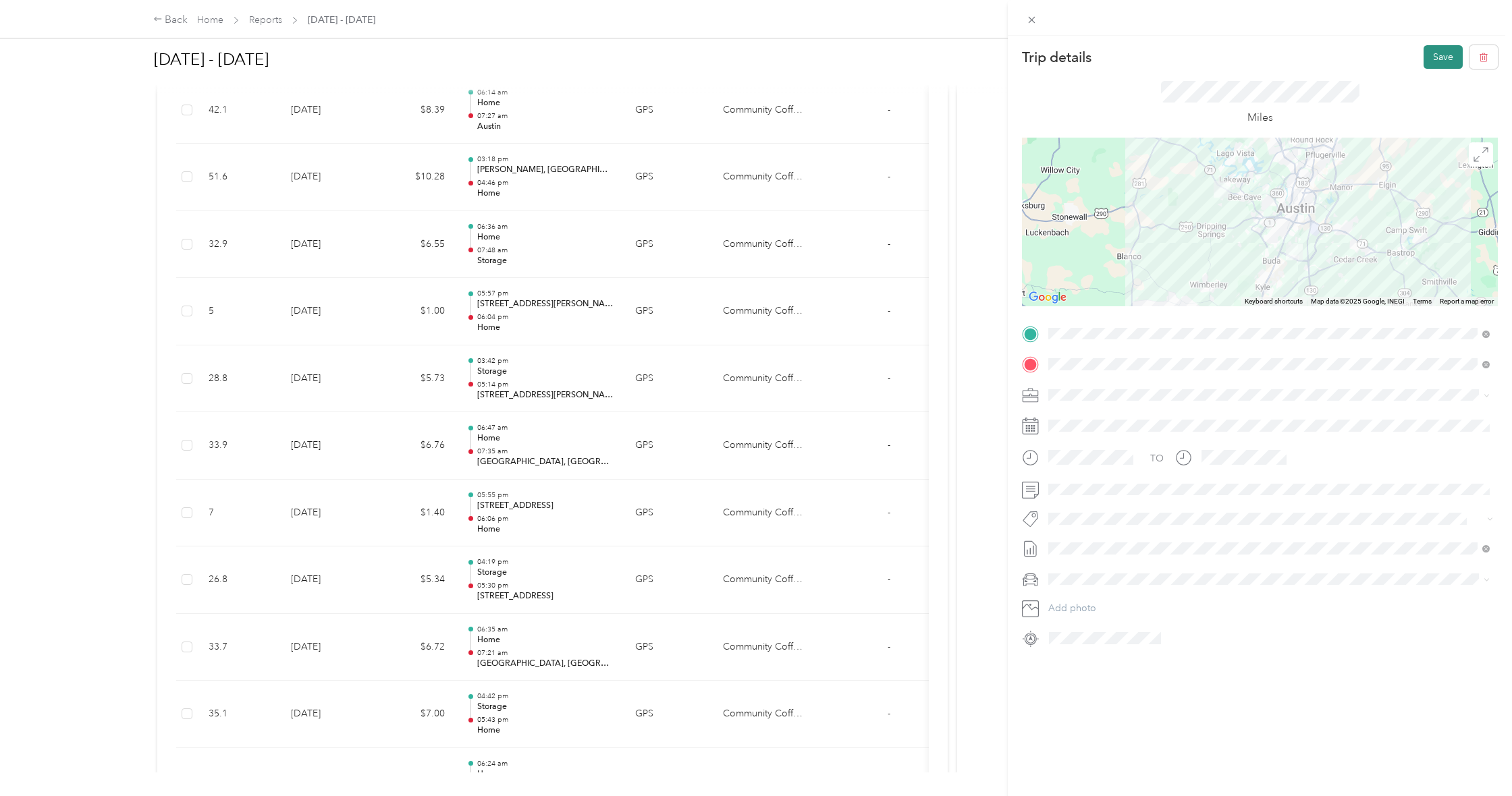
click at [1441, 56] on button "Save" at bounding box center [1444, 57] width 39 height 23
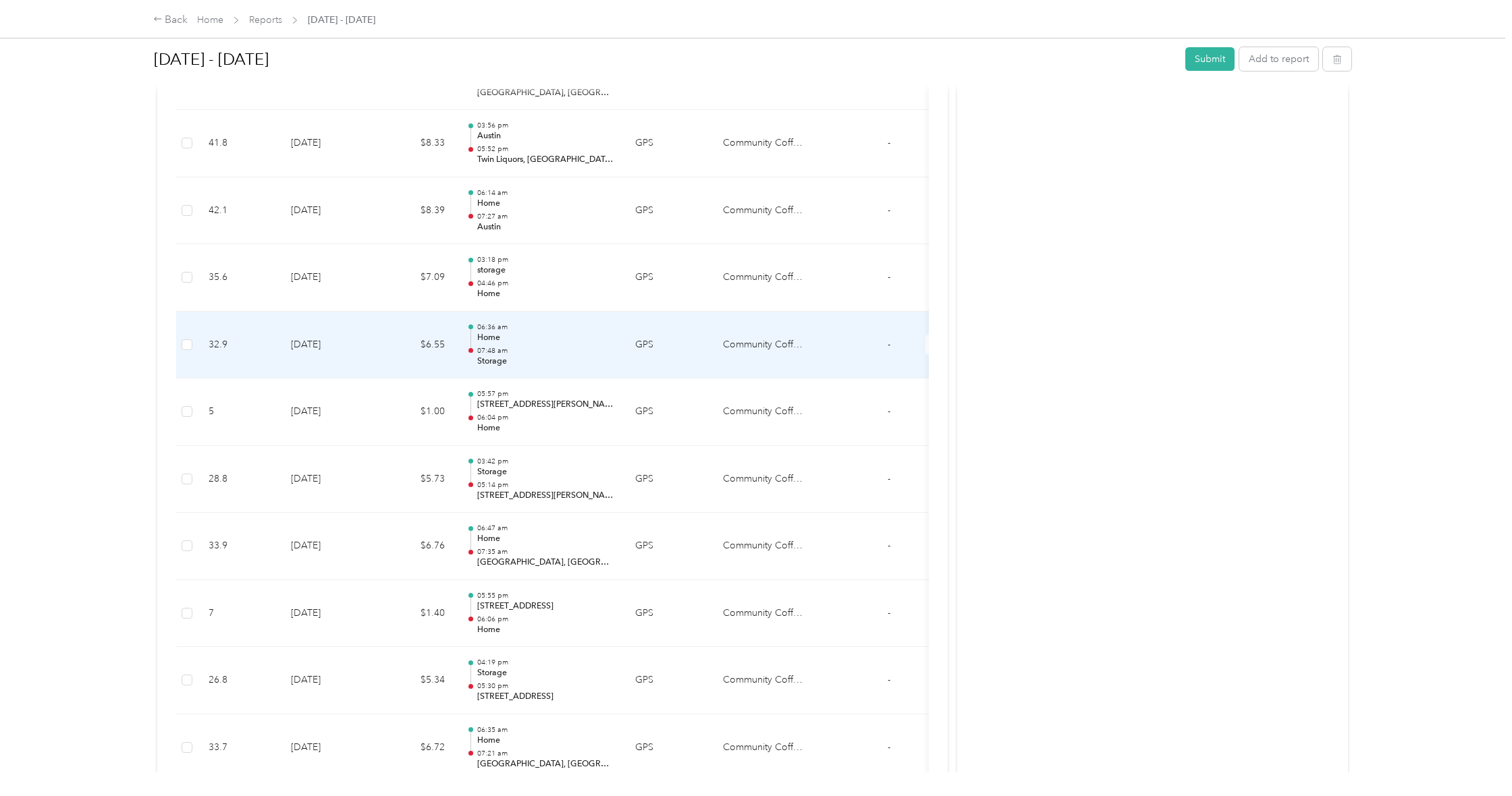
scroll to position [3287, 0]
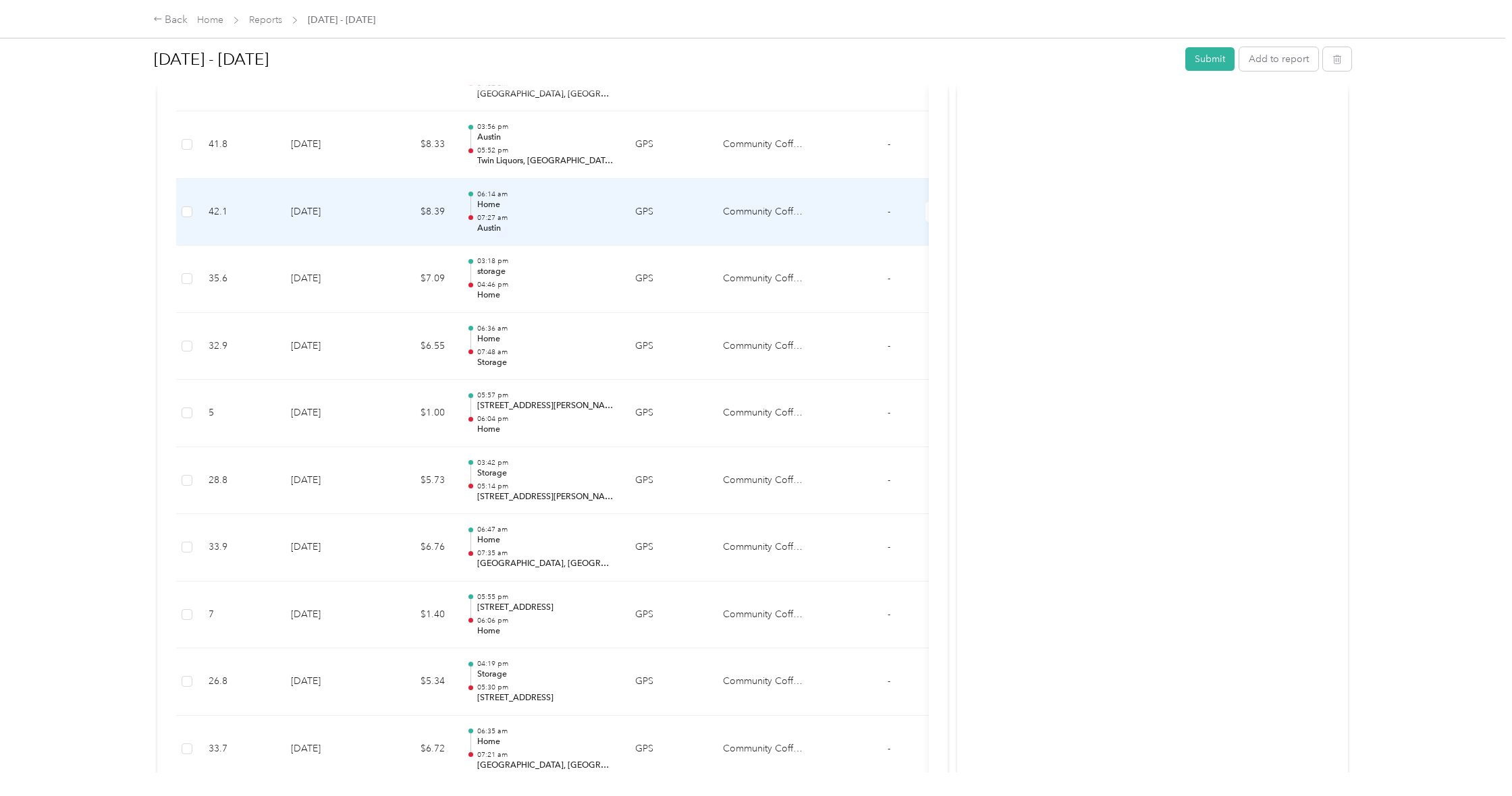
click at [200, 181] on td "42.1" at bounding box center [238, 213] width 82 height 68
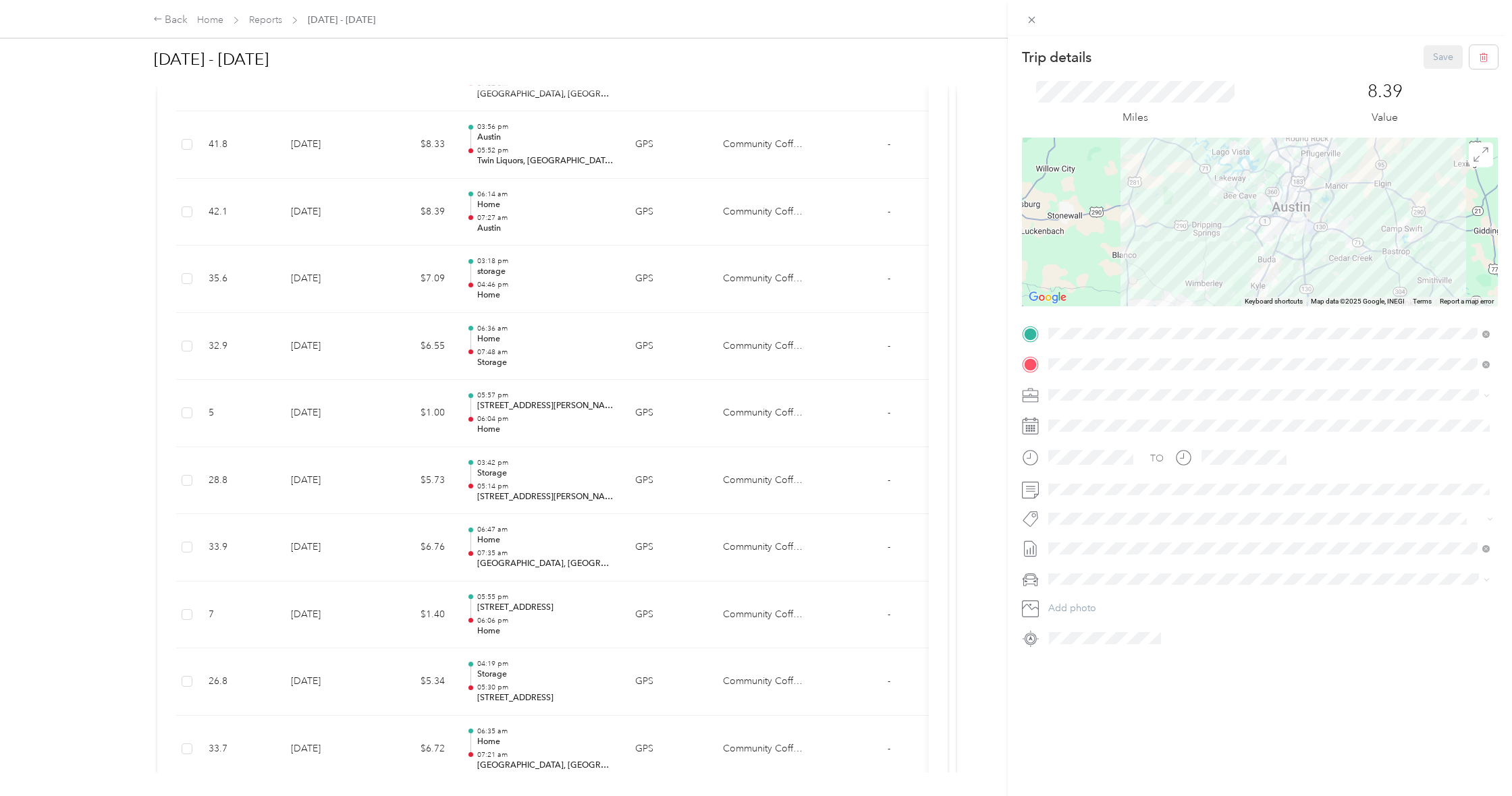
click at [1192, 465] on div "Storage [STREET_ADDRESS][PERSON_NAME]" at bounding box center [1170, 468] width 192 height 28
click at [1306, 237] on div at bounding box center [1260, 222] width 476 height 169
click at [1427, 57] on button "Save" at bounding box center [1444, 57] width 39 height 23
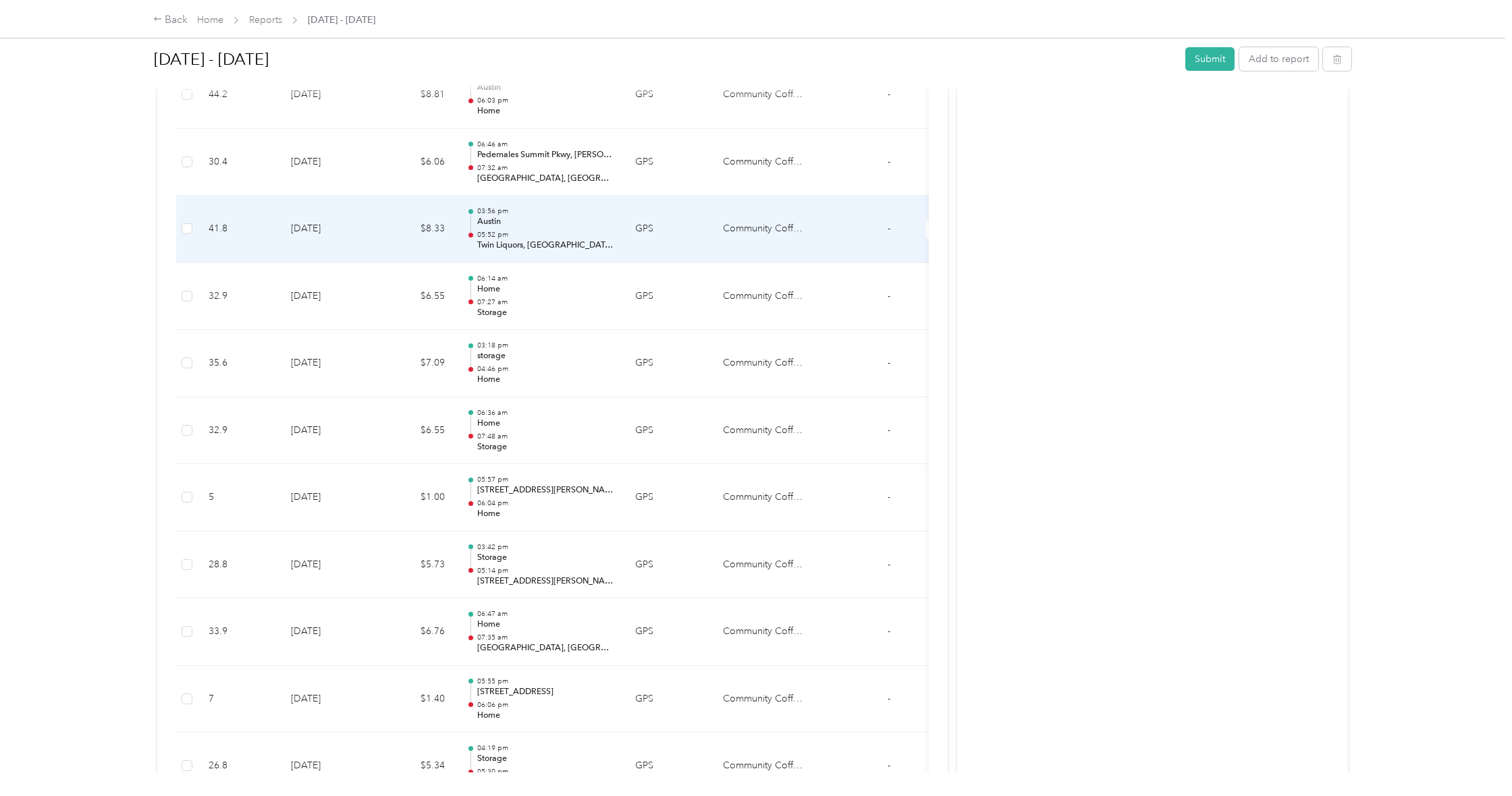
scroll to position [3195, 0]
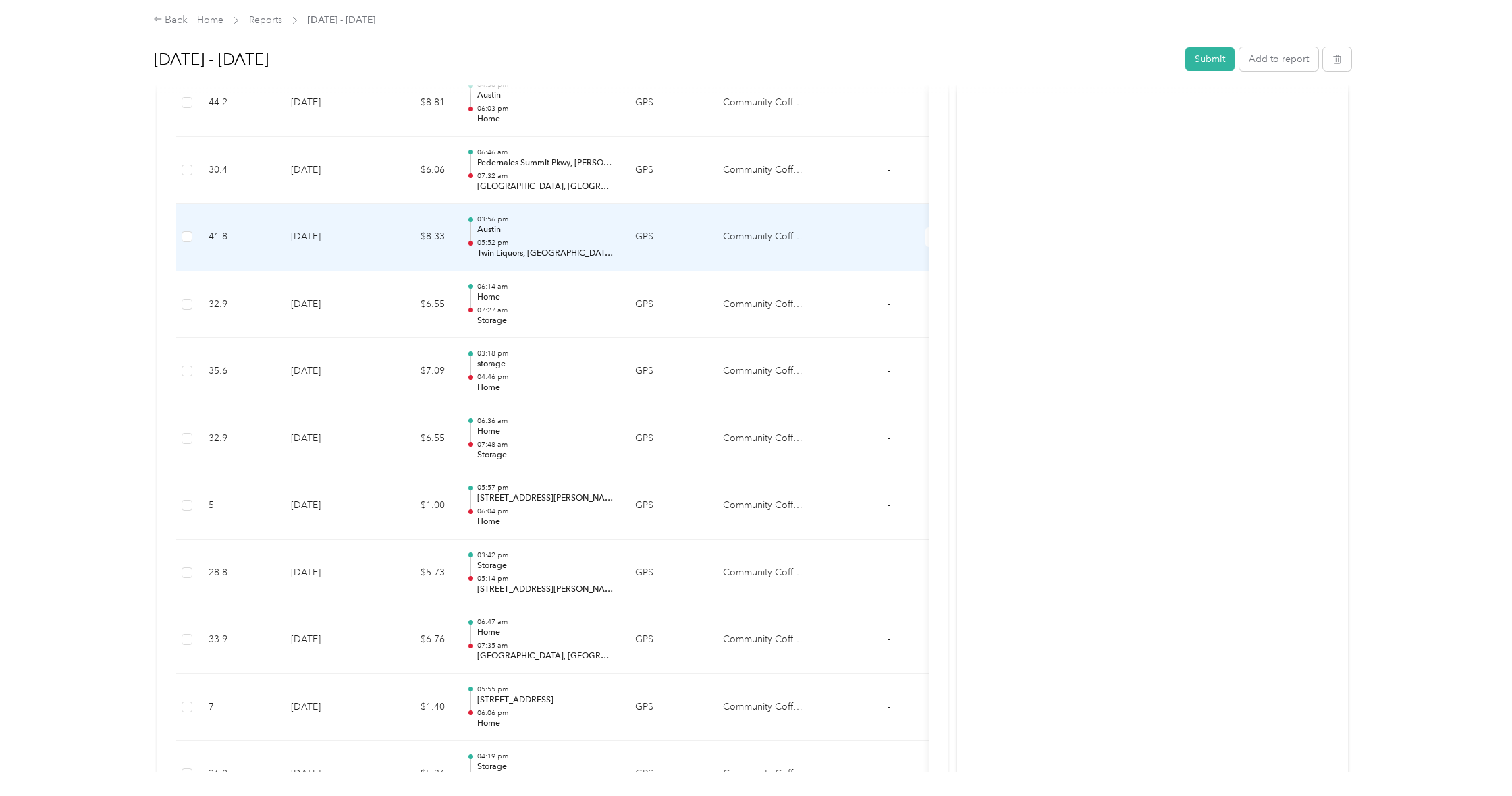
click at [198, 206] on td "41.8" at bounding box center [238, 237] width 82 height 68
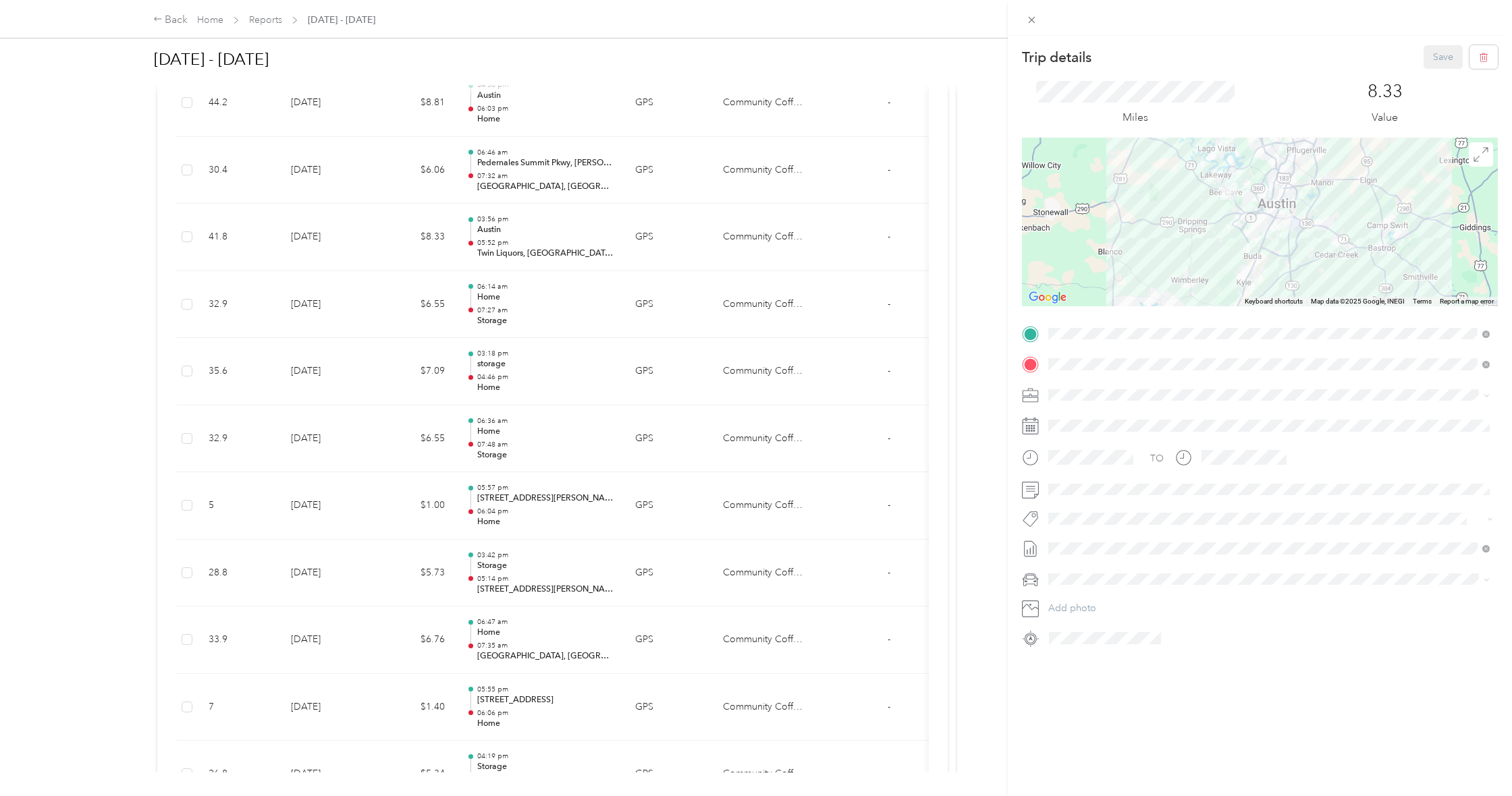
click at [1115, 436] on div "Home [STREET_ADDRESS][US_STATE]" at bounding box center [1269, 423] width 432 height 33
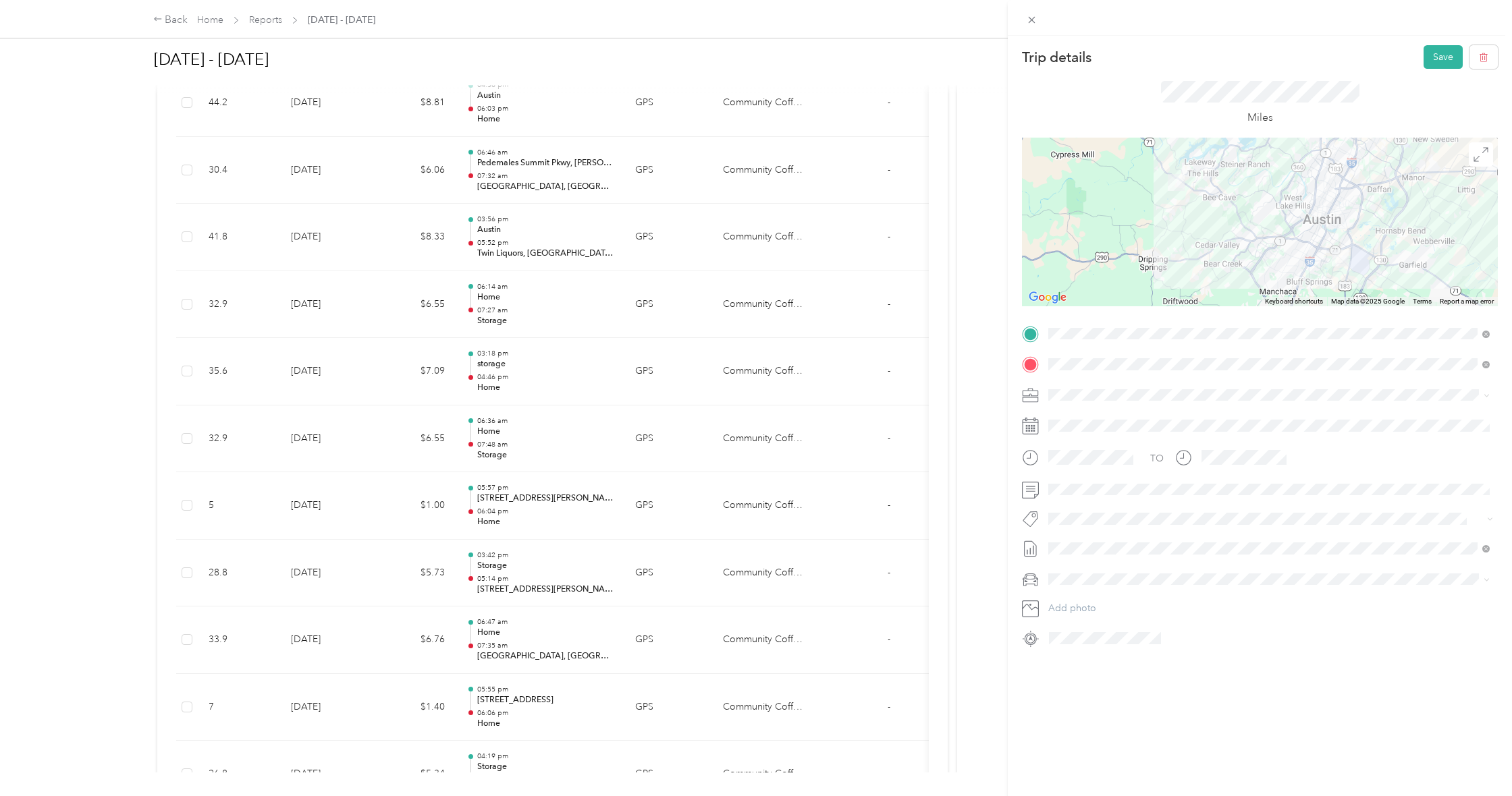
click at [1199, 433] on div "Storage [STREET_ADDRESS][PERSON_NAME]" at bounding box center [1170, 437] width 192 height 28
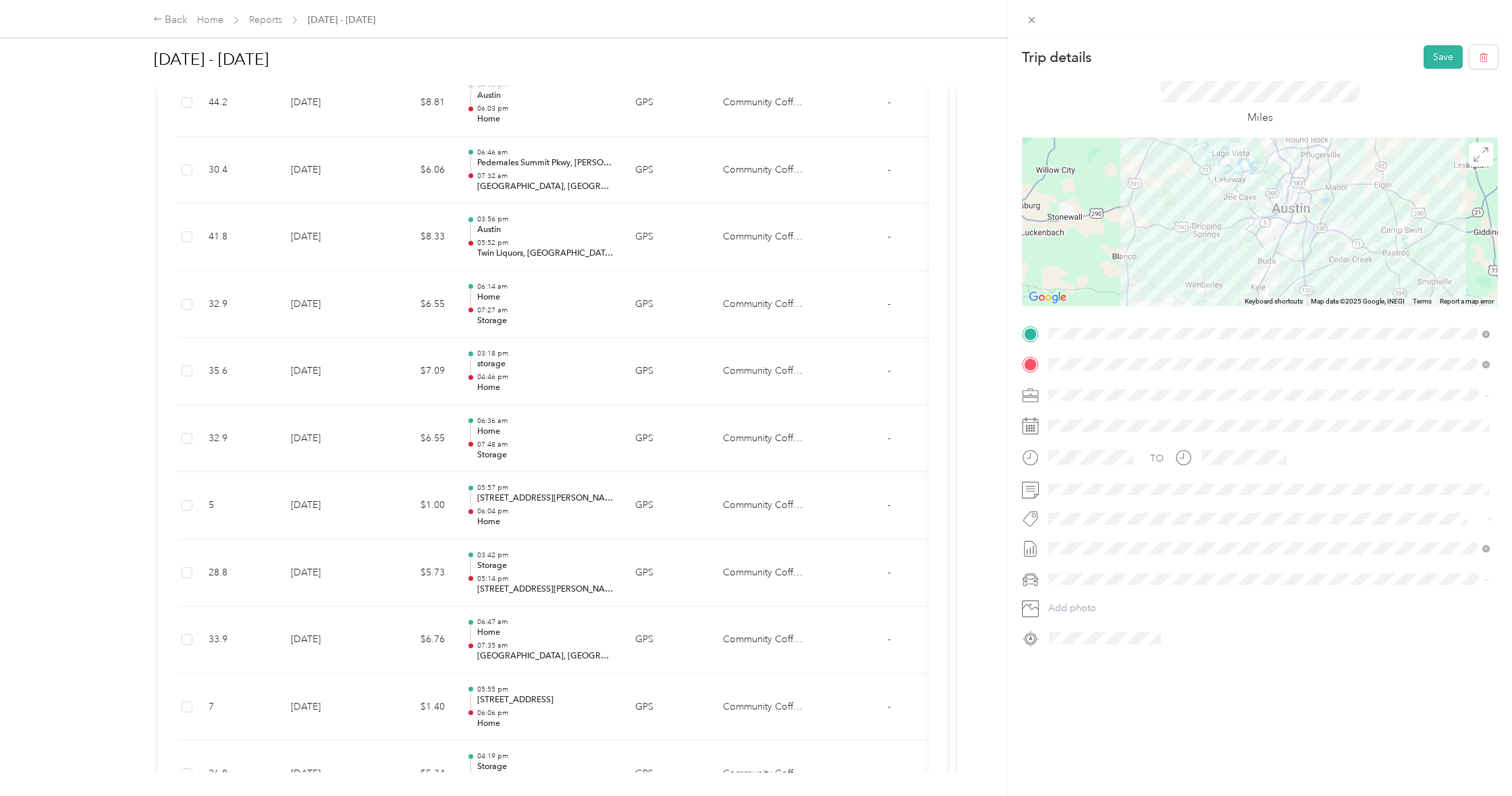
click at [1304, 242] on div at bounding box center [1260, 222] width 476 height 169
click at [1303, 243] on div at bounding box center [1260, 222] width 476 height 169
click at [1303, 237] on div at bounding box center [1260, 222] width 476 height 169
click at [1433, 60] on button "Save" at bounding box center [1444, 57] width 39 height 23
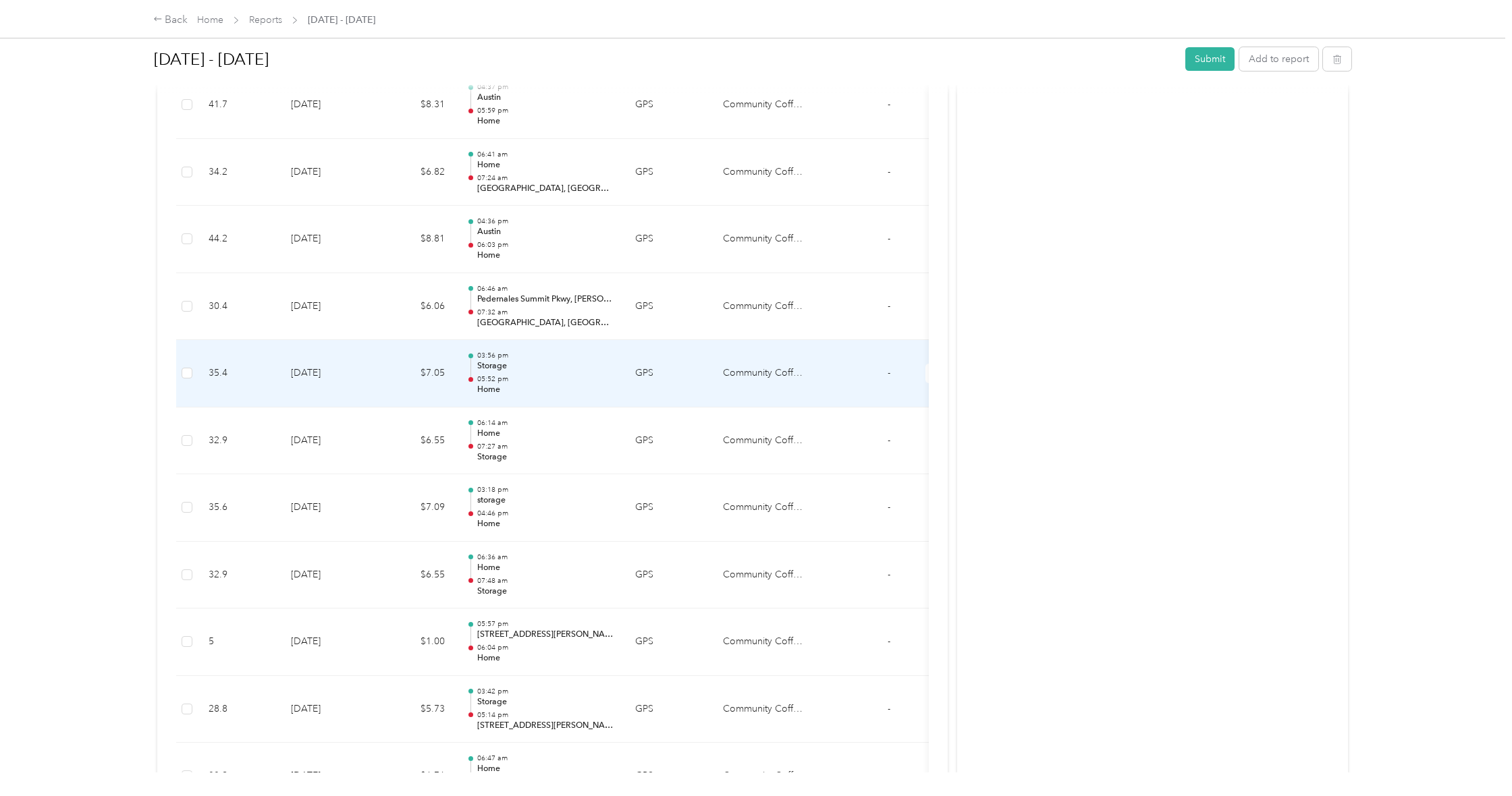
scroll to position [3058, 0]
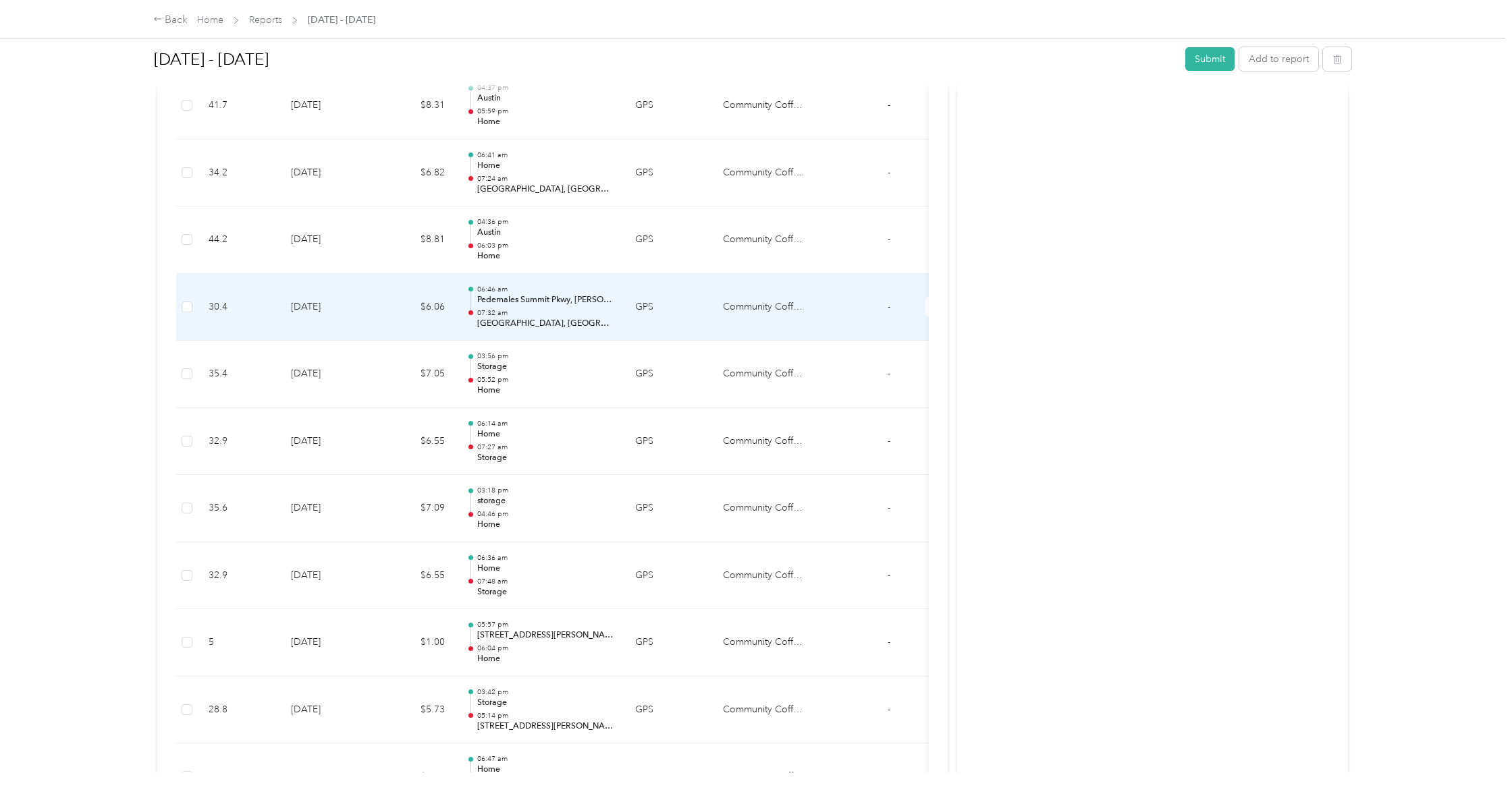
click at [197, 277] on td at bounding box center [187, 307] width 22 height 68
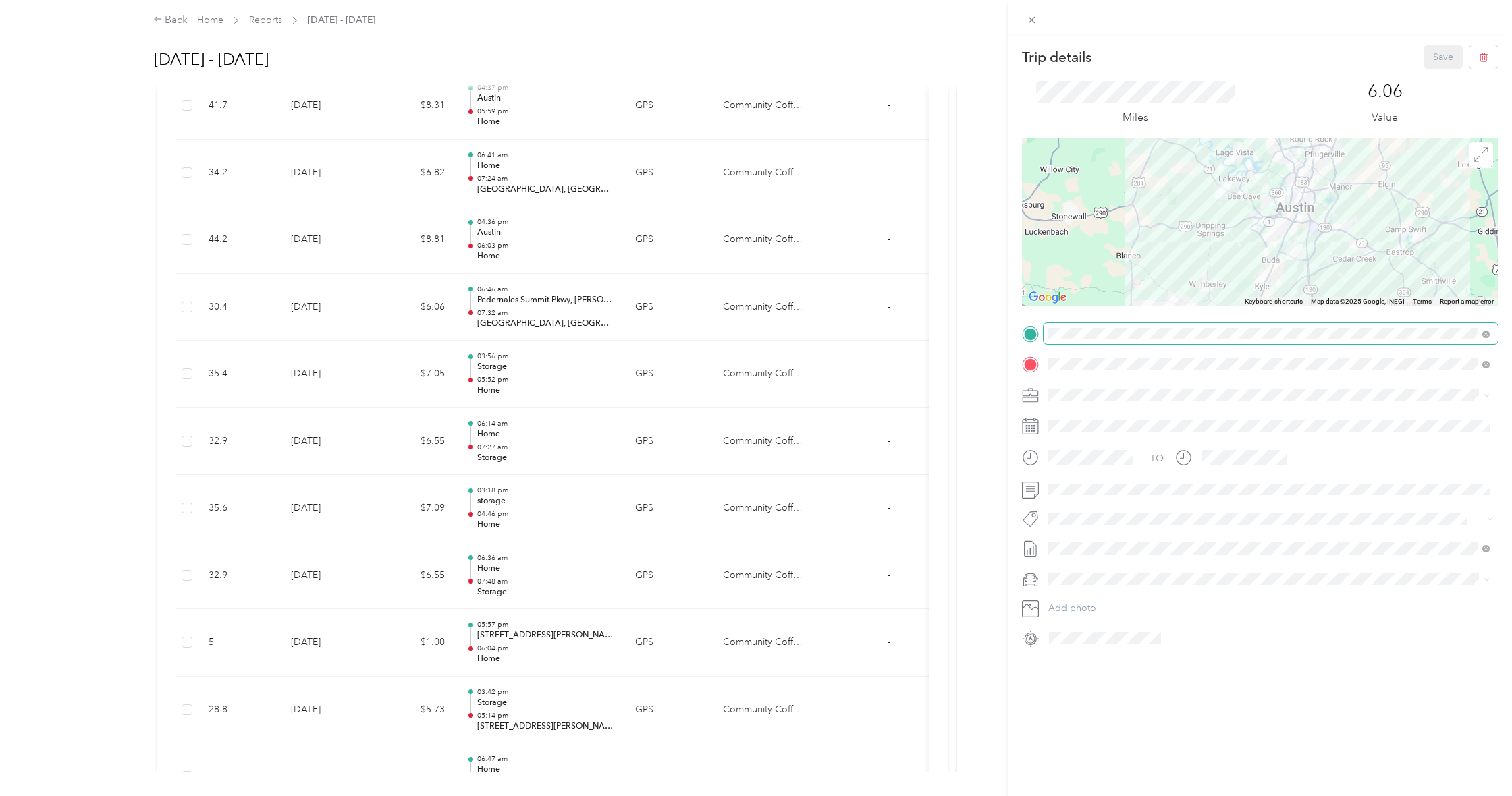
click at [1127, 339] on span at bounding box center [1271, 334] width 455 height 22
click at [1192, 405] on div "Home [STREET_ADDRESS][US_STATE]" at bounding box center [1269, 395] width 432 height 33
click at [1190, 436] on div "Storage [STREET_ADDRESS][PERSON_NAME]" at bounding box center [1170, 425] width 192 height 28
click at [1303, 238] on div at bounding box center [1260, 222] width 476 height 169
click at [1308, 233] on div at bounding box center [1260, 222] width 476 height 169
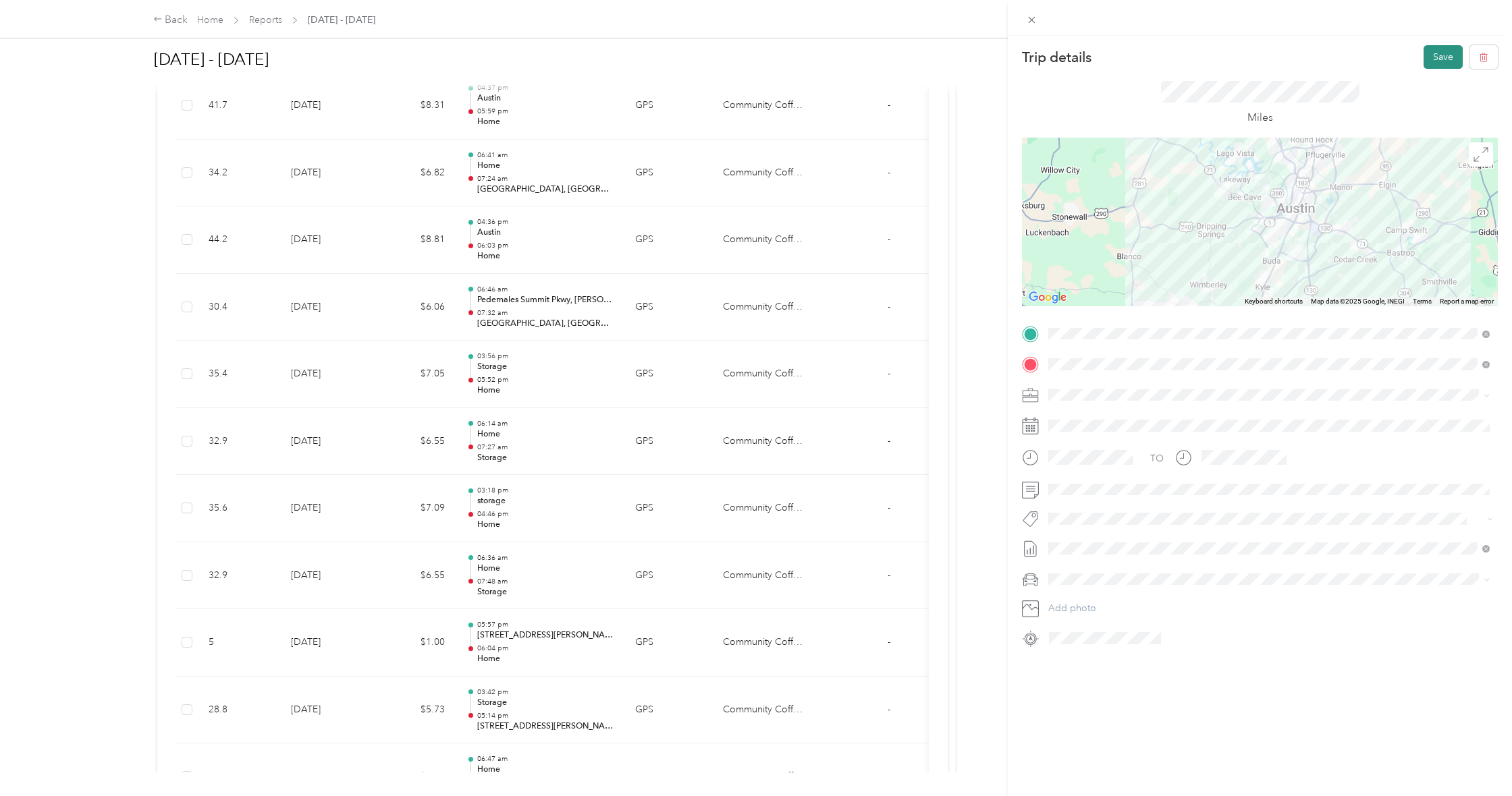
click at [1439, 60] on button "Save" at bounding box center [1444, 57] width 39 height 23
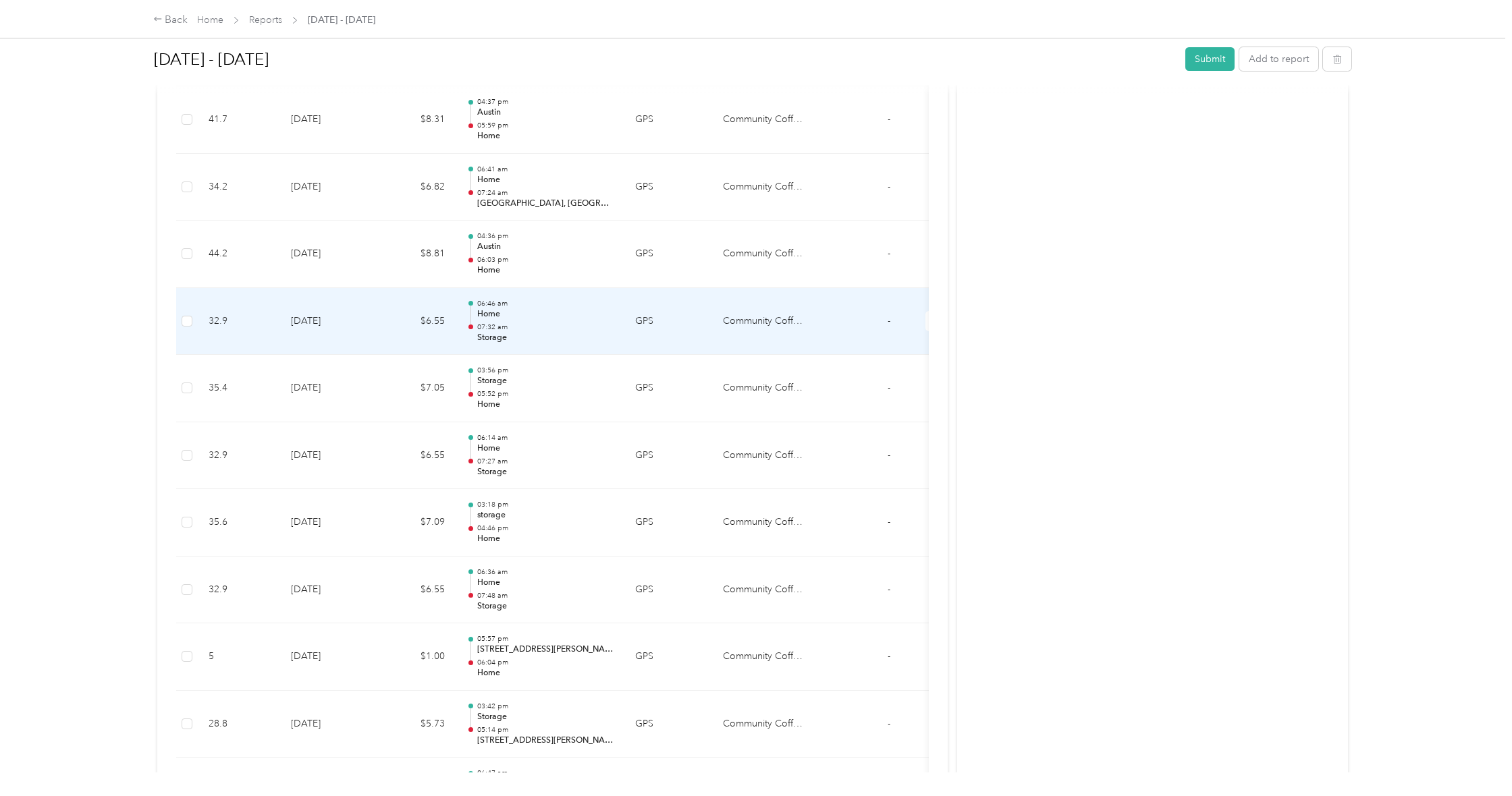
scroll to position [3042, 0]
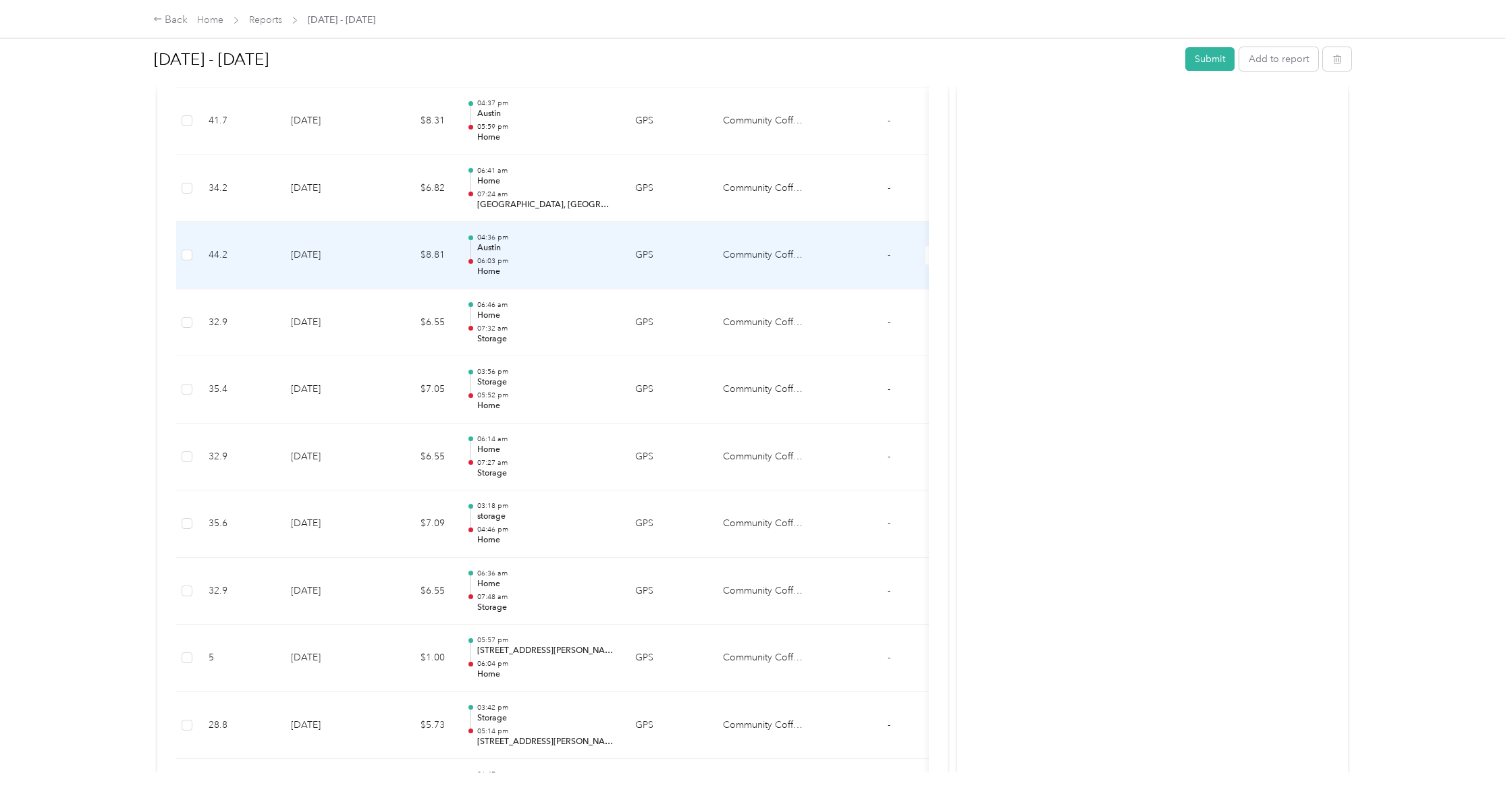
click at [197, 227] on td "44.2" at bounding box center [238, 256] width 82 height 68
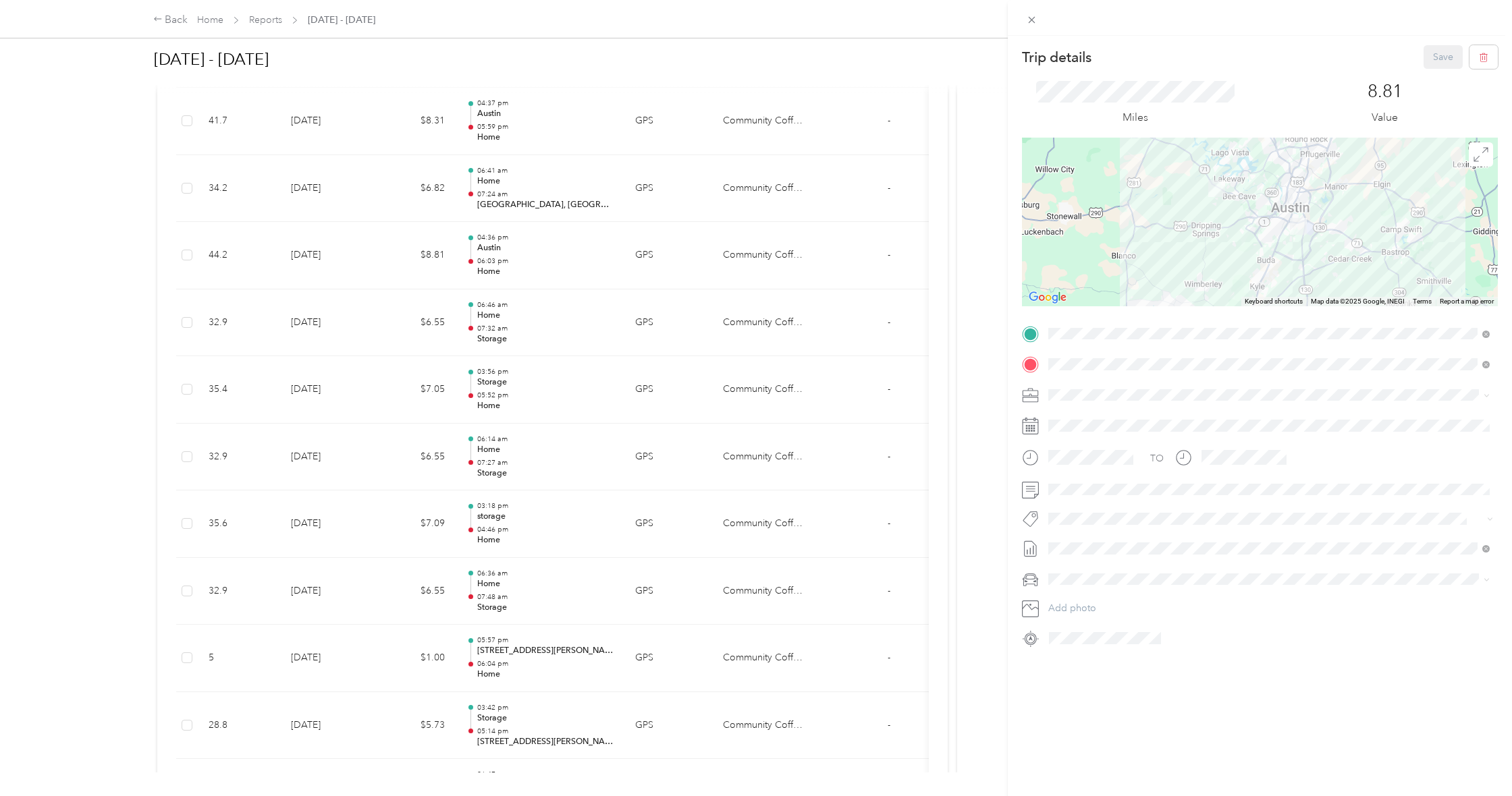
click at [1207, 435] on div "Storage [STREET_ADDRESS][PERSON_NAME]" at bounding box center [1170, 437] width 192 height 28
click at [1307, 237] on div at bounding box center [1260, 222] width 476 height 169
click at [1432, 60] on button "Save" at bounding box center [1444, 57] width 39 height 23
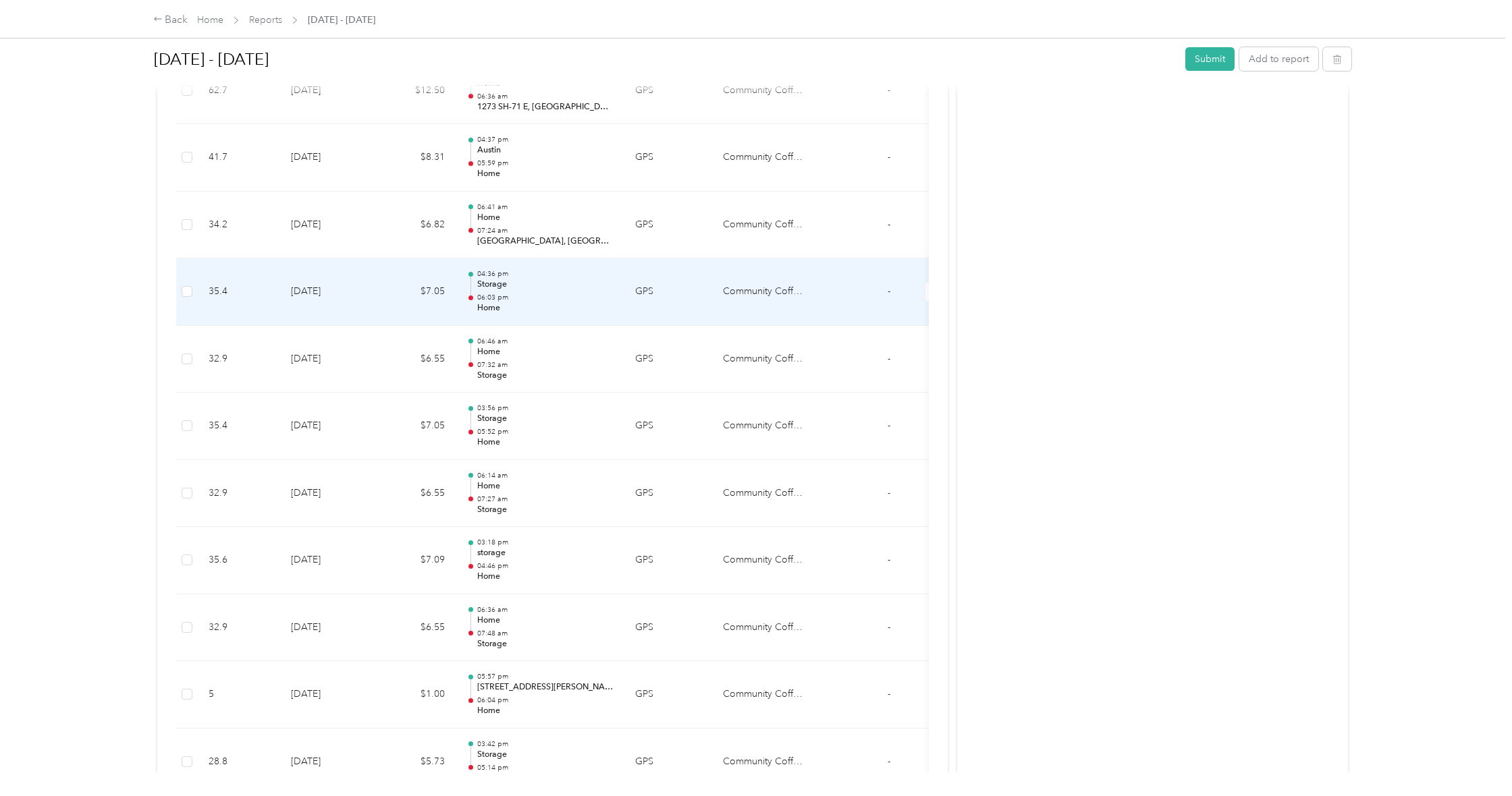
scroll to position [3005, 0]
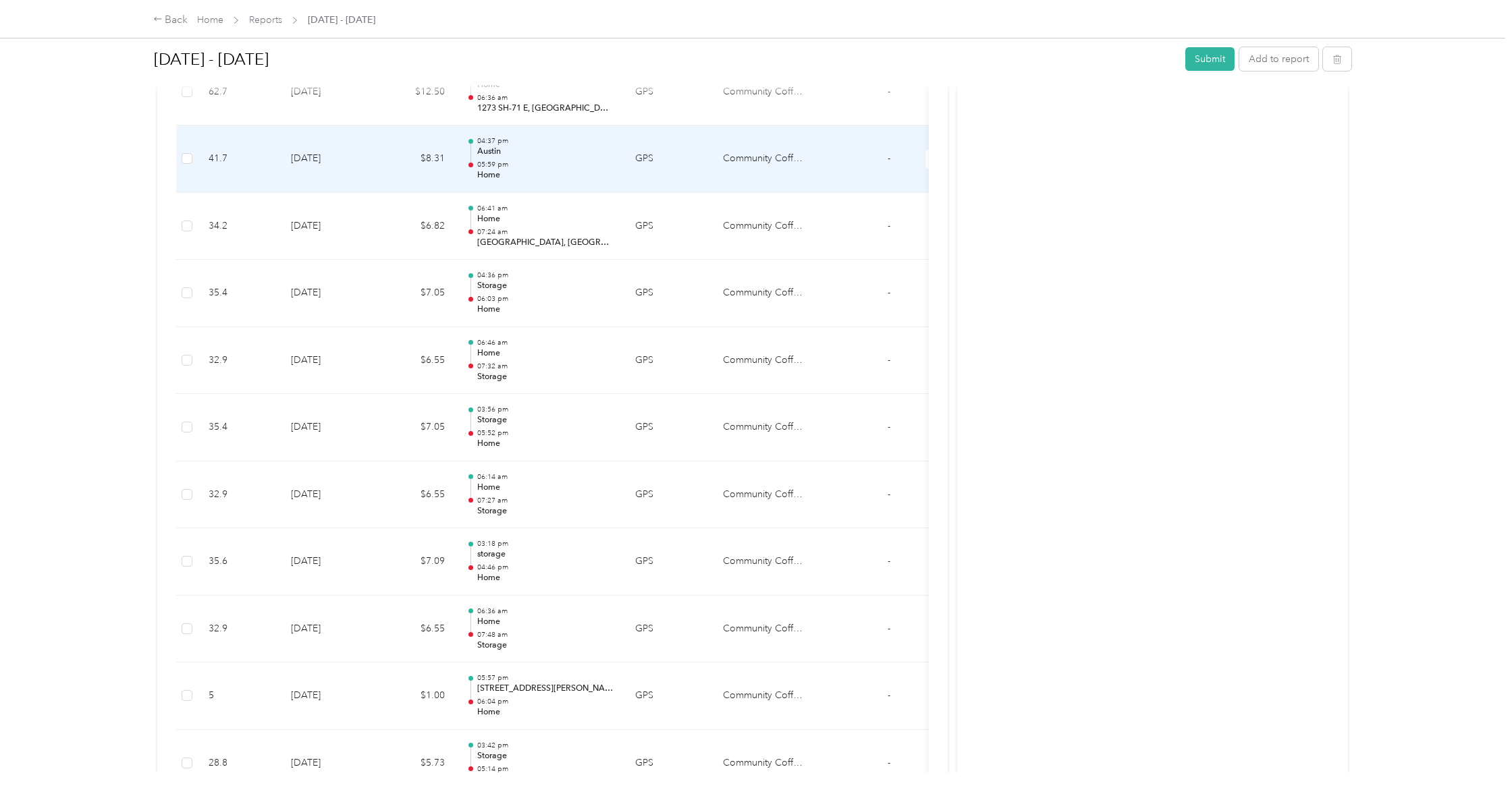
click at [202, 130] on td "41.7" at bounding box center [238, 159] width 82 height 68
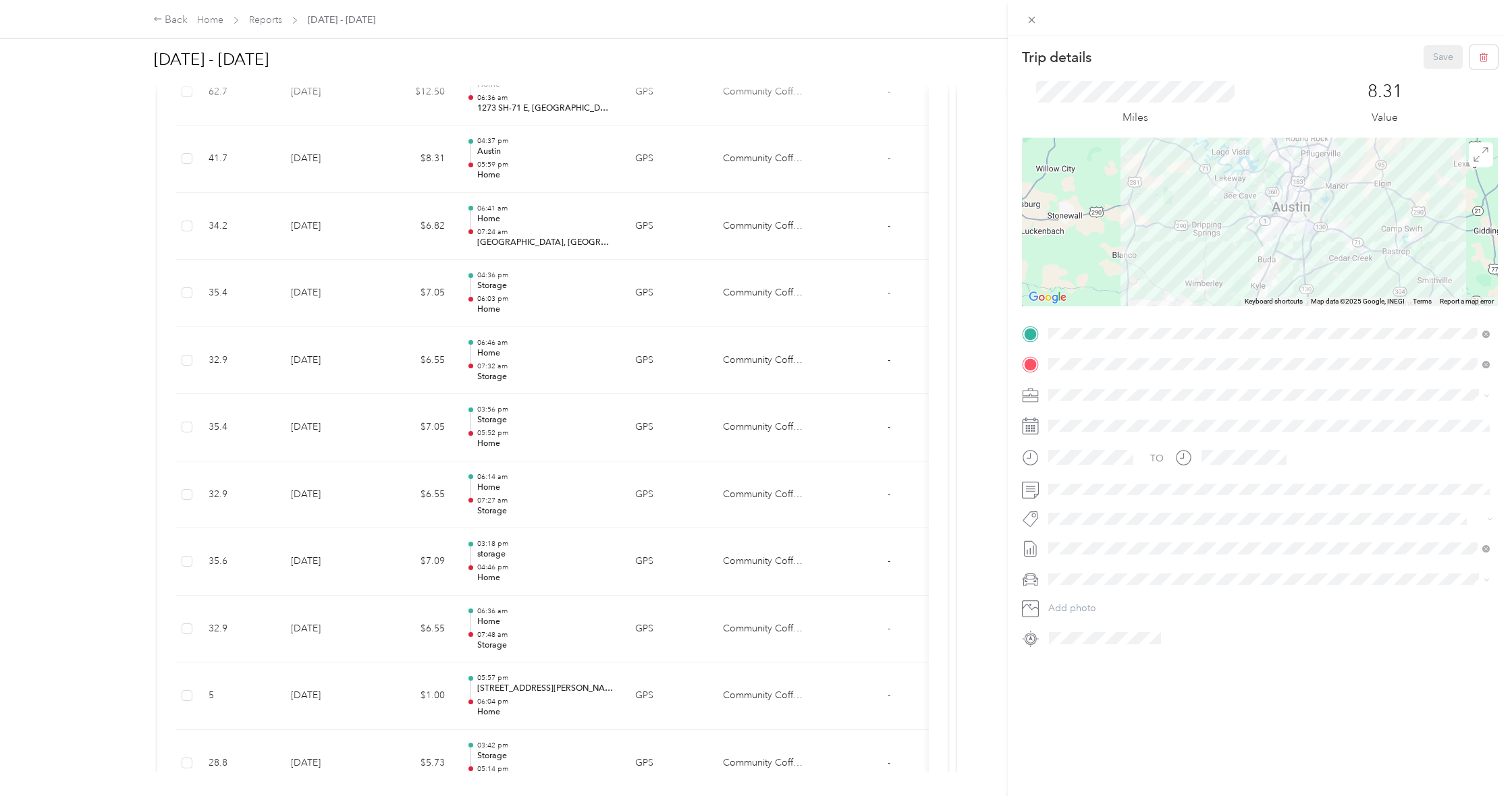
click at [1212, 448] on div "Storage [STREET_ADDRESS][PERSON_NAME]" at bounding box center [1170, 437] width 192 height 28
click at [1307, 230] on div at bounding box center [1260, 222] width 476 height 169
click at [1427, 60] on button "Save" at bounding box center [1444, 57] width 39 height 23
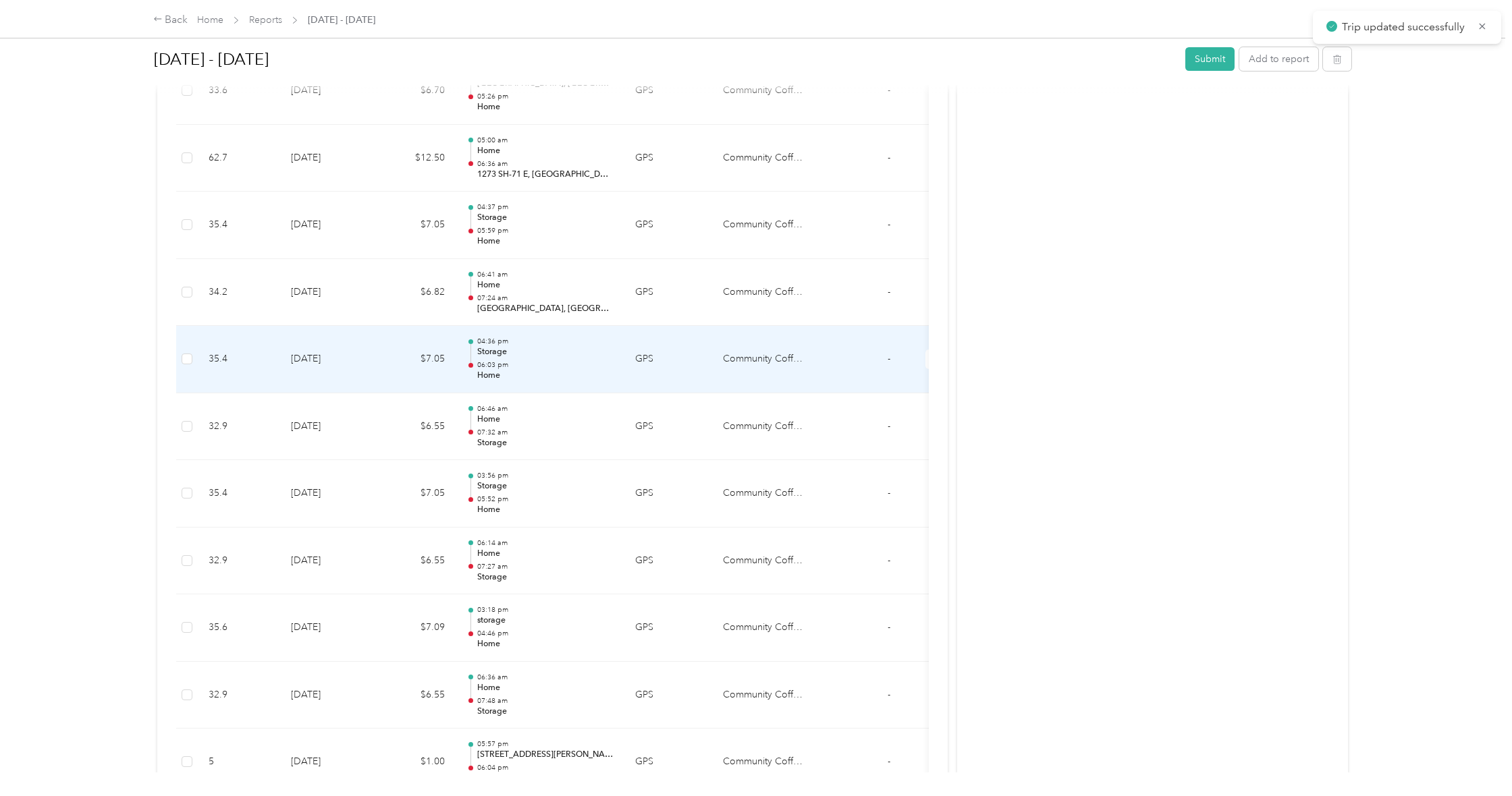
scroll to position [2938, 0]
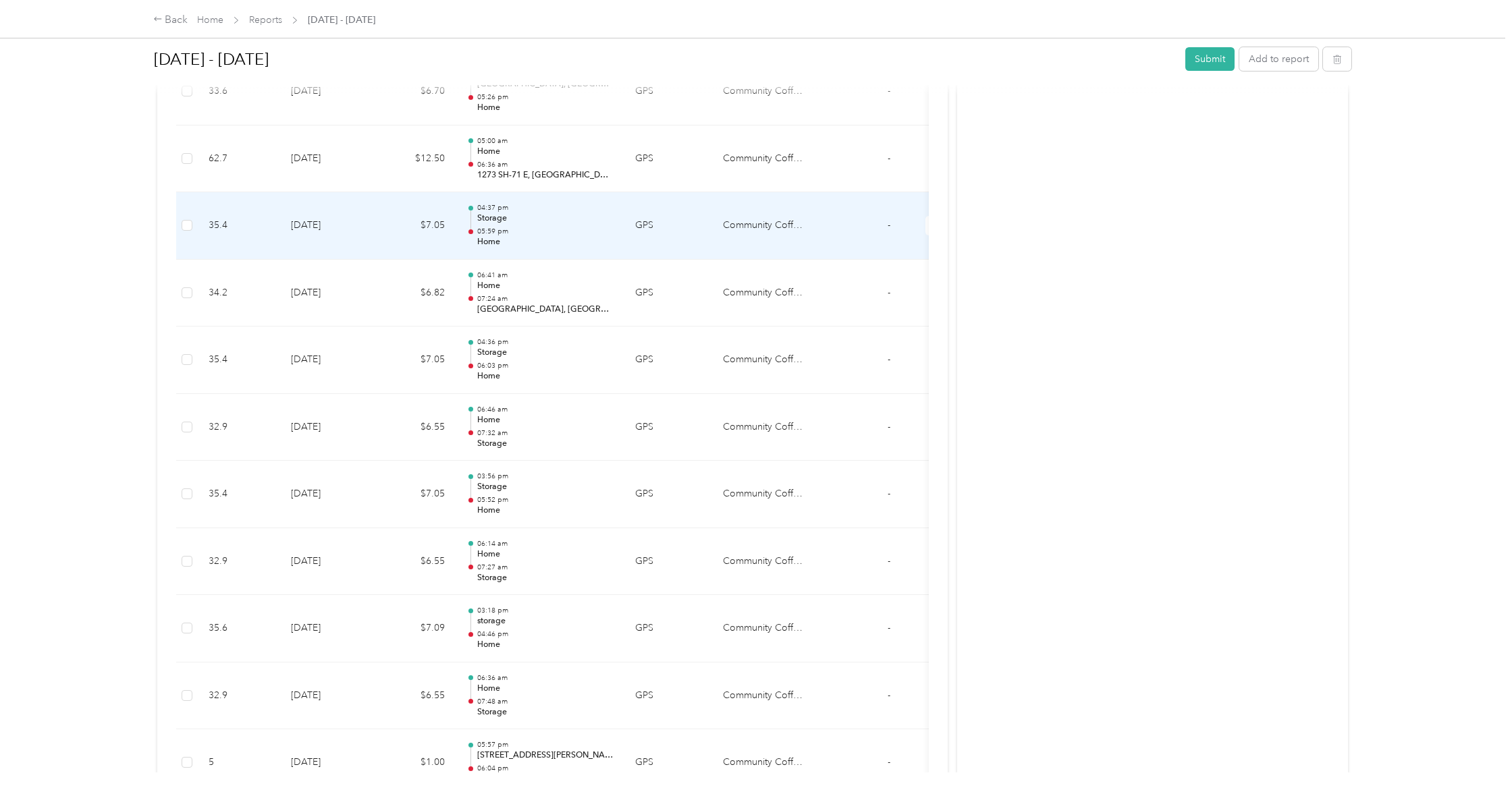
click at [257, 200] on td "35.4" at bounding box center [238, 226] width 82 height 68
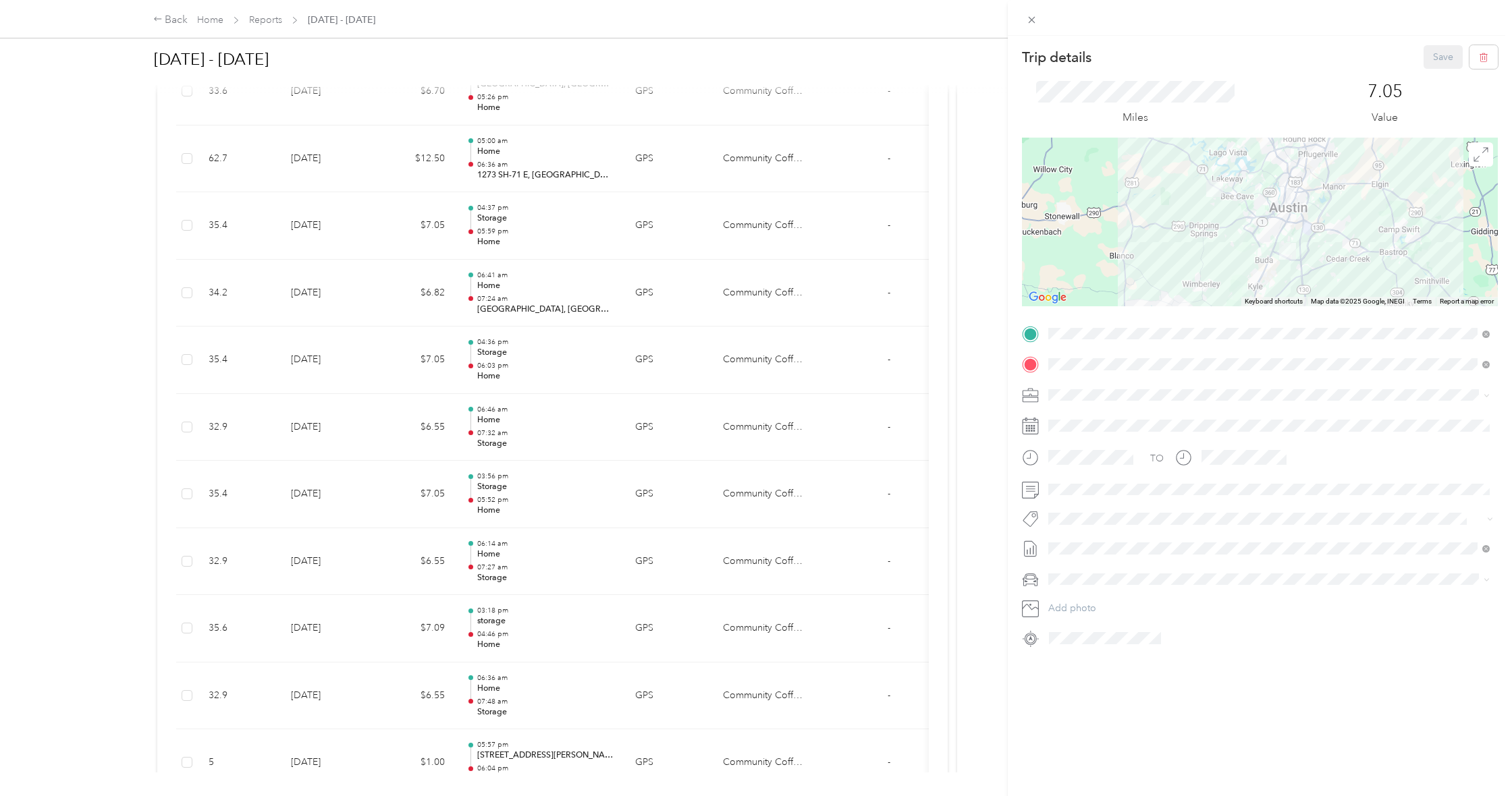
scroll to position [0, 0]
click at [208, 139] on div "Trip details Save This trip cannot be edited because it is either under review,…" at bounding box center [756, 398] width 1512 height 796
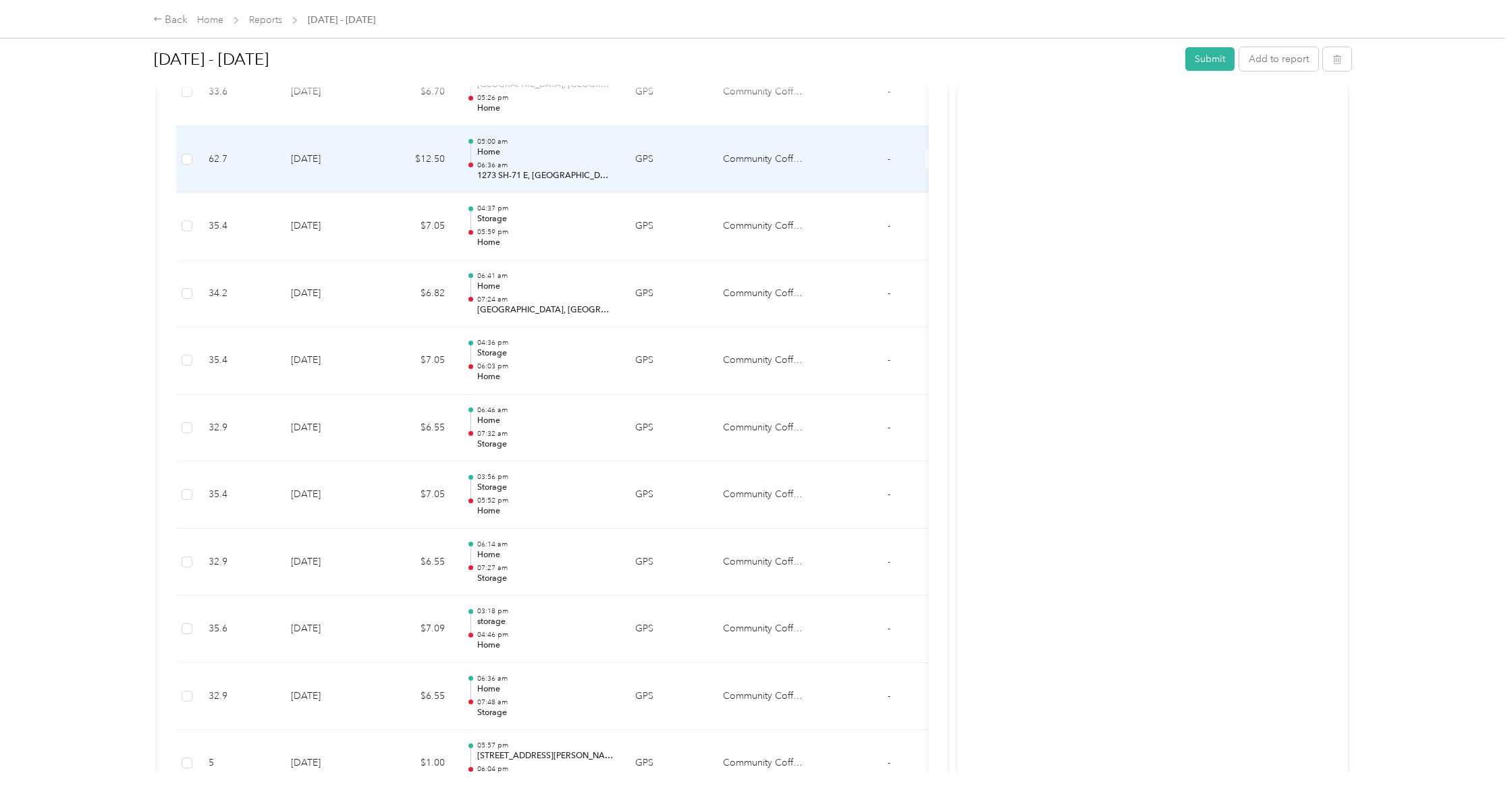
click at [203, 133] on td "62.7" at bounding box center [238, 159] width 82 height 68
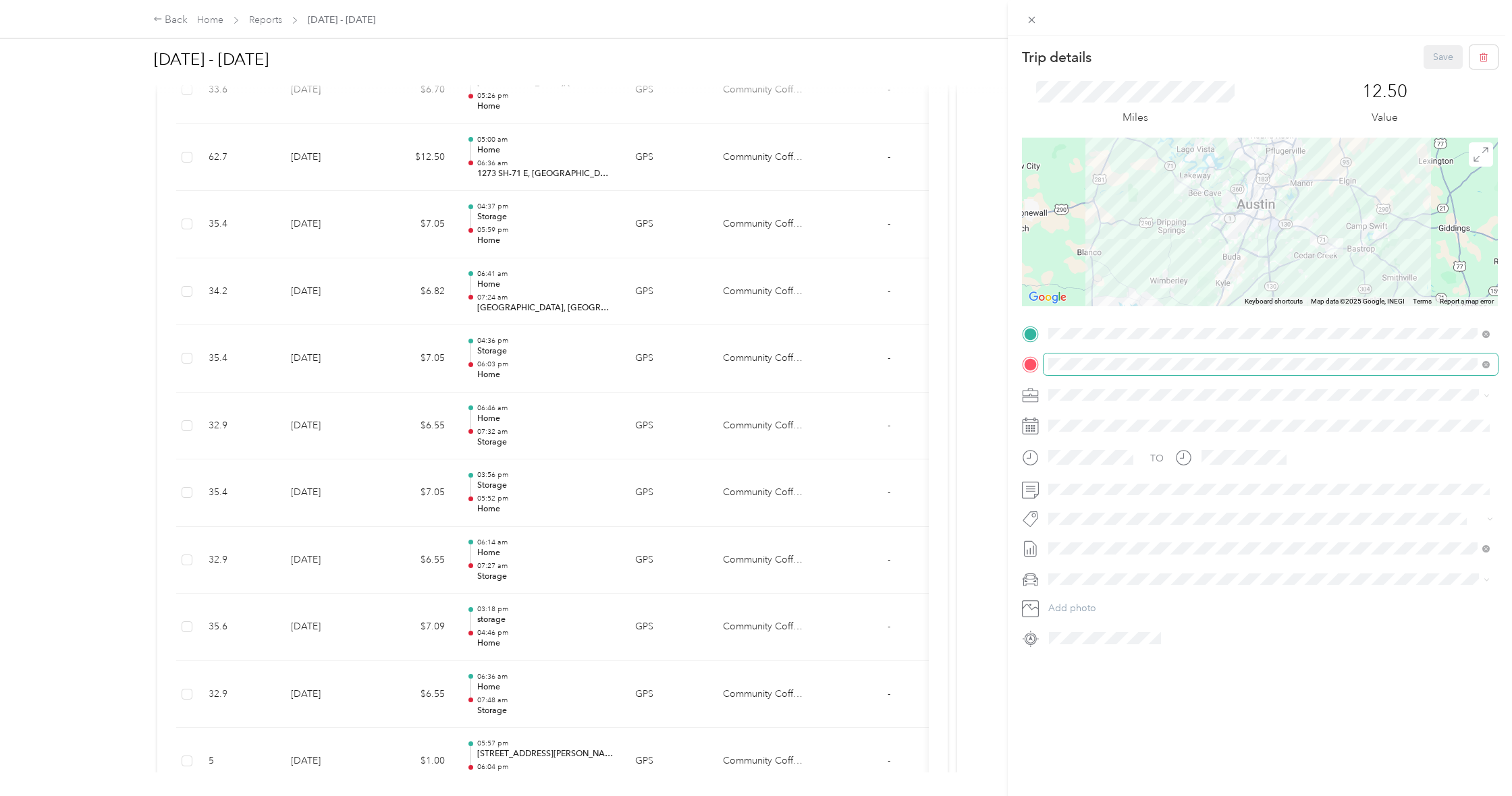
click at [1181, 355] on span at bounding box center [1271, 364] width 455 height 22
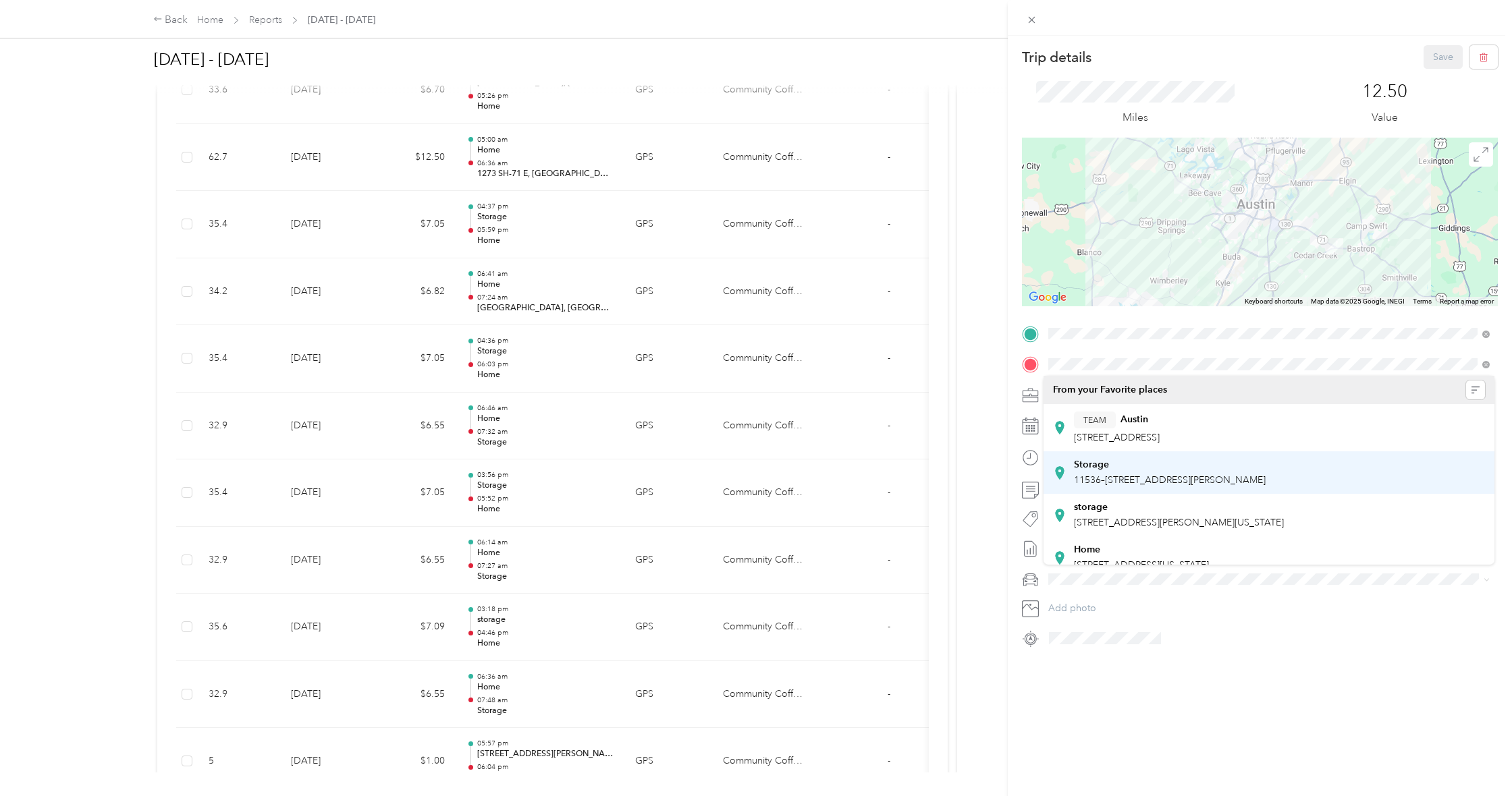
scroll to position [4, 0]
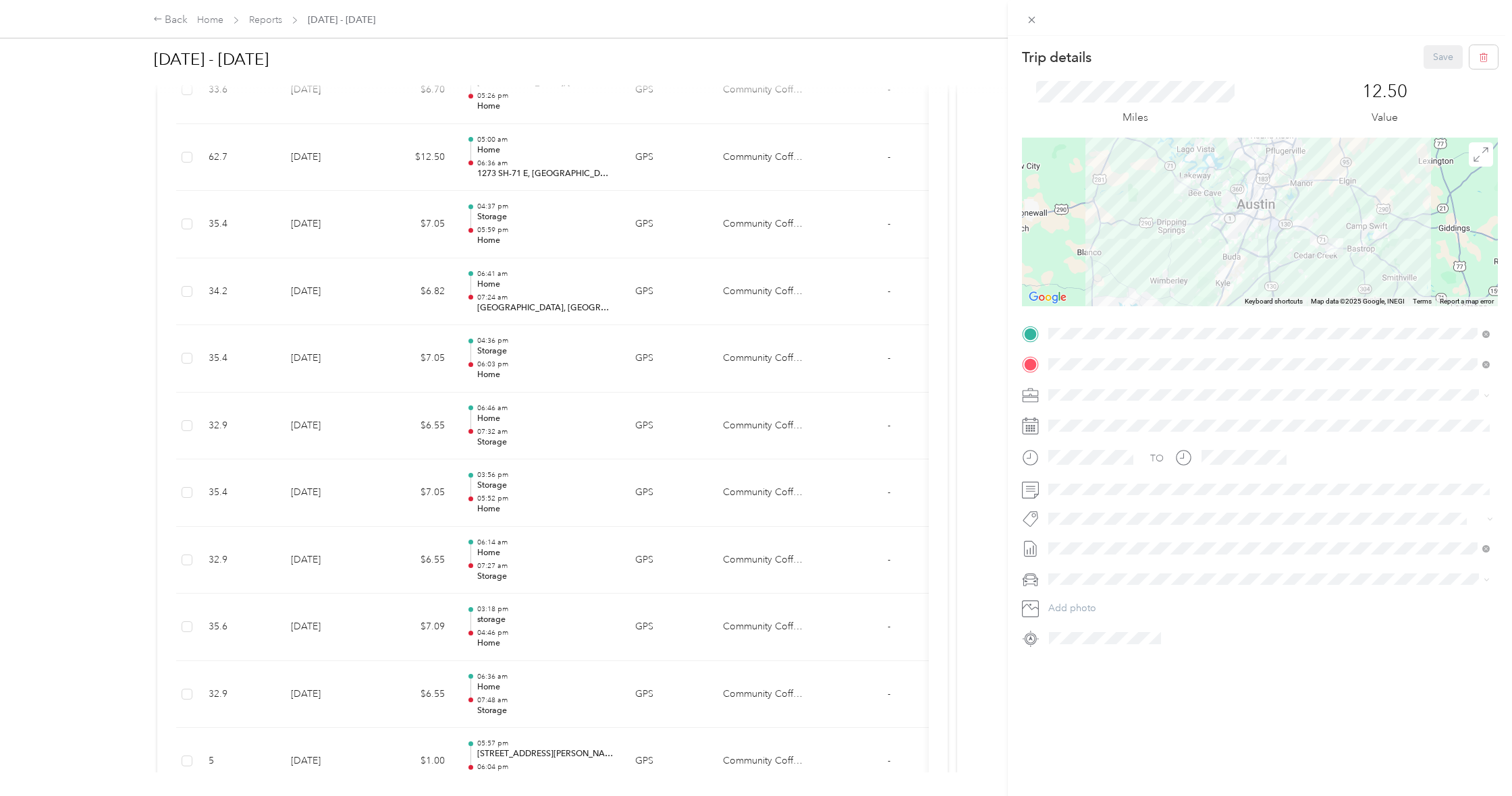
click at [1202, 473] on span "11536–[STREET_ADDRESS][PERSON_NAME]" at bounding box center [1170, 476] width 192 height 12
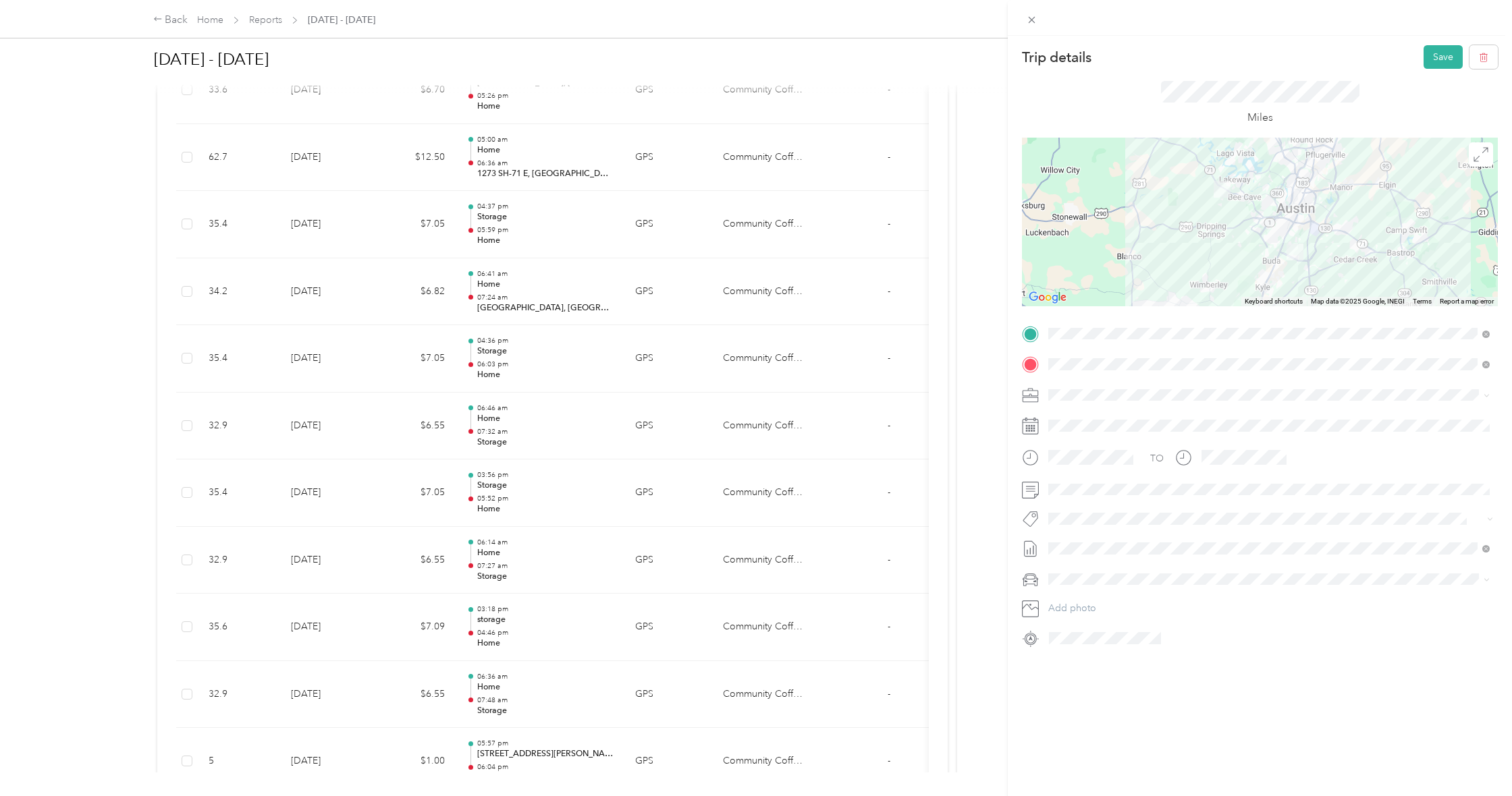
click at [1306, 238] on div at bounding box center [1260, 222] width 476 height 169
click at [1441, 52] on button "Save" at bounding box center [1444, 57] width 39 height 23
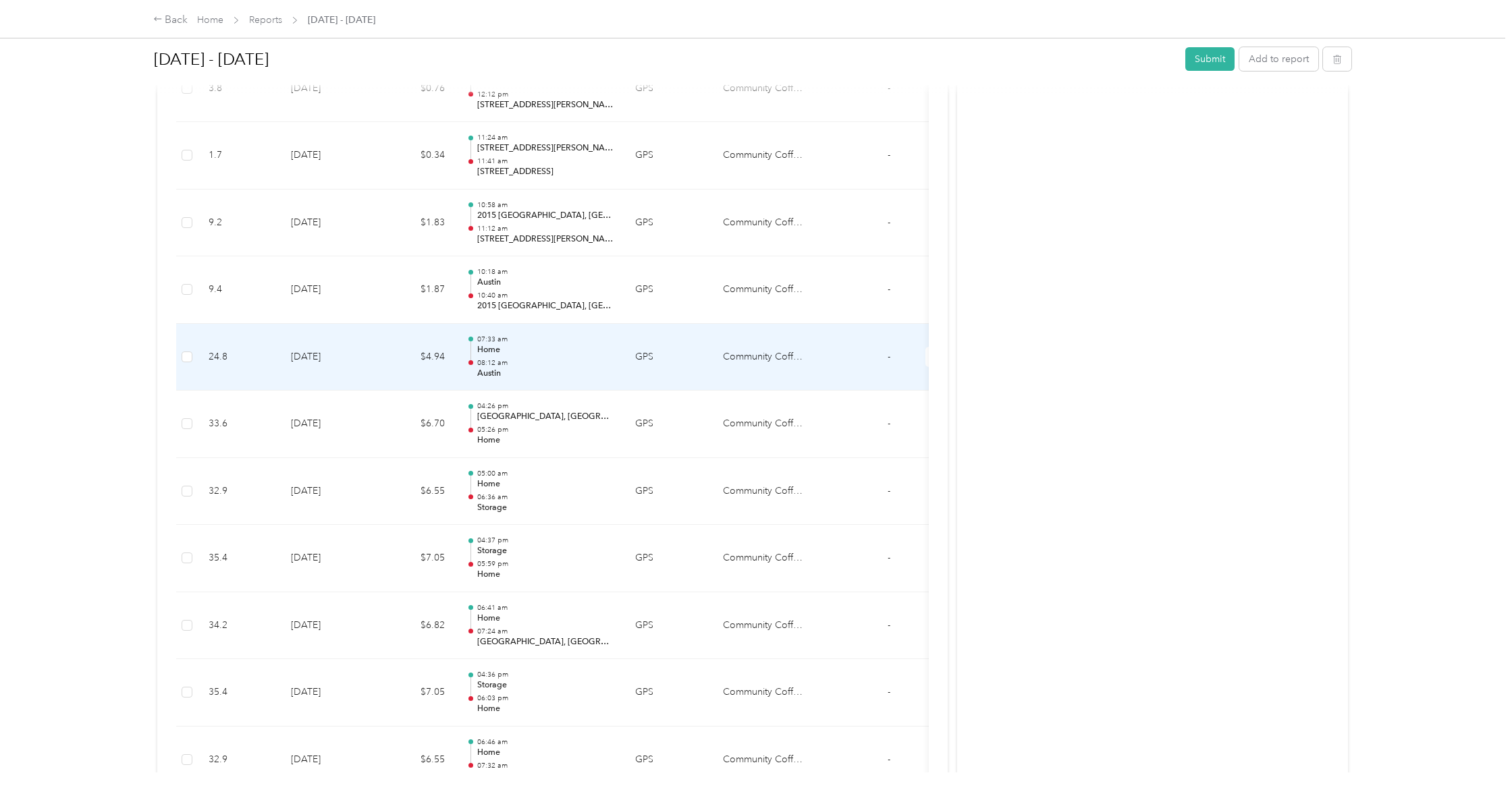
scroll to position [2606, 0]
click at [201, 331] on td "24.8" at bounding box center [238, 357] width 82 height 68
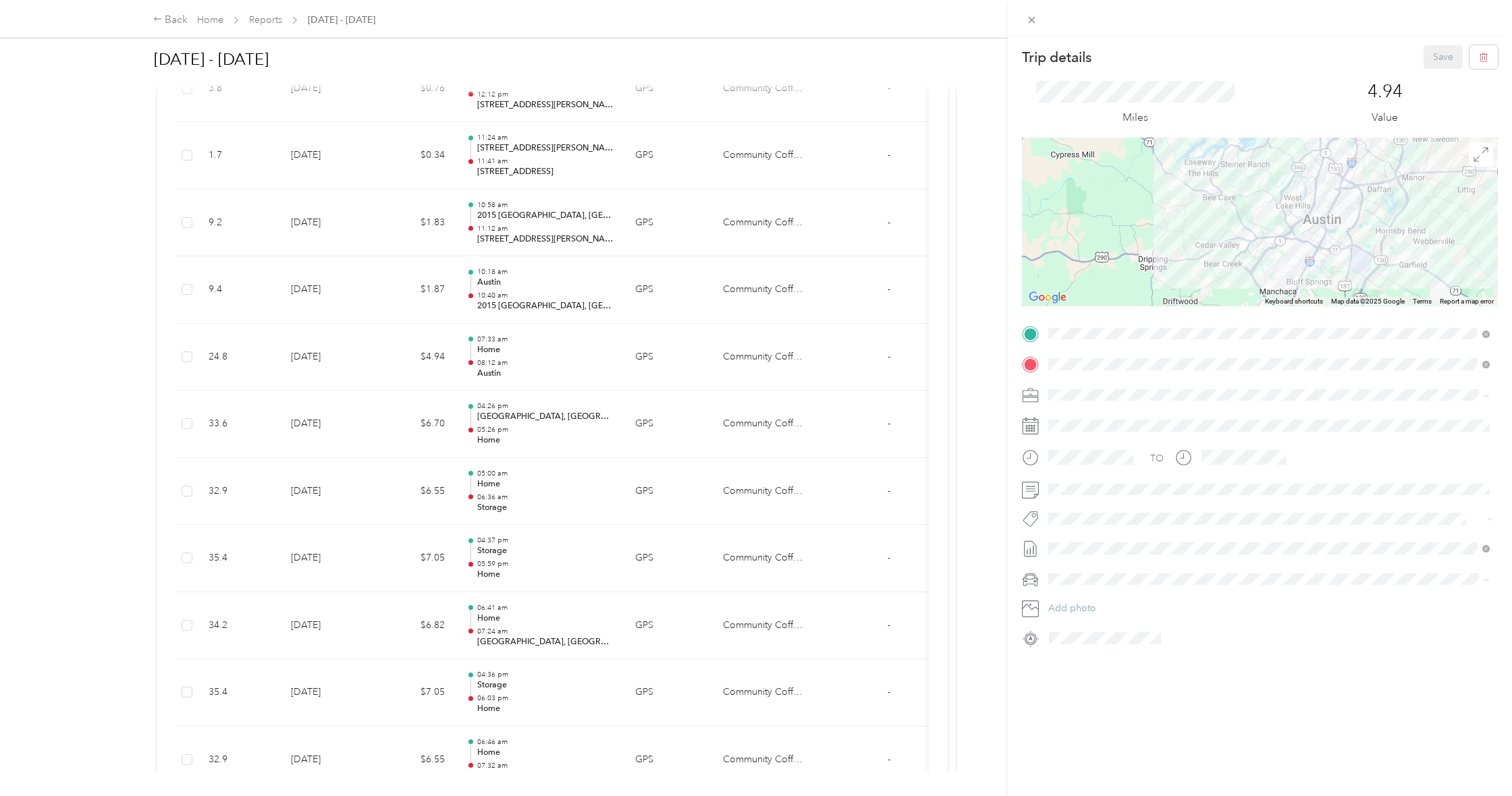
scroll to position [0, 0]
click at [201, 267] on div "Trip details Save This trip cannot be edited because it is either under review,…" at bounding box center [756, 398] width 1512 height 796
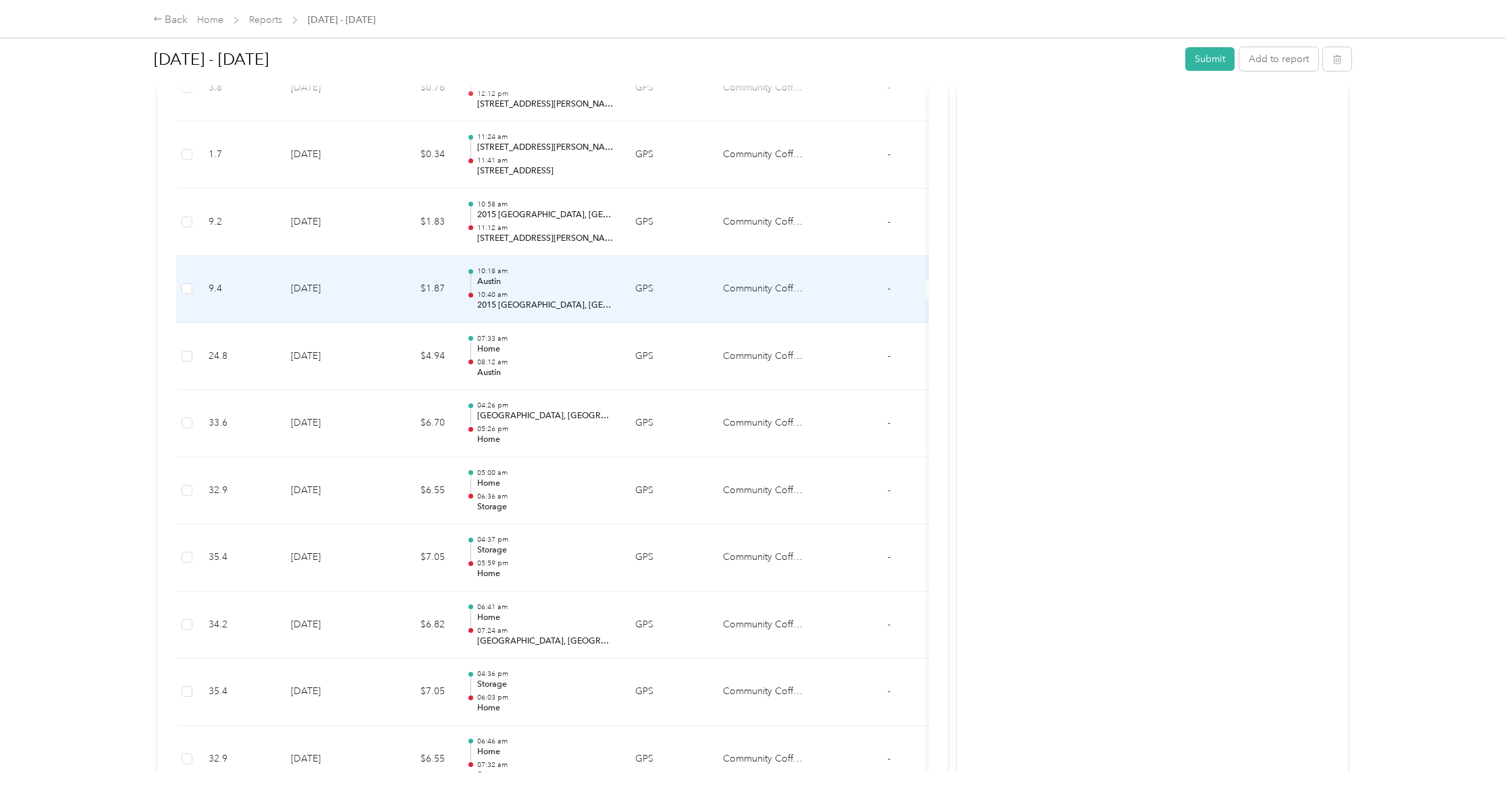
scroll to position [2604, 0]
click at [201, 265] on td "9.4" at bounding box center [238, 291] width 82 height 68
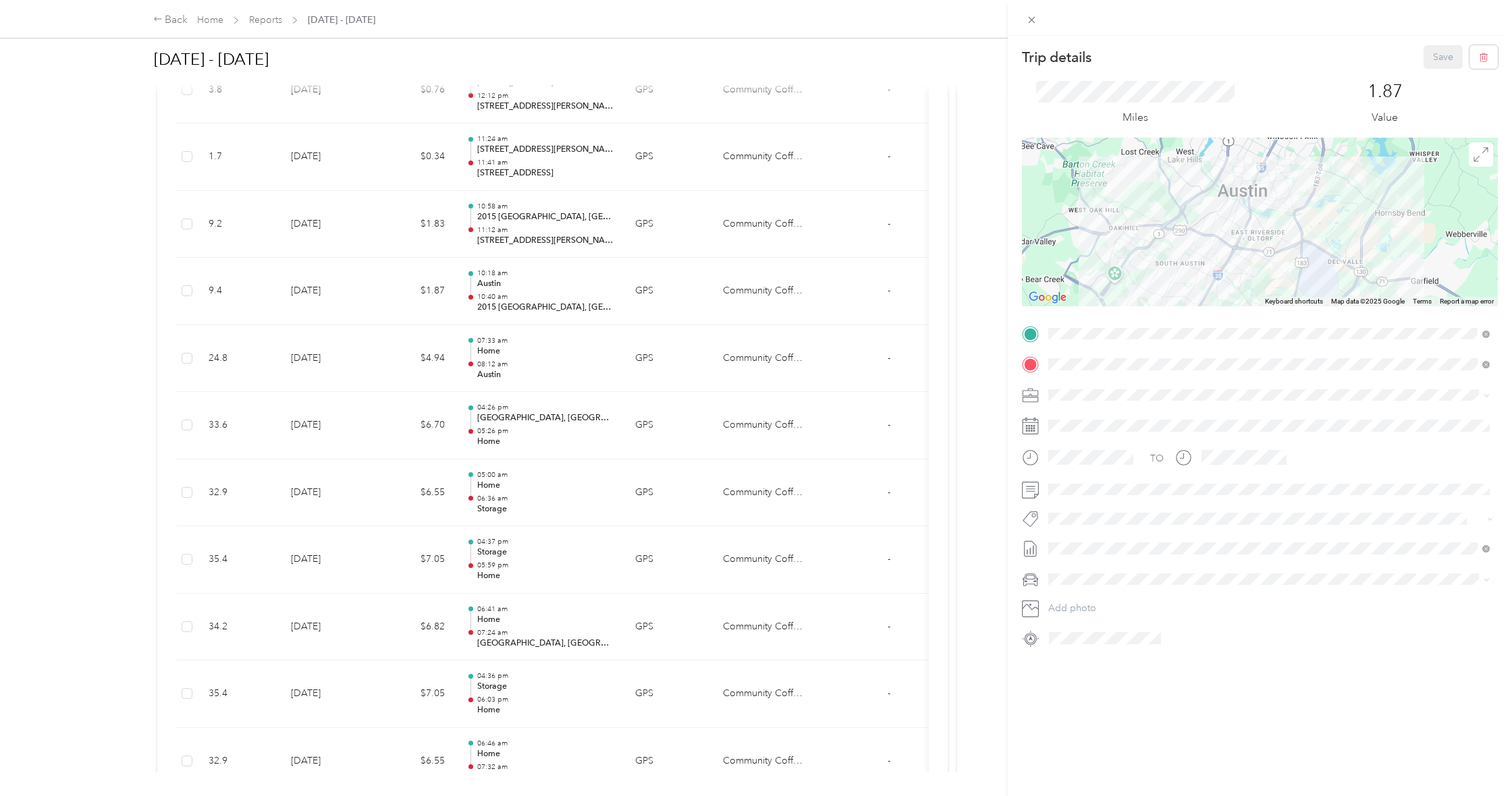
scroll to position [0, 0]
click at [204, 201] on div "Trip details Save This trip cannot be edited because it is either under review,…" at bounding box center [756, 398] width 1512 height 796
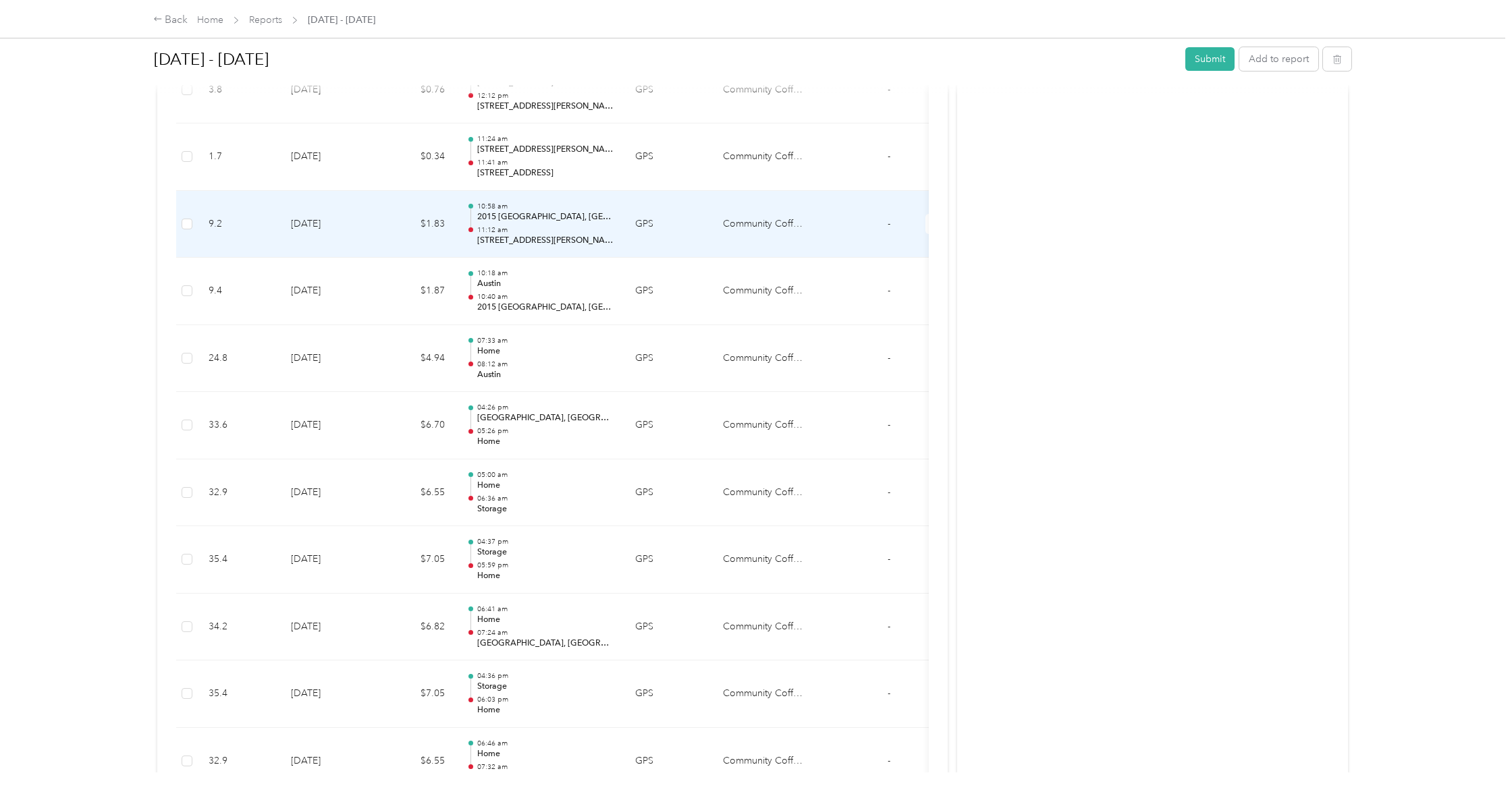
click at [203, 202] on td "9.2" at bounding box center [238, 224] width 82 height 68
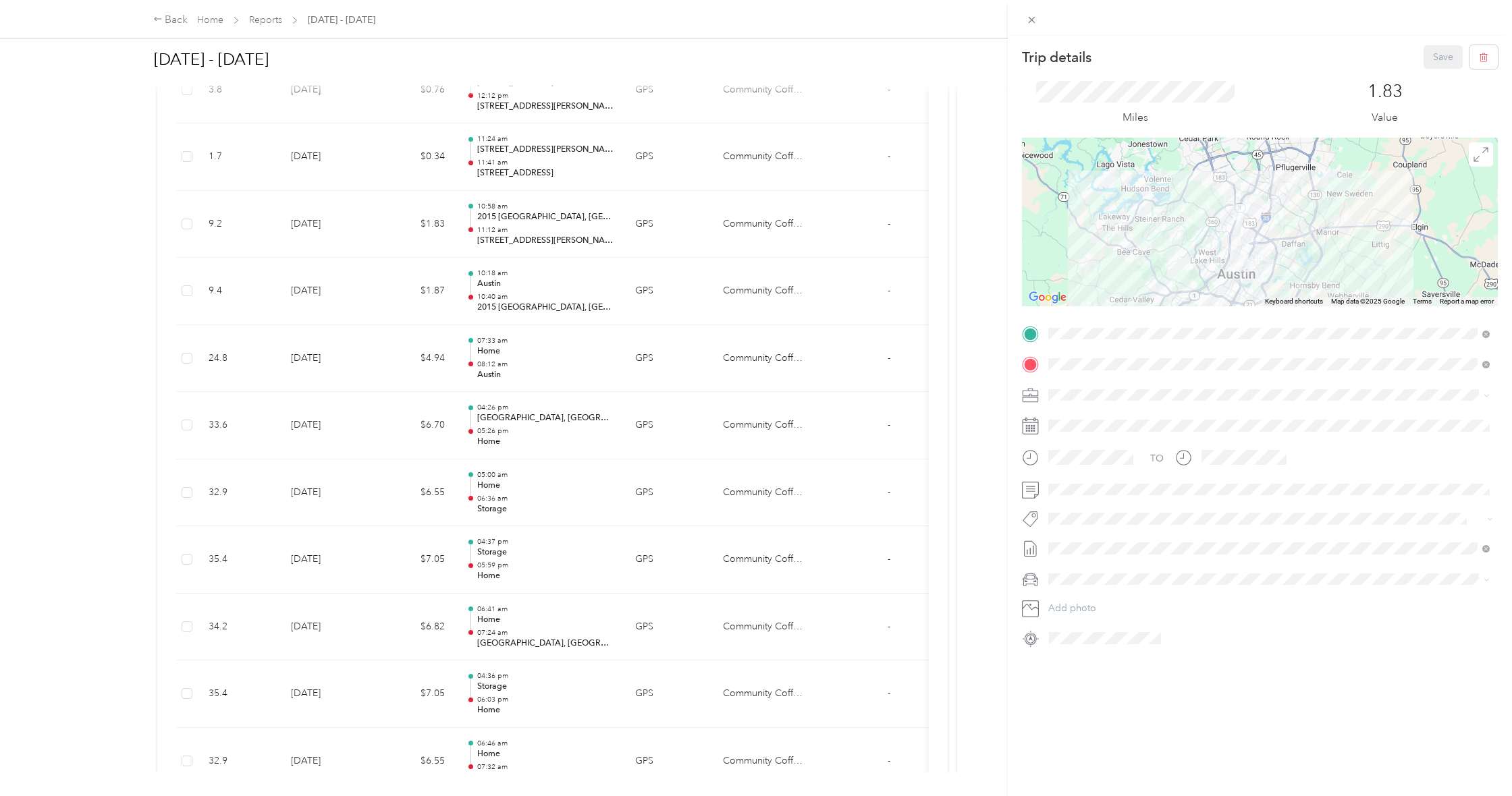
click at [274, 122] on div "Trip details Save This trip cannot be edited because it is either under review,…" at bounding box center [756, 398] width 1512 height 796
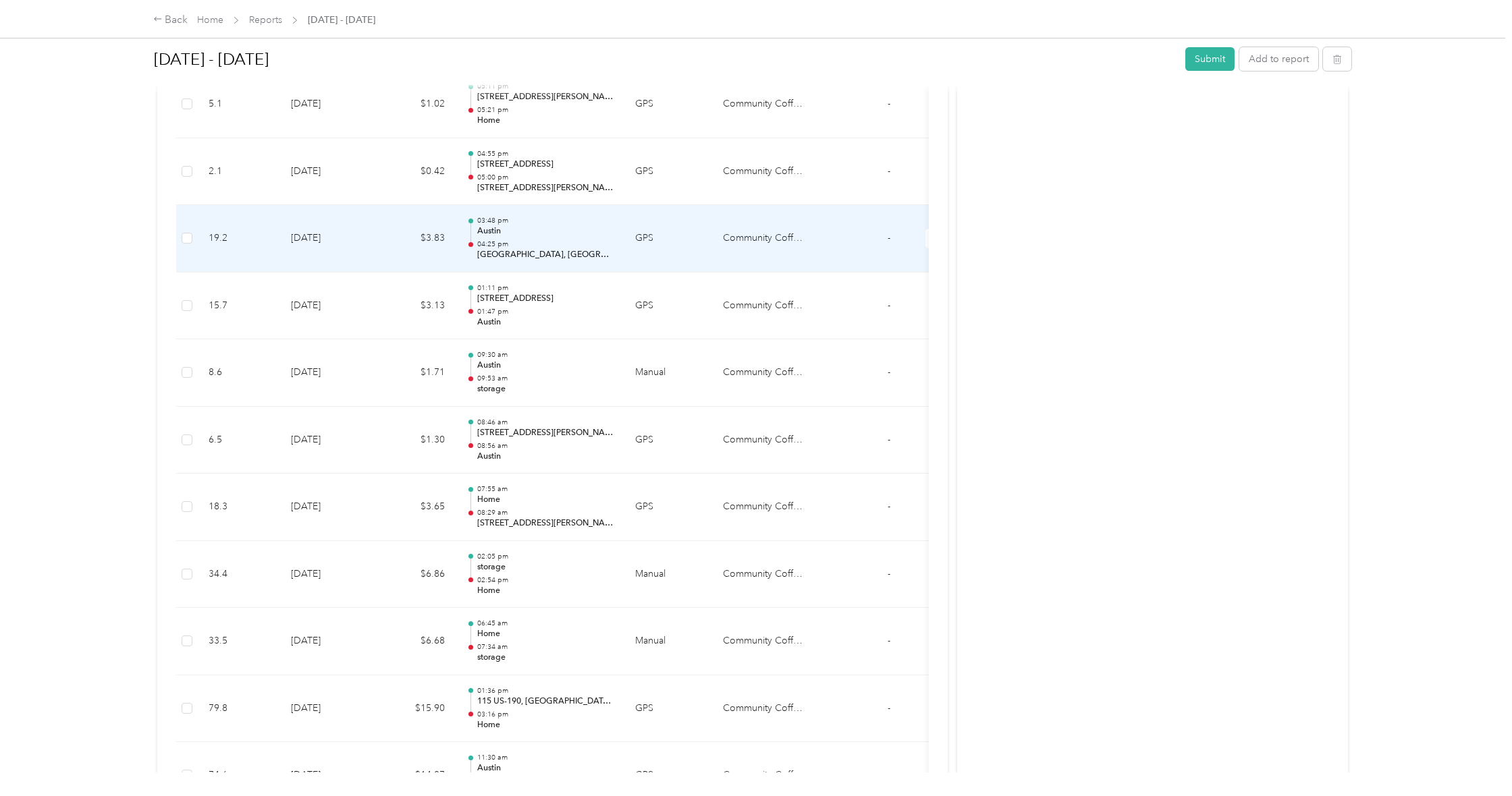
click at [204, 226] on td "19.2" at bounding box center [238, 239] width 82 height 68
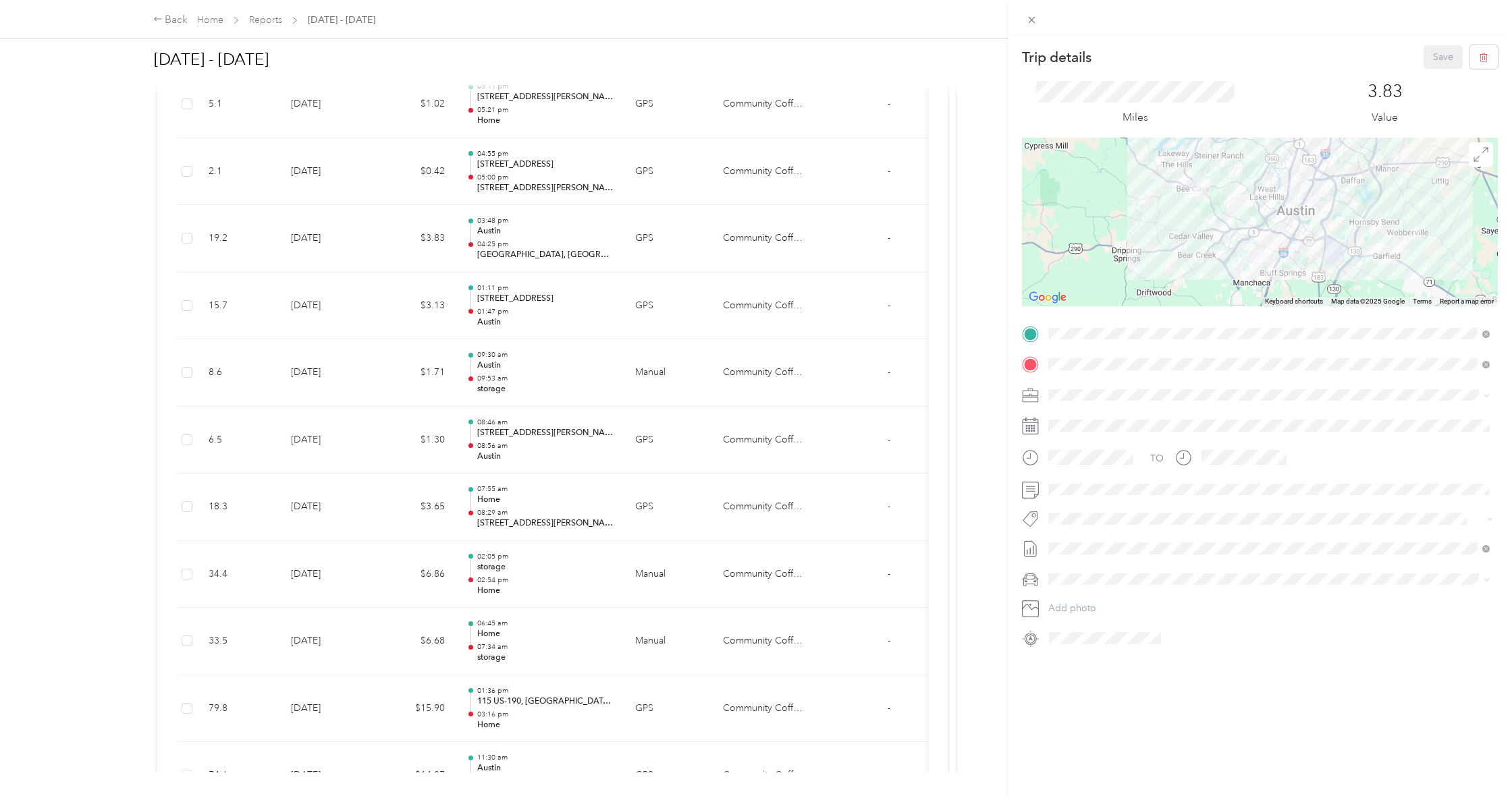
click at [1152, 445] on ol "From your Favorite places Home [STREET_ADDRESS][US_STATE] TEAM [GEOGRAPHIC_DATA…" at bounding box center [1269, 470] width 451 height 189
click at [1172, 423] on div "Home [STREET_ADDRESS][US_STATE]" at bounding box center [1141, 425] width 135 height 28
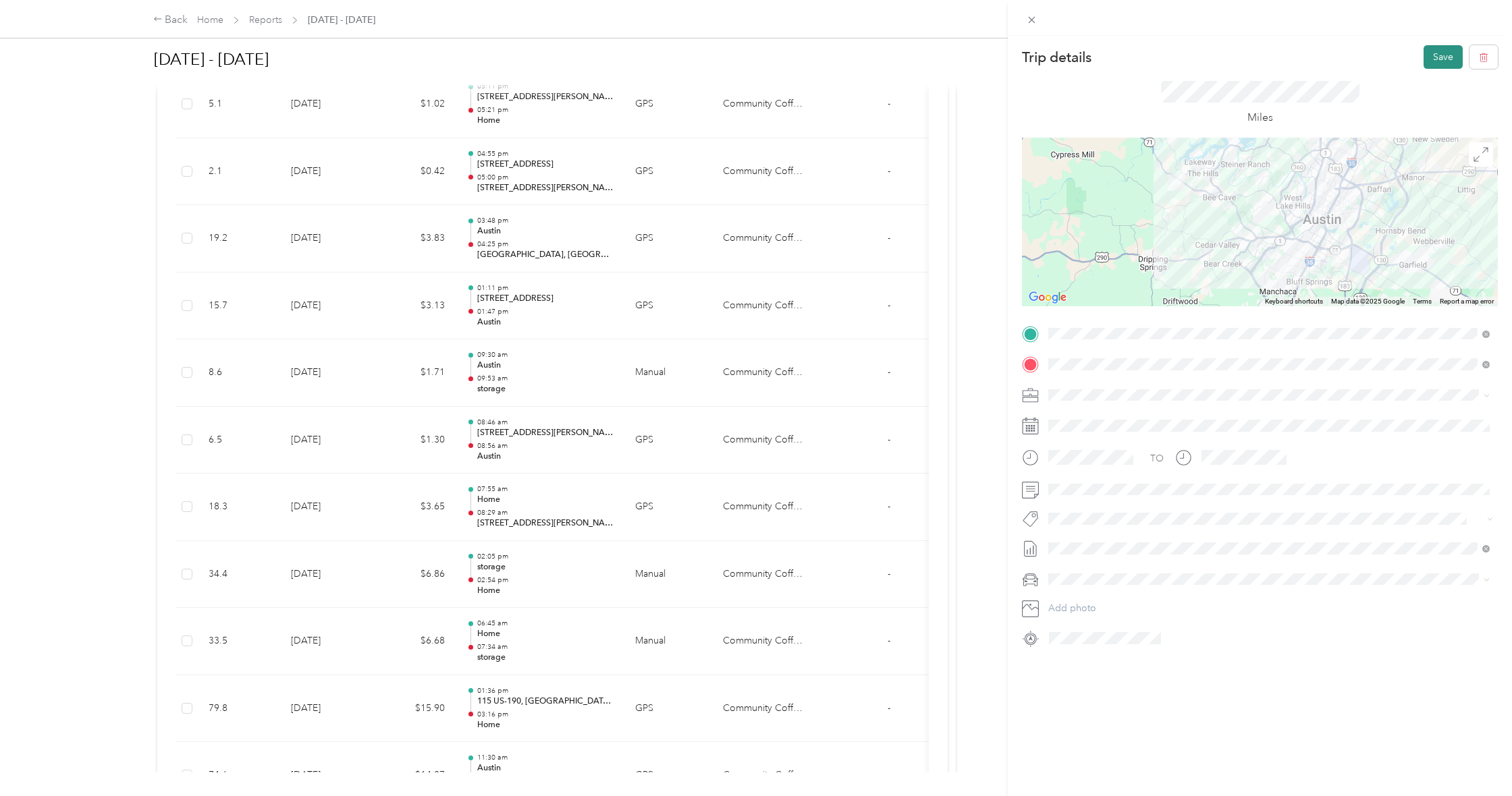
click at [1446, 60] on button "Save" at bounding box center [1444, 57] width 39 height 23
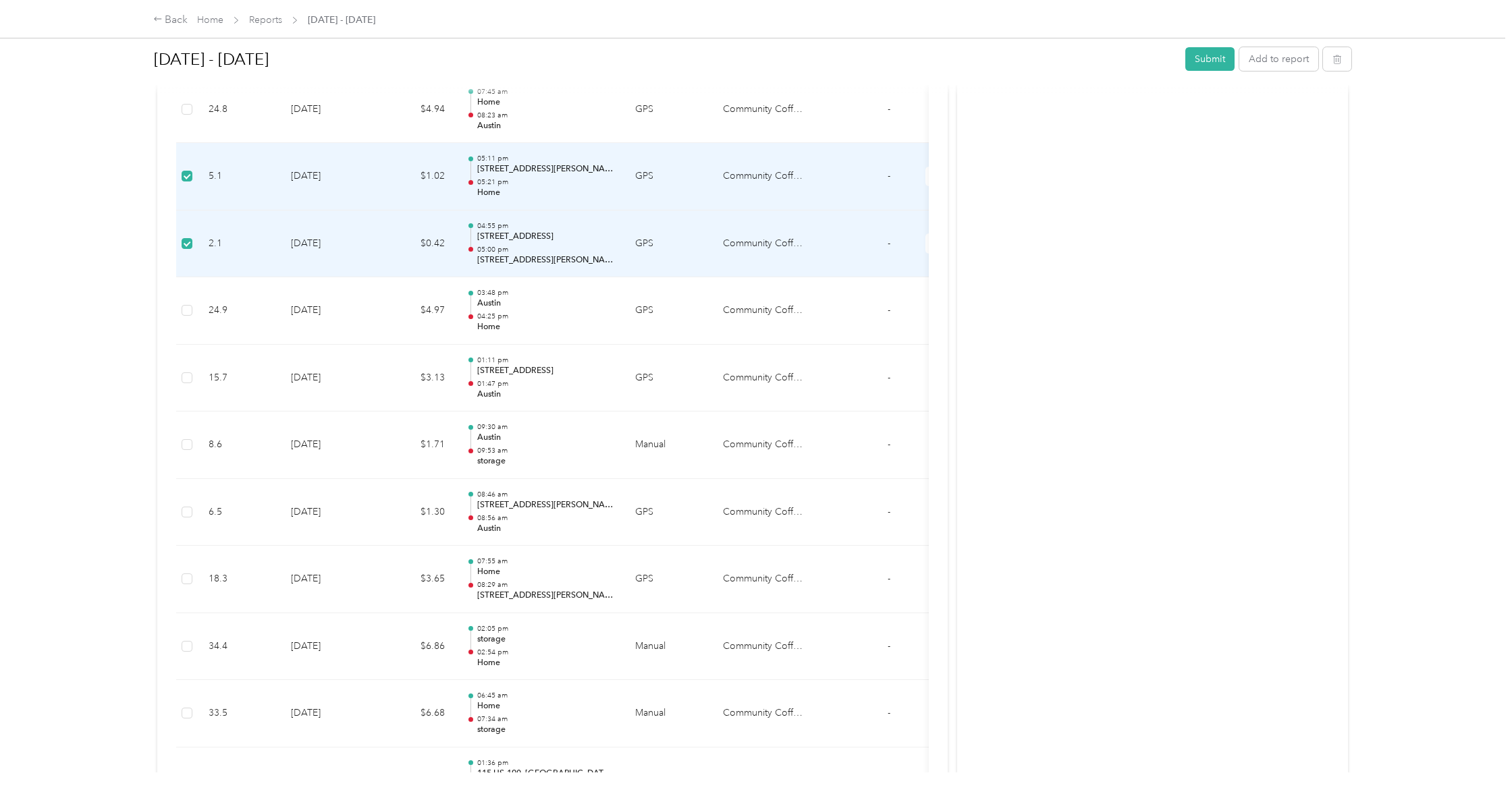
scroll to position [1238, 0]
click at [1342, 56] on icon "button" at bounding box center [1337, 59] width 9 height 9
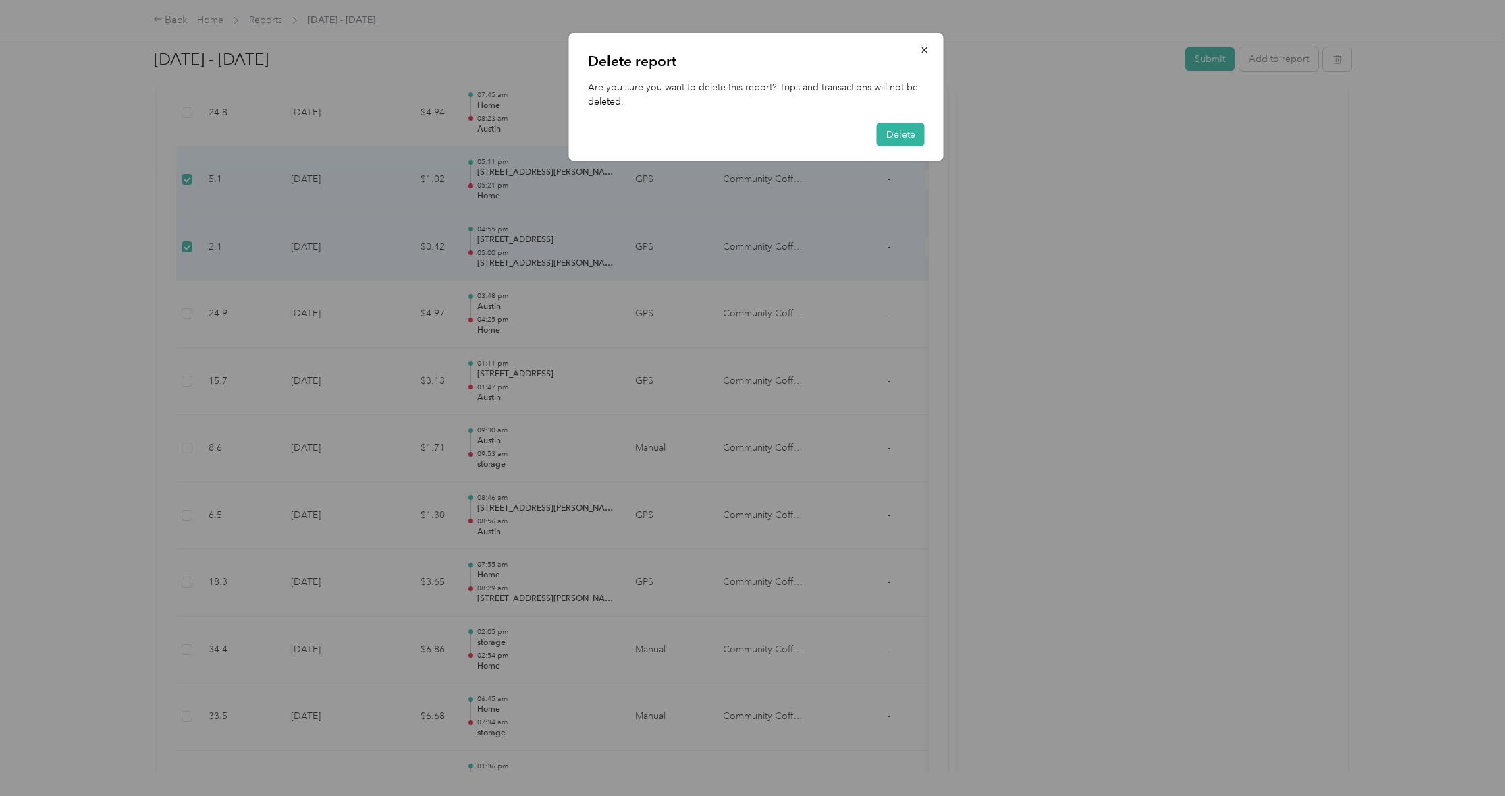
drag, startPoint x: 921, startPoint y: 45, endPoint x: 909, endPoint y: 49, distance: 12.6
click at [920, 46] on button "button" at bounding box center [925, 50] width 28 height 23
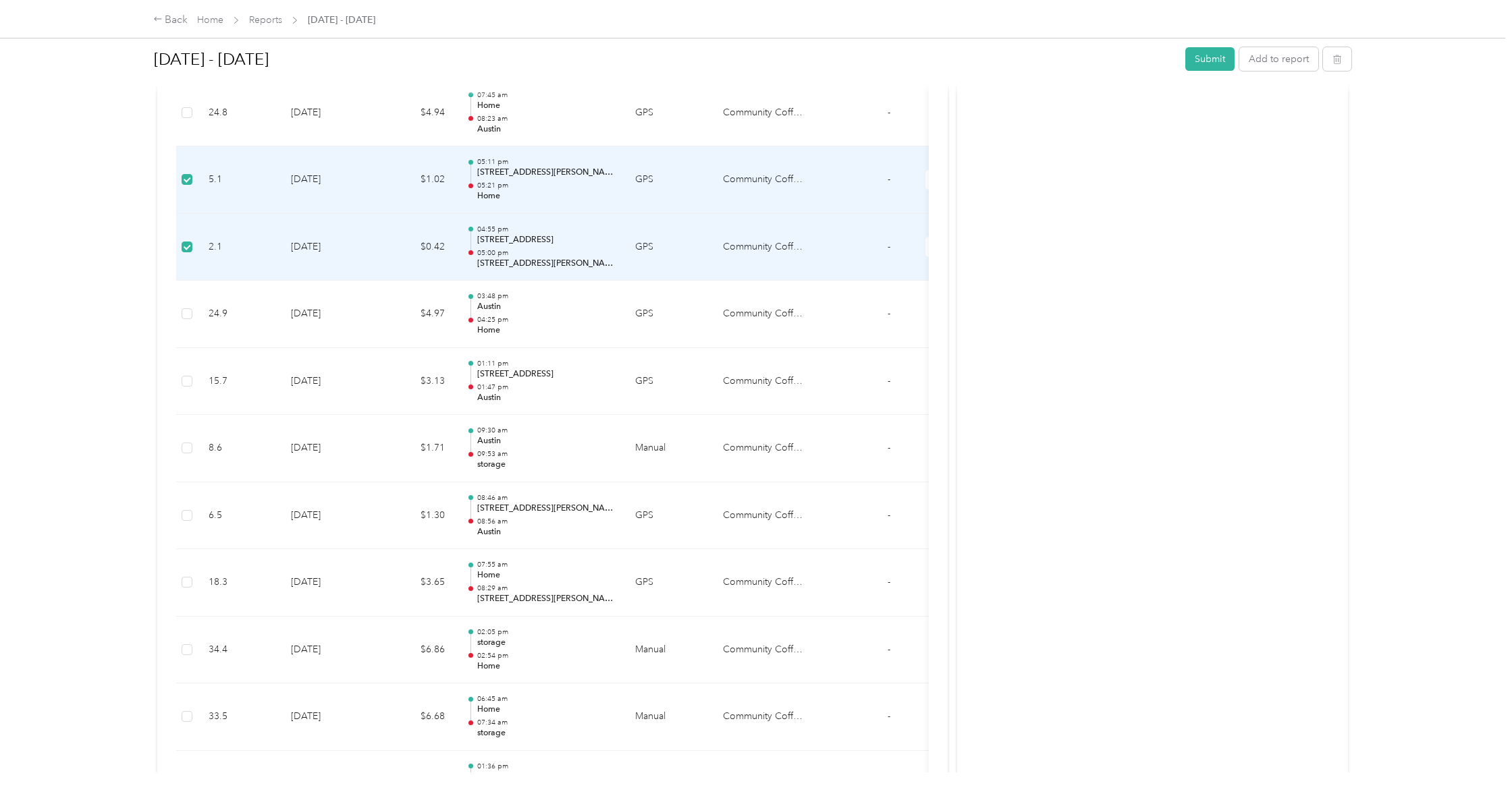
click at [205, 165] on td "5.1" at bounding box center [238, 180] width 82 height 68
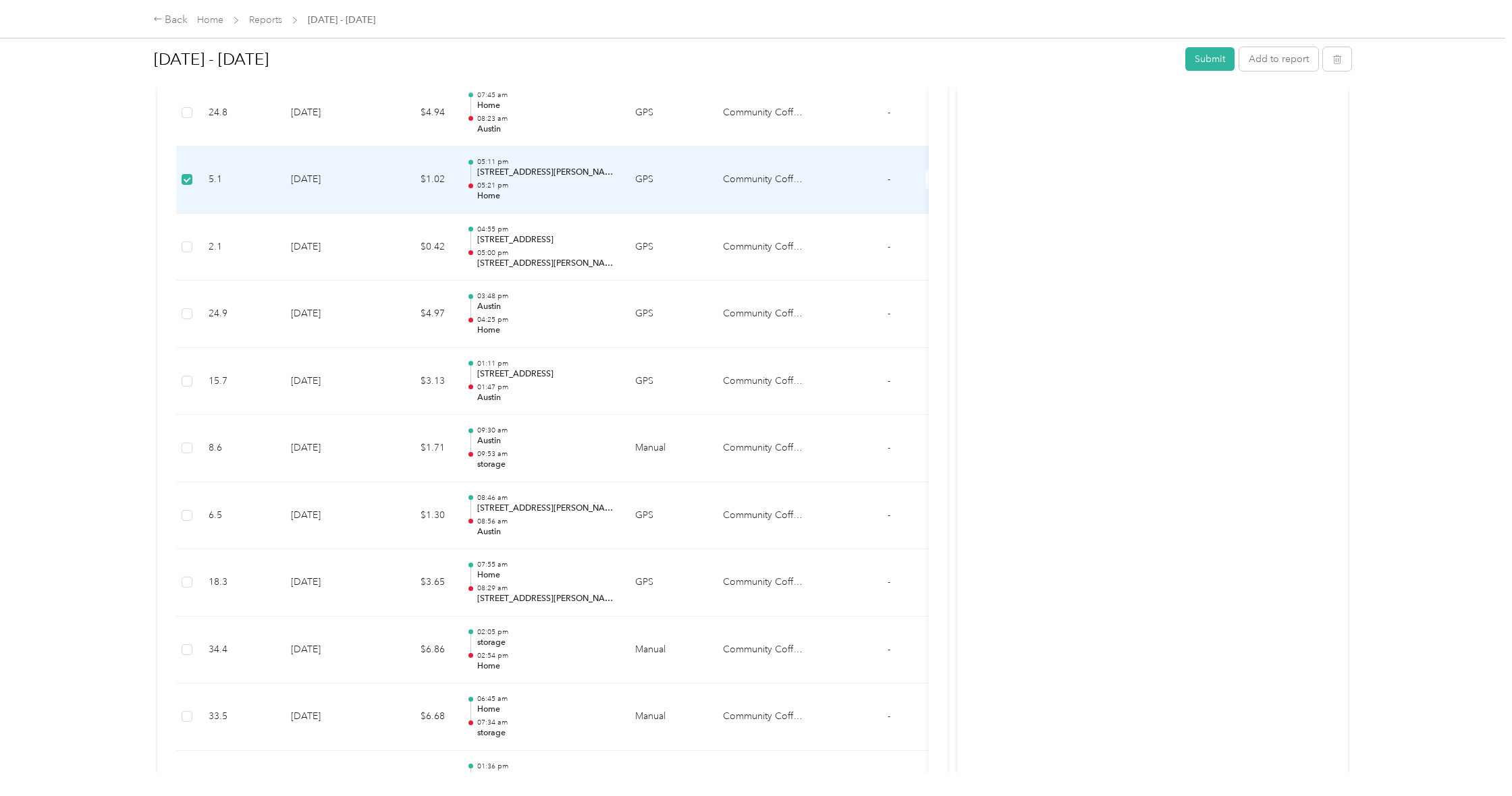
click at [187, 174] on span at bounding box center [187, 179] width 11 height 11
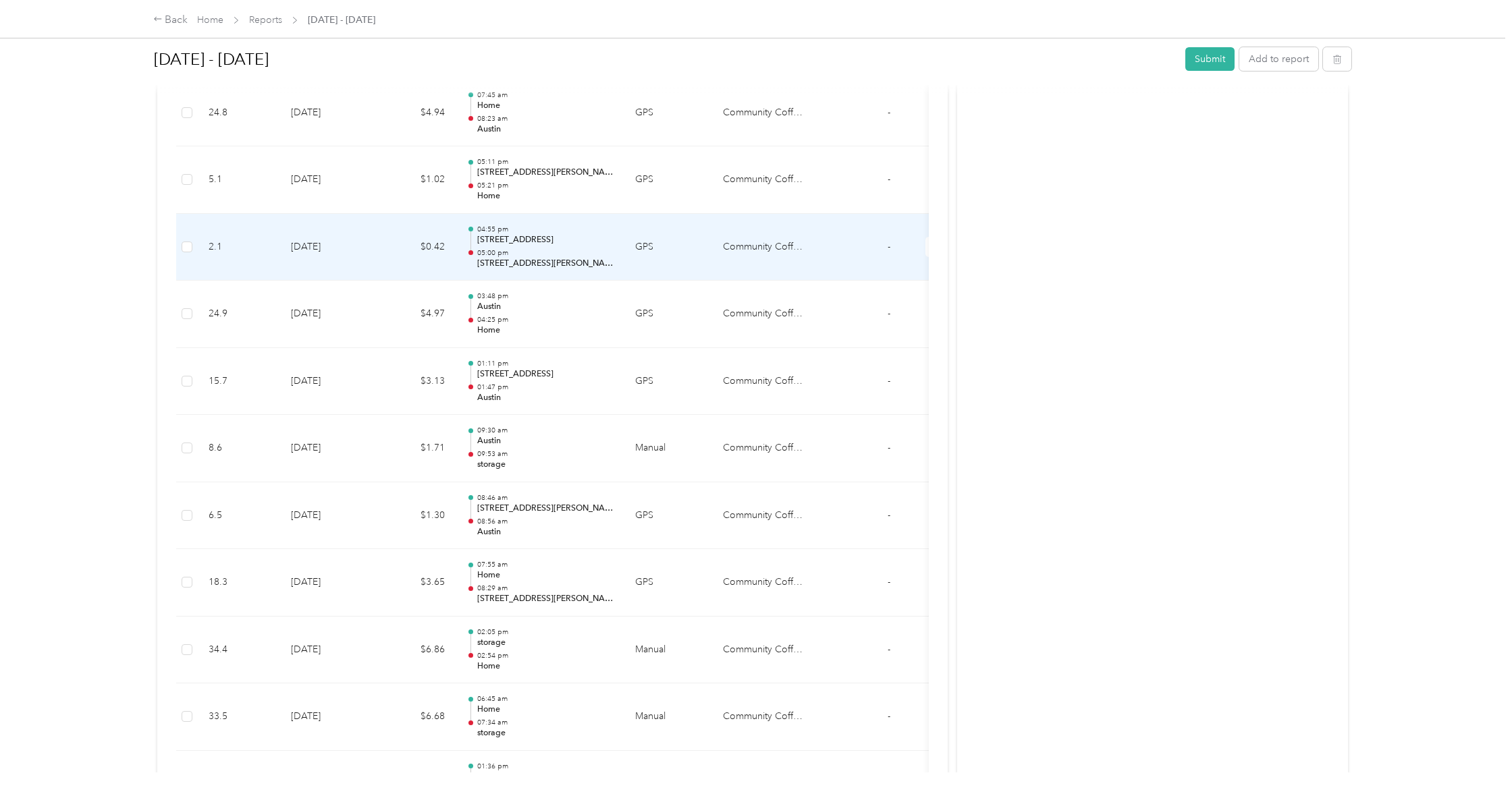
click at [199, 240] on td "2.1" at bounding box center [238, 248] width 82 height 68
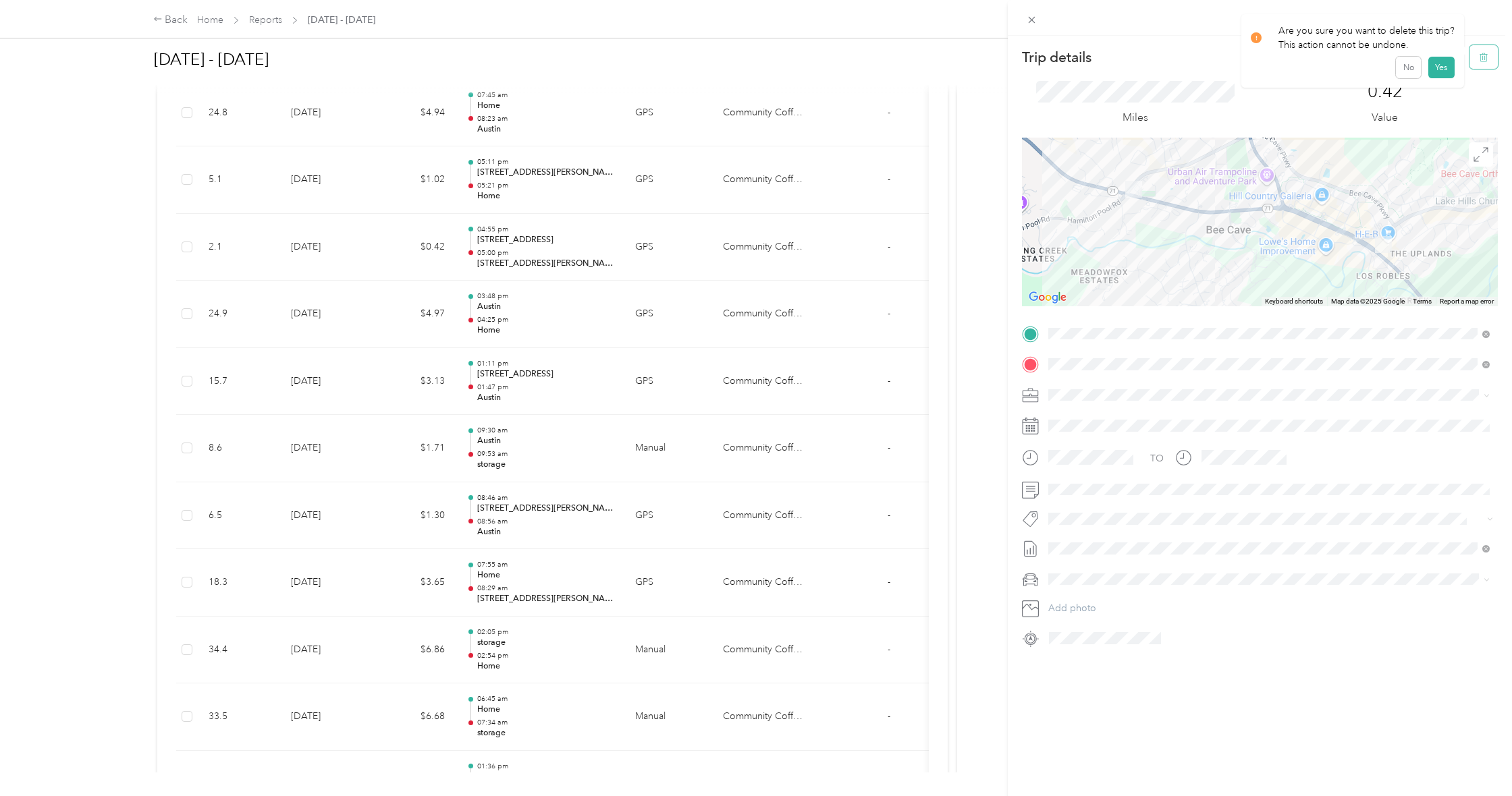
click at [1479, 55] on icon "button" at bounding box center [1484, 57] width 9 height 9
click at [1441, 76] on button "Yes" at bounding box center [1441, 74] width 26 height 22
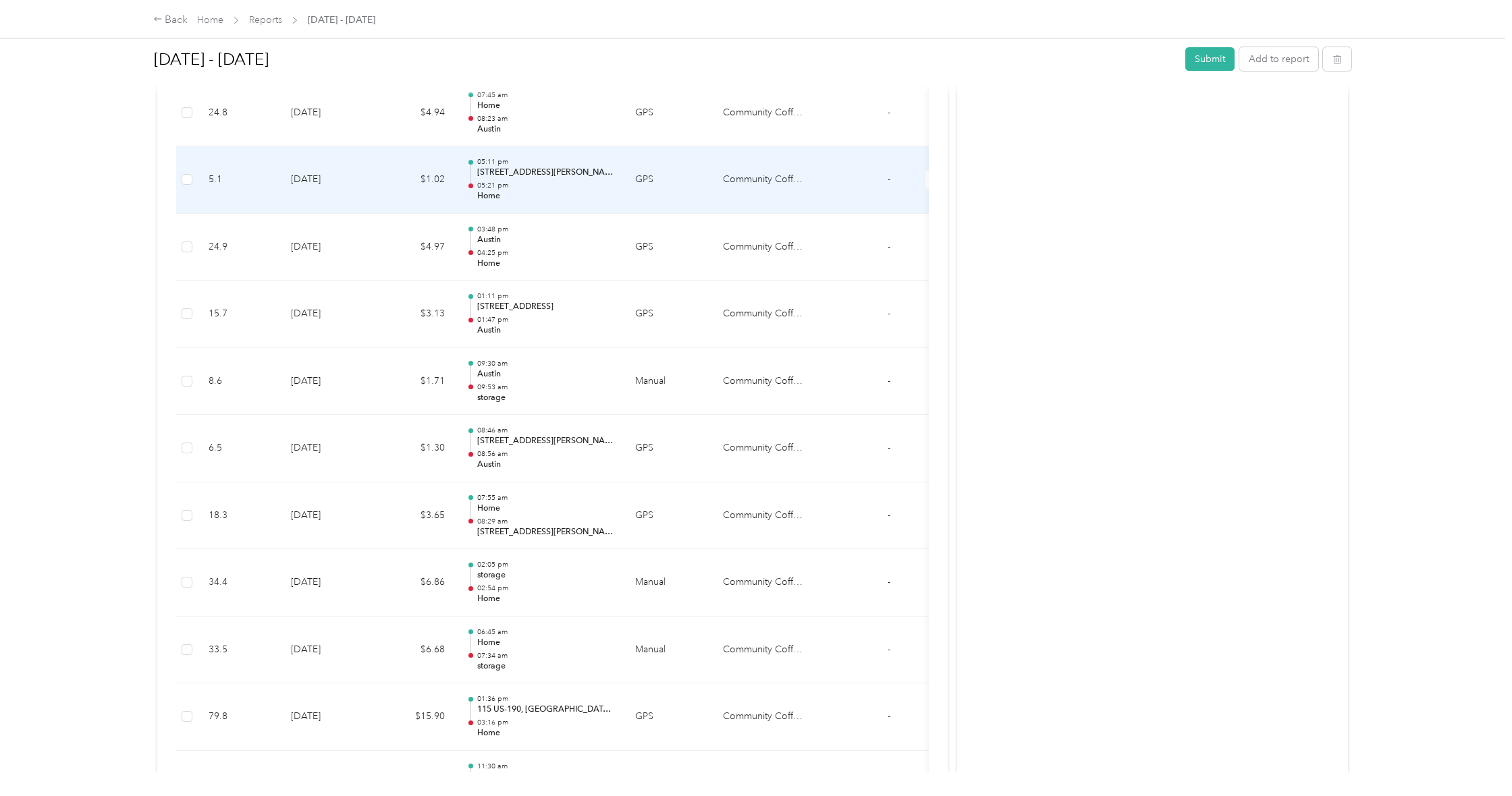
click at [200, 171] on td "5.1" at bounding box center [238, 180] width 82 height 68
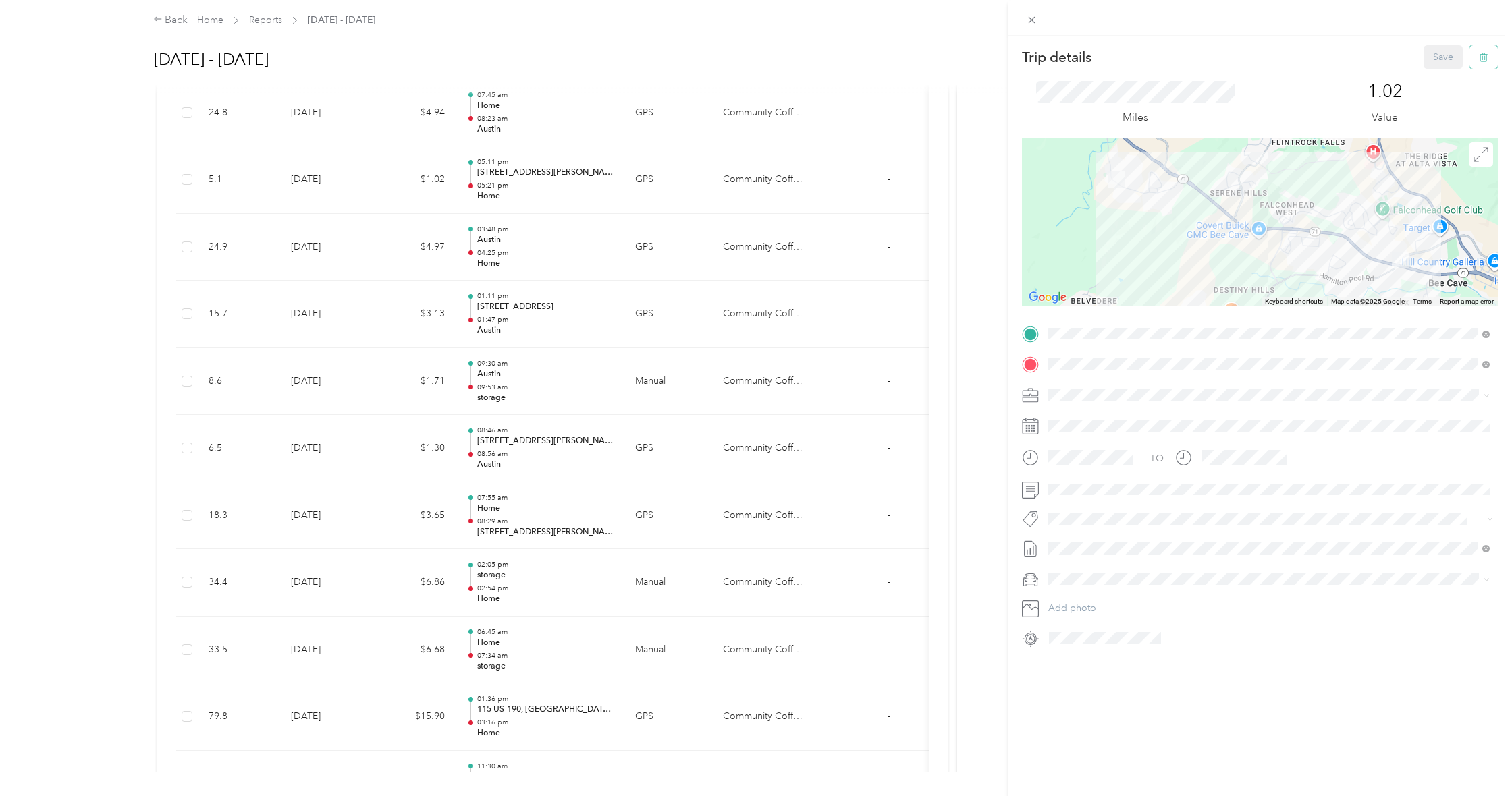
click at [1479, 60] on icon "button" at bounding box center [1484, 57] width 9 height 9
click at [1435, 72] on button "Yes" at bounding box center [1441, 74] width 26 height 22
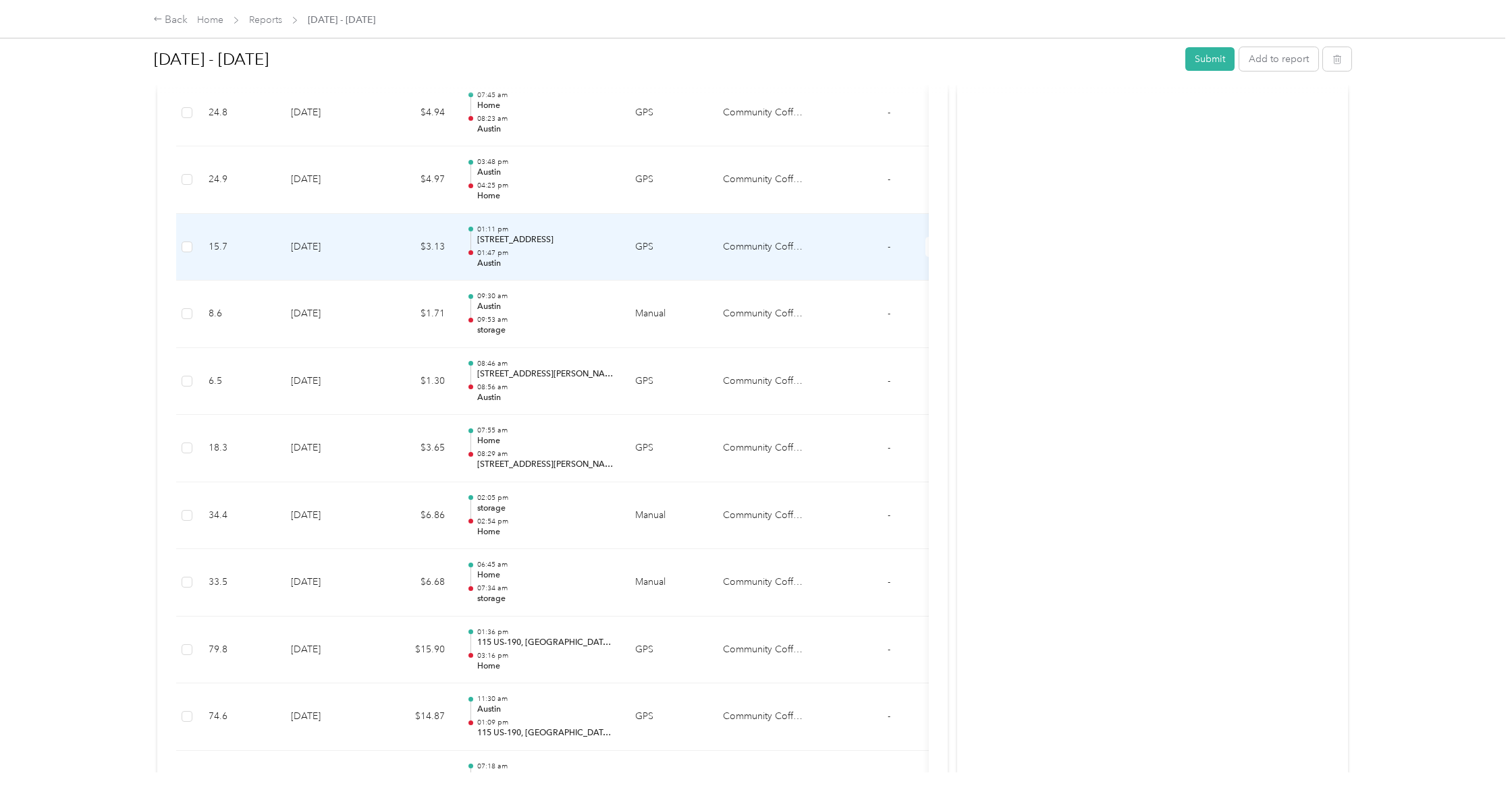
click at [198, 236] on td "15.7" at bounding box center [238, 248] width 82 height 68
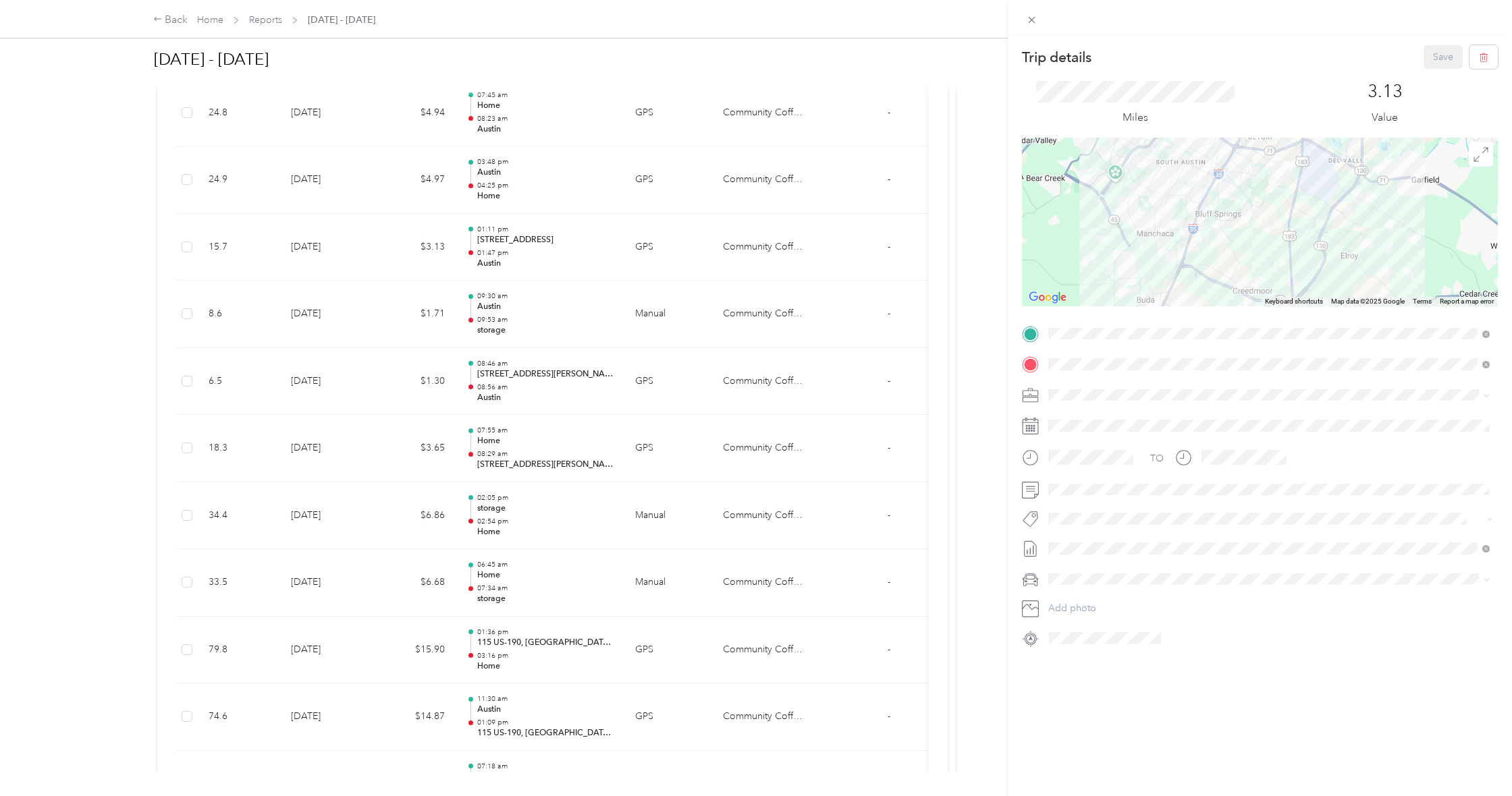
click at [1225, 439] on div "storage [STREET_ADDRESS][PERSON_NAME][US_STATE]" at bounding box center [1179, 441] width 210 height 28
click at [1215, 449] on span "11536–[STREET_ADDRESS][PERSON_NAME]" at bounding box center [1170, 449] width 192 height 12
click at [1444, 55] on button "Save" at bounding box center [1444, 57] width 39 height 23
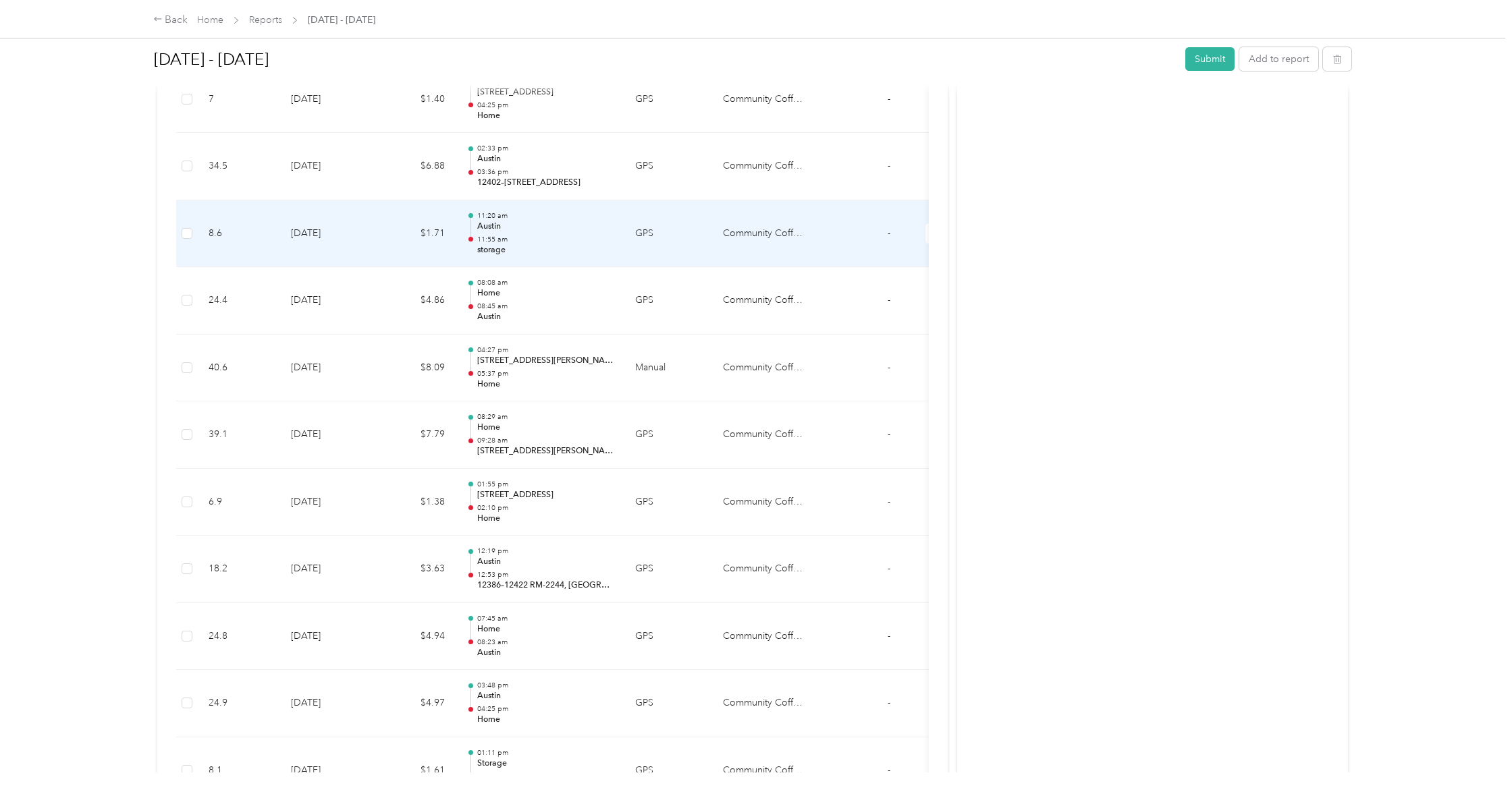
scroll to position [713, 0]
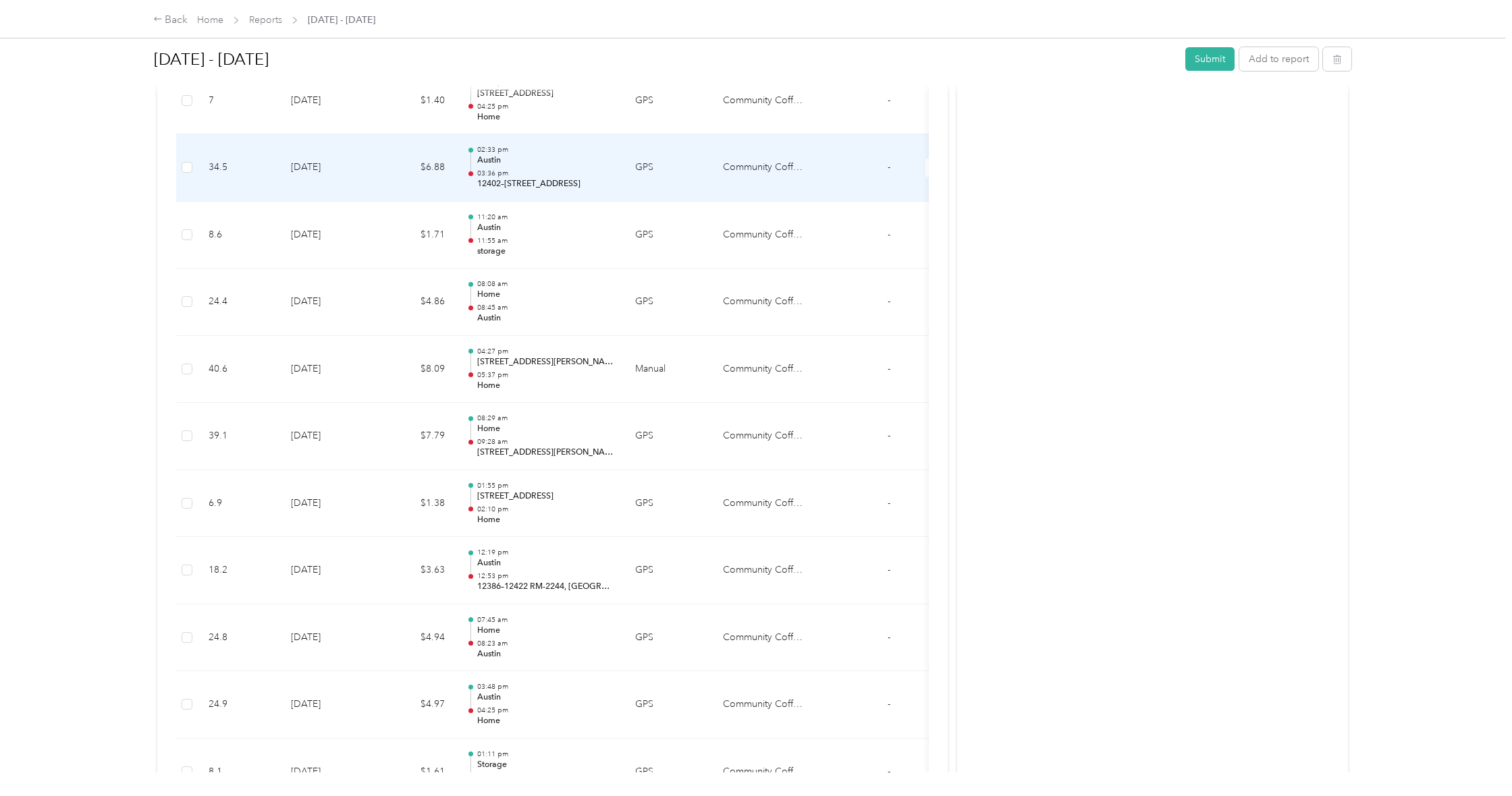
click at [203, 162] on td "34.5" at bounding box center [238, 168] width 82 height 68
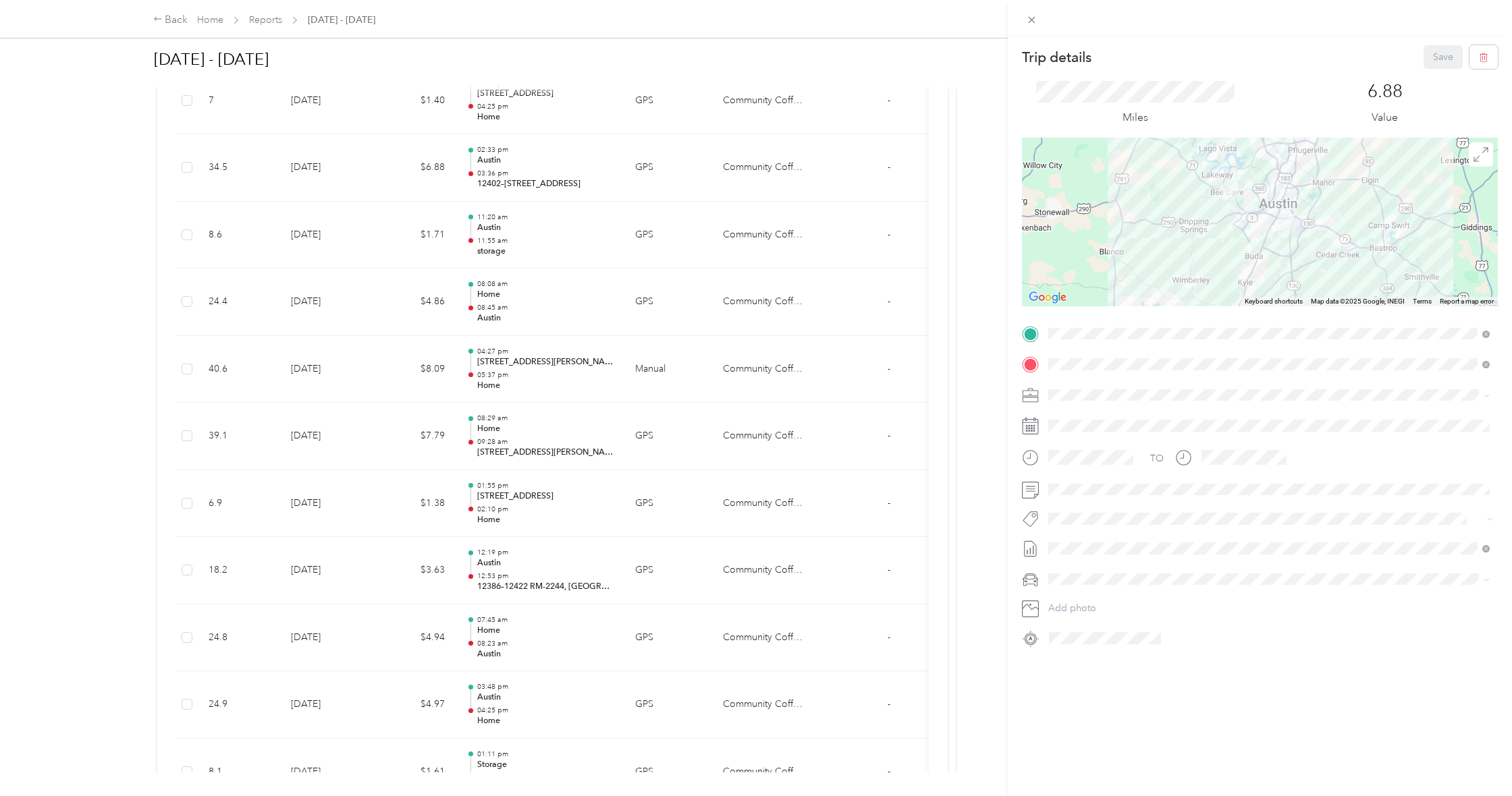
scroll to position [0, 0]
click at [1247, 393] on div "storage [STREET_ADDRESS][PERSON_NAME][US_STATE]" at bounding box center [1179, 395] width 210 height 28
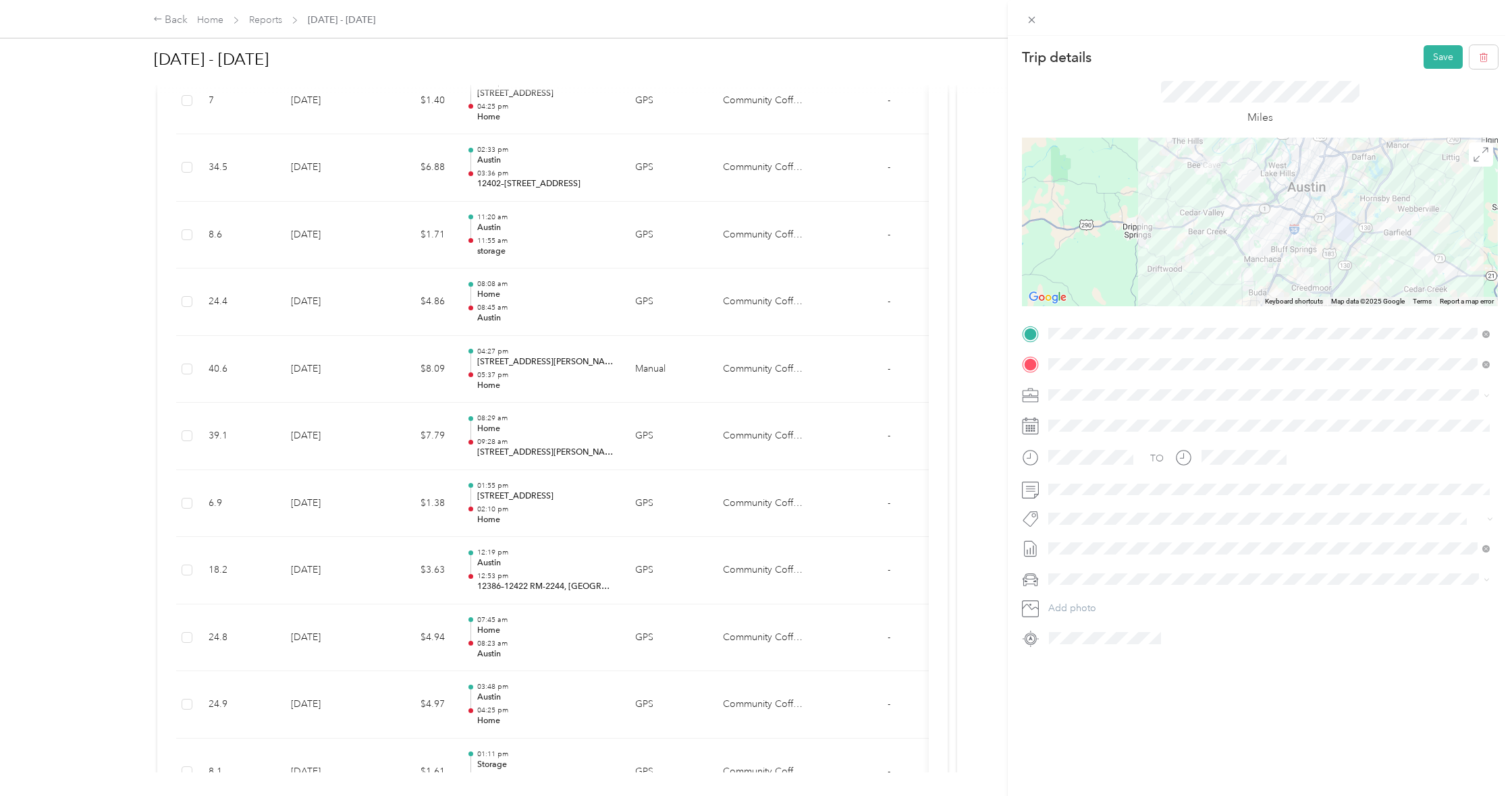
click at [1281, 277] on div at bounding box center [1260, 222] width 476 height 169
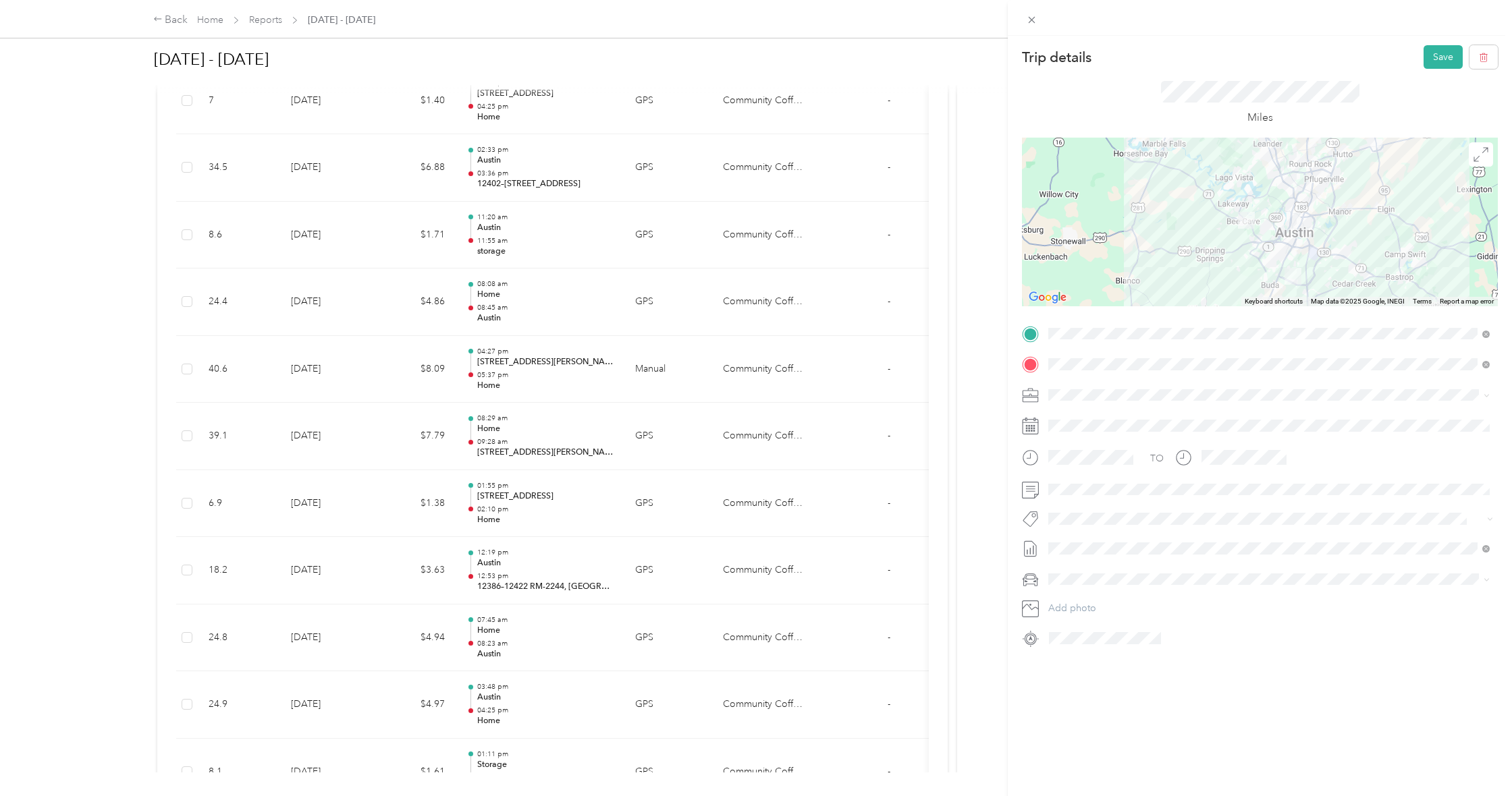
click at [1278, 276] on div at bounding box center [1260, 222] width 476 height 169
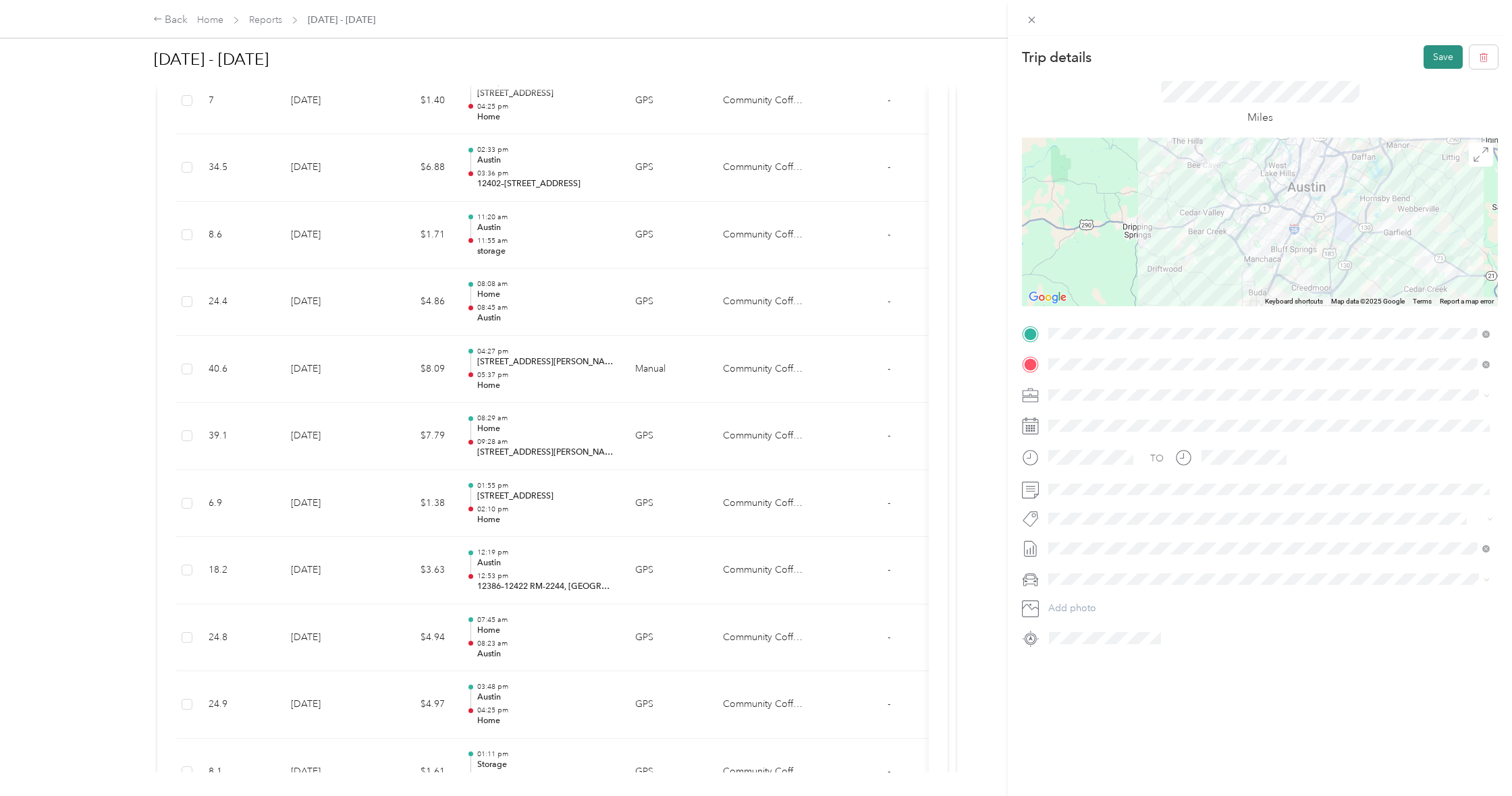
click at [1437, 61] on button "Save" at bounding box center [1444, 57] width 39 height 23
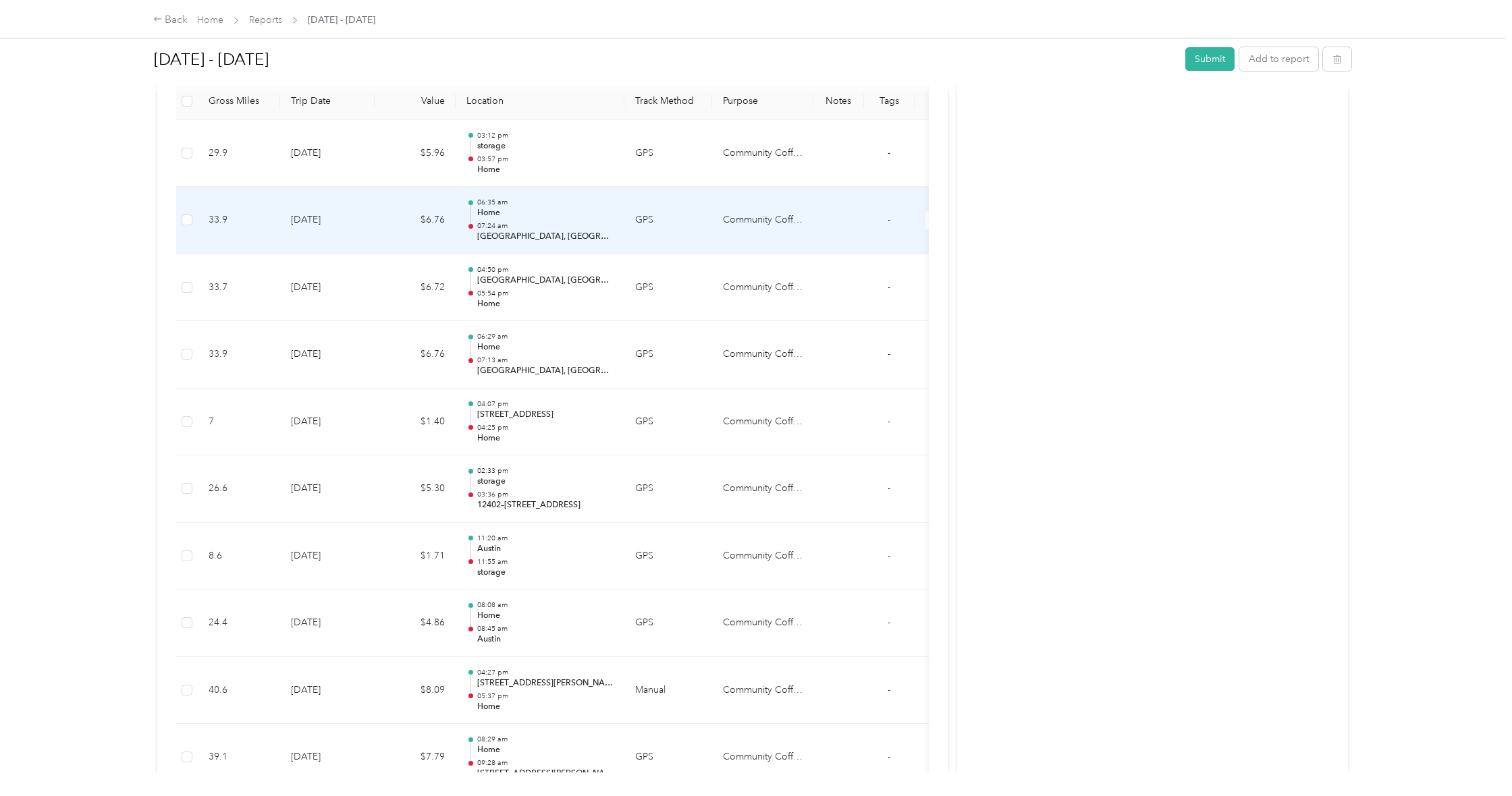
scroll to position [376, 0]
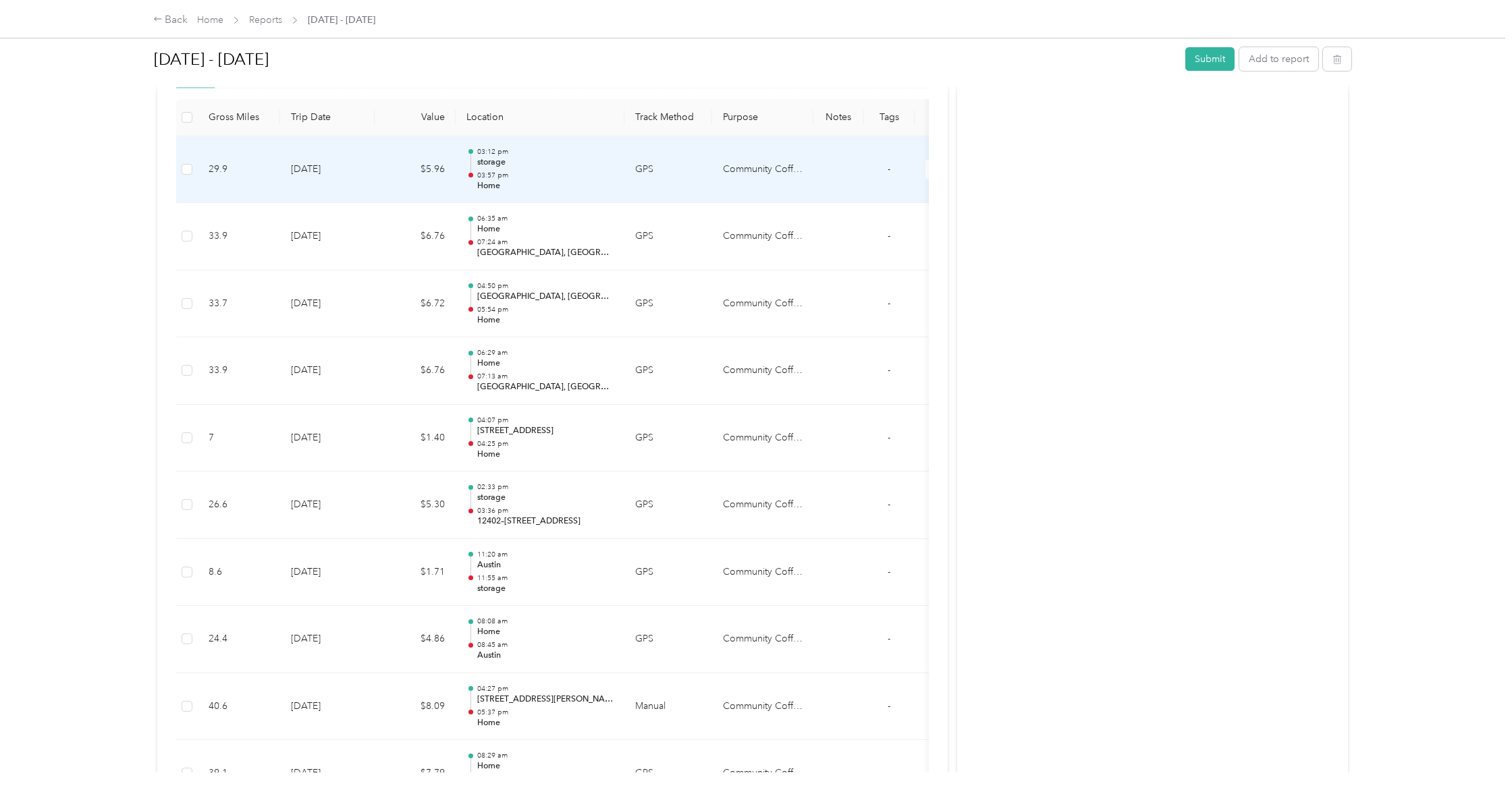
click at [201, 170] on td "29.9" at bounding box center [238, 170] width 82 height 68
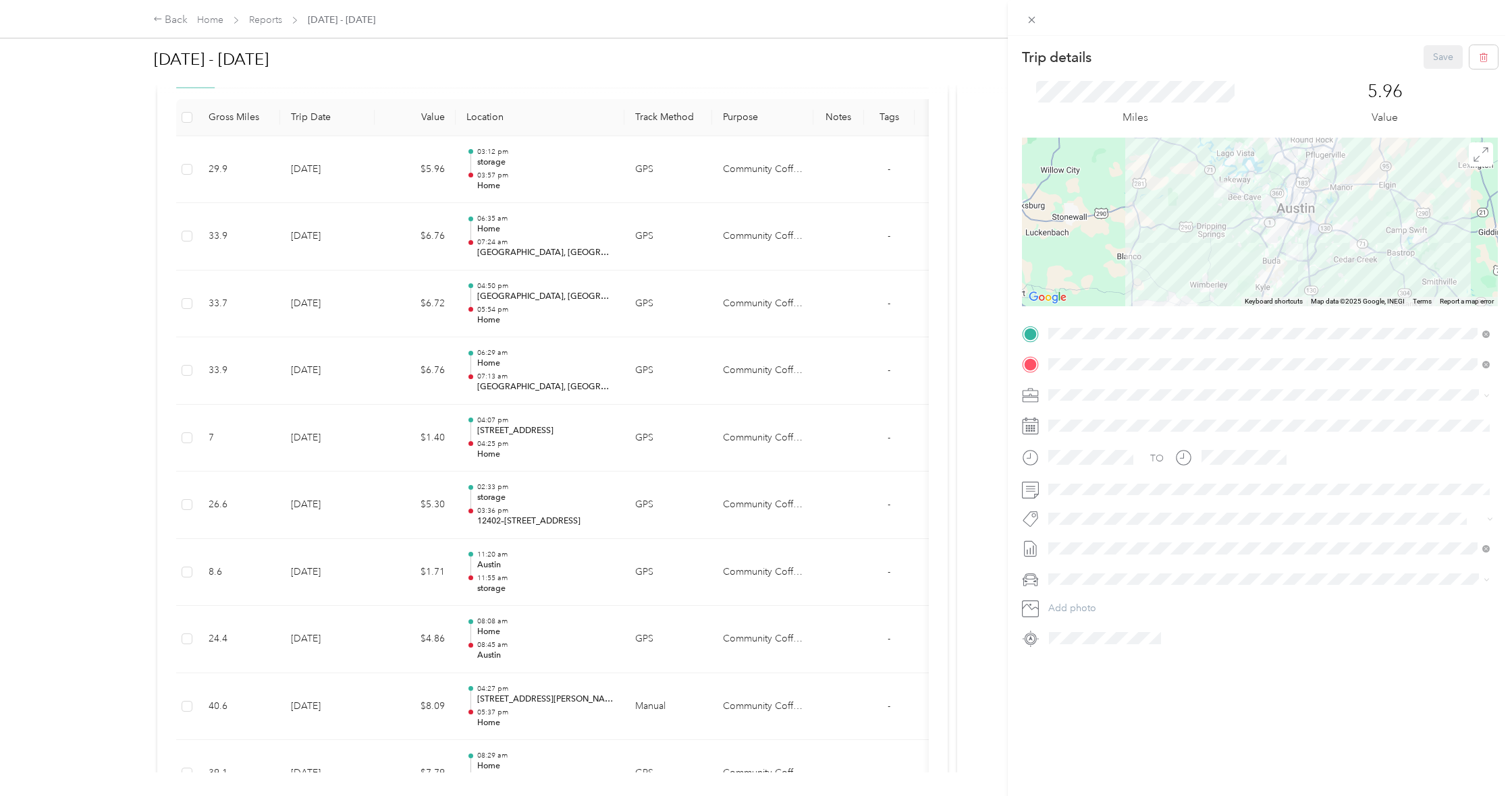
click at [1251, 408] on li "Storage [STREET_ADDRESS][PERSON_NAME]" at bounding box center [1269, 395] width 451 height 42
click at [1305, 242] on div at bounding box center [1260, 222] width 476 height 169
click at [1432, 58] on button "Save" at bounding box center [1444, 57] width 39 height 23
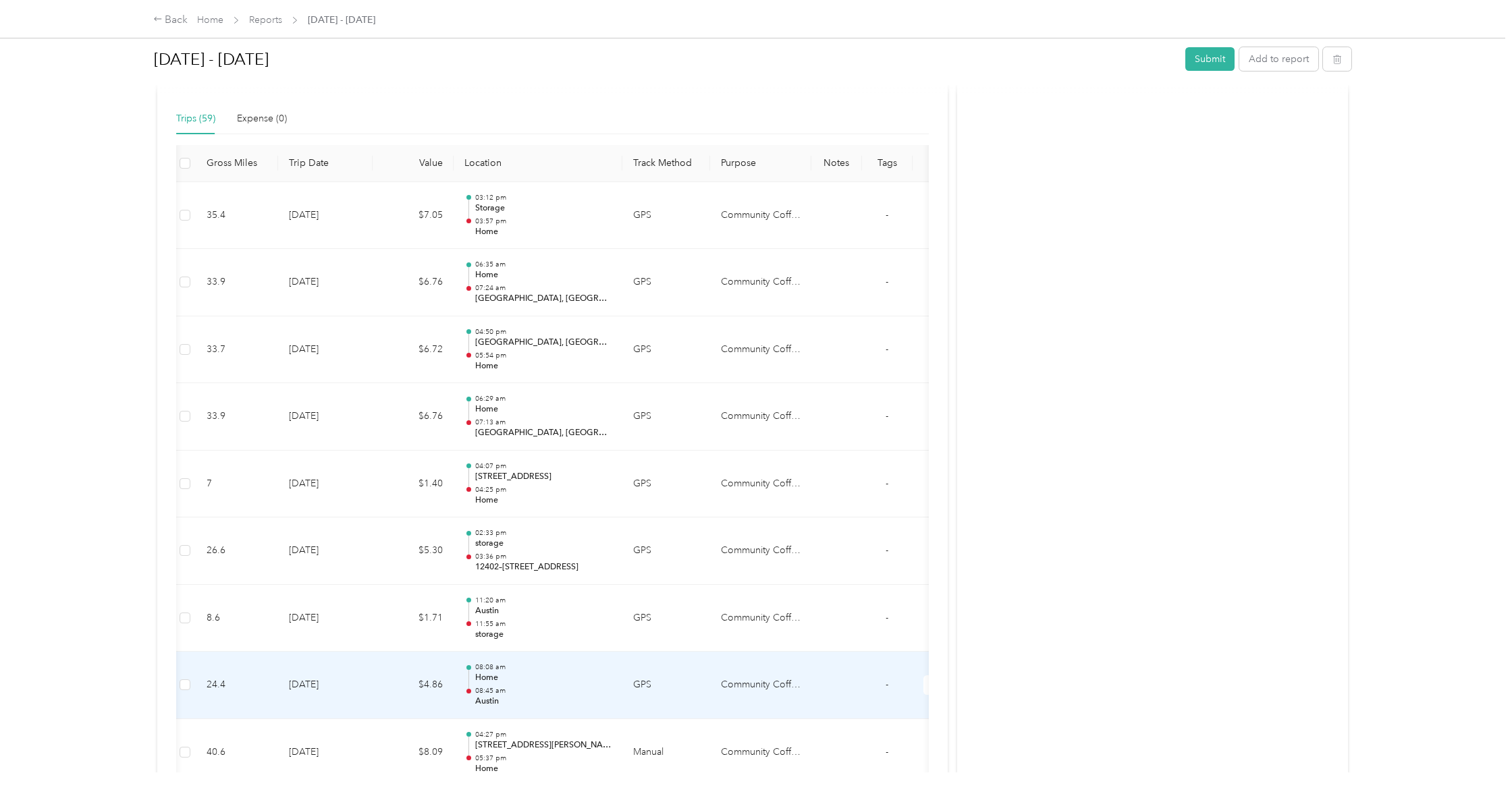
scroll to position [271, 0]
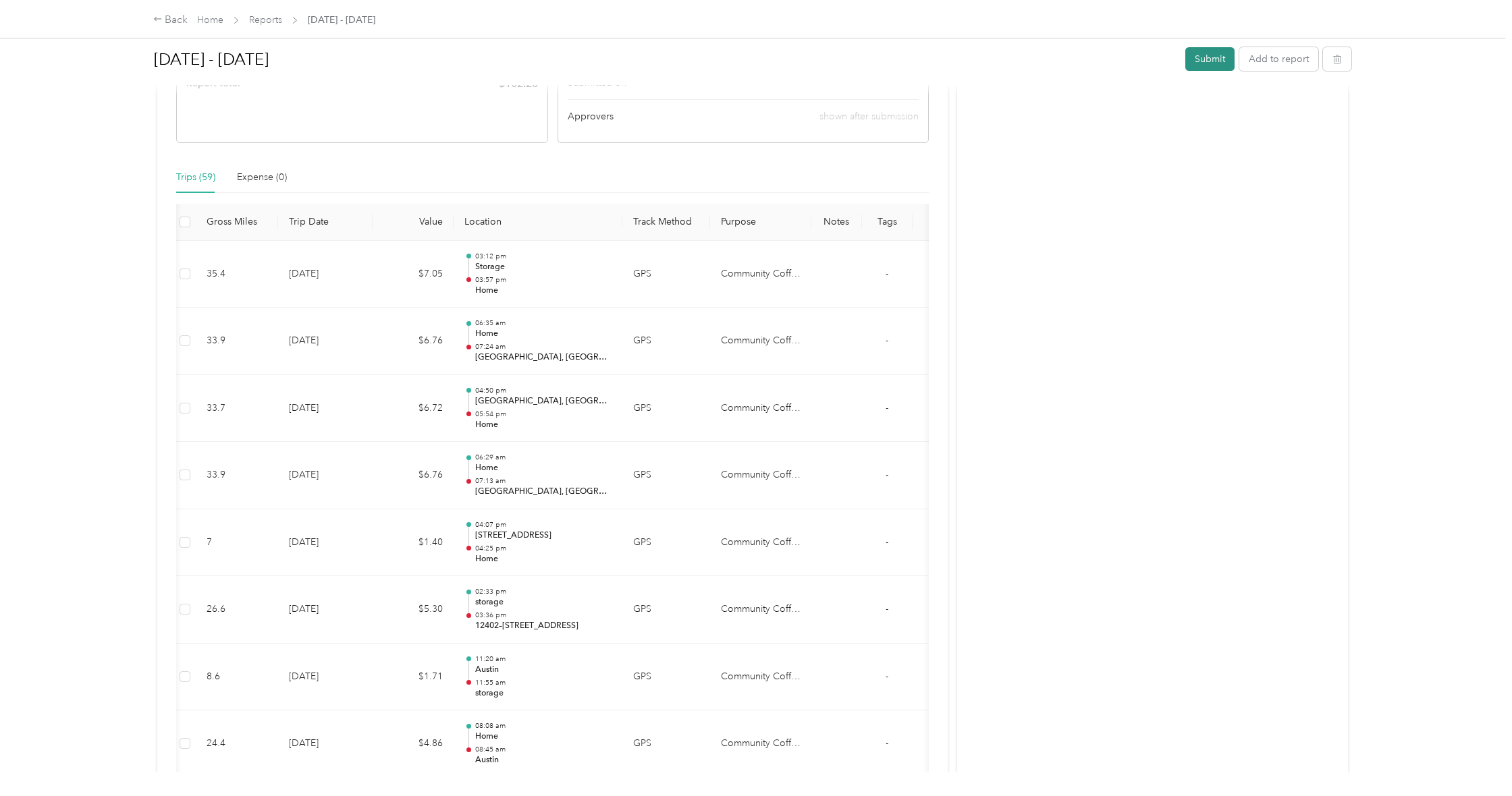
click at [1214, 57] on button "Submit" at bounding box center [1210, 59] width 50 height 23
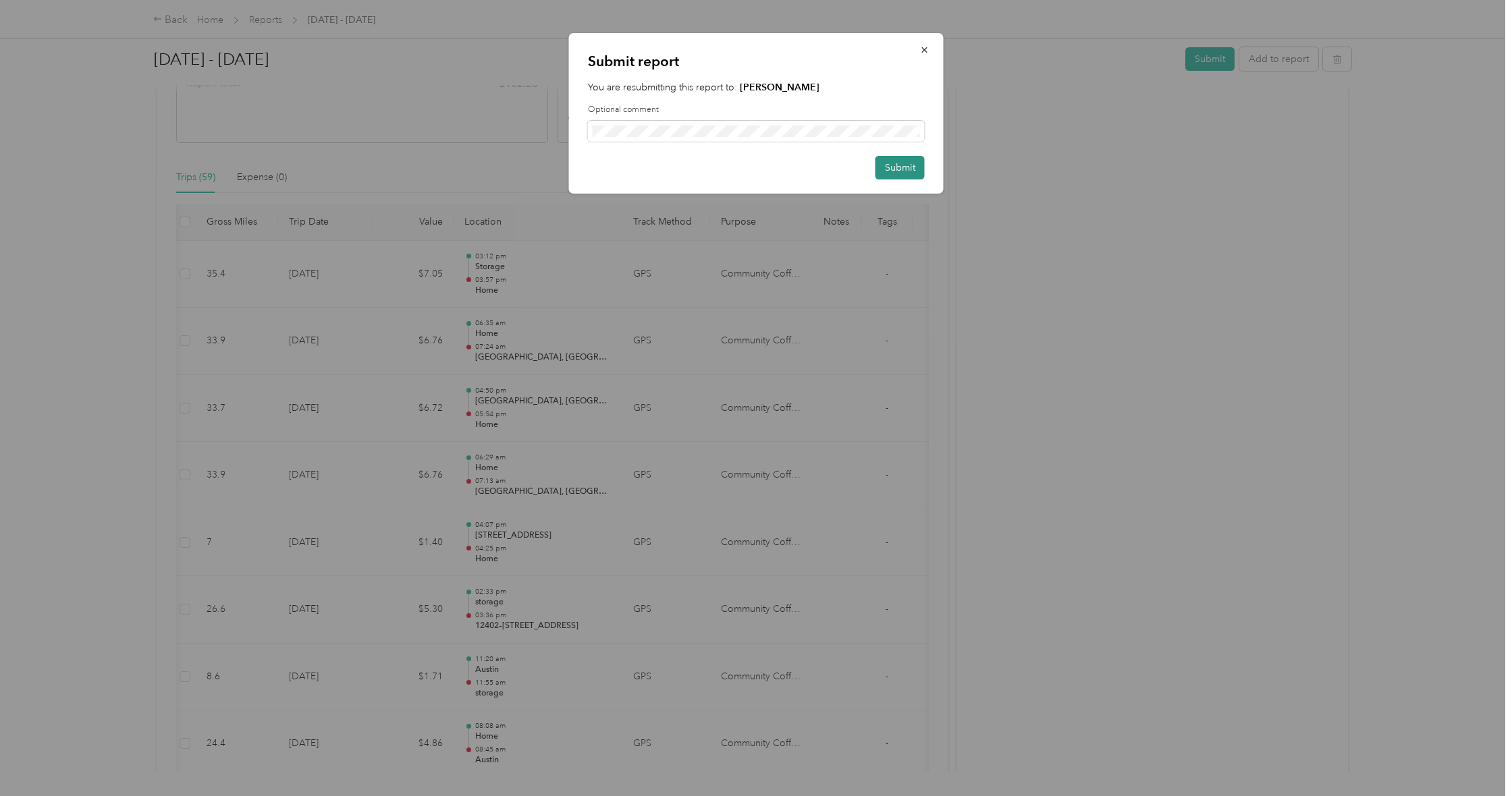
click at [906, 168] on button "Submit" at bounding box center [901, 168] width 50 height 23
